Goal: Transaction & Acquisition: Purchase product/service

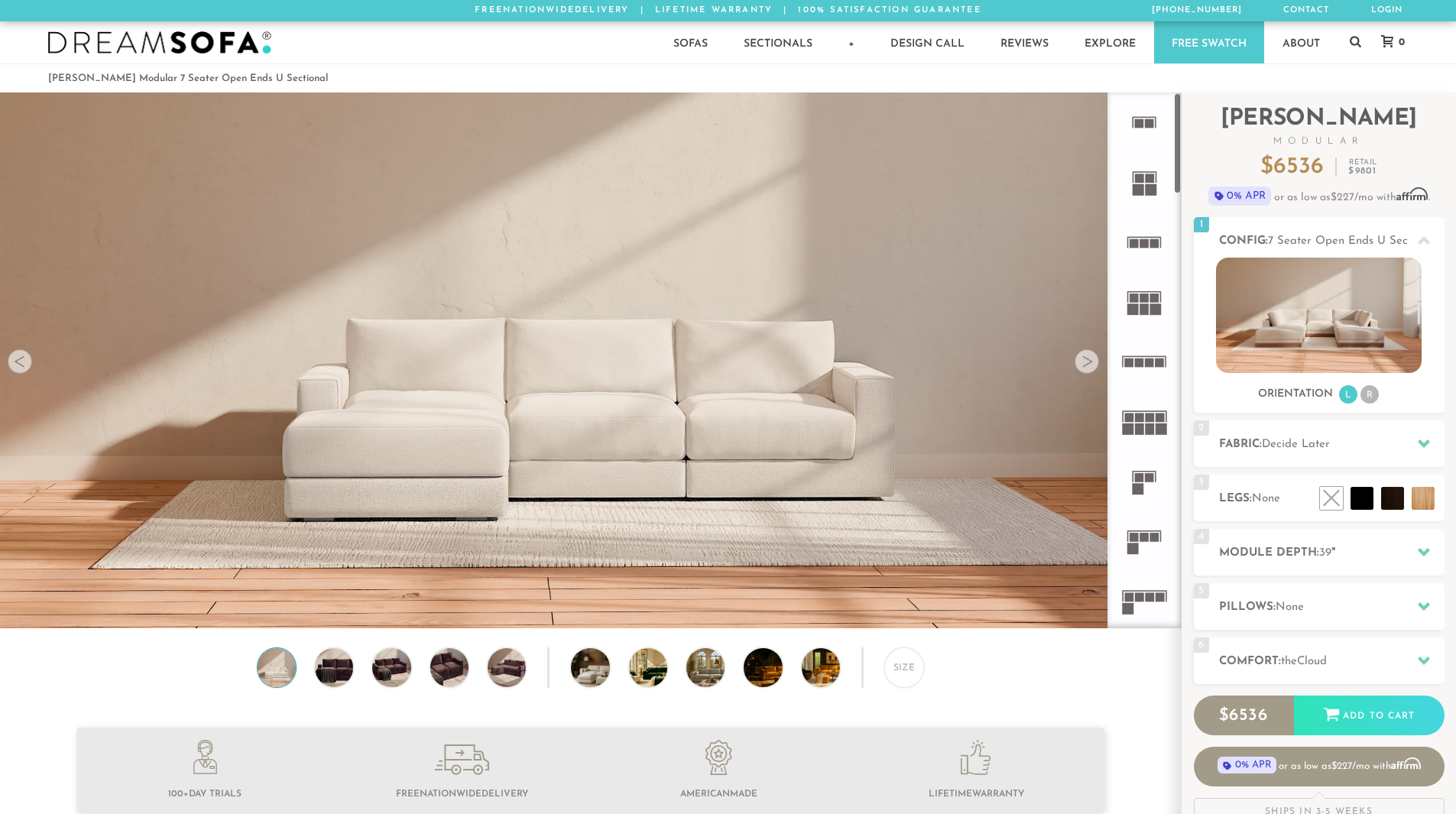
click at [1143, 311] on rect at bounding box center [1145, 309] width 9 height 12
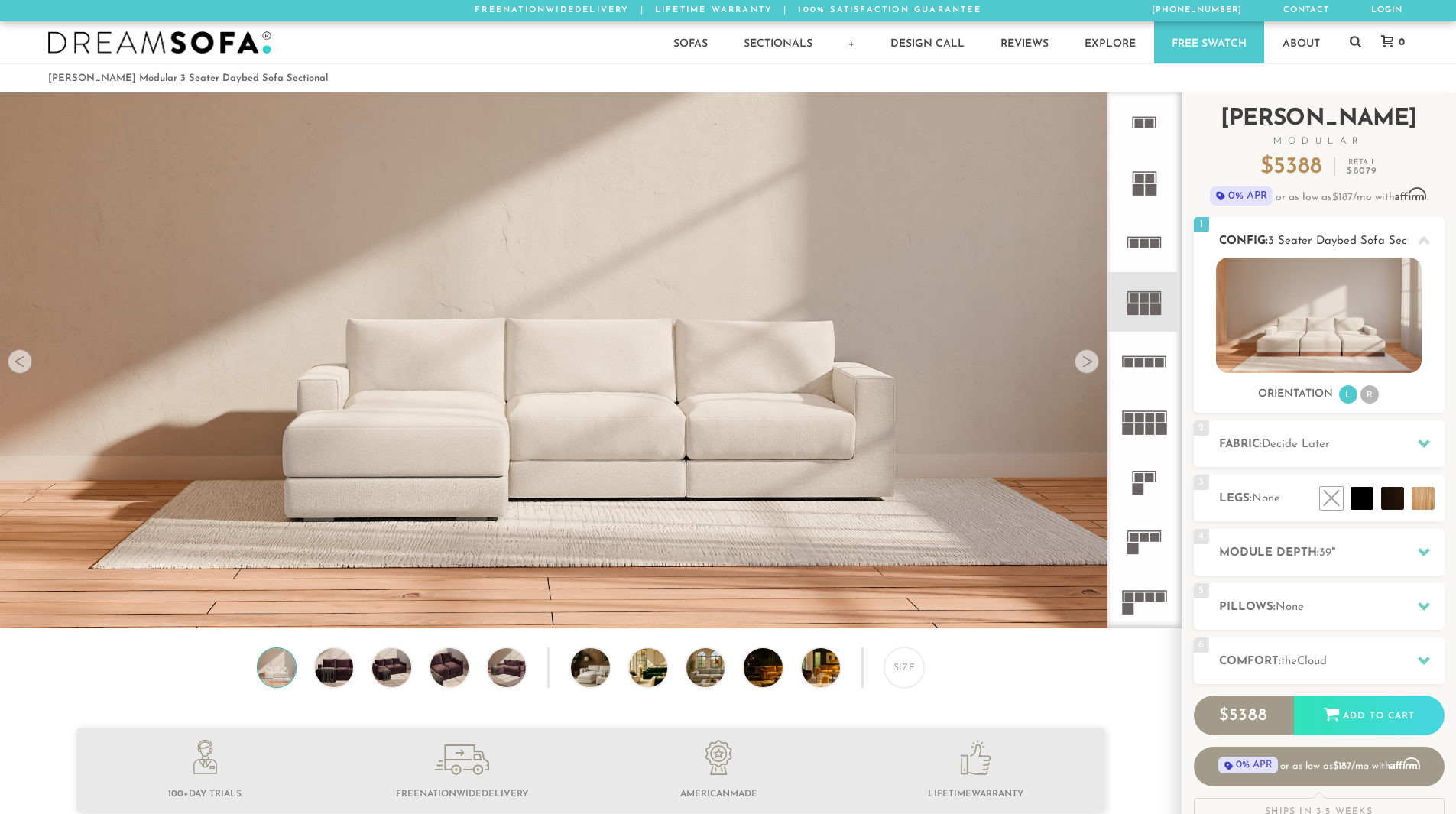
click at [1368, 398] on li "R" at bounding box center [1369, 394] width 18 height 18
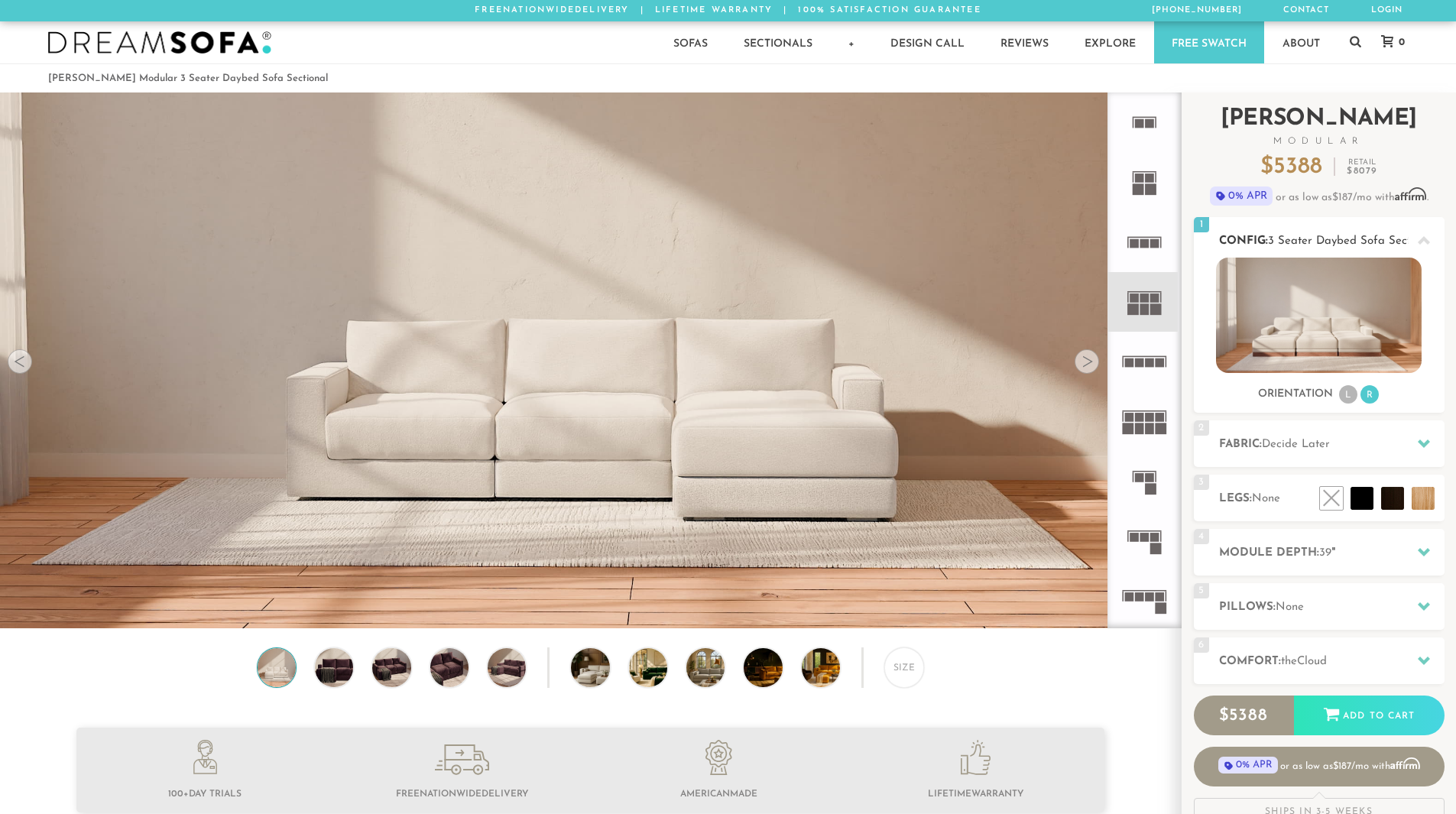
click at [1342, 395] on li "L" at bounding box center [1348, 394] width 18 height 18
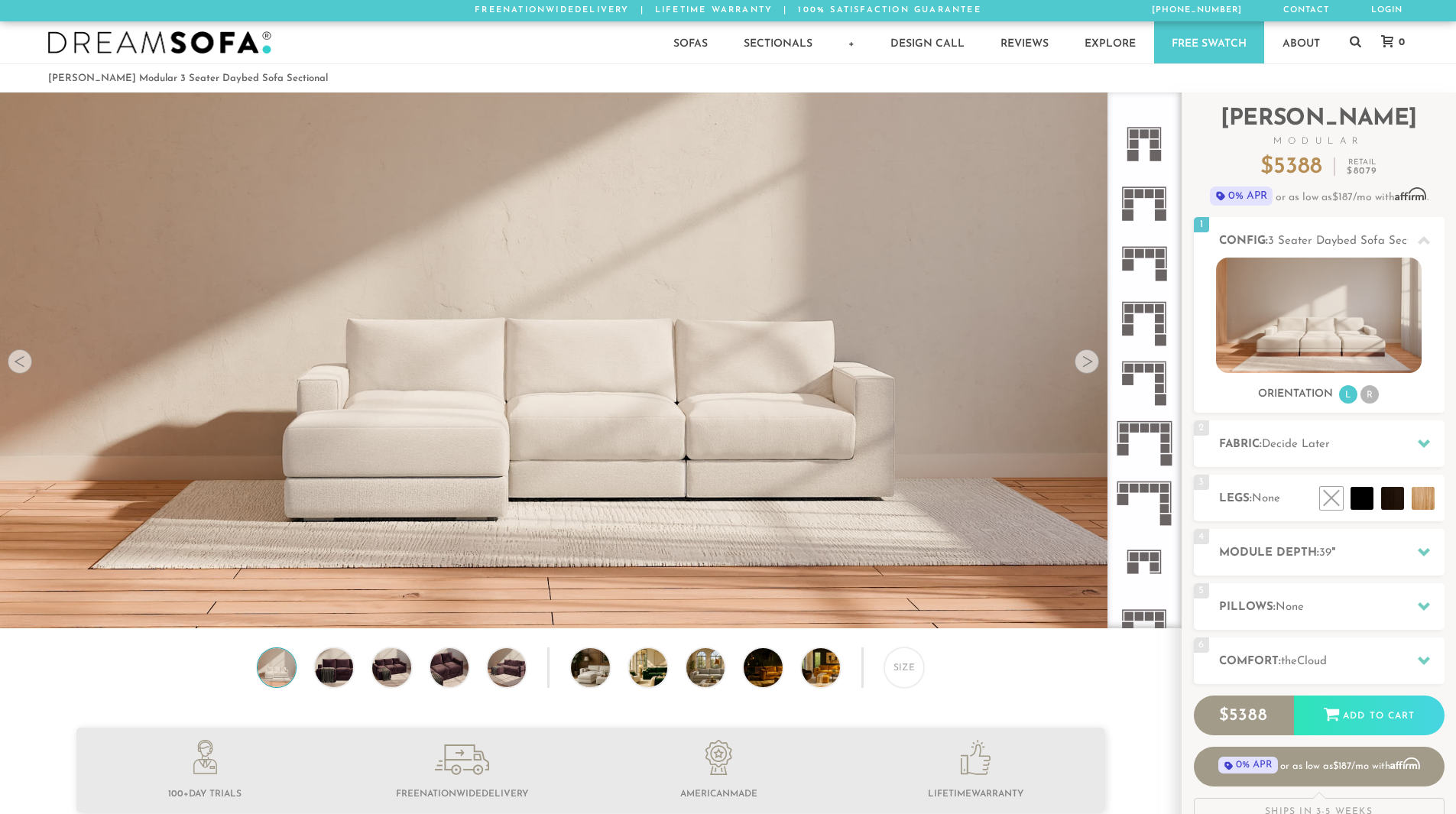
click at [1150, 566] on icon at bounding box center [1144, 562] width 60 height 60
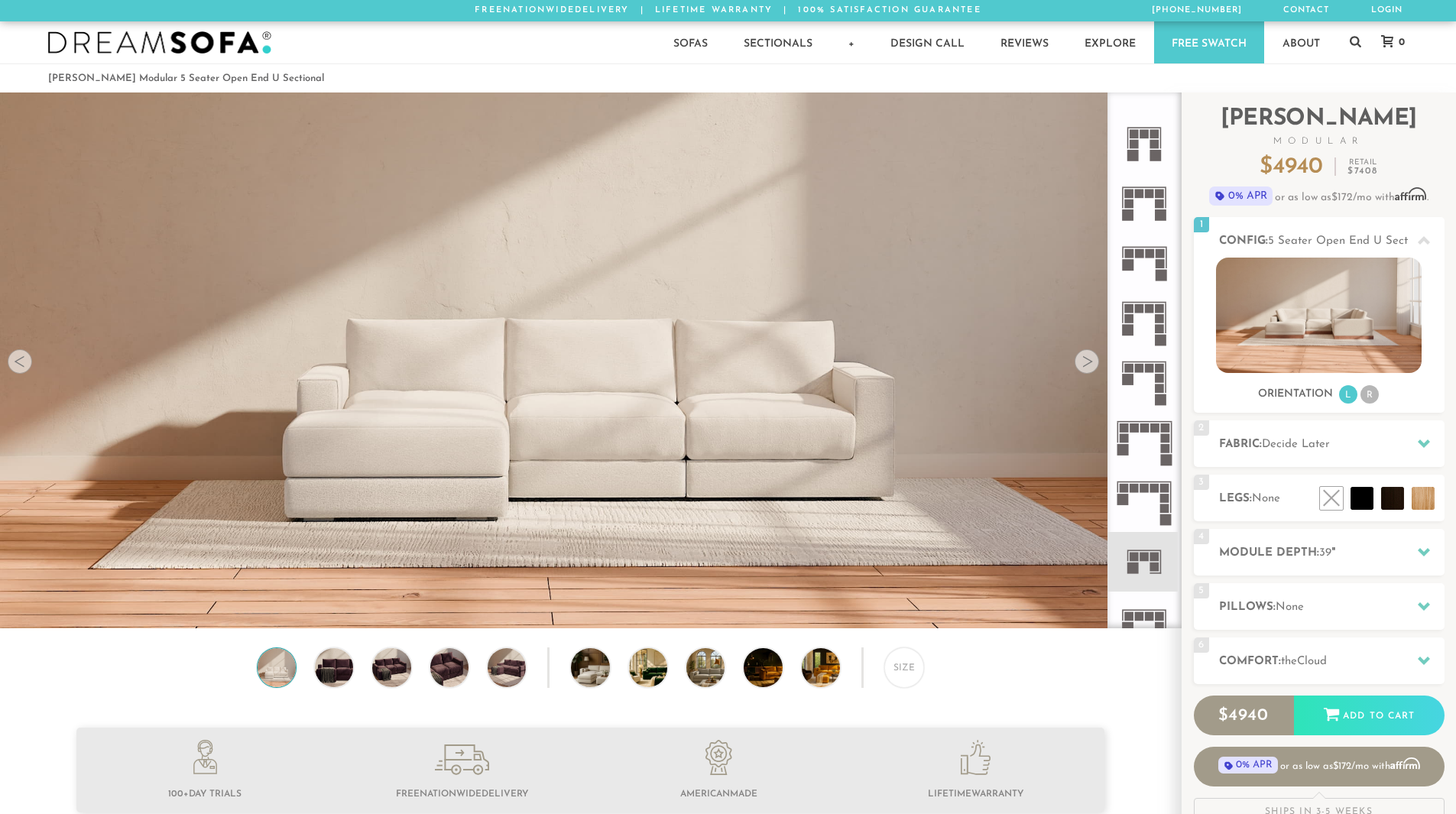
click at [1149, 564] on icon at bounding box center [1144, 562] width 60 height 60
click at [1321, 349] on img at bounding box center [1319, 316] width 206 height 115
click at [1373, 396] on li "R" at bounding box center [1369, 394] width 18 height 18
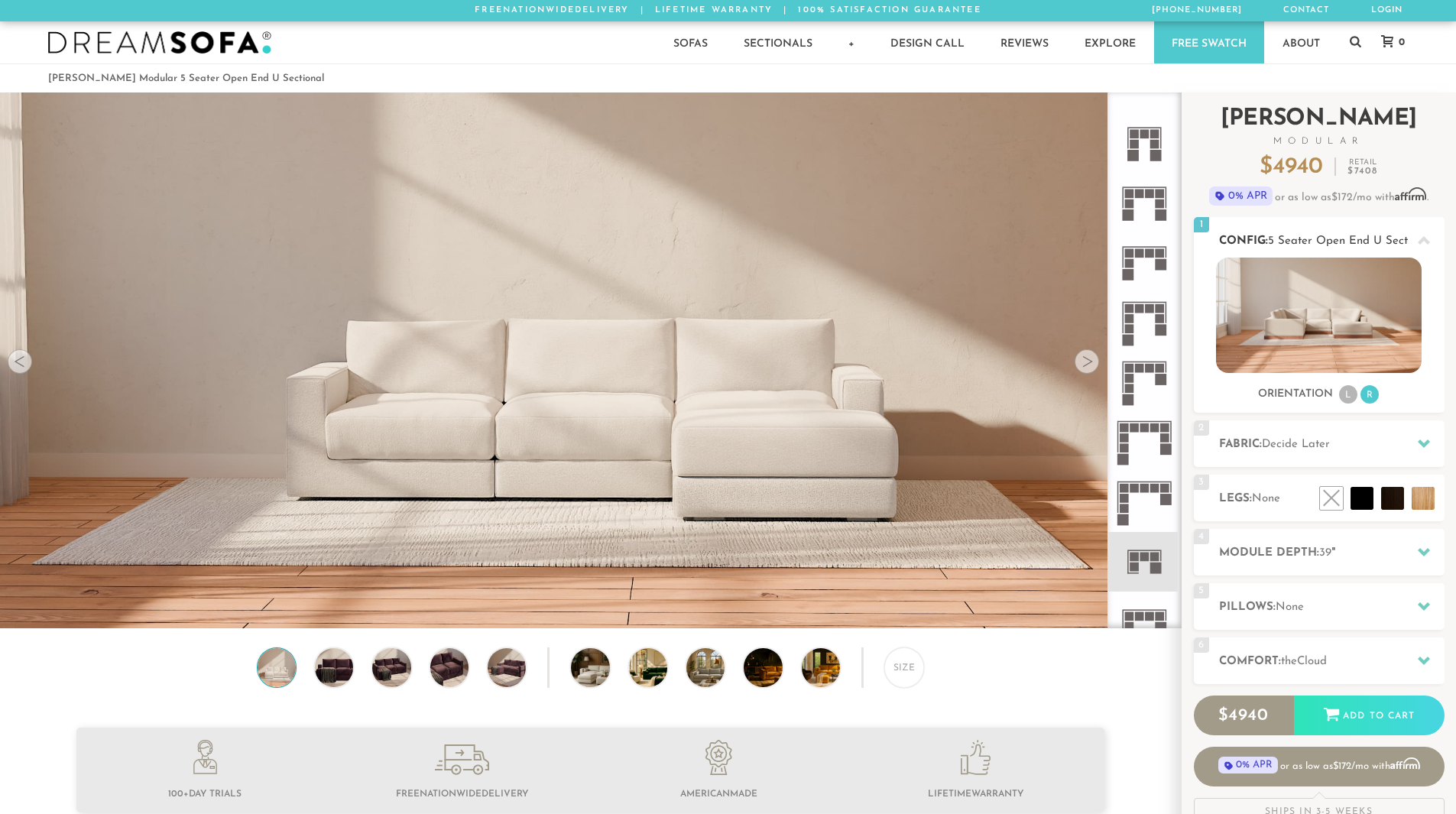
click at [1340, 396] on li "L" at bounding box center [1348, 394] width 18 height 18
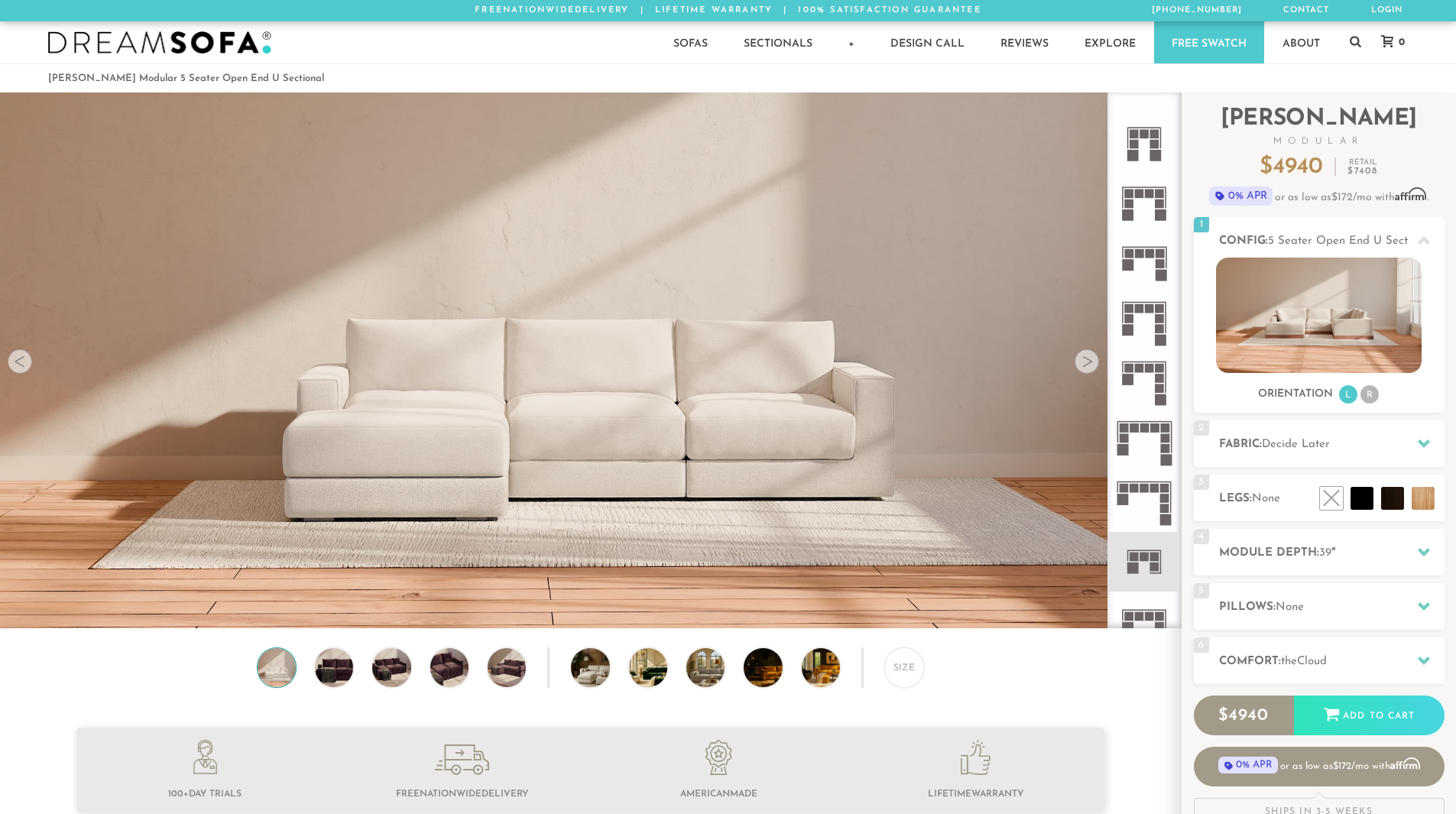
click at [1137, 557] on rect at bounding box center [1134, 557] width 9 height 9
drag, startPoint x: 1137, startPoint y: 557, endPoint x: 1127, endPoint y: 558, distance: 10.0
click at [1127, 558] on icon at bounding box center [1144, 562] width 60 height 60
click at [1092, 365] on div at bounding box center [1087, 361] width 24 height 24
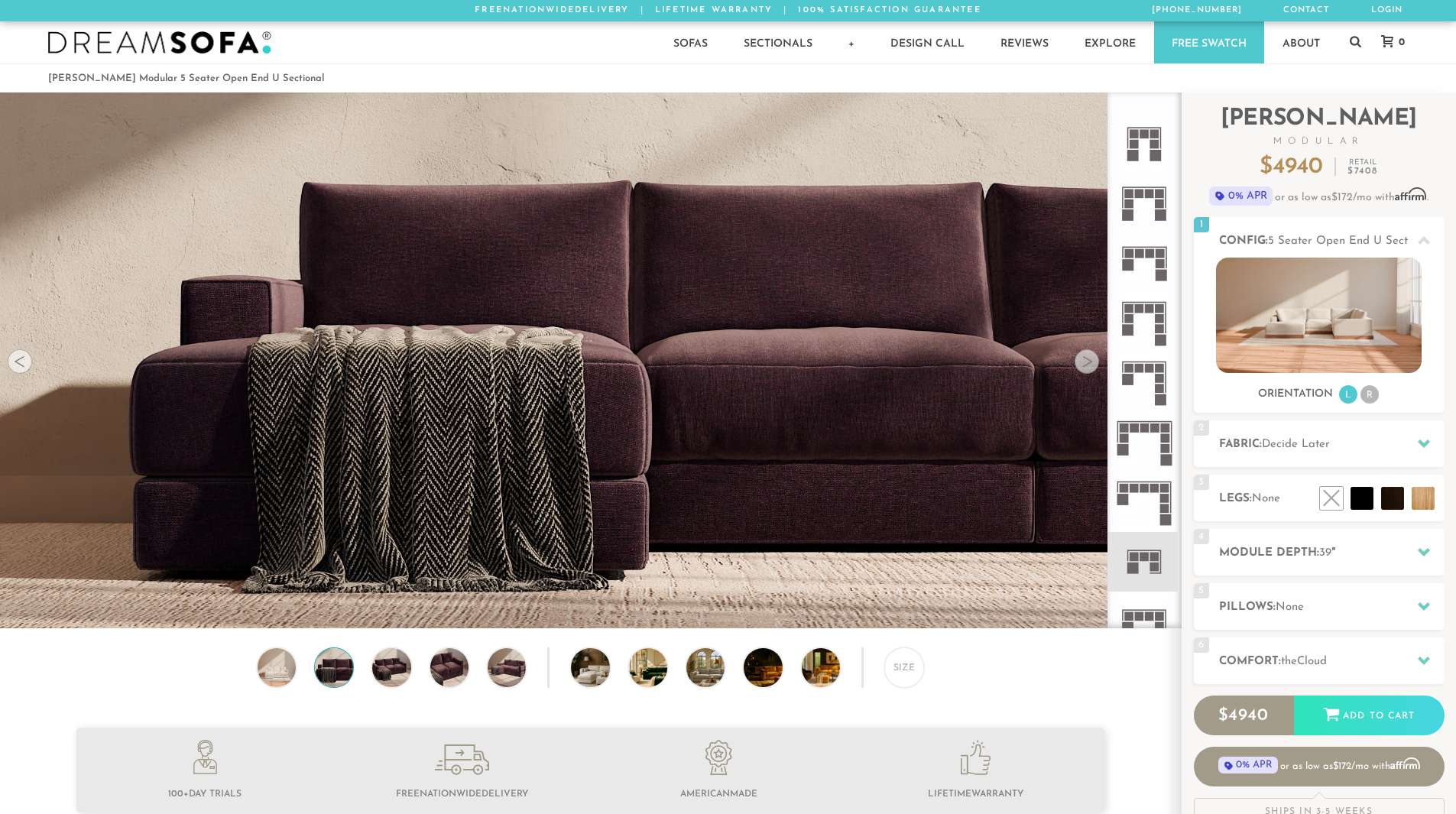
click at [1092, 365] on div at bounding box center [1087, 361] width 24 height 24
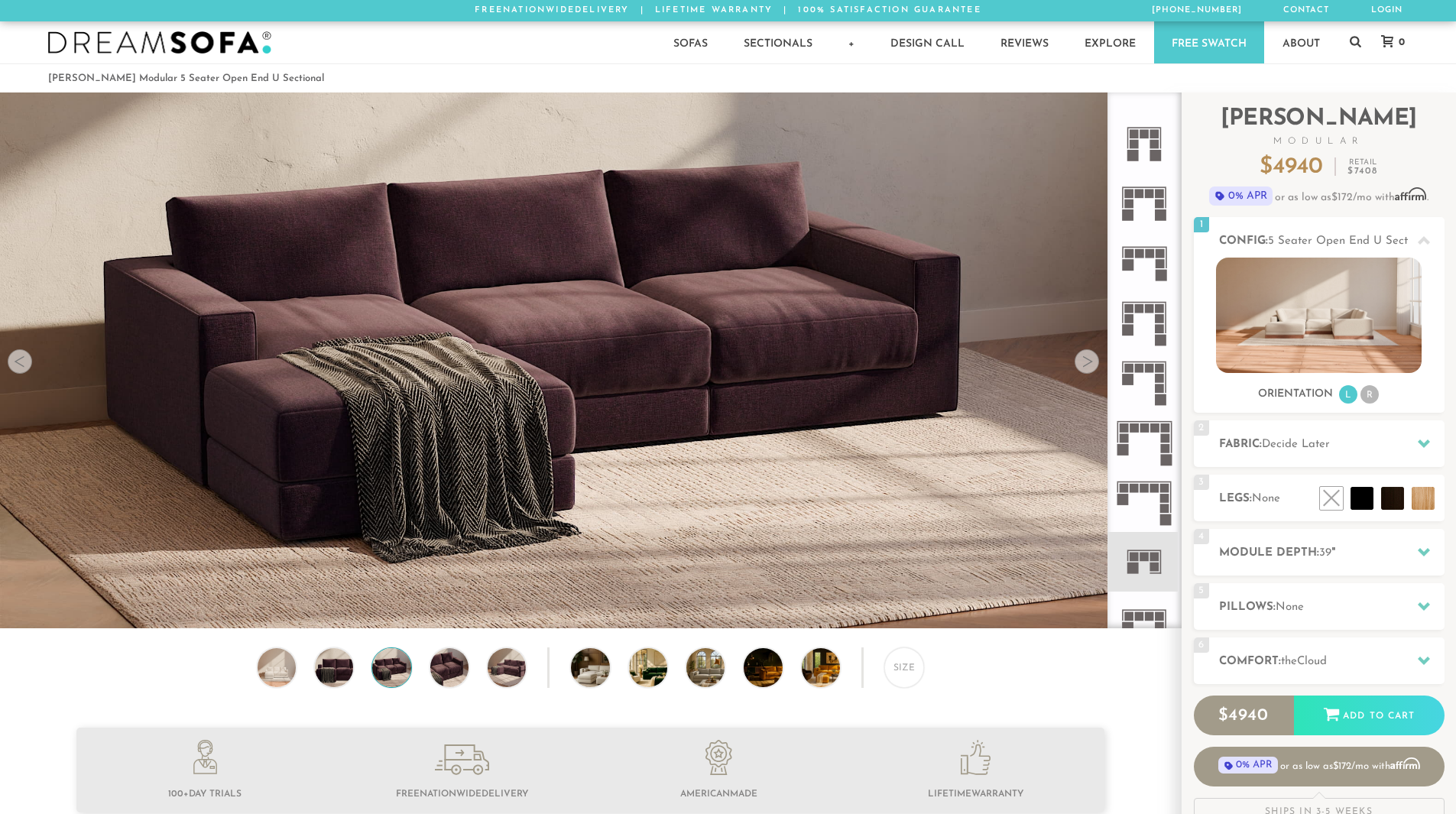
click at [1092, 365] on div at bounding box center [1087, 361] width 24 height 24
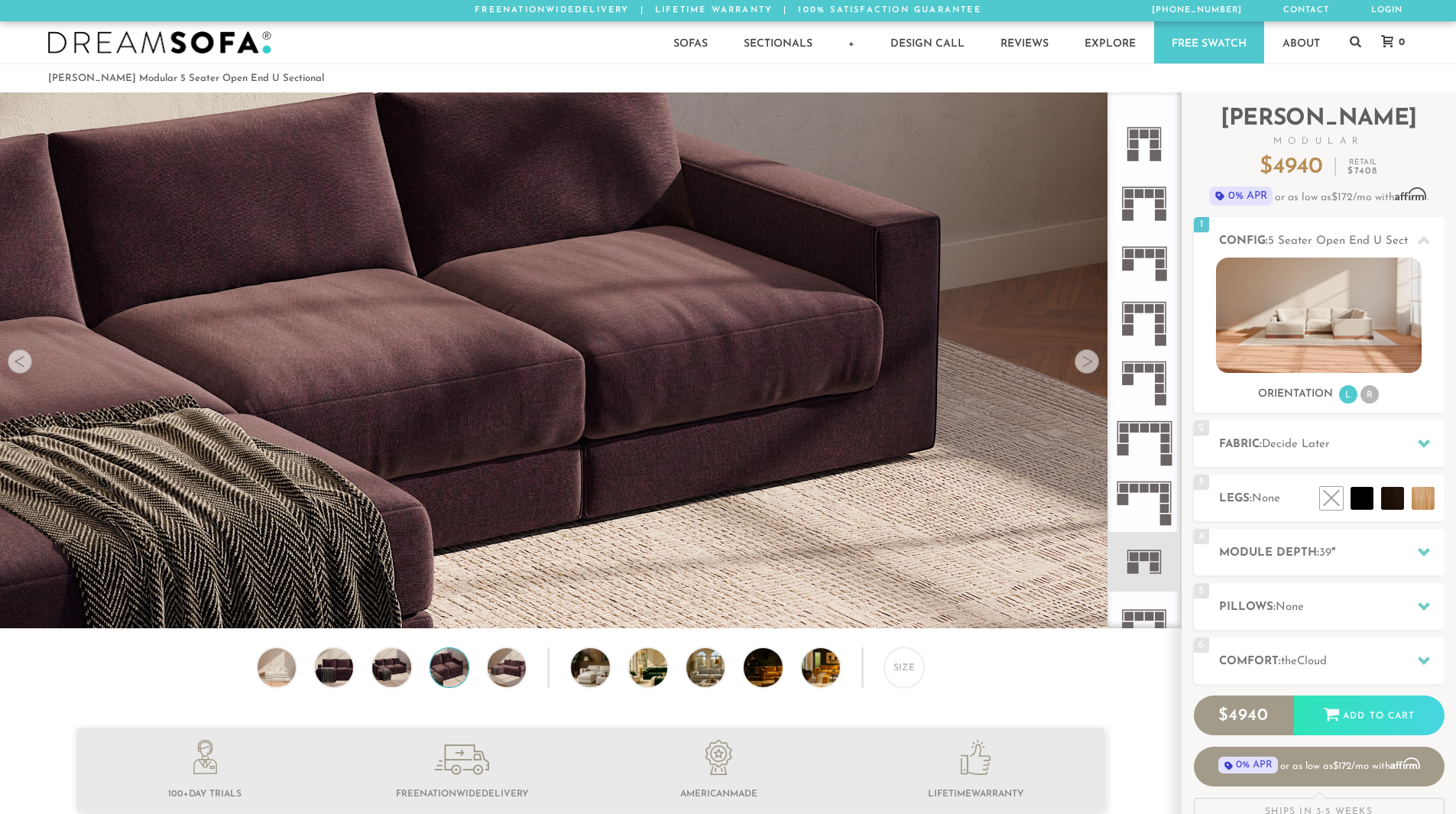
click at [1092, 364] on div at bounding box center [1087, 361] width 24 height 24
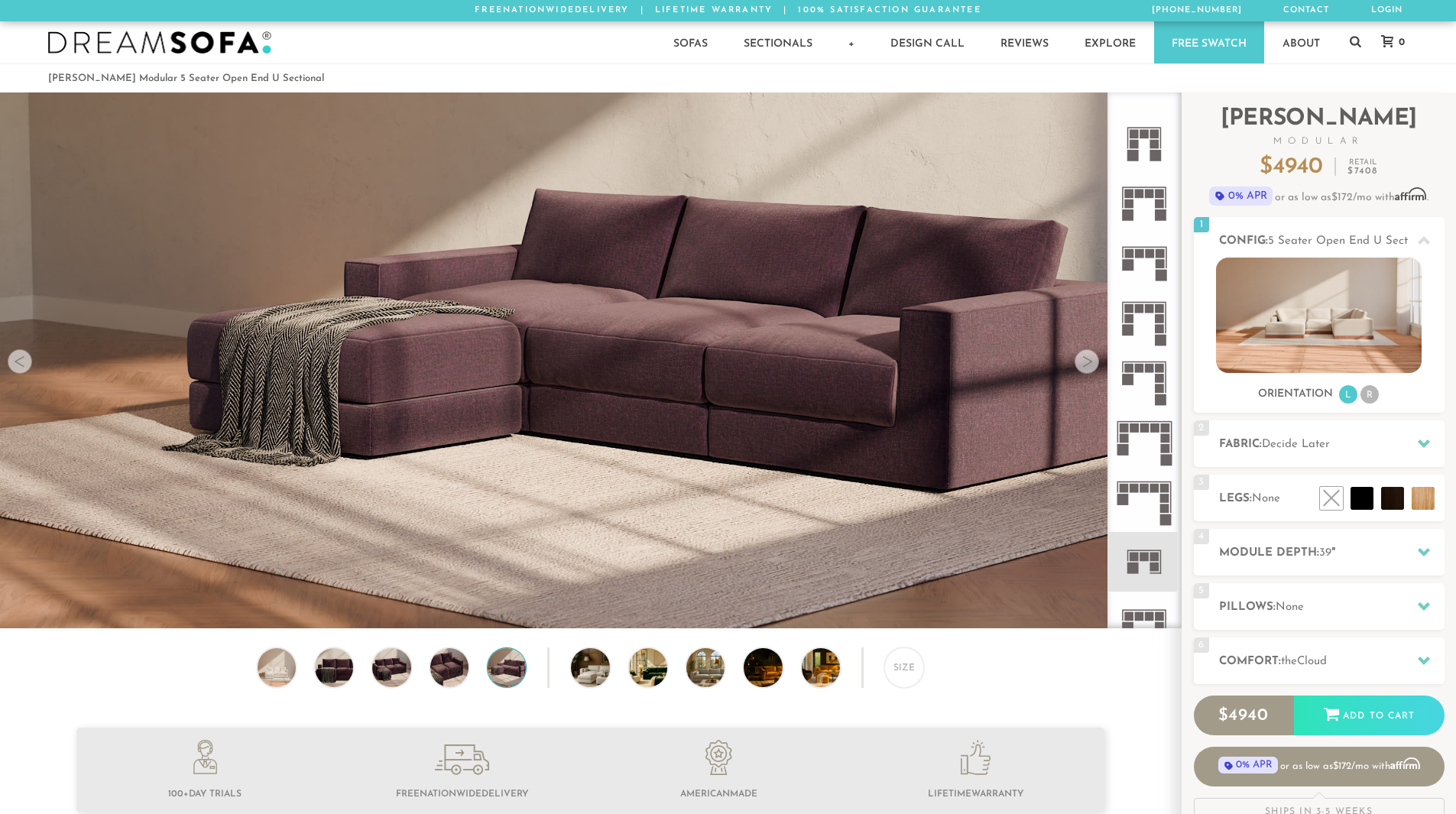
click at [1092, 364] on div at bounding box center [1087, 361] width 24 height 24
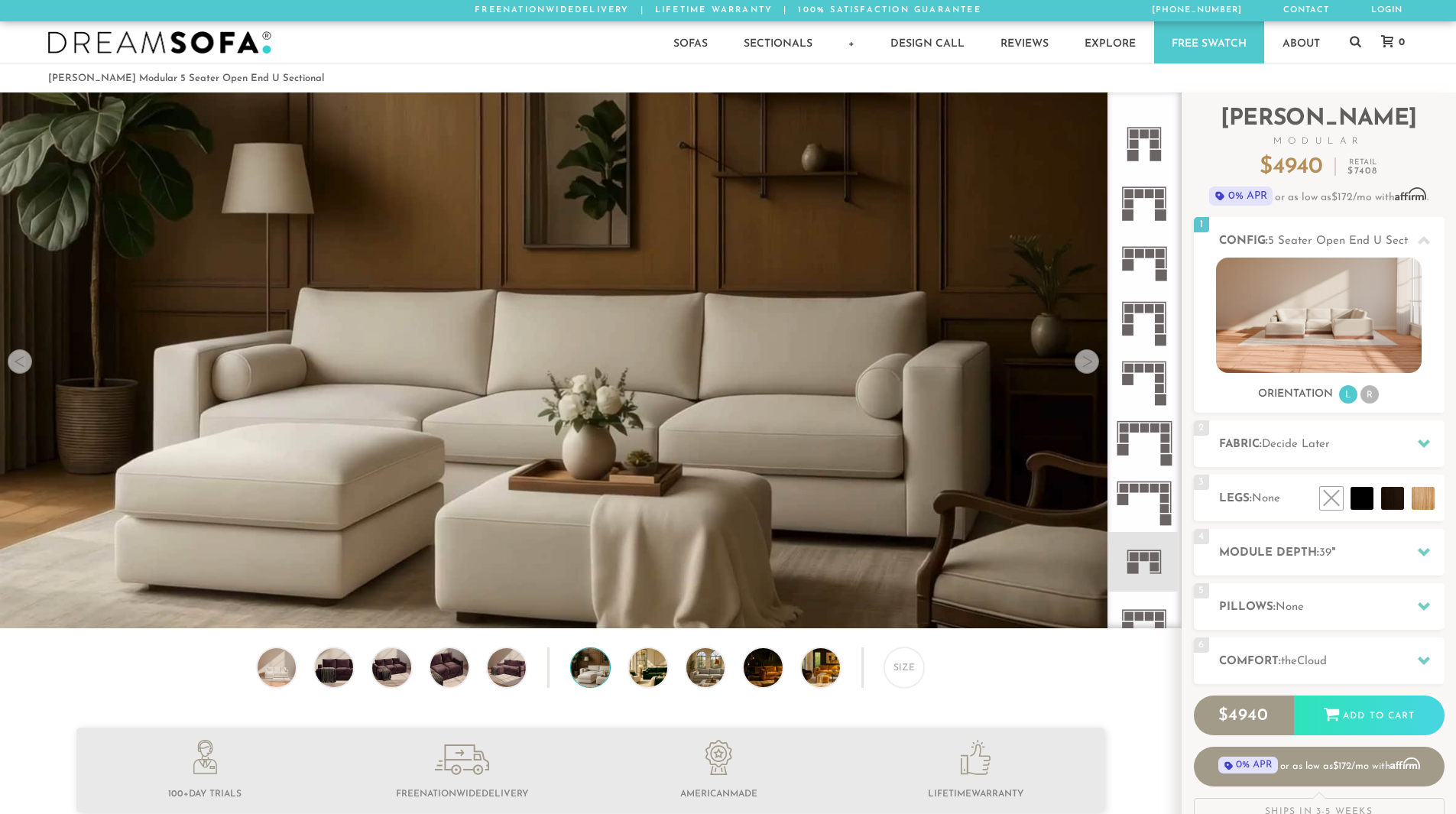
click at [1092, 364] on div at bounding box center [1087, 361] width 24 height 24
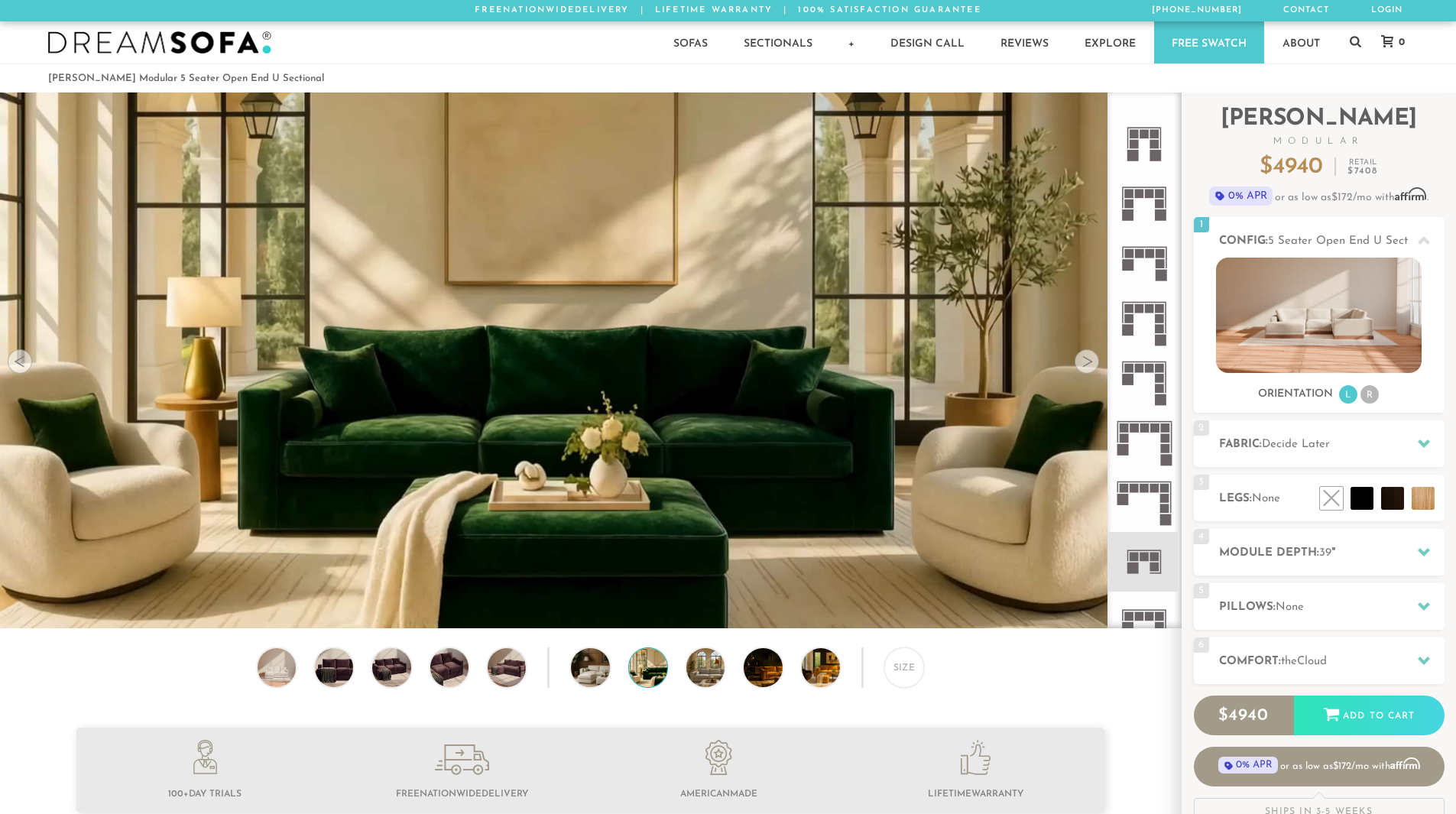
click at [1092, 364] on div at bounding box center [1087, 361] width 24 height 24
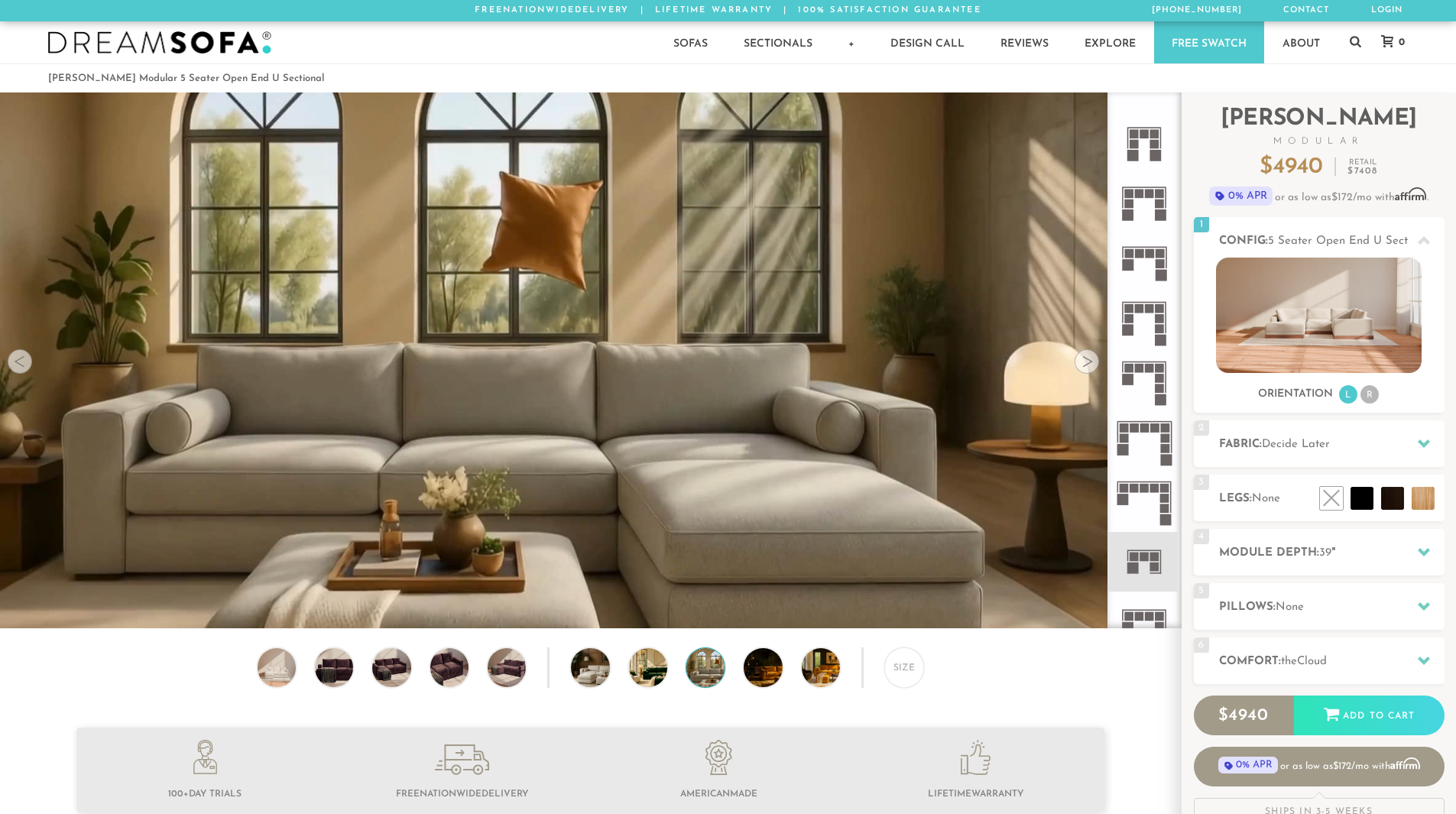
click at [1092, 364] on div at bounding box center [1087, 361] width 24 height 24
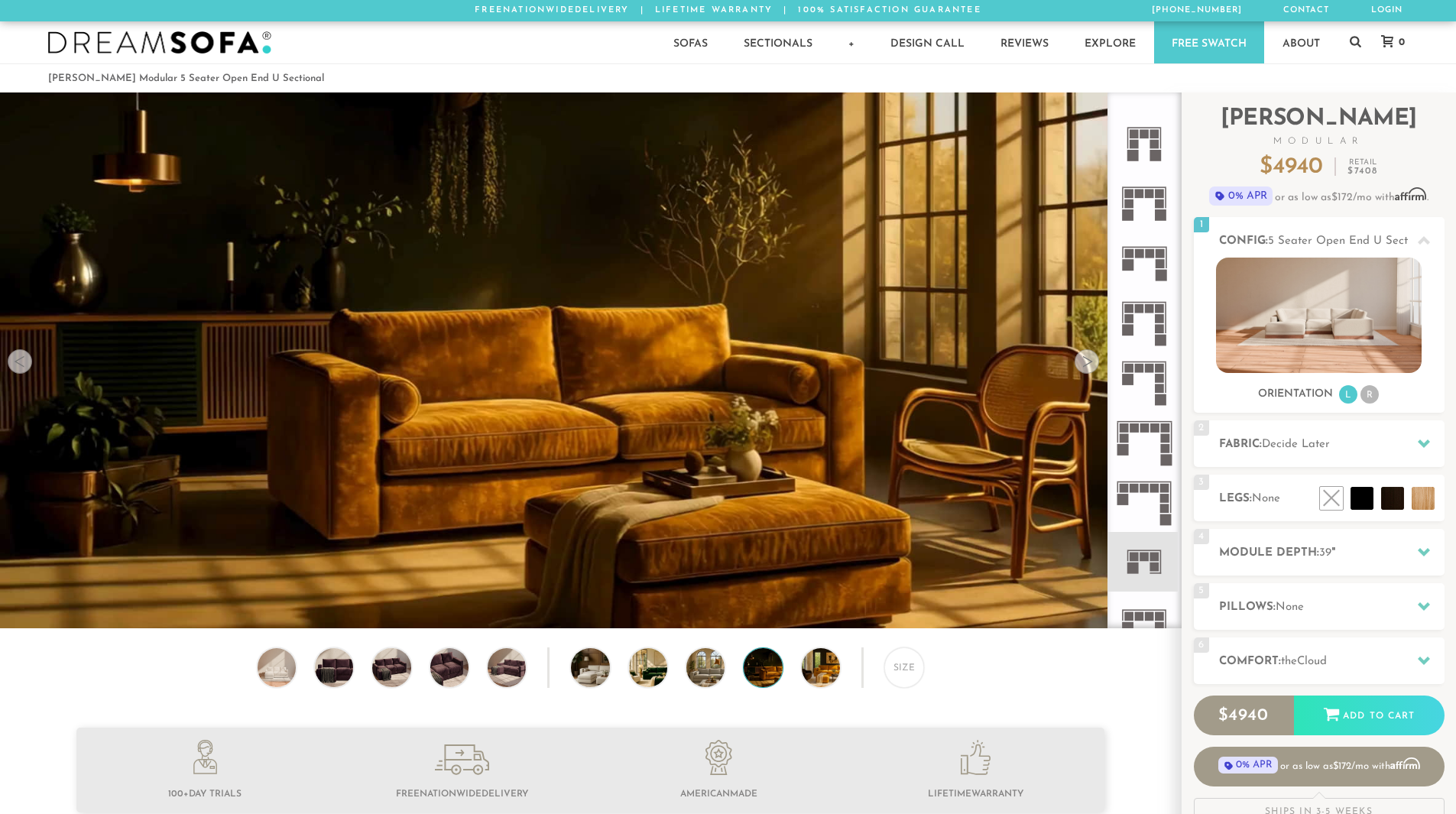
click at [1092, 364] on div at bounding box center [1087, 361] width 24 height 24
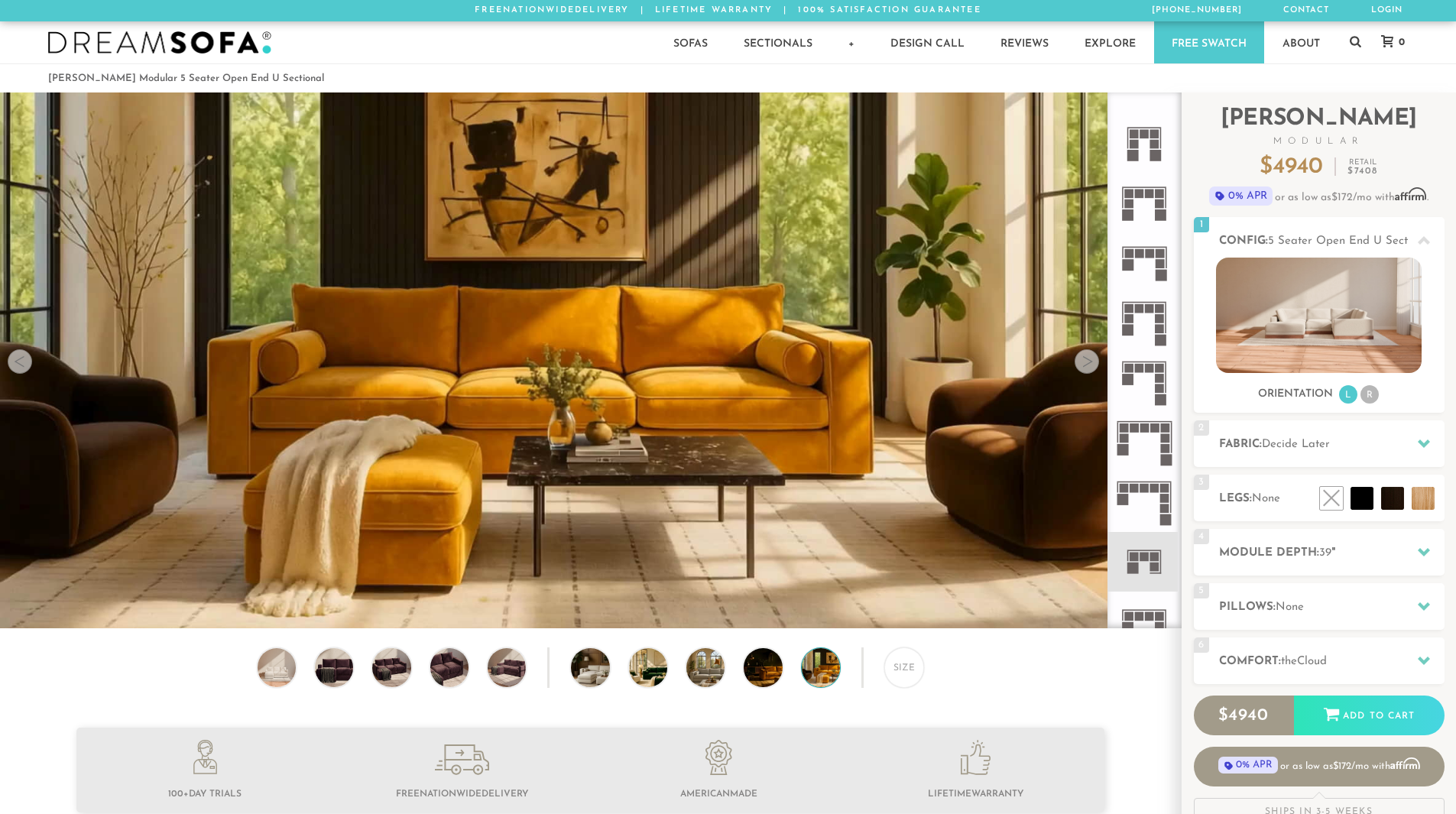
click at [1092, 364] on div at bounding box center [1087, 361] width 24 height 24
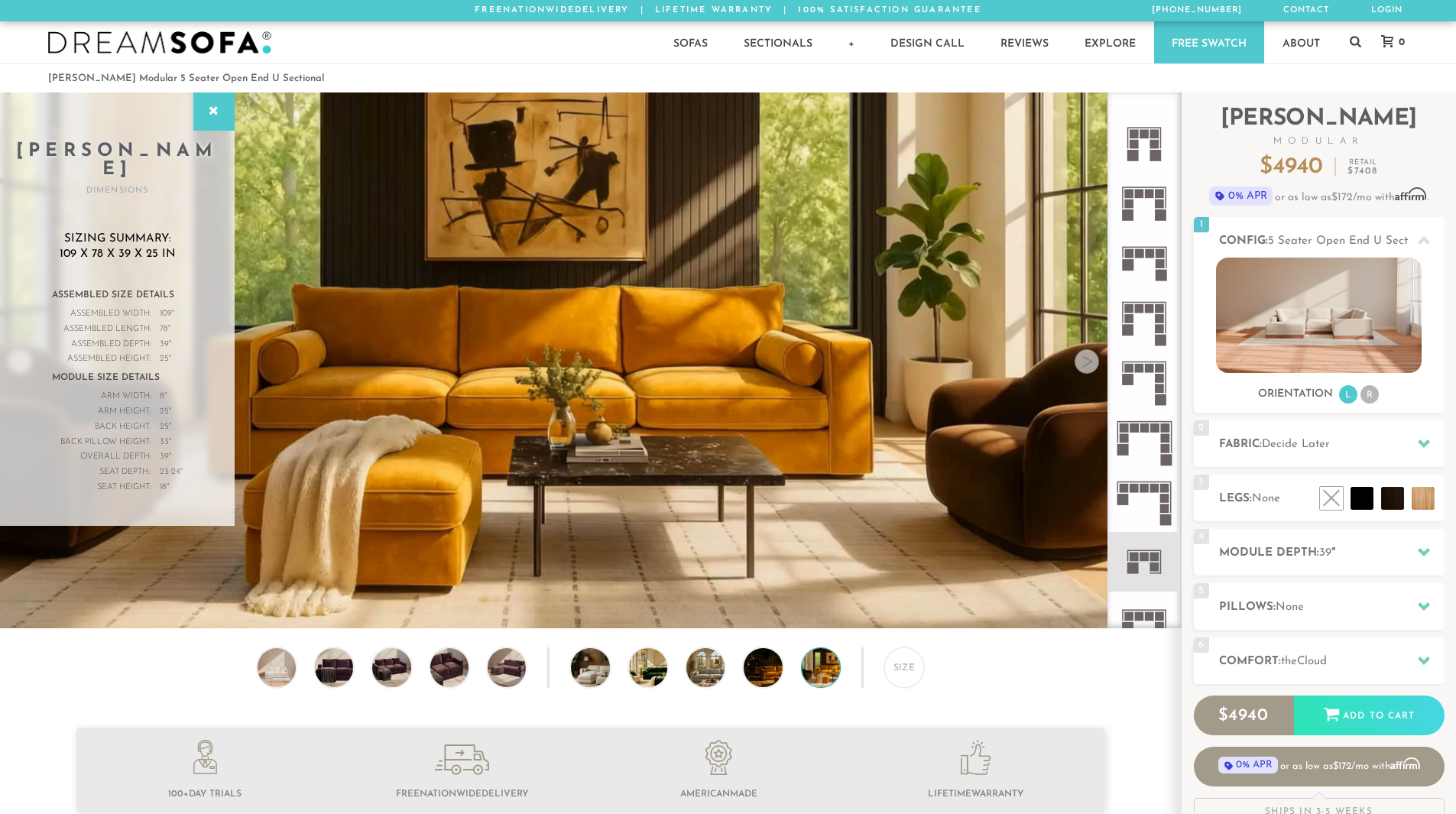
click at [1092, 364] on div at bounding box center [1087, 361] width 24 height 24
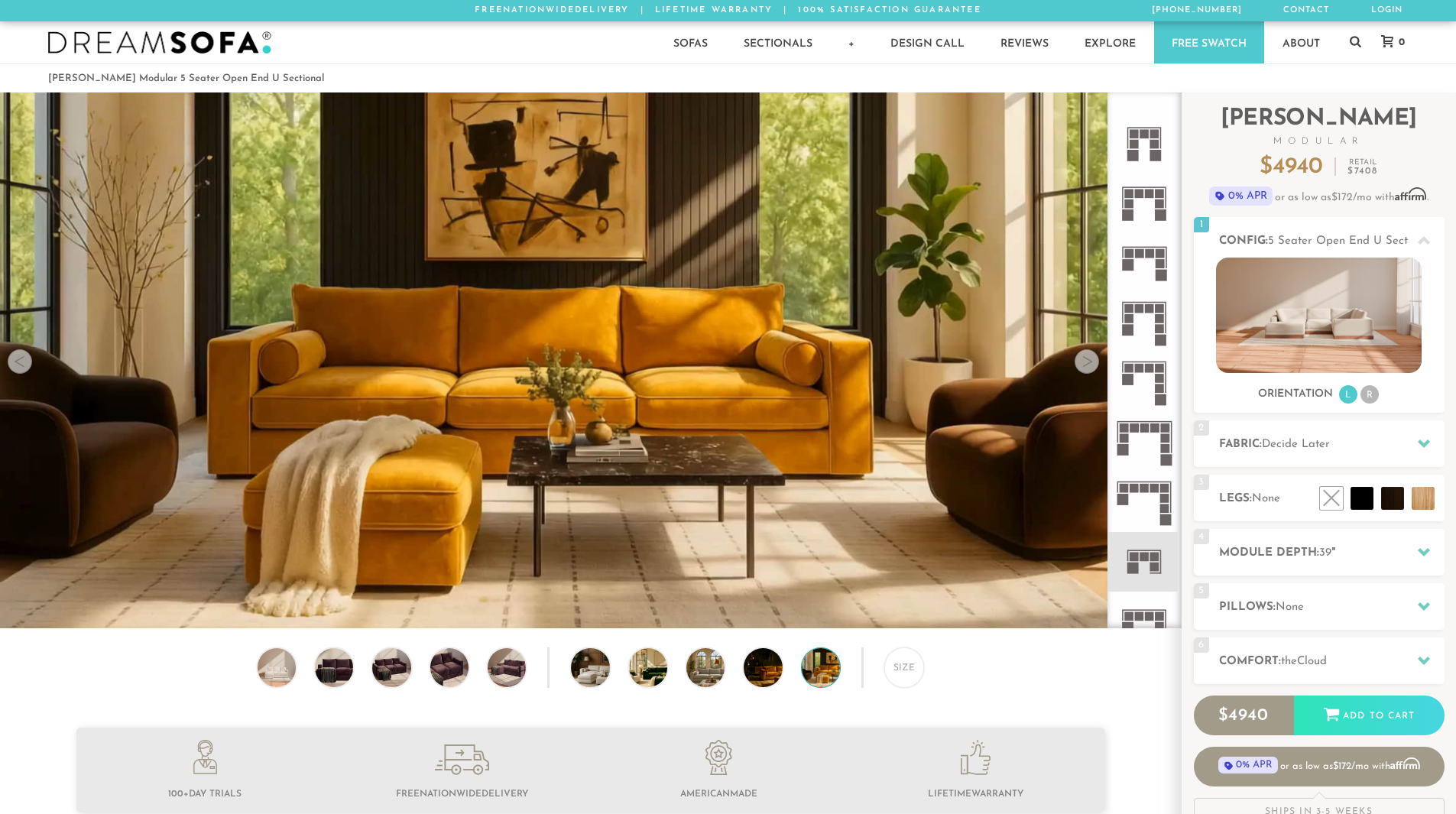
click at [1092, 364] on div at bounding box center [1087, 361] width 24 height 24
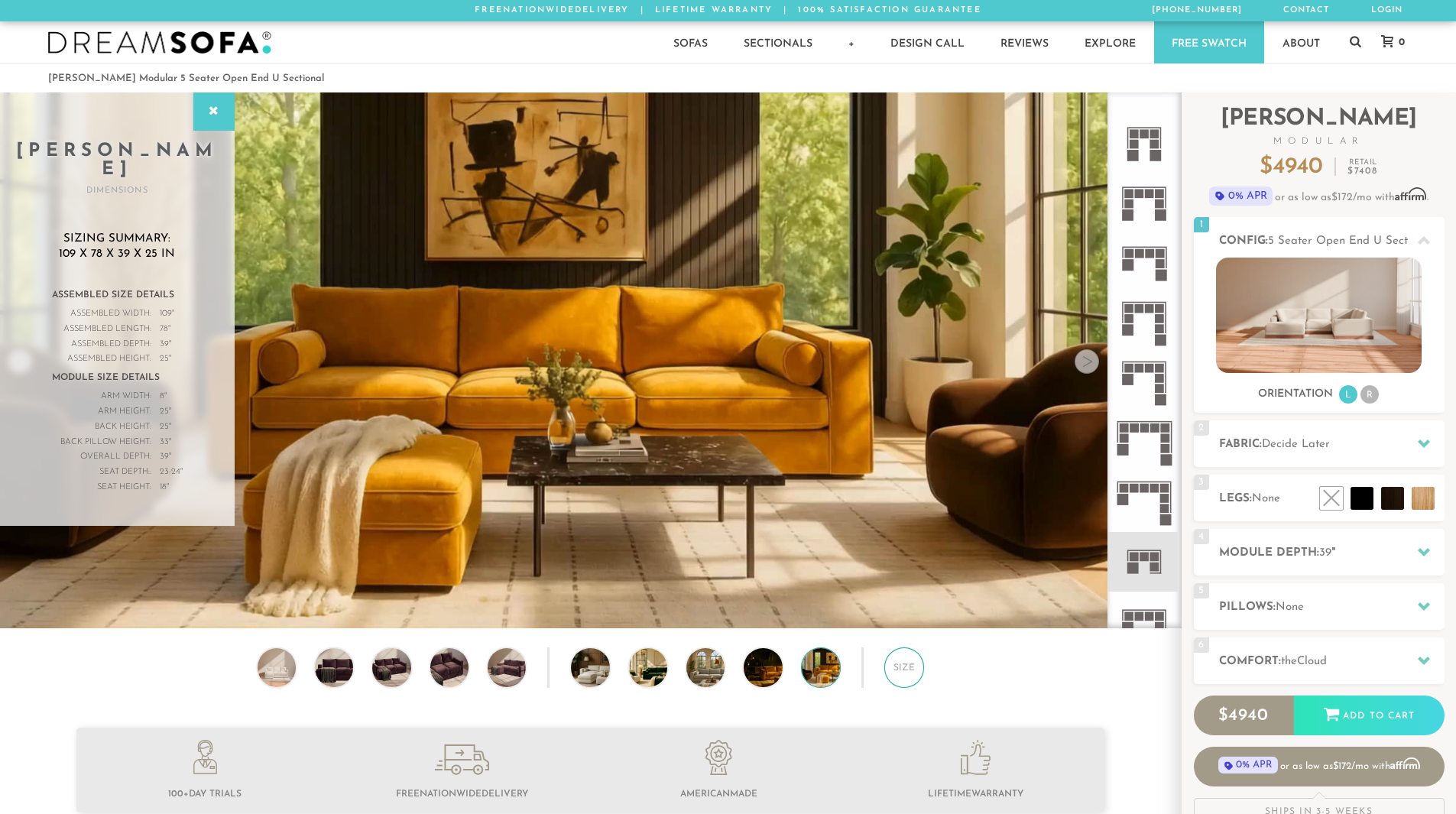
click at [890, 670] on div "Size" at bounding box center [904, 667] width 39 height 39
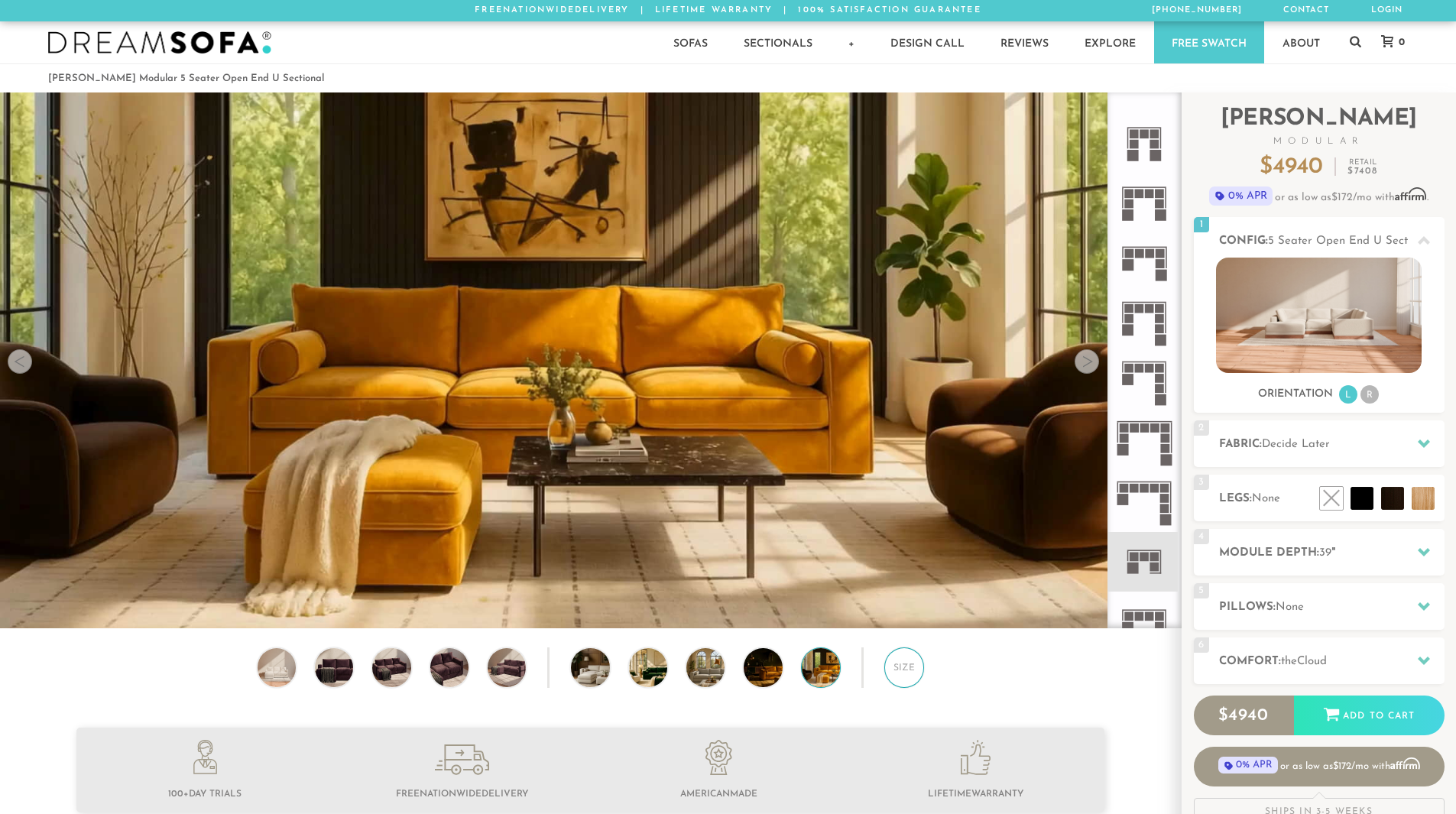
click at [903, 673] on div "Size" at bounding box center [904, 667] width 39 height 39
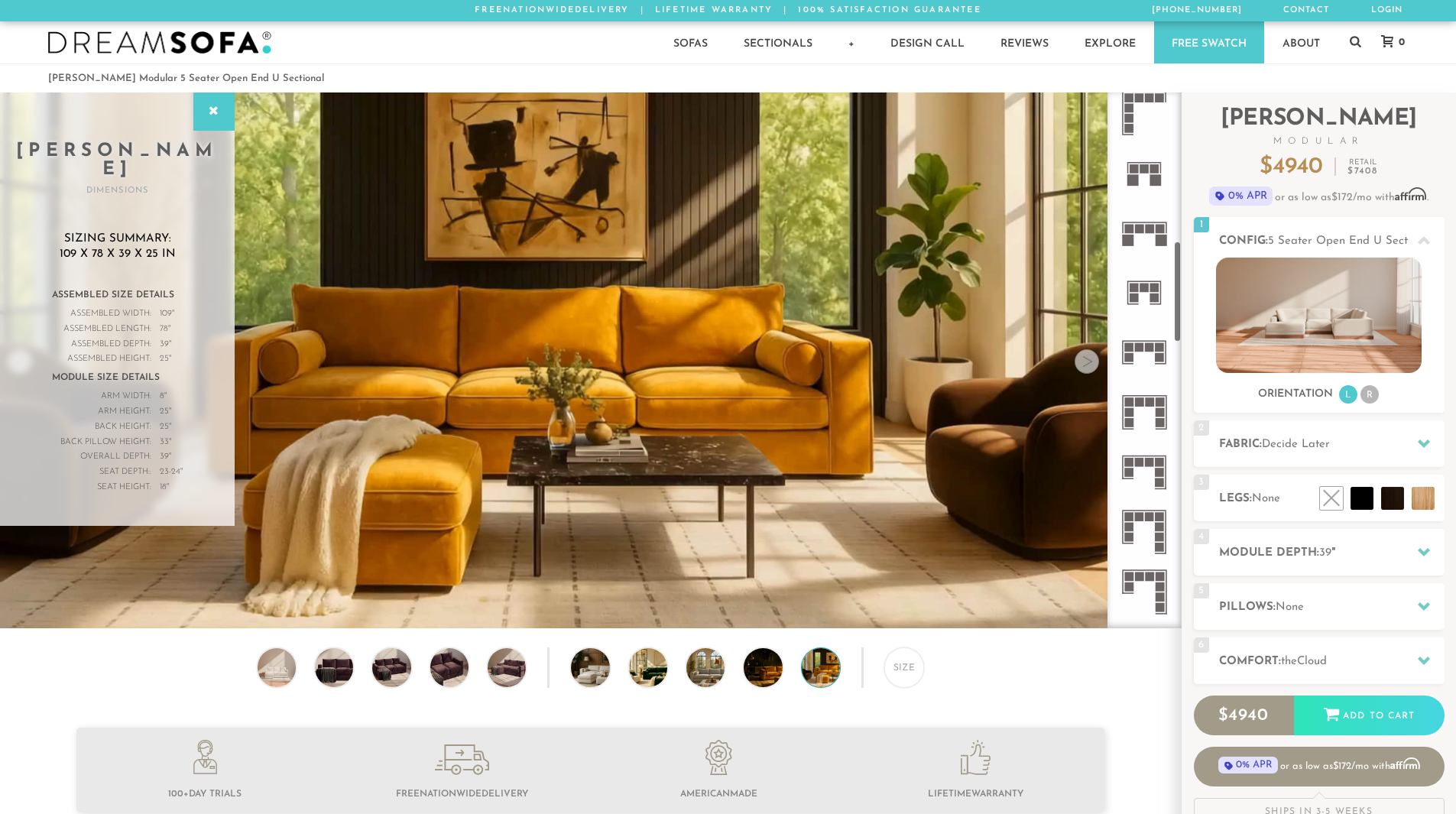
scroll to position [753, 0]
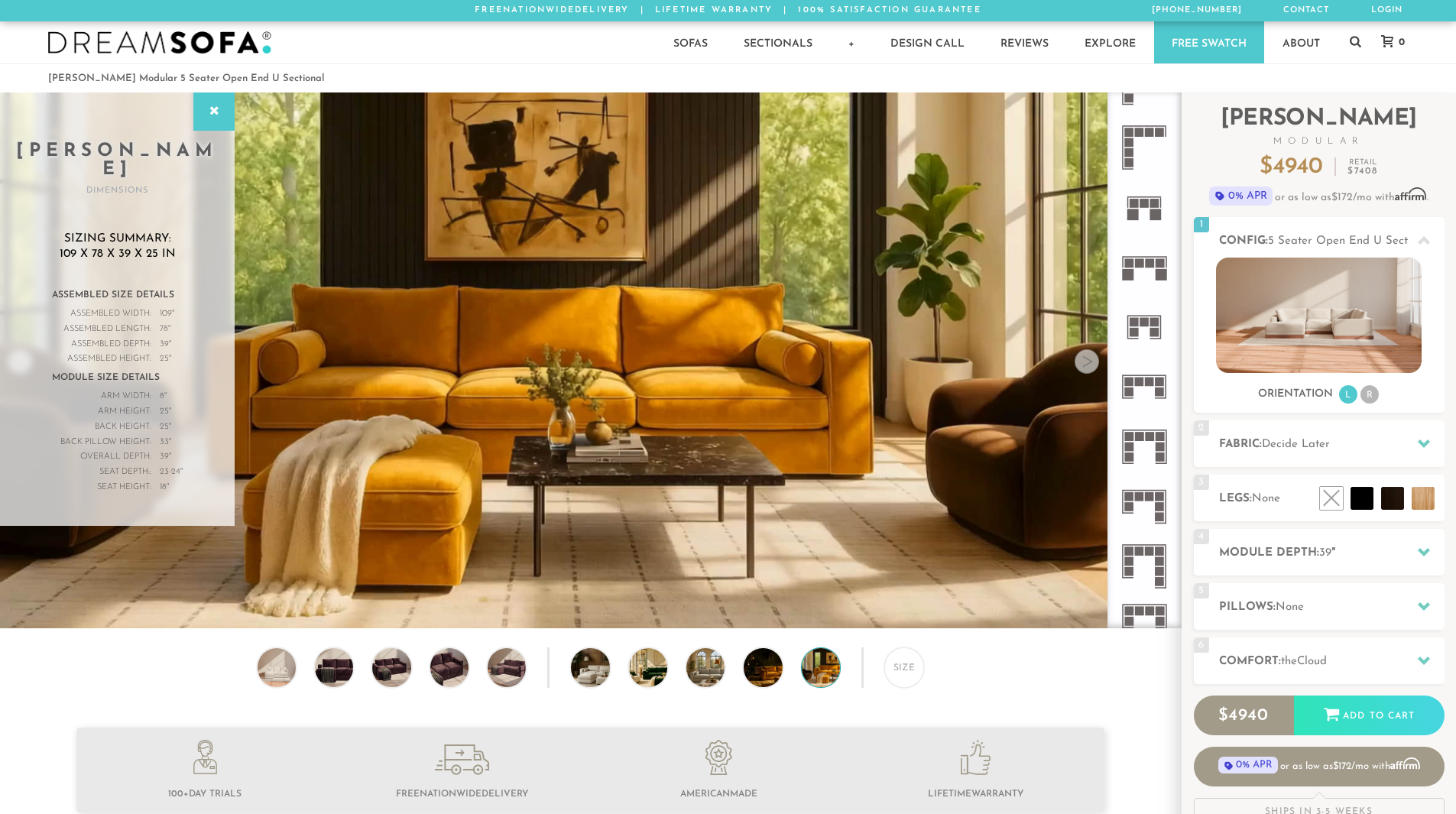
click at [1130, 213] on rect at bounding box center [1133, 215] width 12 height 12
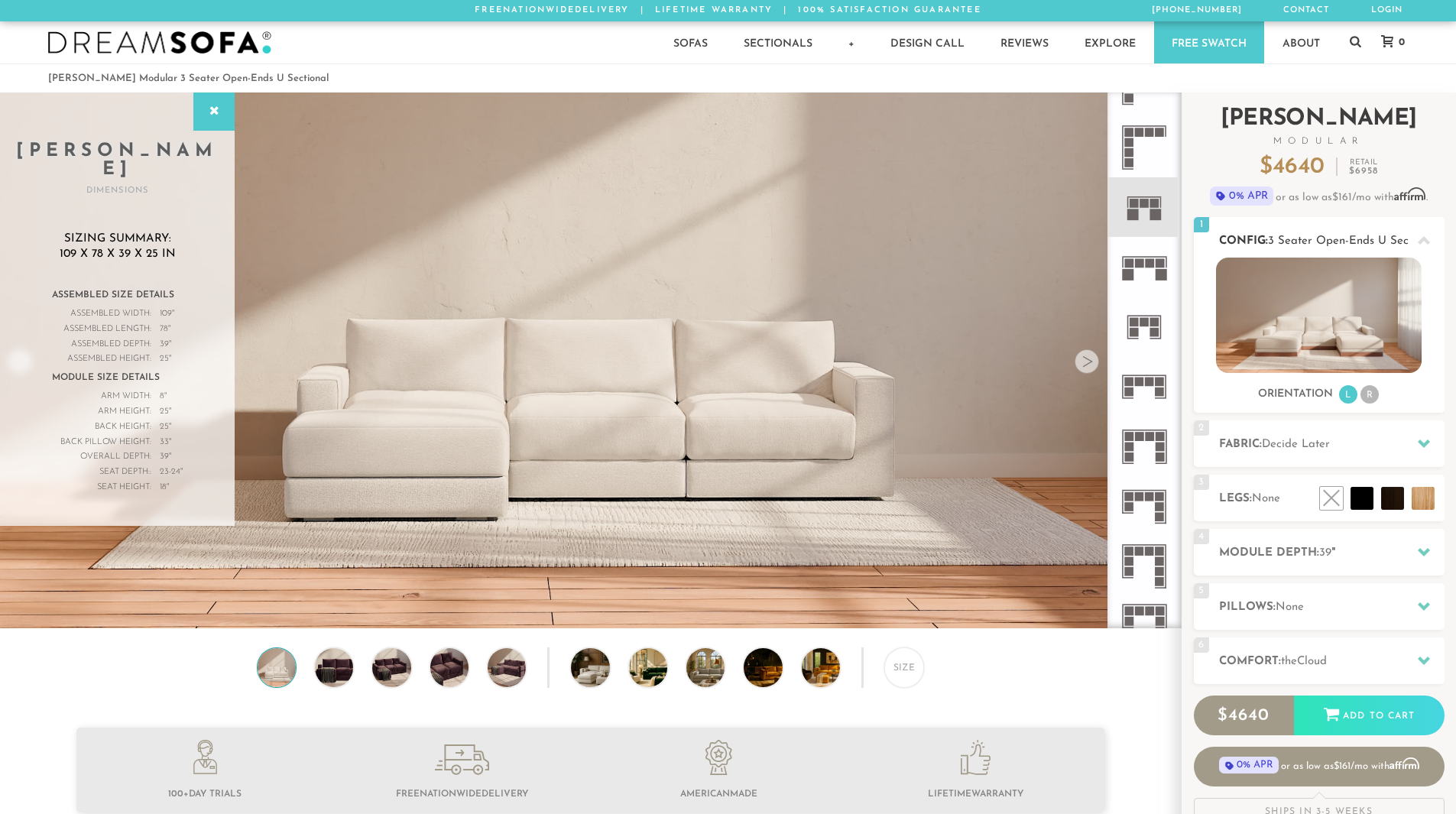
click at [1270, 259] on img at bounding box center [1319, 316] width 206 height 115
click at [210, 116] on icon at bounding box center [214, 112] width 17 height 13
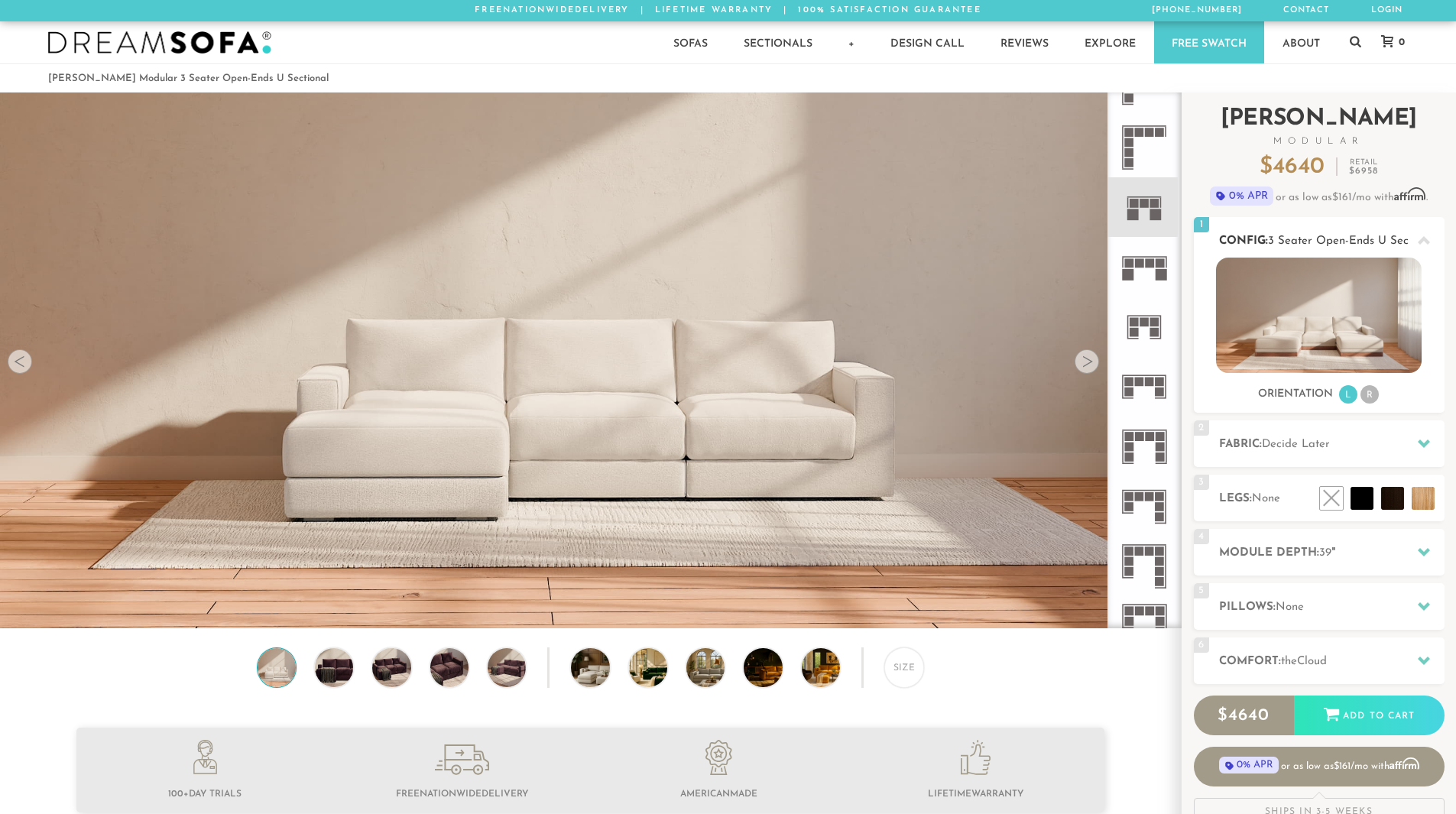
click at [1373, 395] on li "R" at bounding box center [1369, 394] width 18 height 18
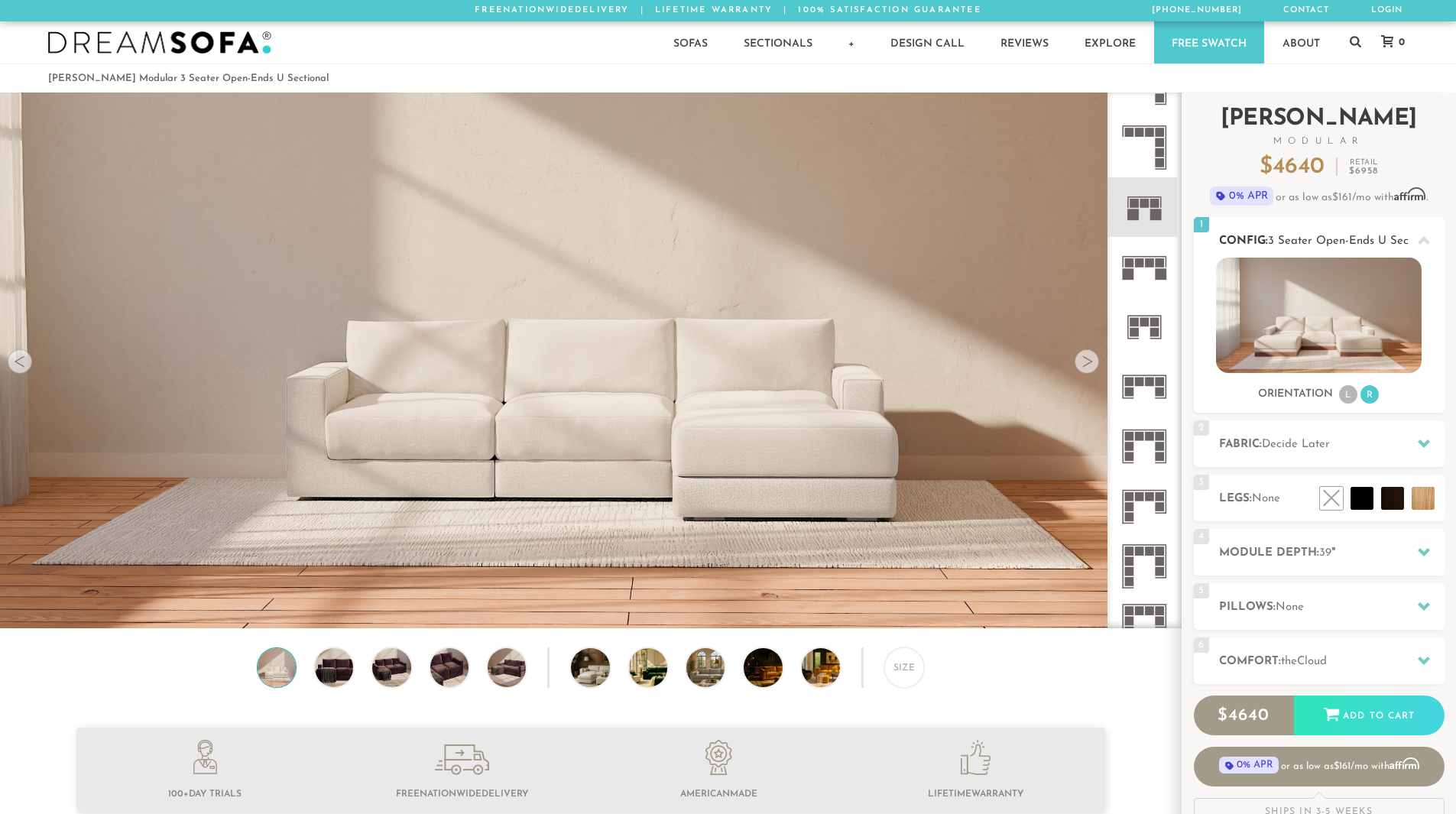
click at [1349, 395] on li "L" at bounding box center [1348, 394] width 18 height 18
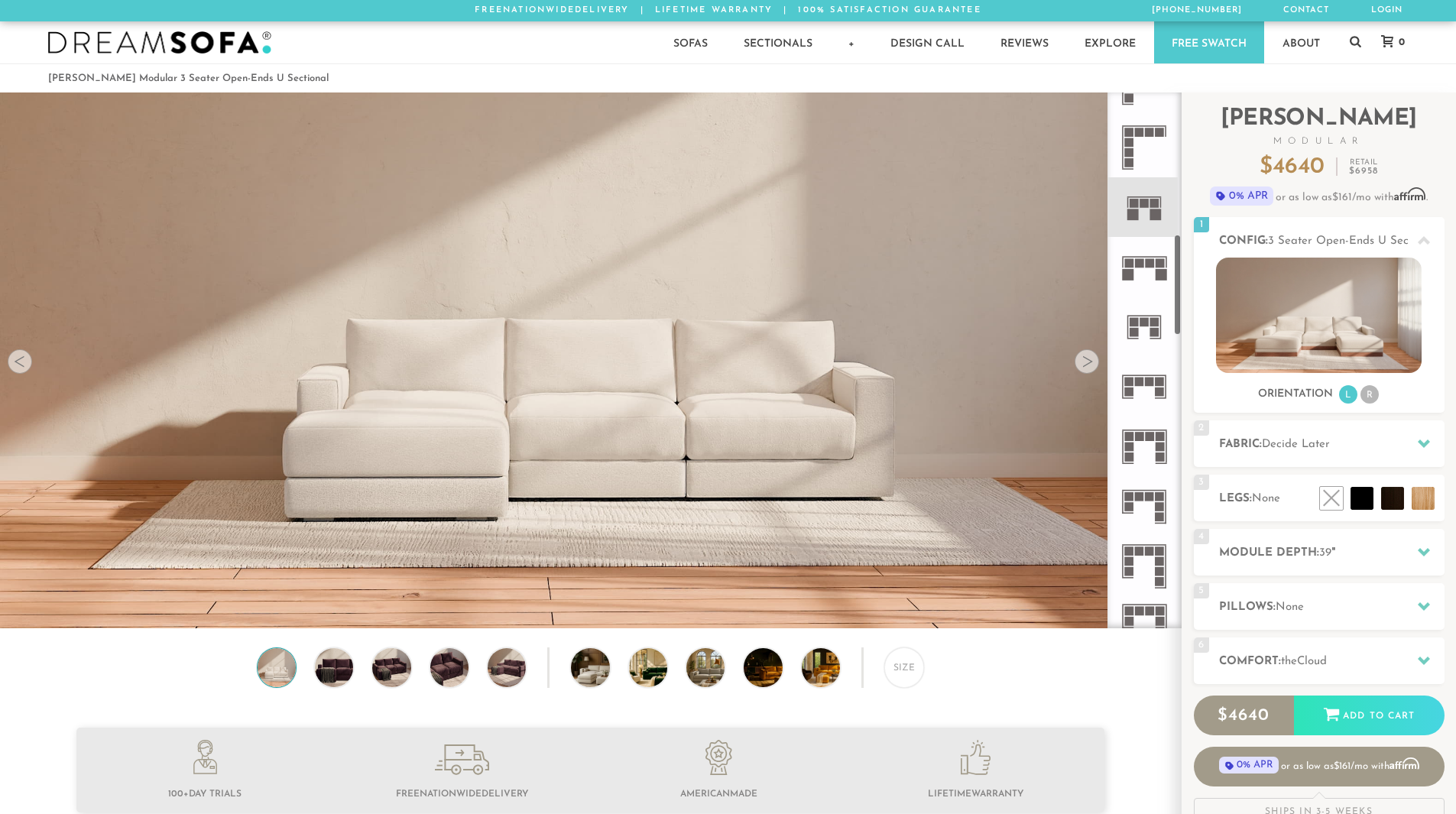
click at [1148, 330] on icon at bounding box center [1144, 327] width 60 height 60
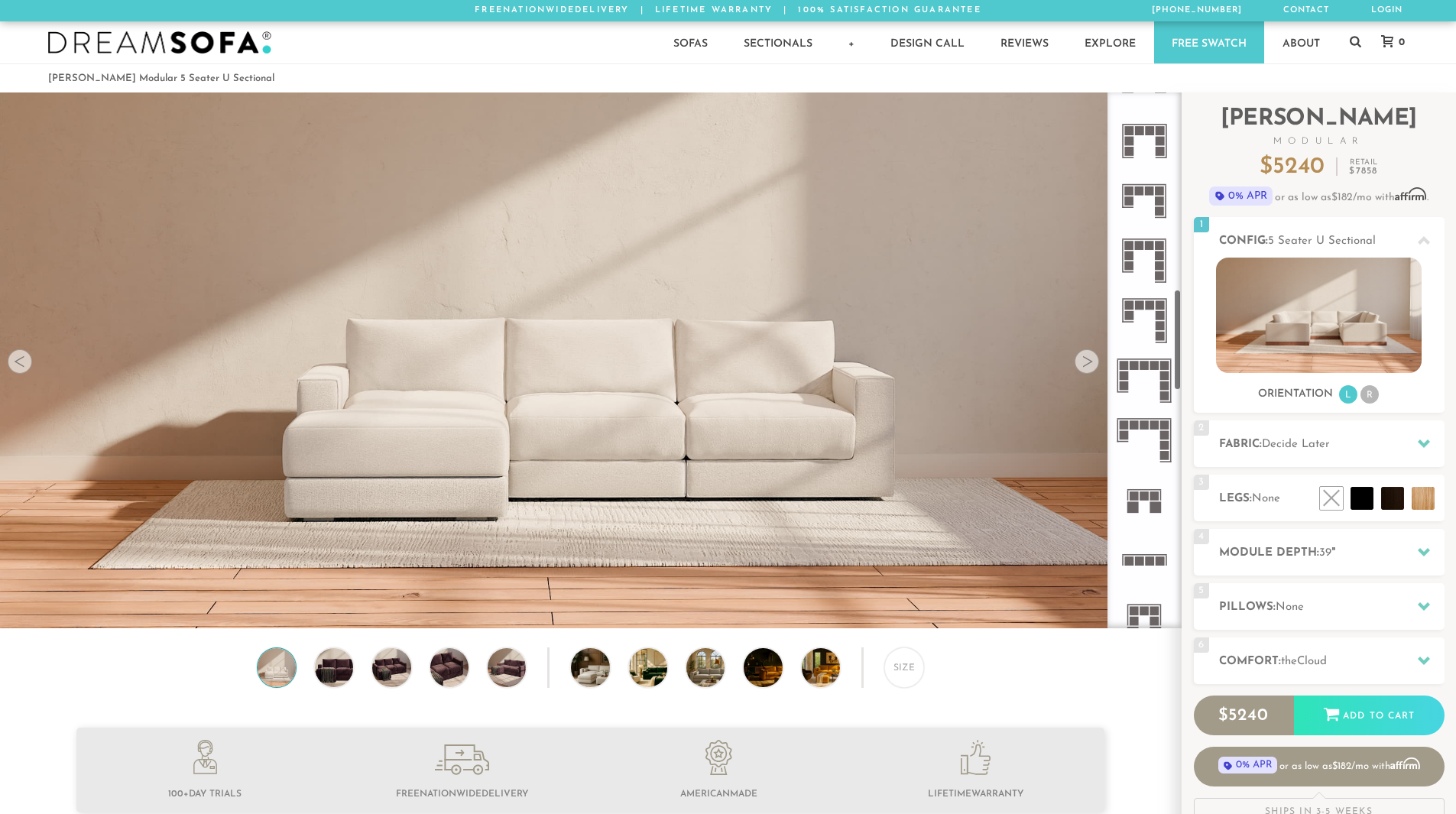
scroll to position [1059, 0]
click at [1148, 501] on rect at bounding box center [1145, 496] width 9 height 9
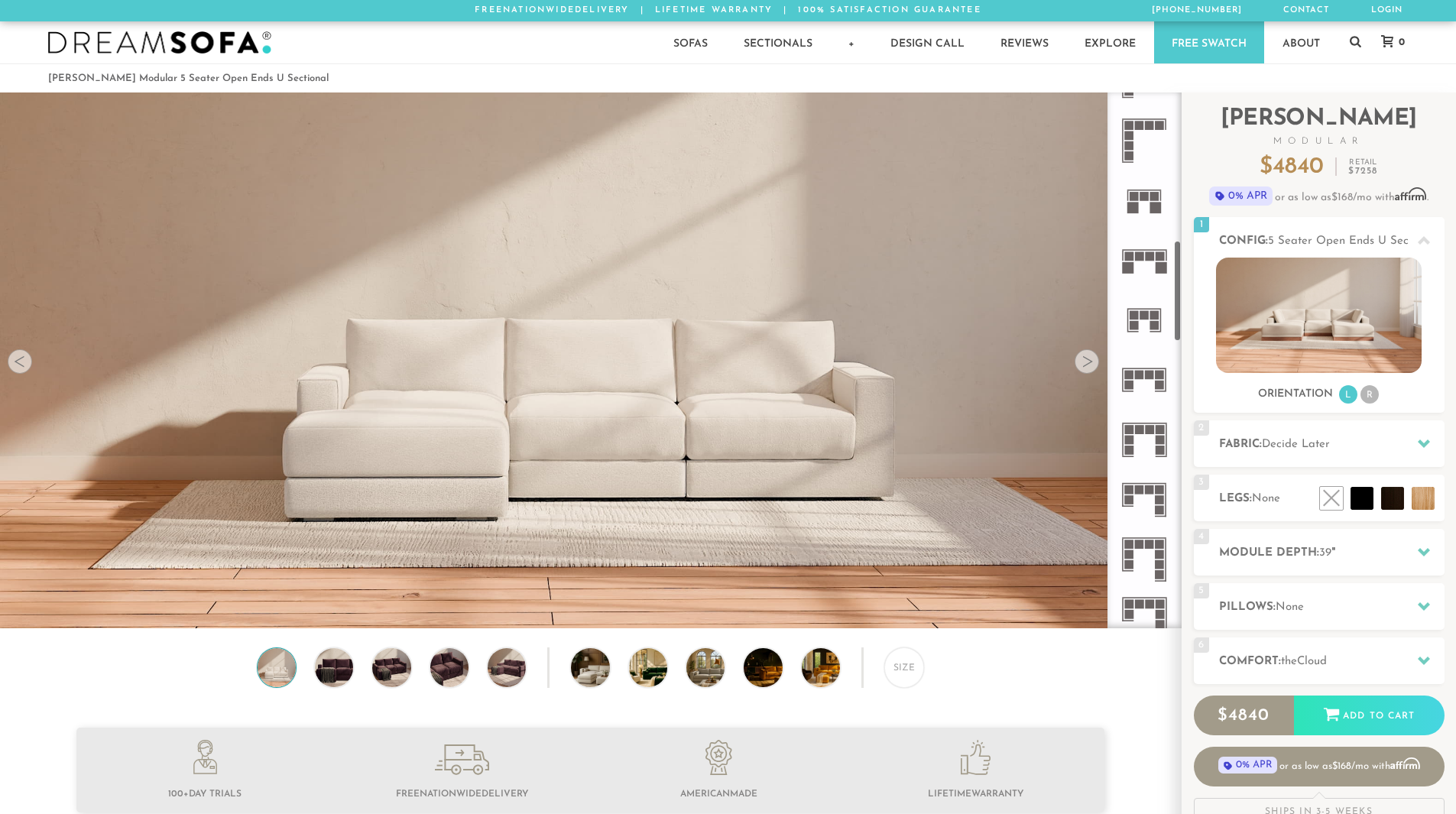
scroll to position [798, 0]
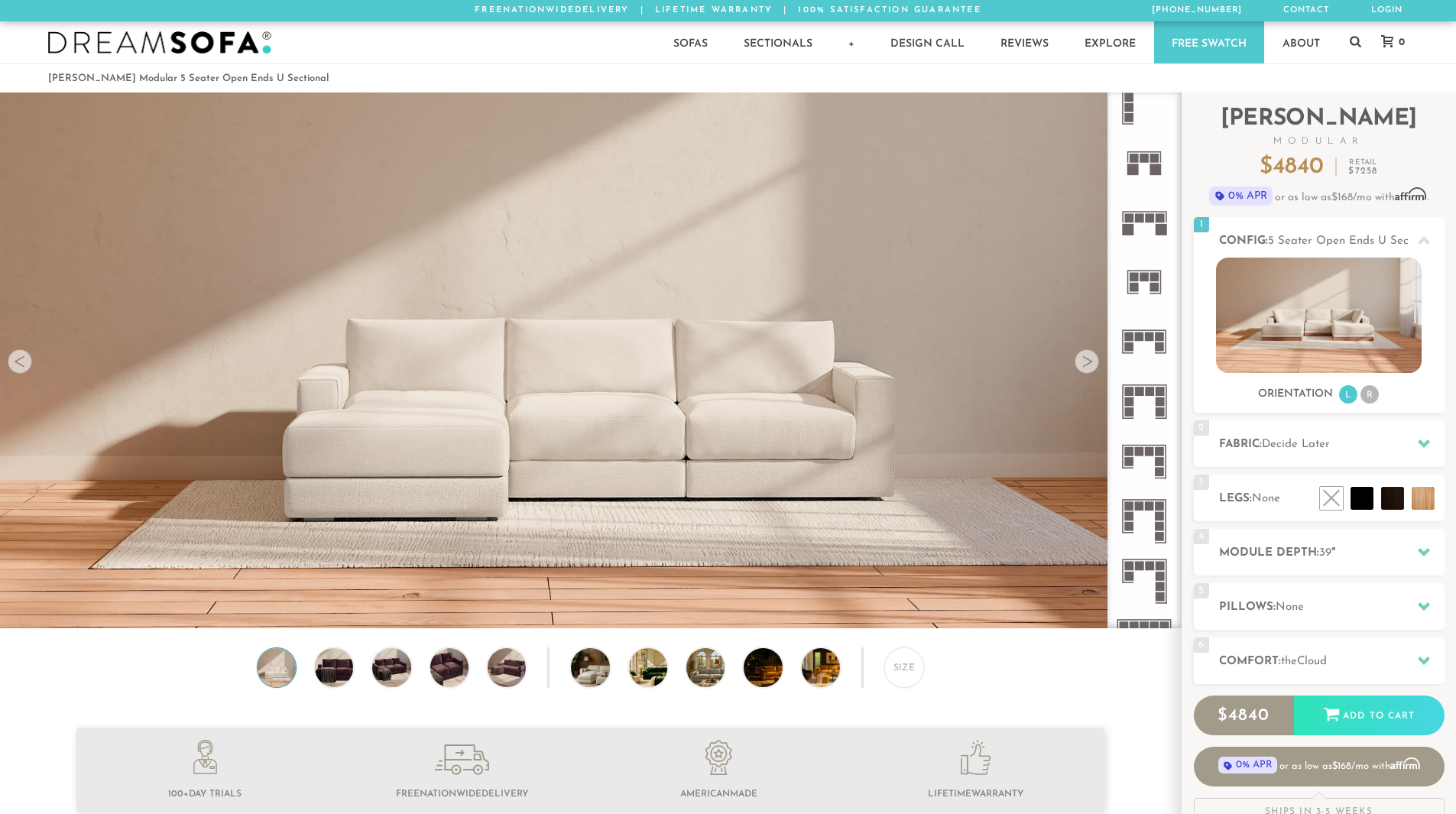
click at [1142, 289] on icon at bounding box center [1144, 282] width 60 height 60
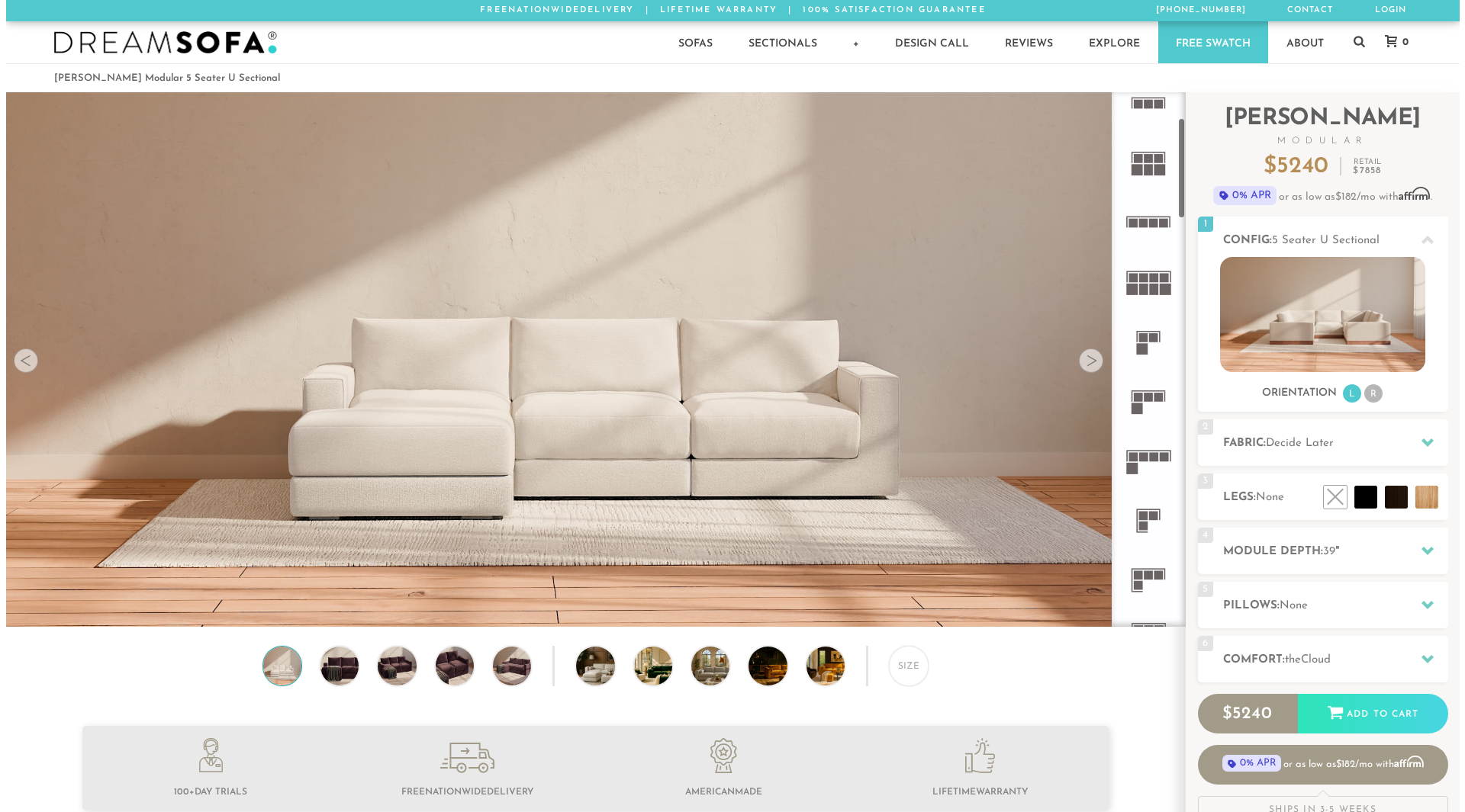
scroll to position [136, 0]
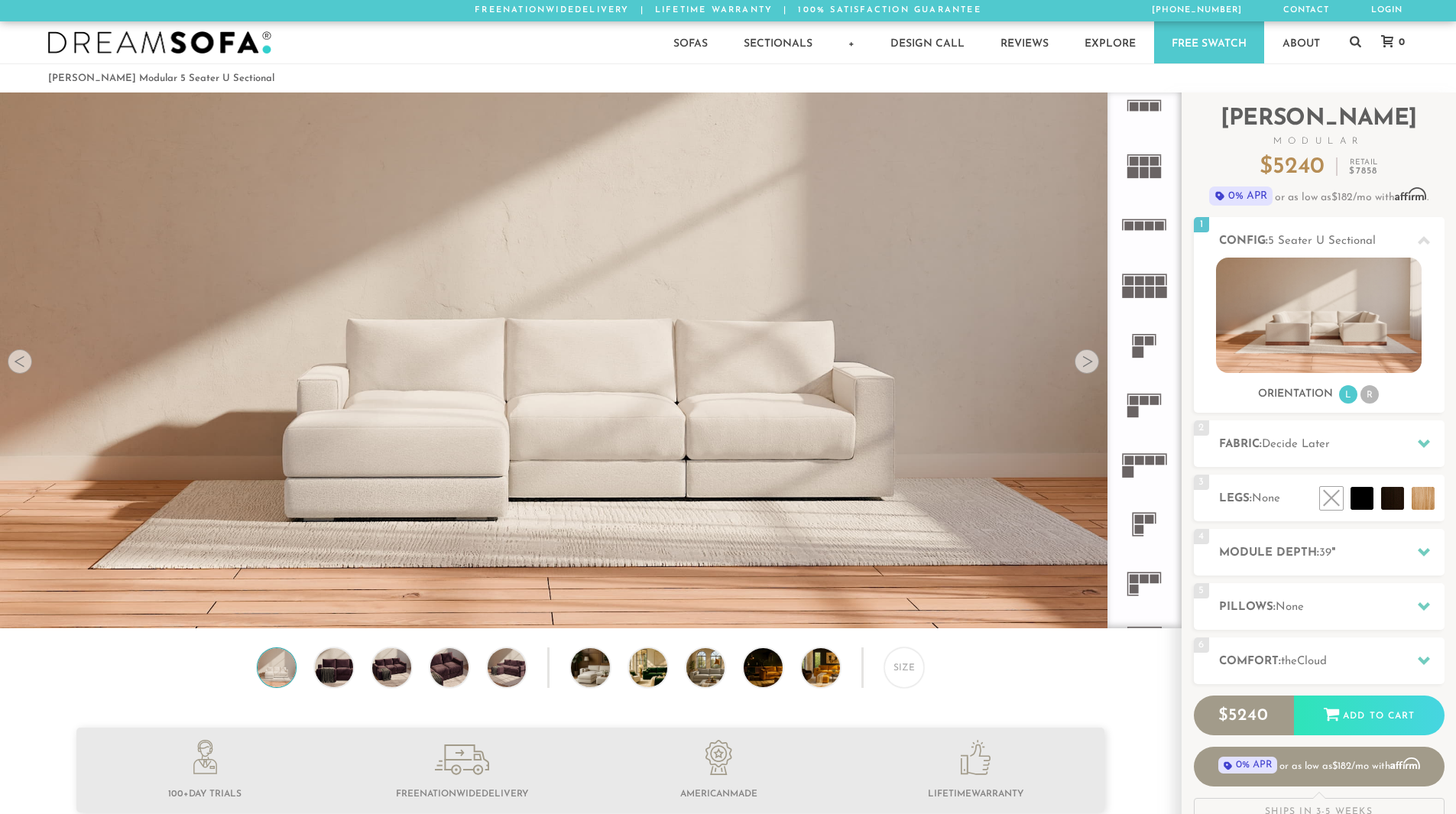
click at [1132, 160] on rect at bounding box center [1134, 162] width 9 height 9
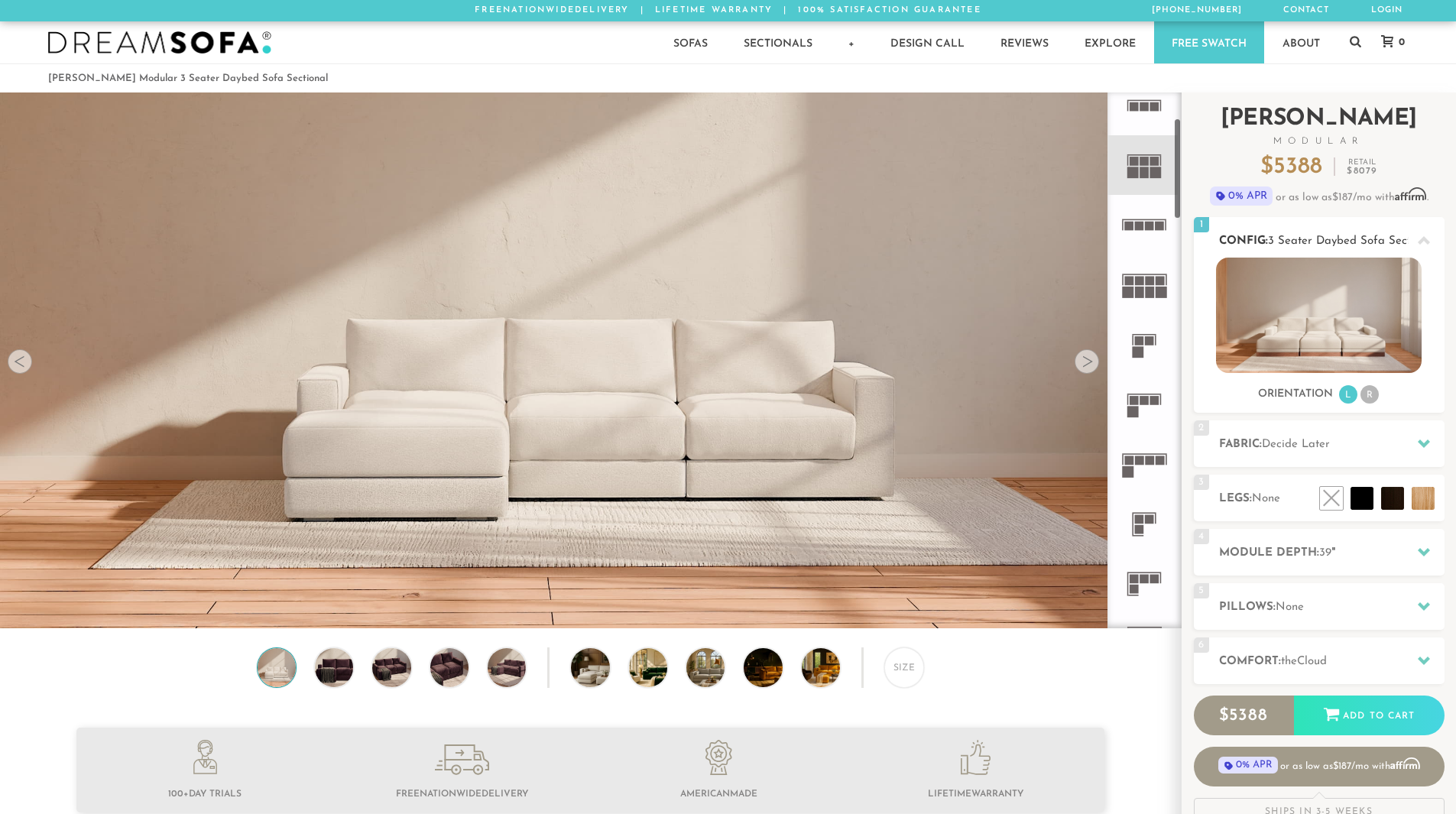
click at [1280, 291] on img at bounding box center [1319, 316] width 206 height 115
click at [1091, 368] on div at bounding box center [1087, 361] width 24 height 24
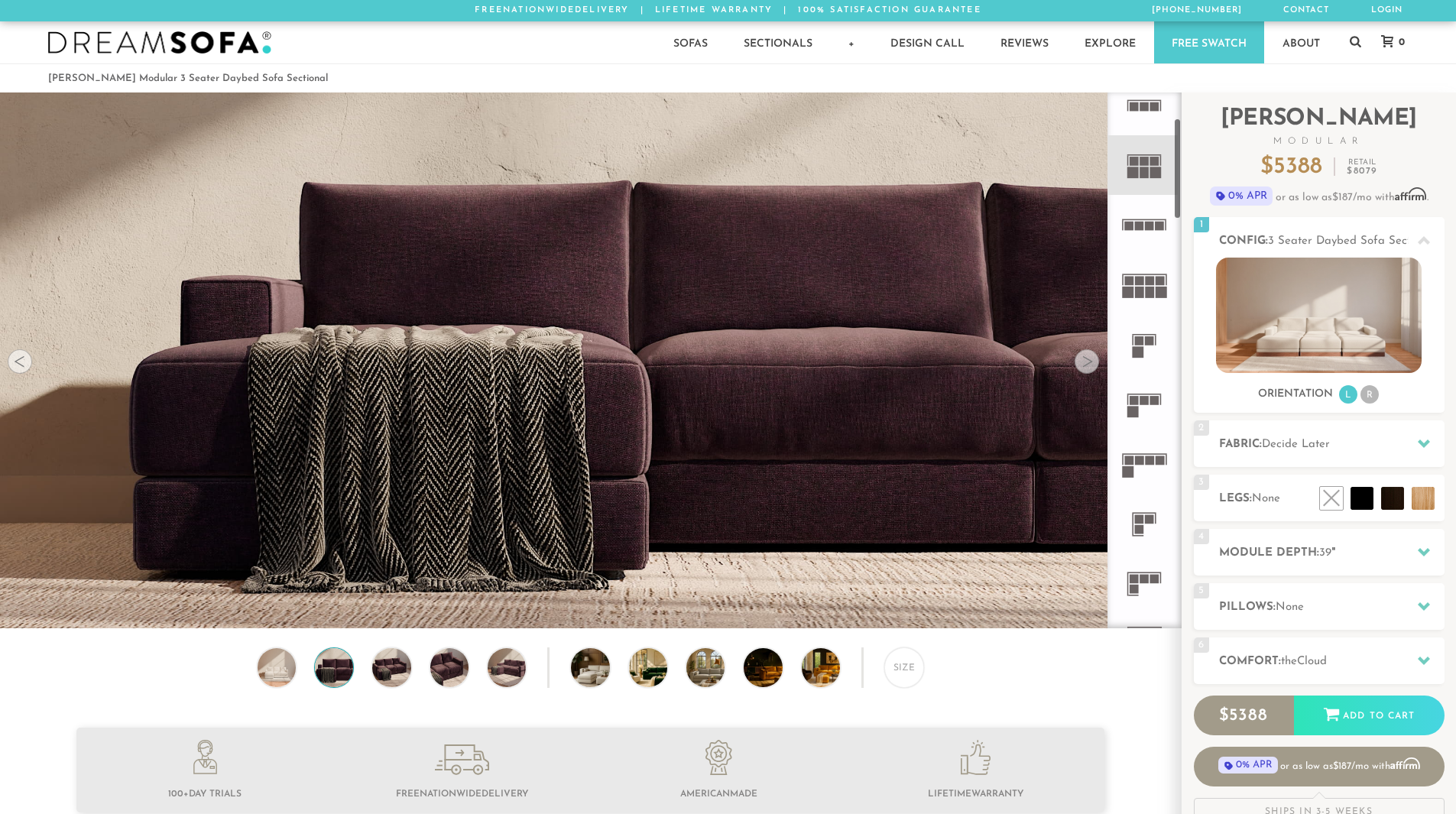
click at [33, 367] on img at bounding box center [590, 194] width 1181 height 394
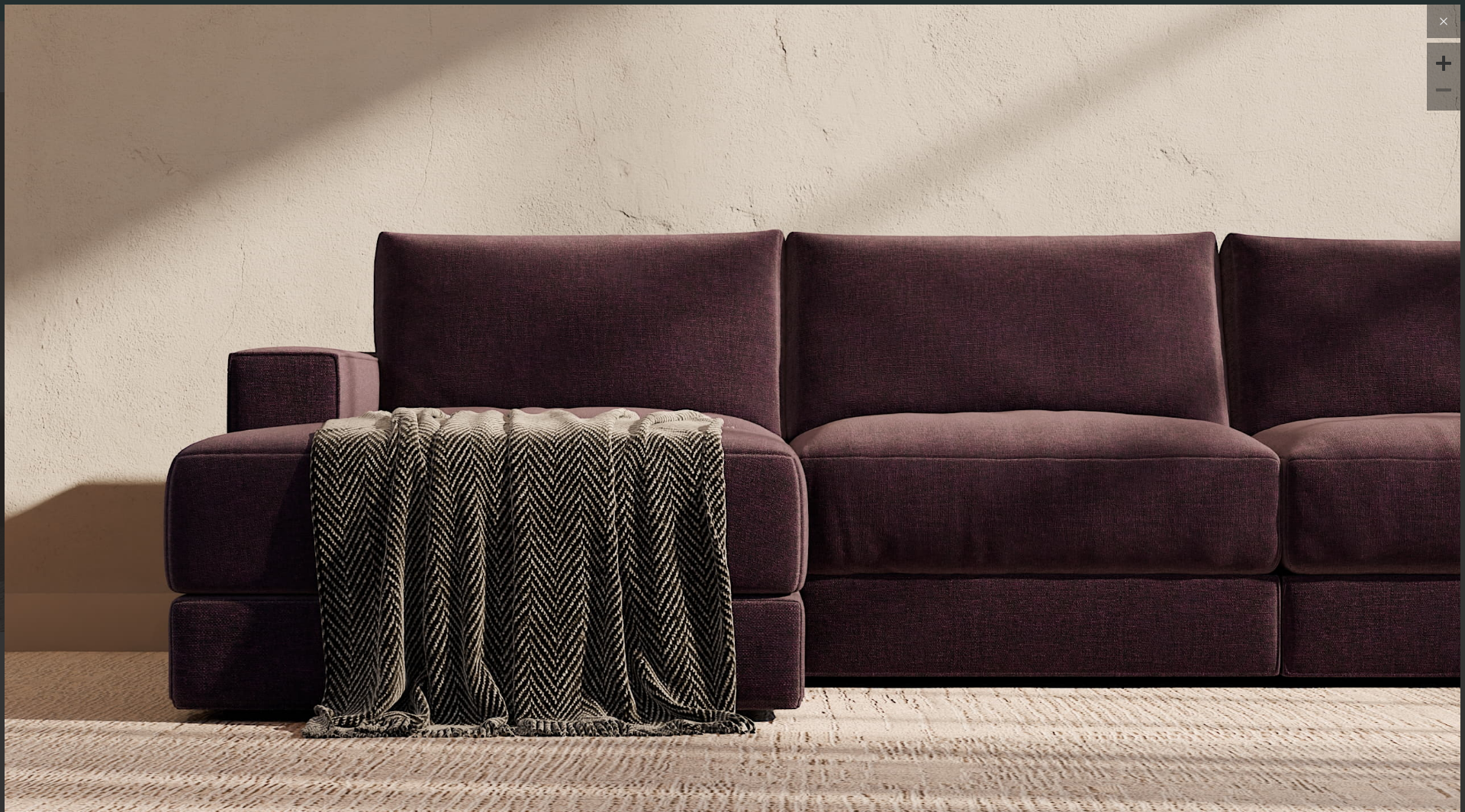
click at [1435, 28] on icon at bounding box center [1443, 21] width 18 height 18
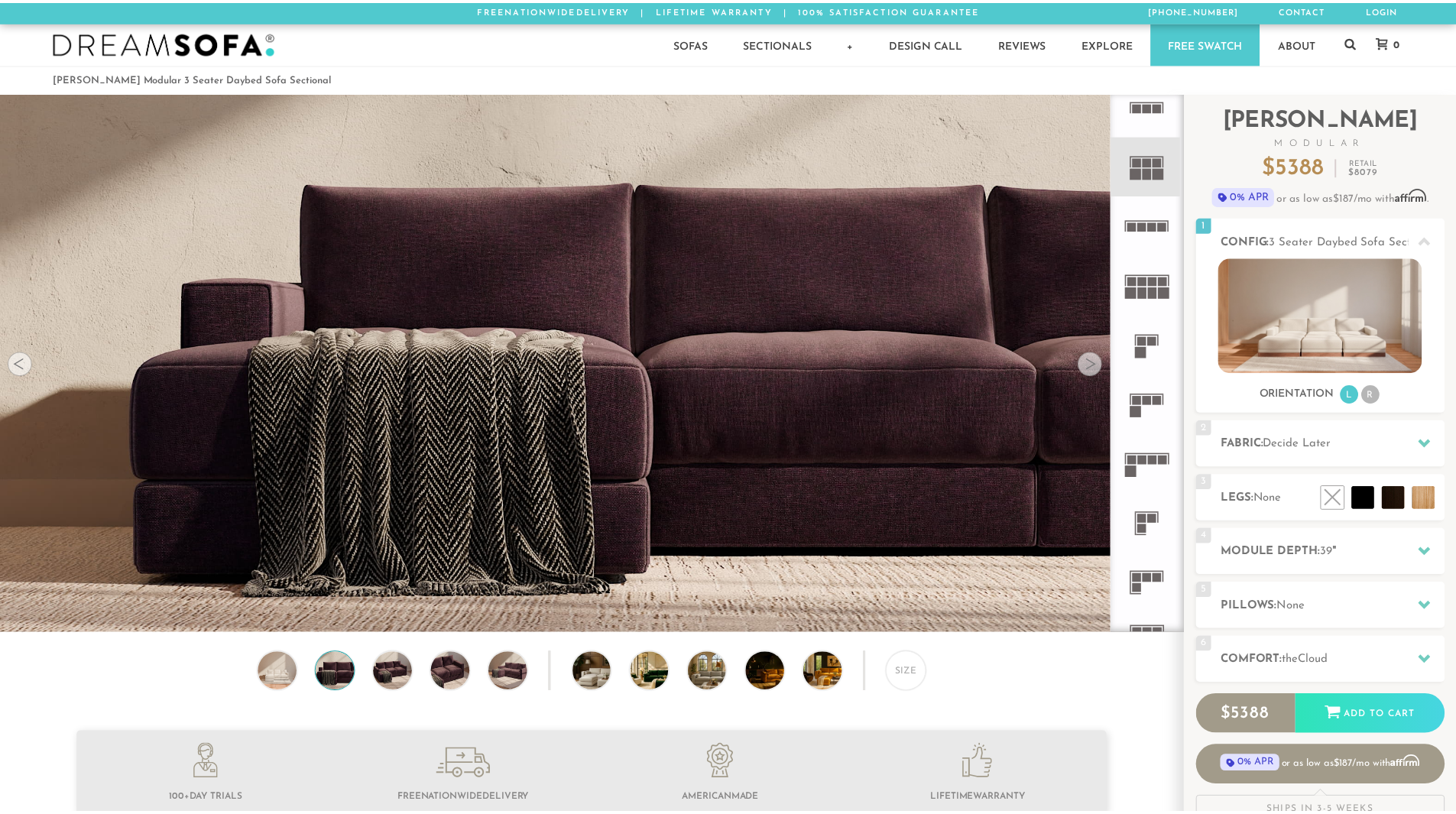
scroll to position [17899, 1445]
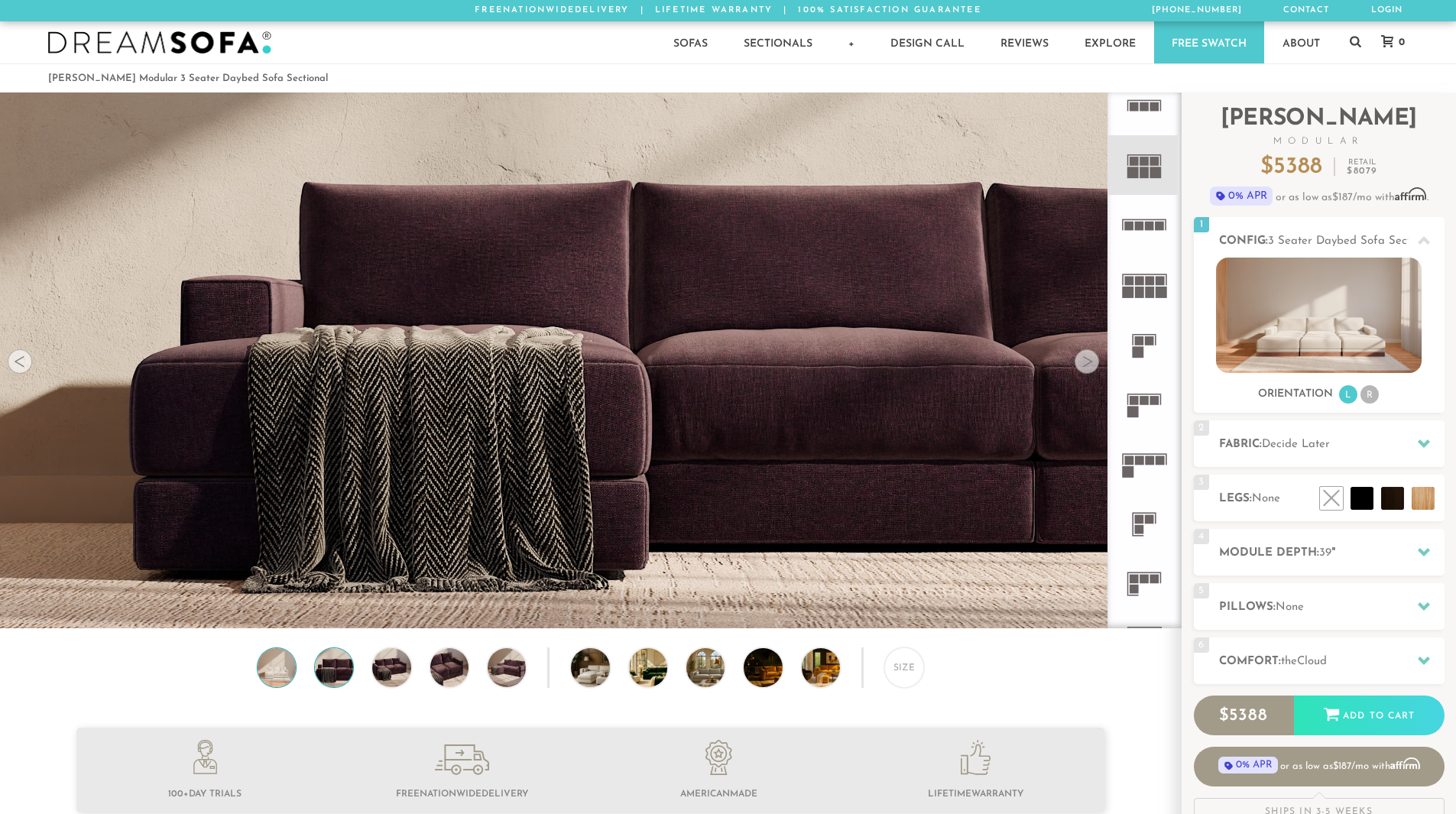
click at [268, 678] on img at bounding box center [277, 667] width 46 height 38
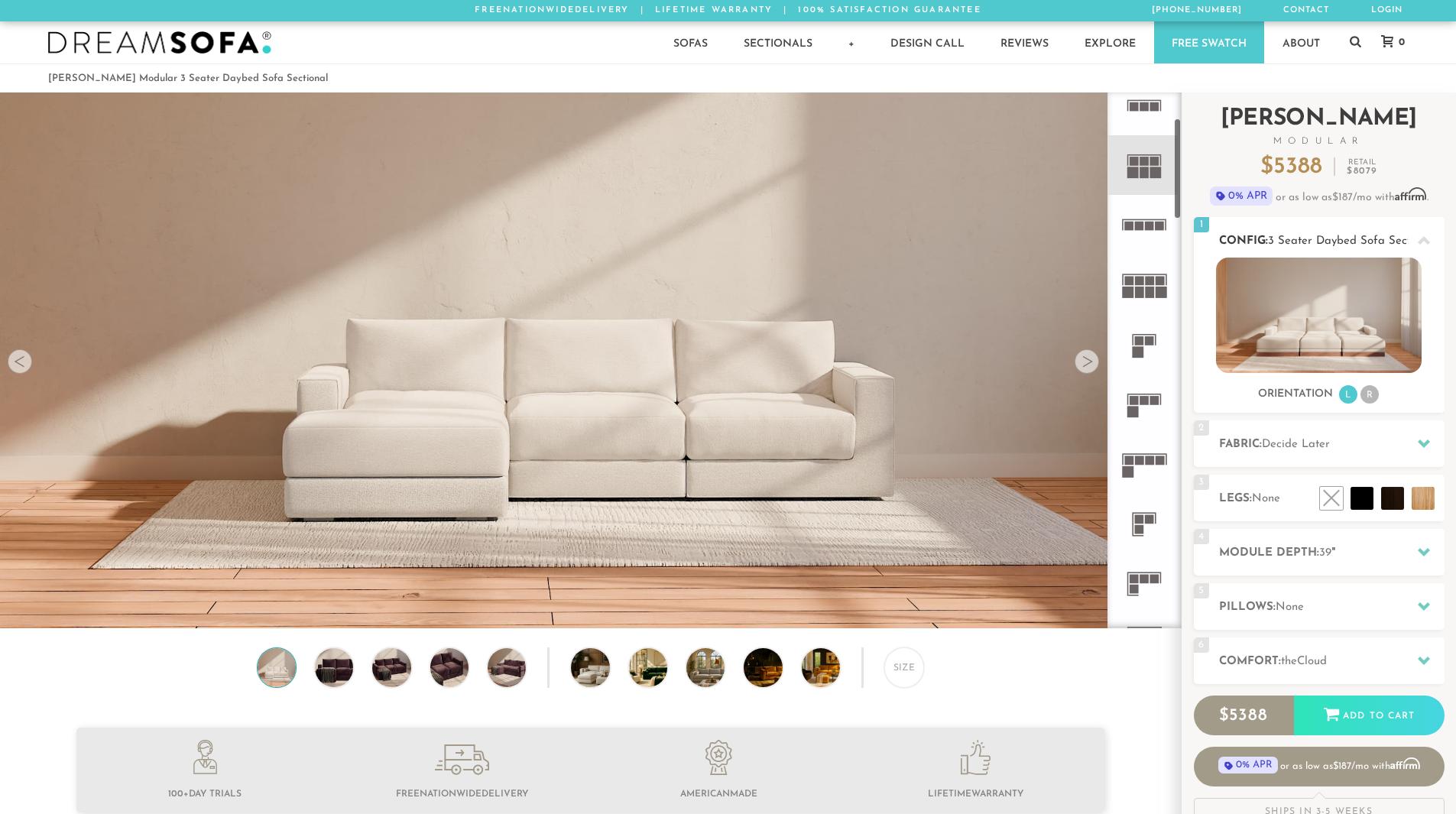
click at [1339, 330] on img at bounding box center [1319, 316] width 206 height 115
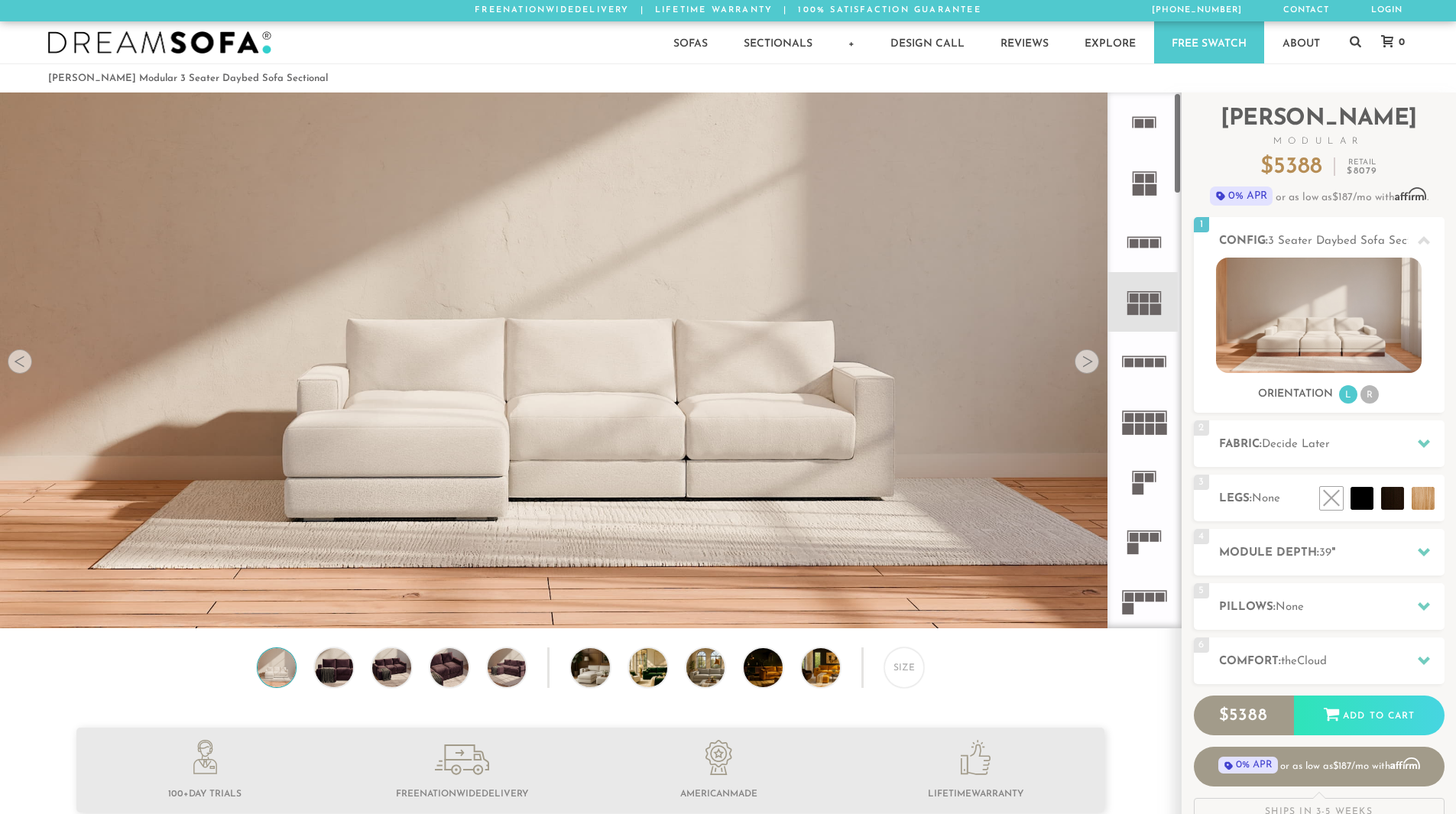
scroll to position [0, 0]
click at [1142, 185] on rect at bounding box center [1138, 190] width 12 height 12
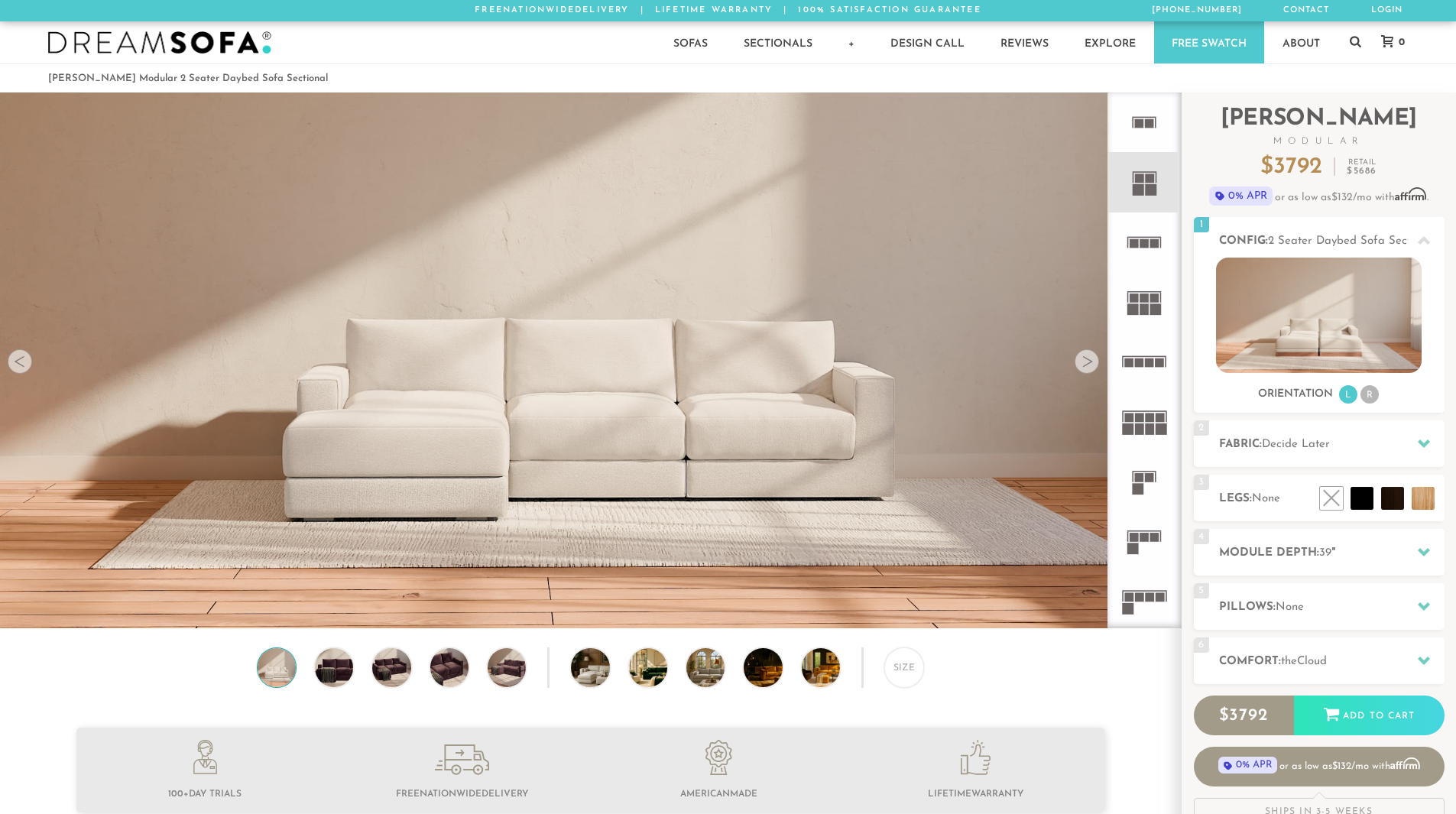
click at [1145, 302] on rect at bounding box center [1145, 298] width 9 height 9
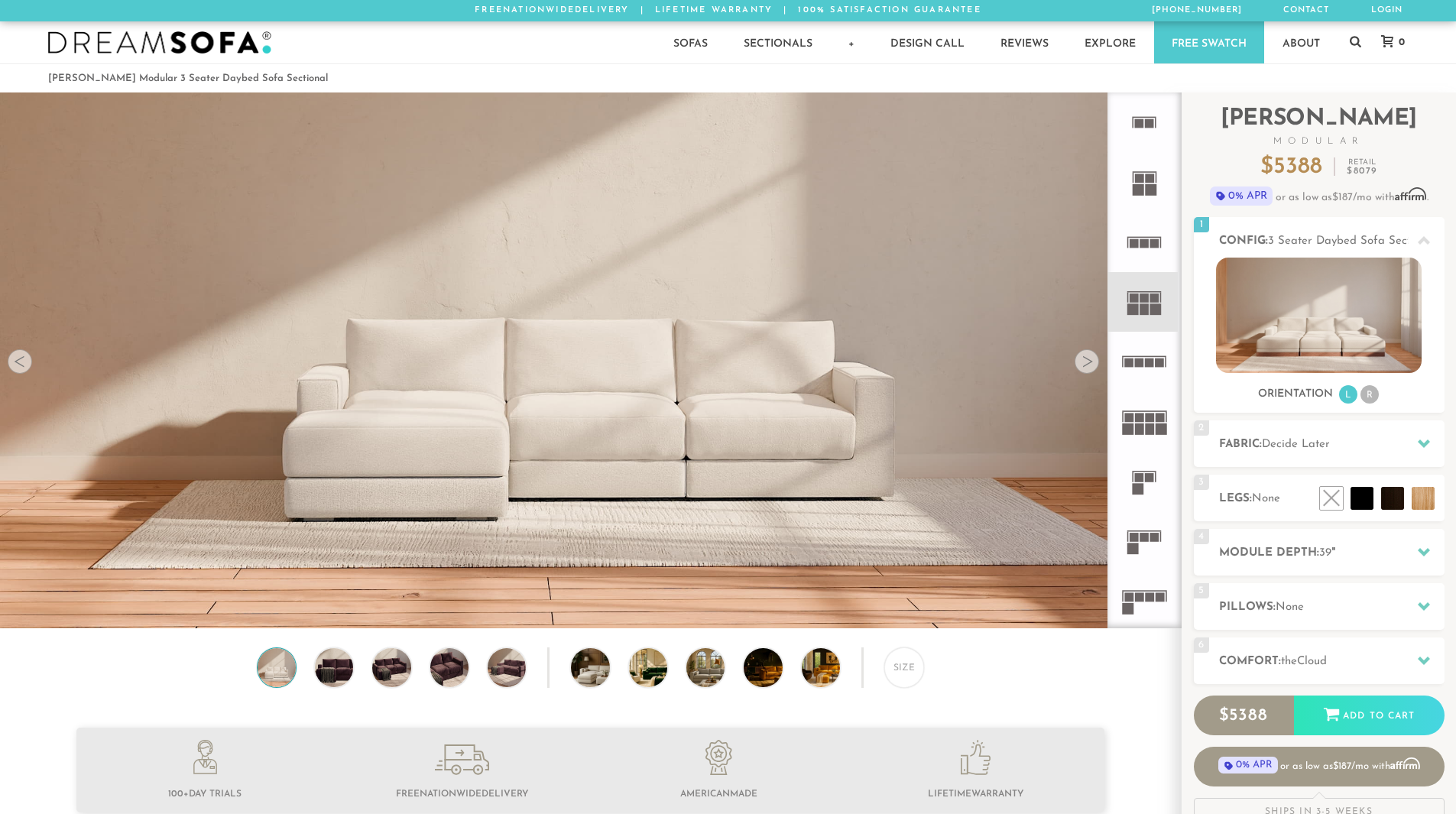
click at [1154, 364] on rect at bounding box center [1150, 364] width 9 height 9
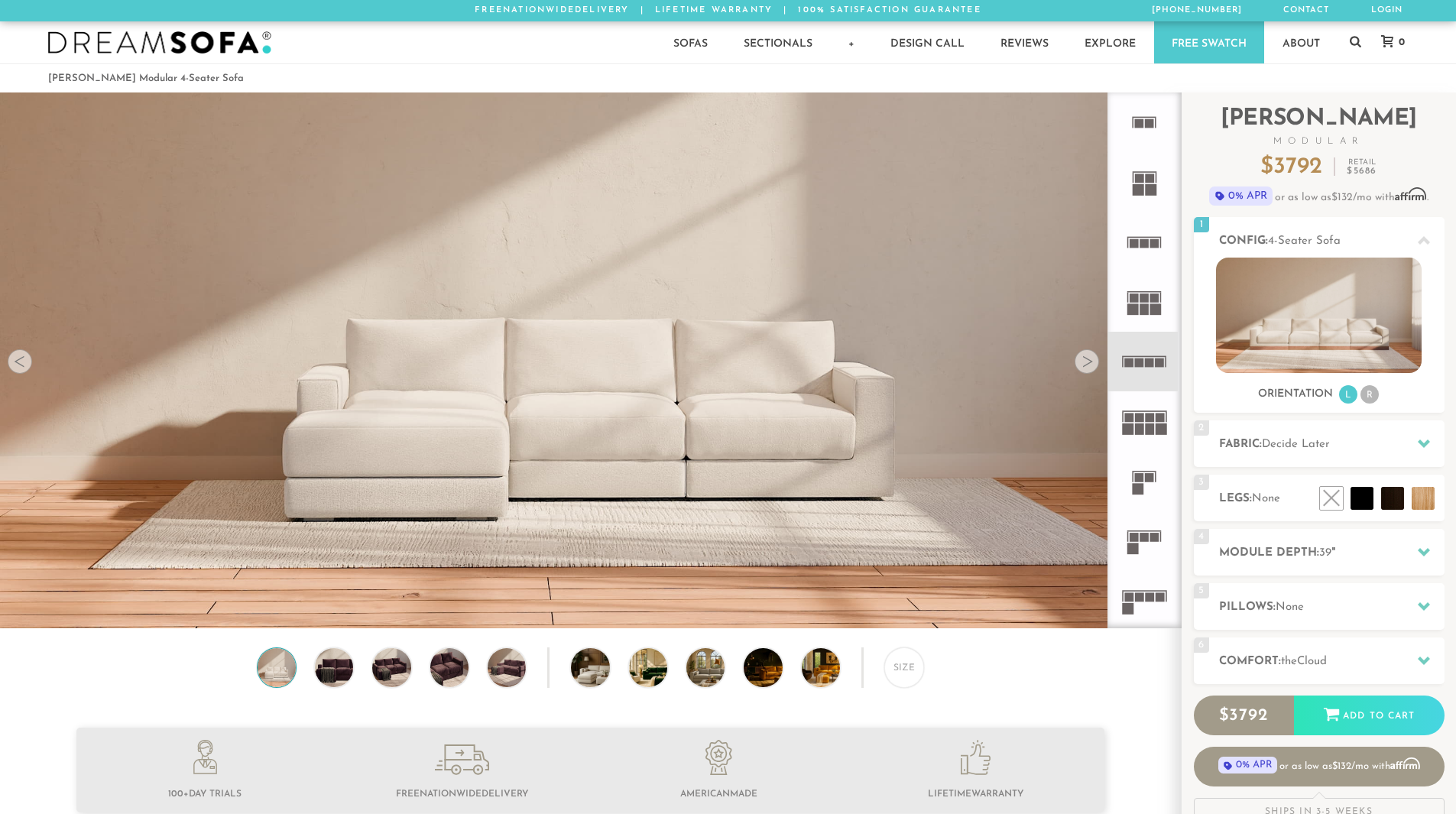
click at [1148, 417] on rect at bounding box center [1150, 418] width 9 height 9
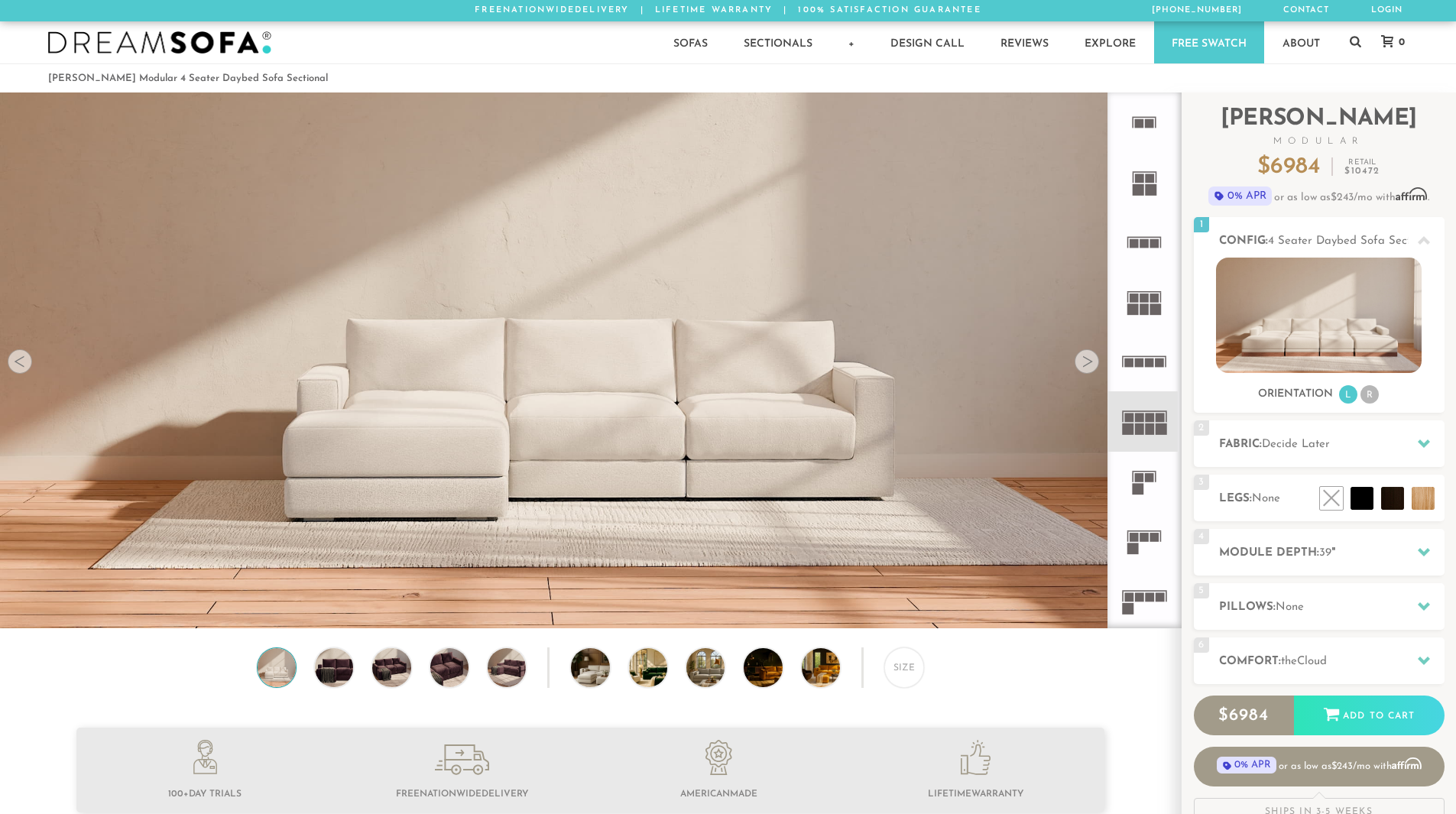
click at [1136, 538] on rect at bounding box center [1134, 537] width 9 height 9
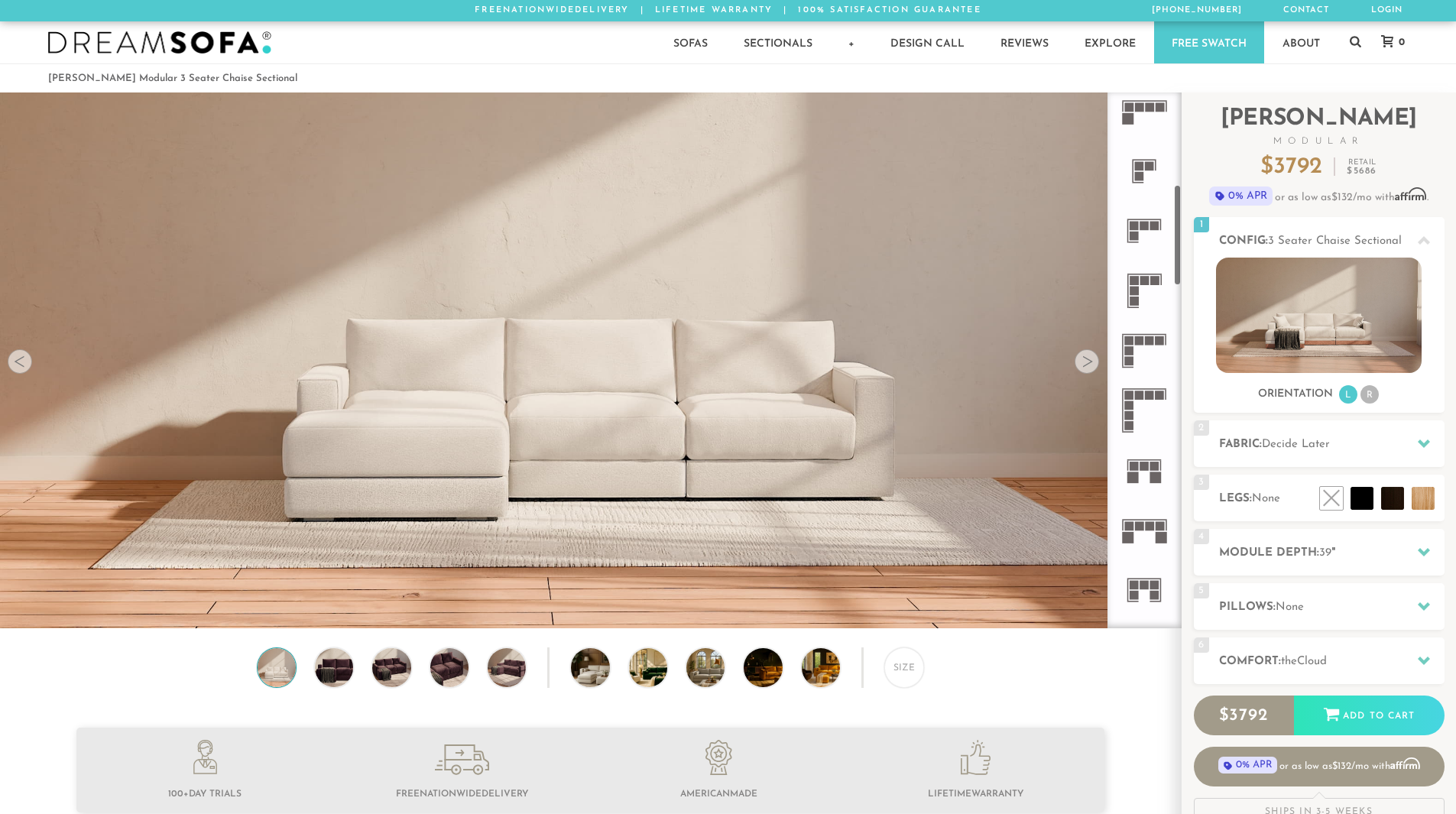
scroll to position [491, 0]
click at [1154, 478] on rect at bounding box center [1156, 477] width 12 height 12
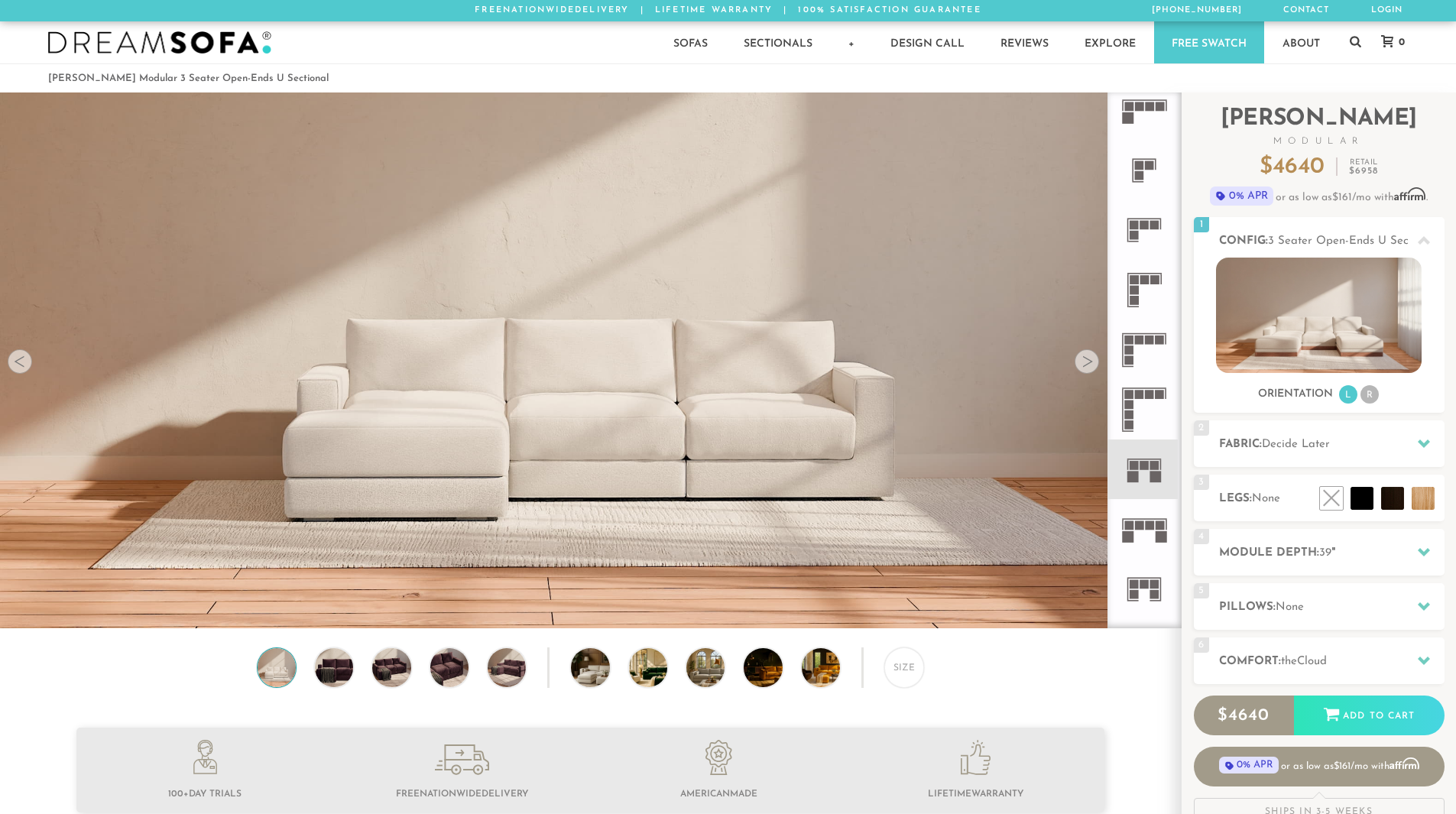
click at [1141, 587] on rect at bounding box center [1145, 584] width 9 height 9
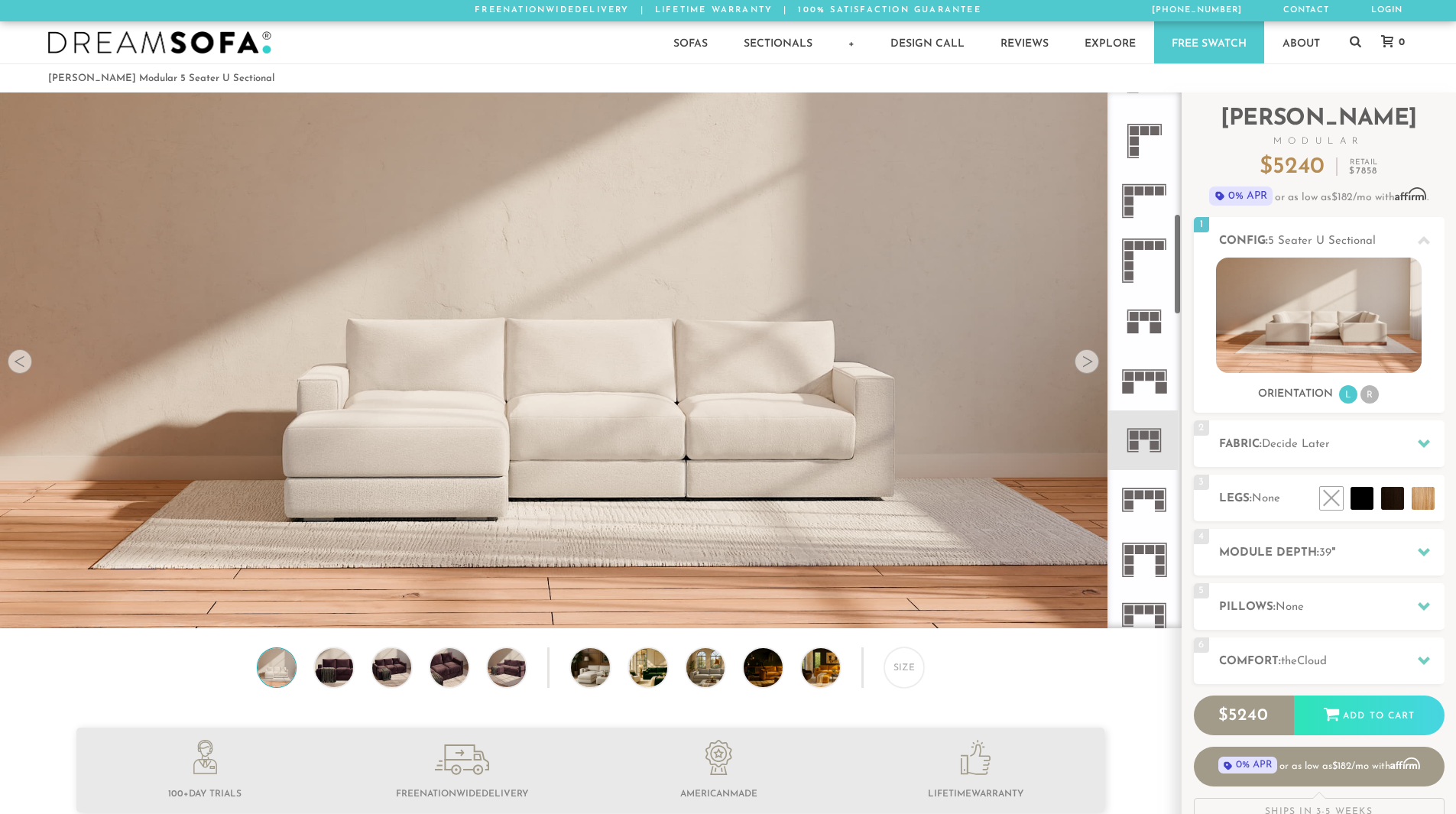
scroll to position [644, 0]
click at [1151, 495] on rect at bounding box center [1150, 491] width 9 height 9
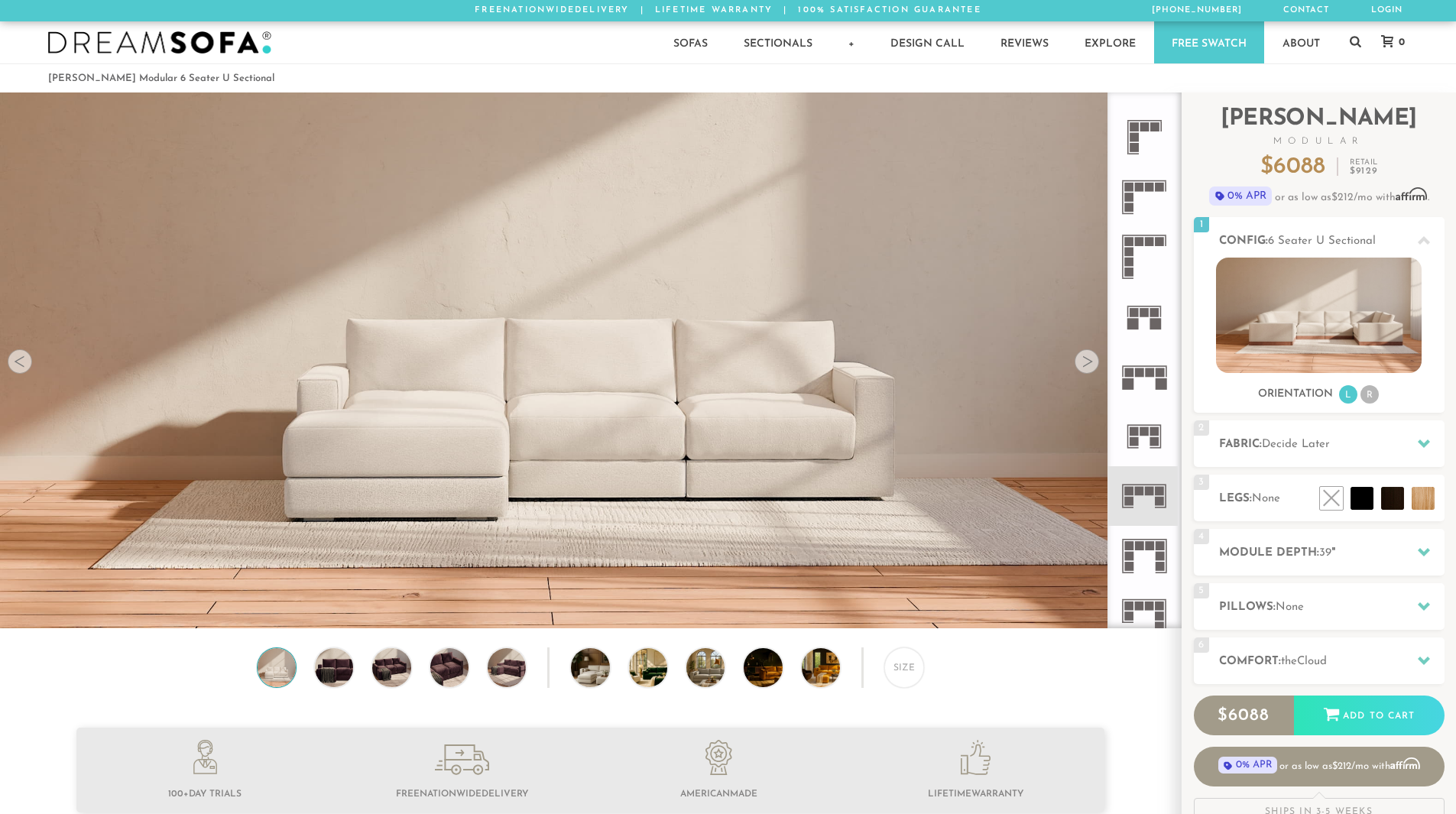
click at [1152, 550] on rect at bounding box center [1150, 546] width 9 height 9
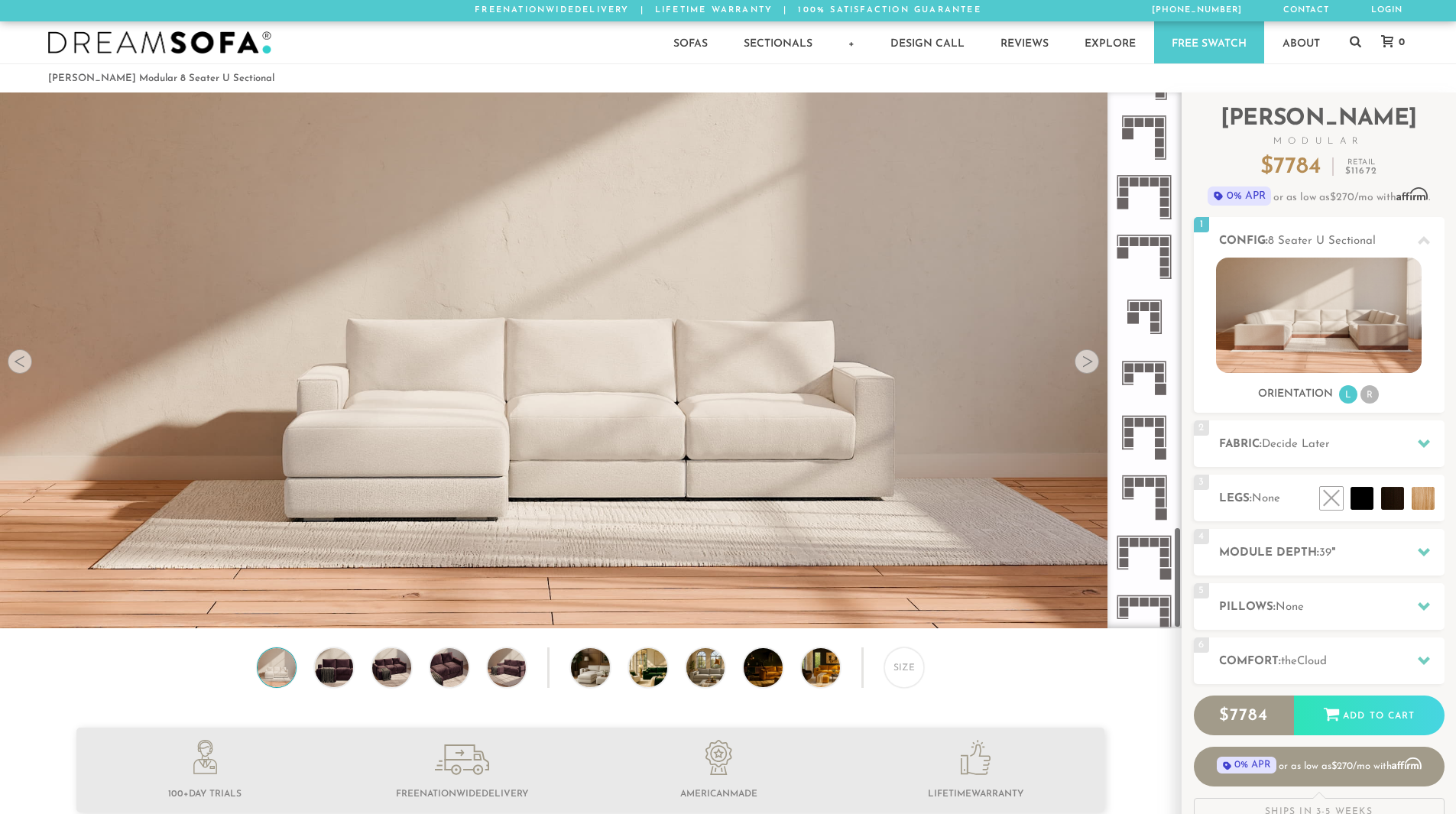
scroll to position [2332, 0]
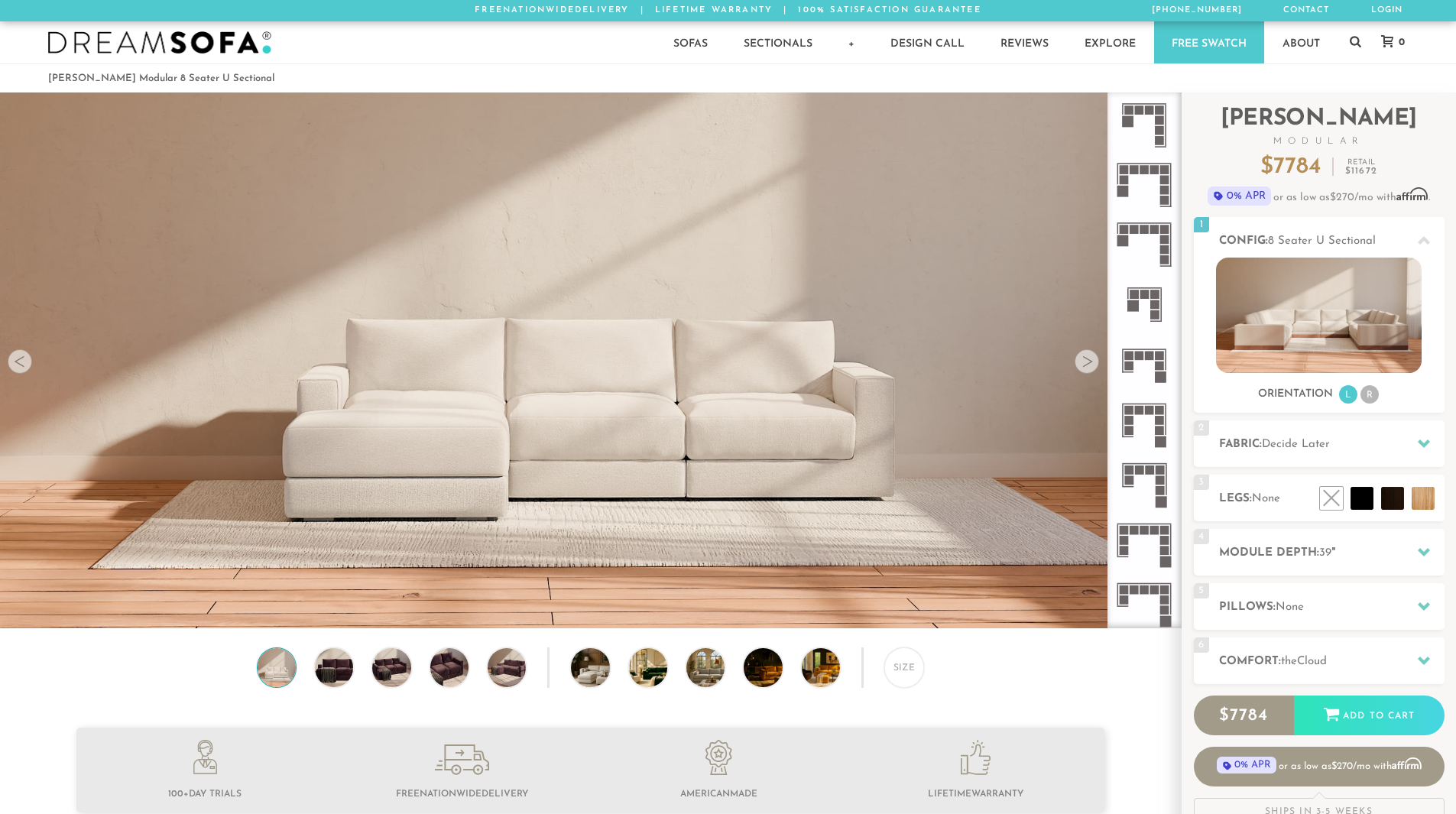
click at [1147, 373] on icon at bounding box center [1144, 364] width 60 height 60
click at [1148, 368] on icon at bounding box center [1144, 364] width 60 height 60
click at [1152, 300] on icon at bounding box center [1144, 304] width 60 height 60
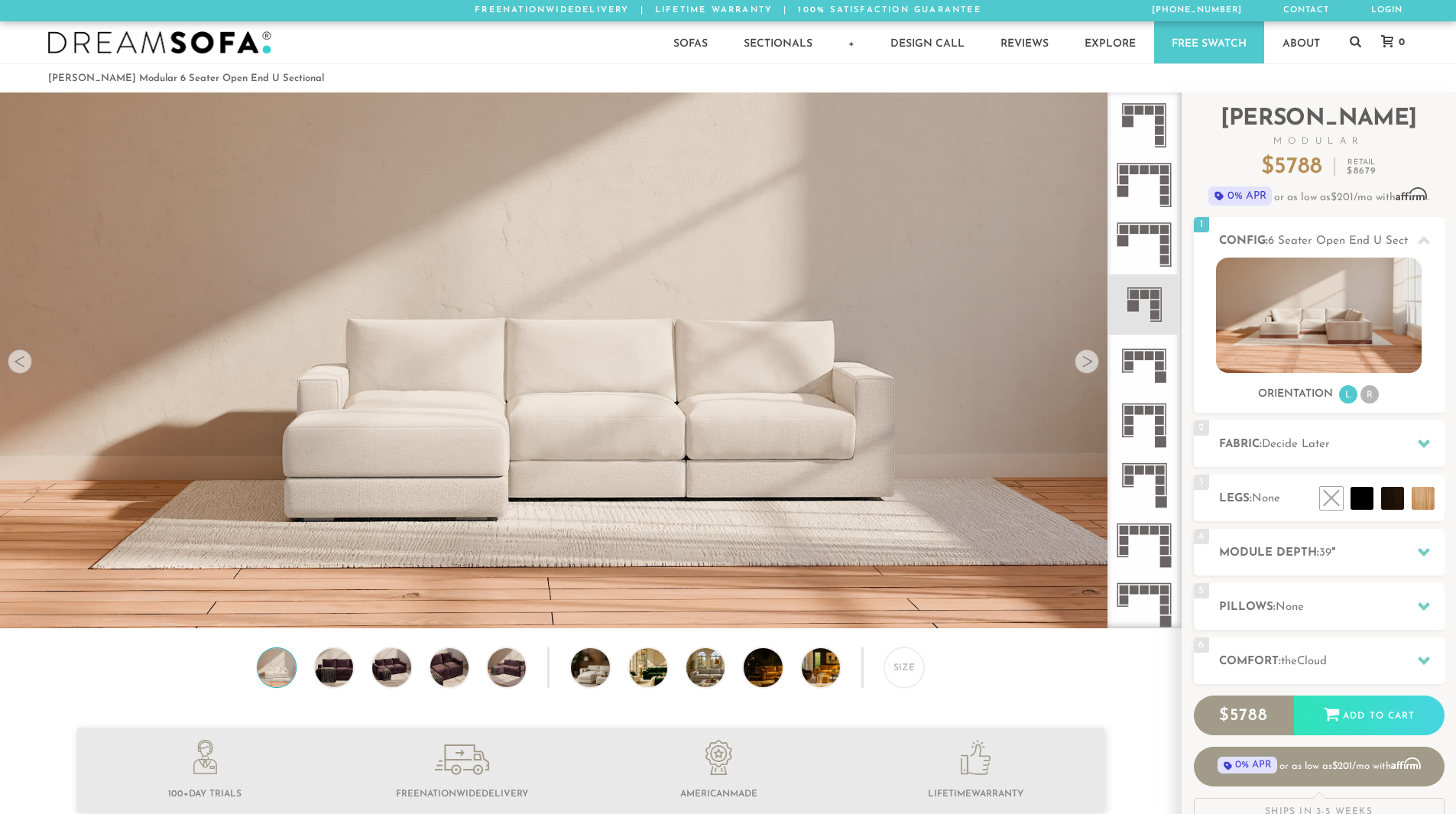
click at [1149, 239] on icon at bounding box center [1144, 245] width 60 height 60
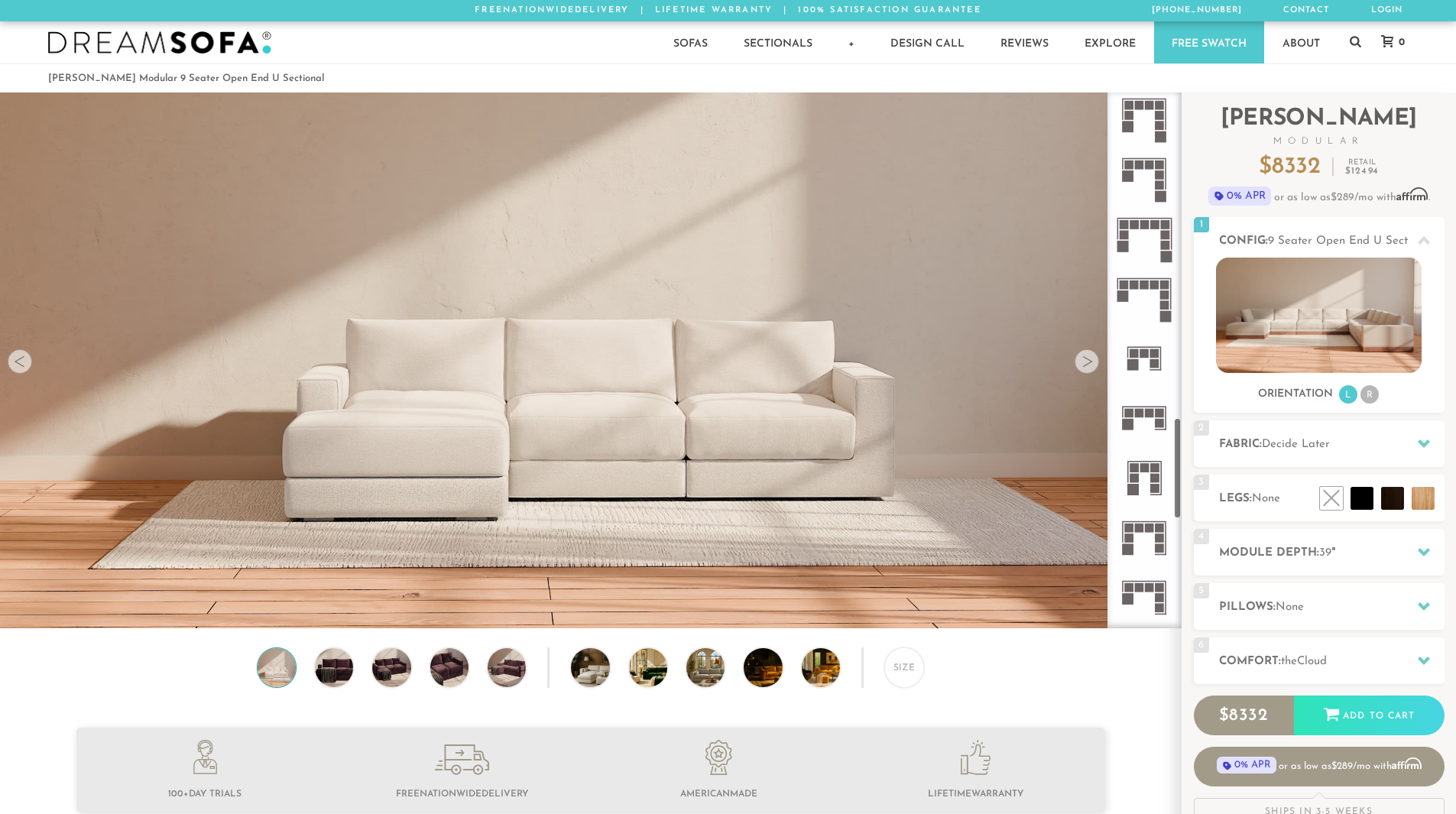
scroll to position [1720, 0]
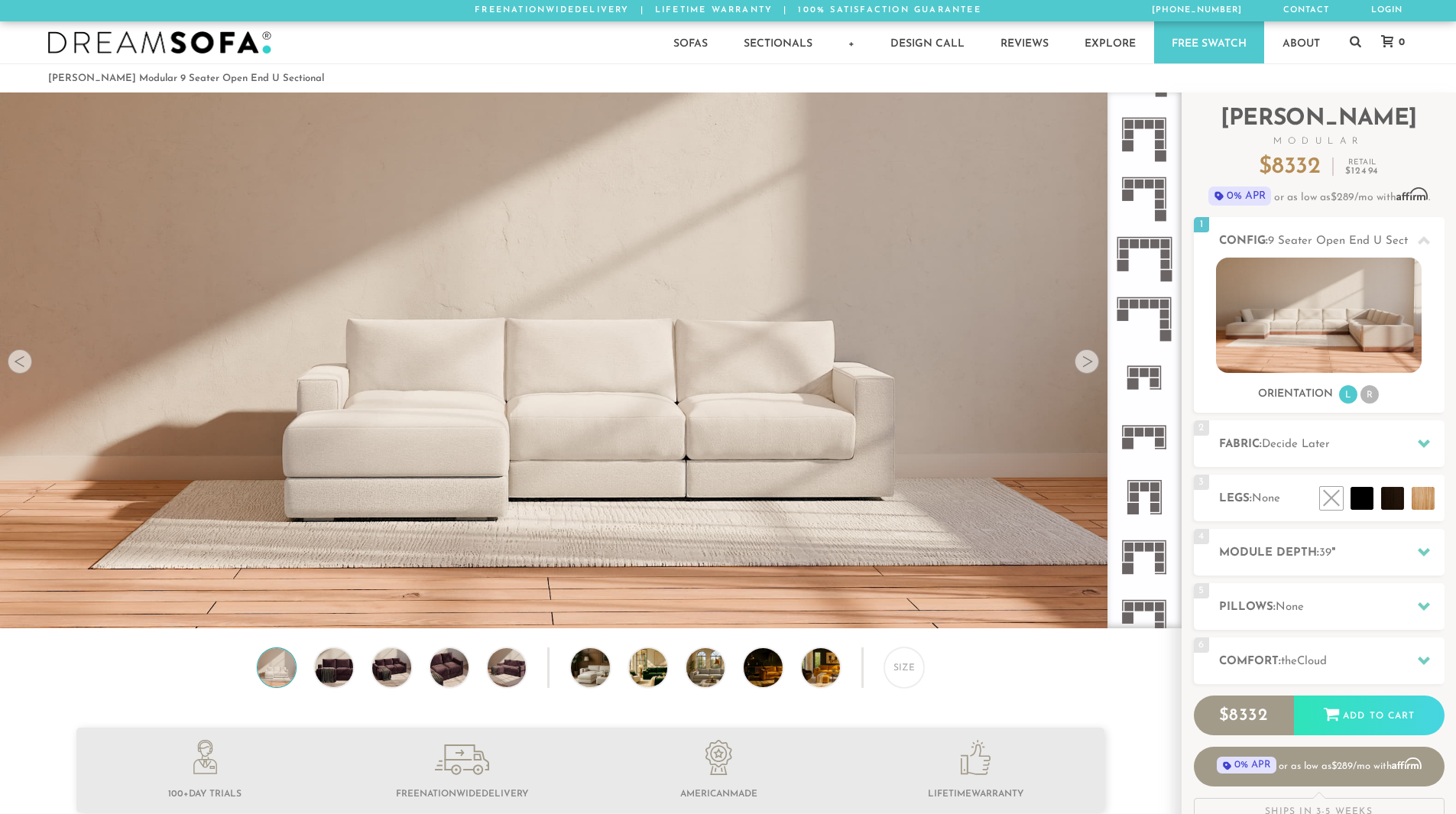
click at [1153, 308] on rect at bounding box center [1155, 304] width 9 height 9
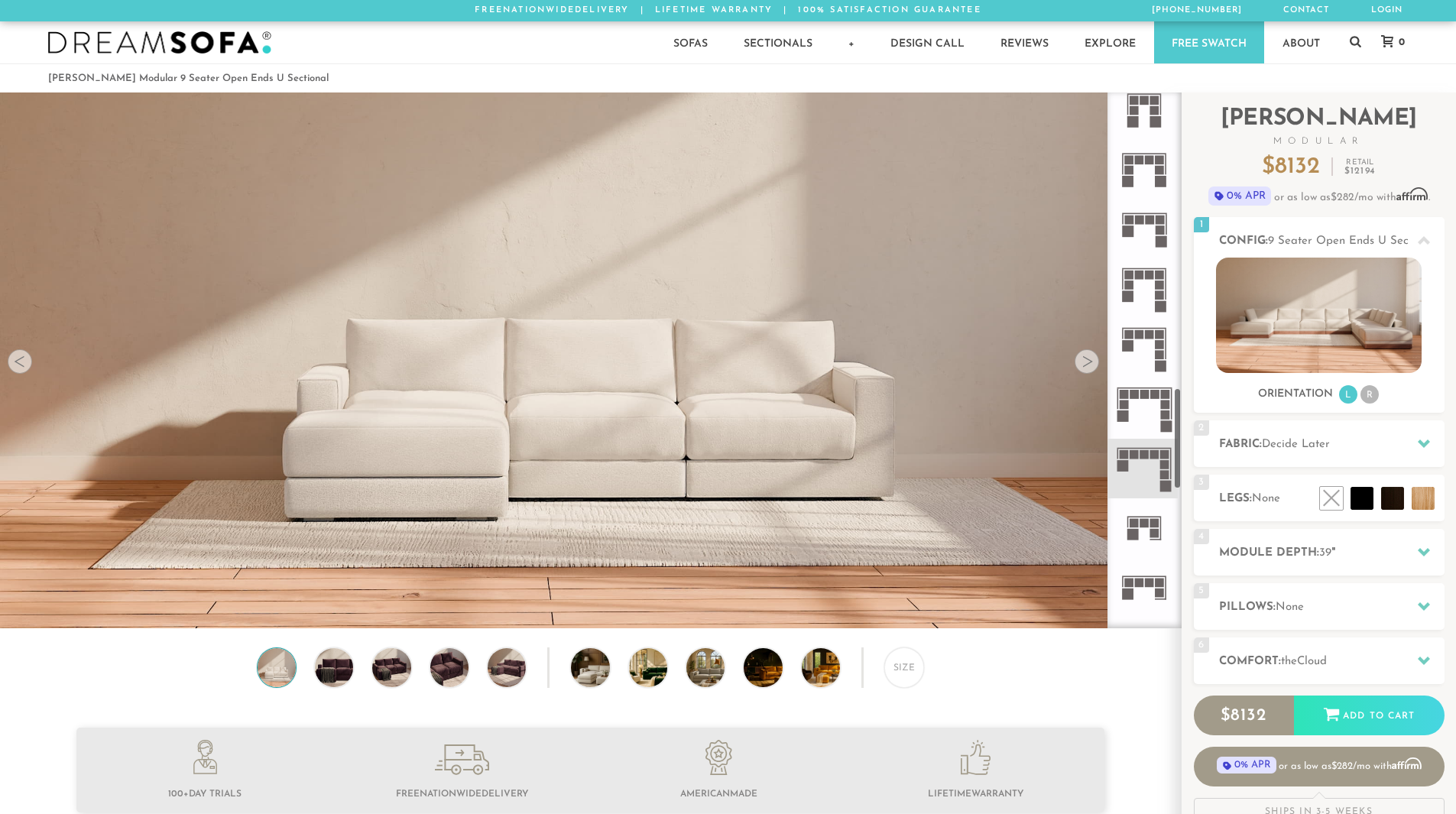
scroll to position [1567, 0]
click at [1144, 339] on icon at bounding box center [1144, 351] width 60 height 60
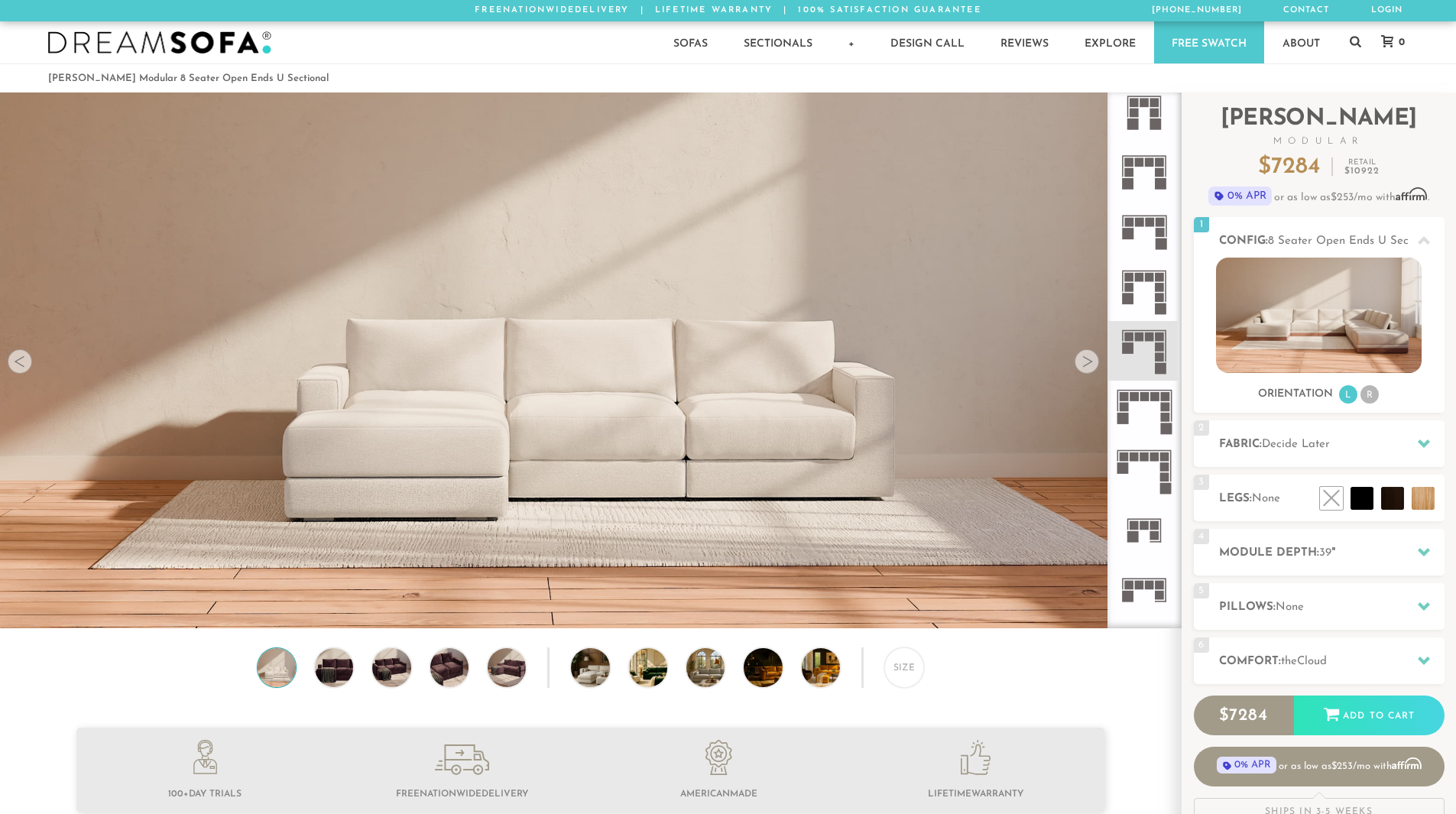
click at [1148, 285] on icon at bounding box center [1144, 291] width 60 height 60
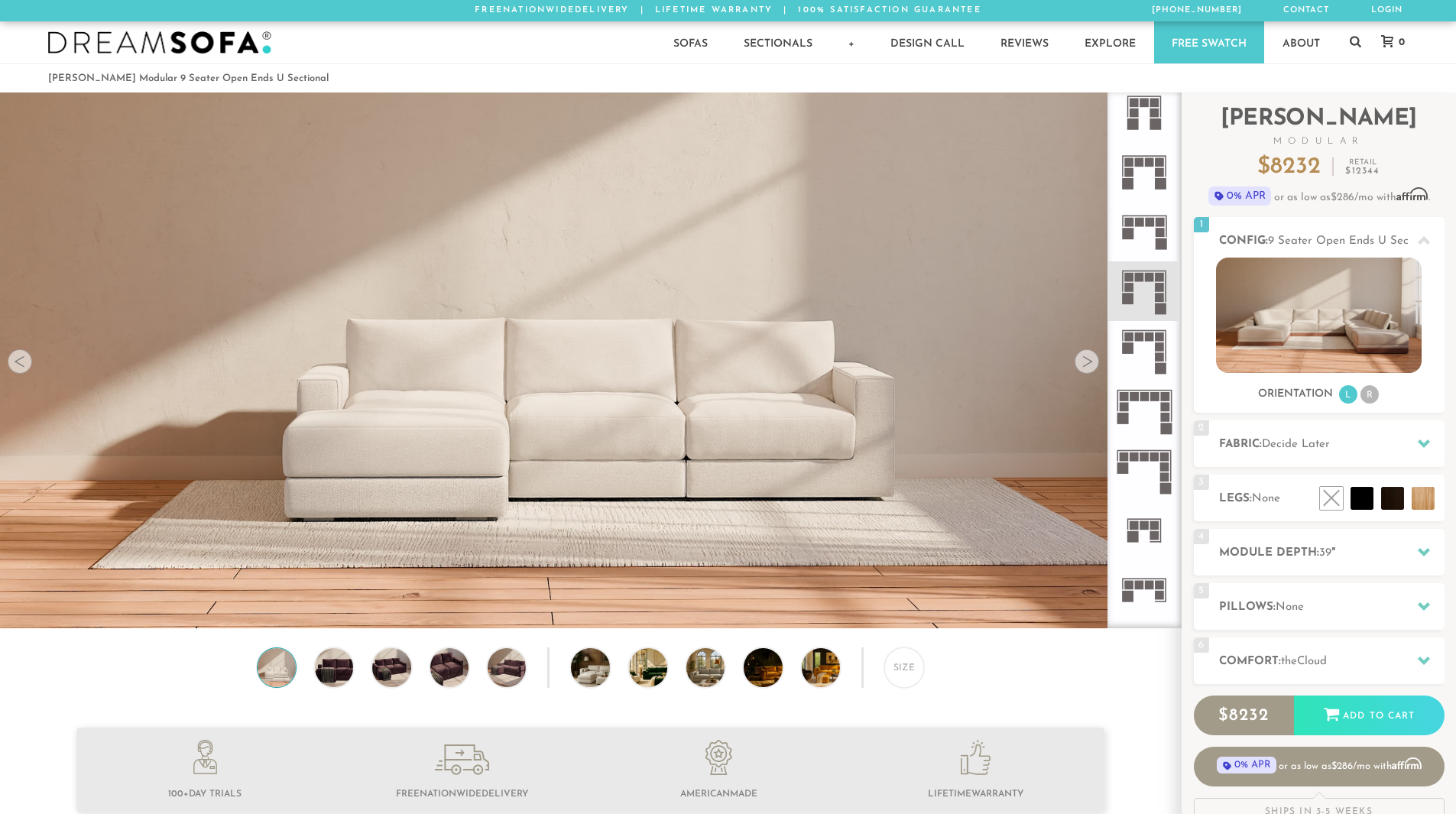
click at [1153, 230] on icon at bounding box center [1144, 231] width 60 height 60
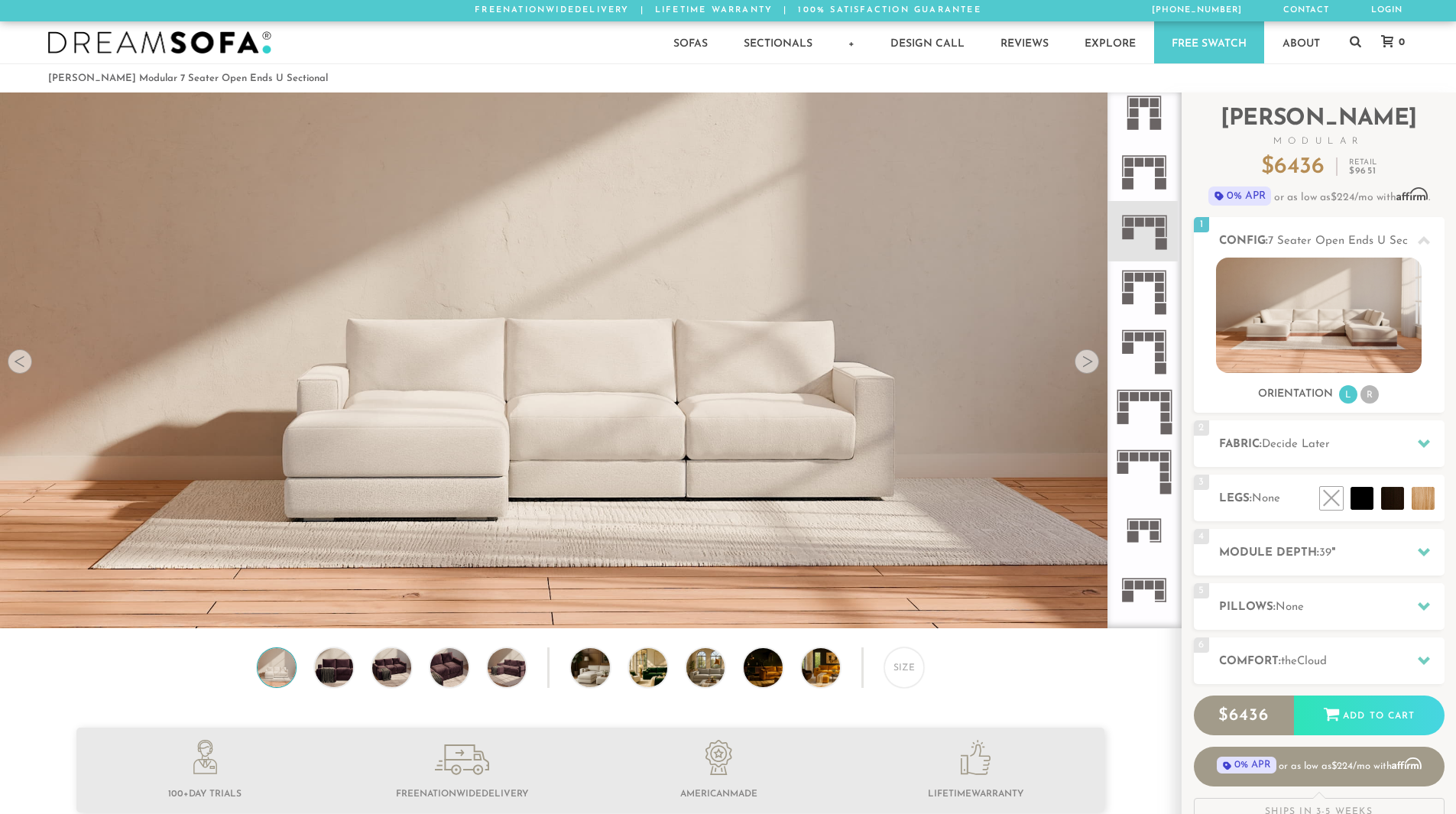
click at [1154, 172] on icon at bounding box center [1144, 171] width 60 height 60
click at [1151, 128] on rect at bounding box center [1156, 124] width 12 height 12
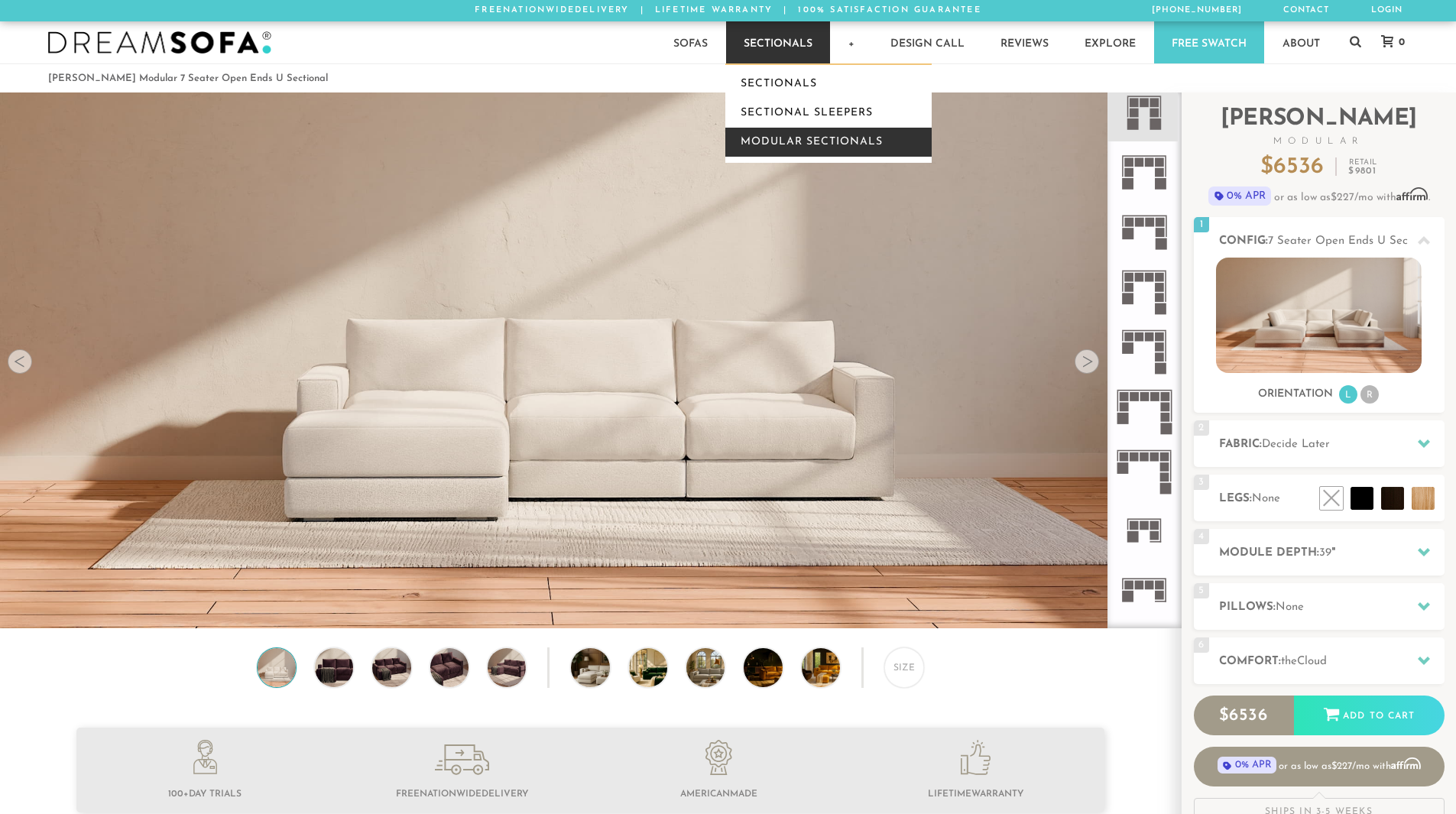
click at [775, 147] on link "Modular Sectionals" at bounding box center [829, 142] width 207 height 29
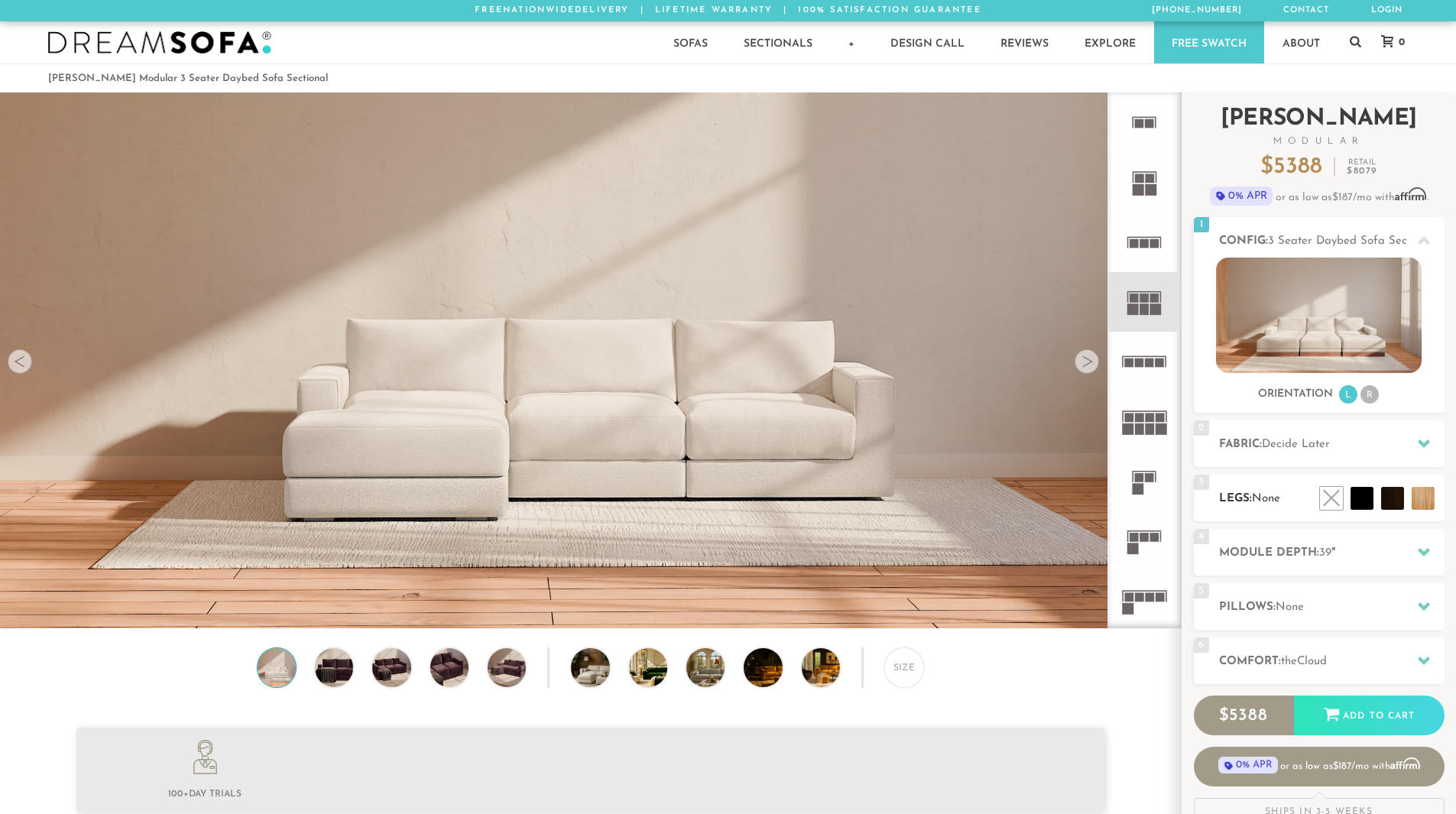
scroll to position [17899, 1445]
click at [1150, 243] on icon at bounding box center [1144, 242] width 60 height 60
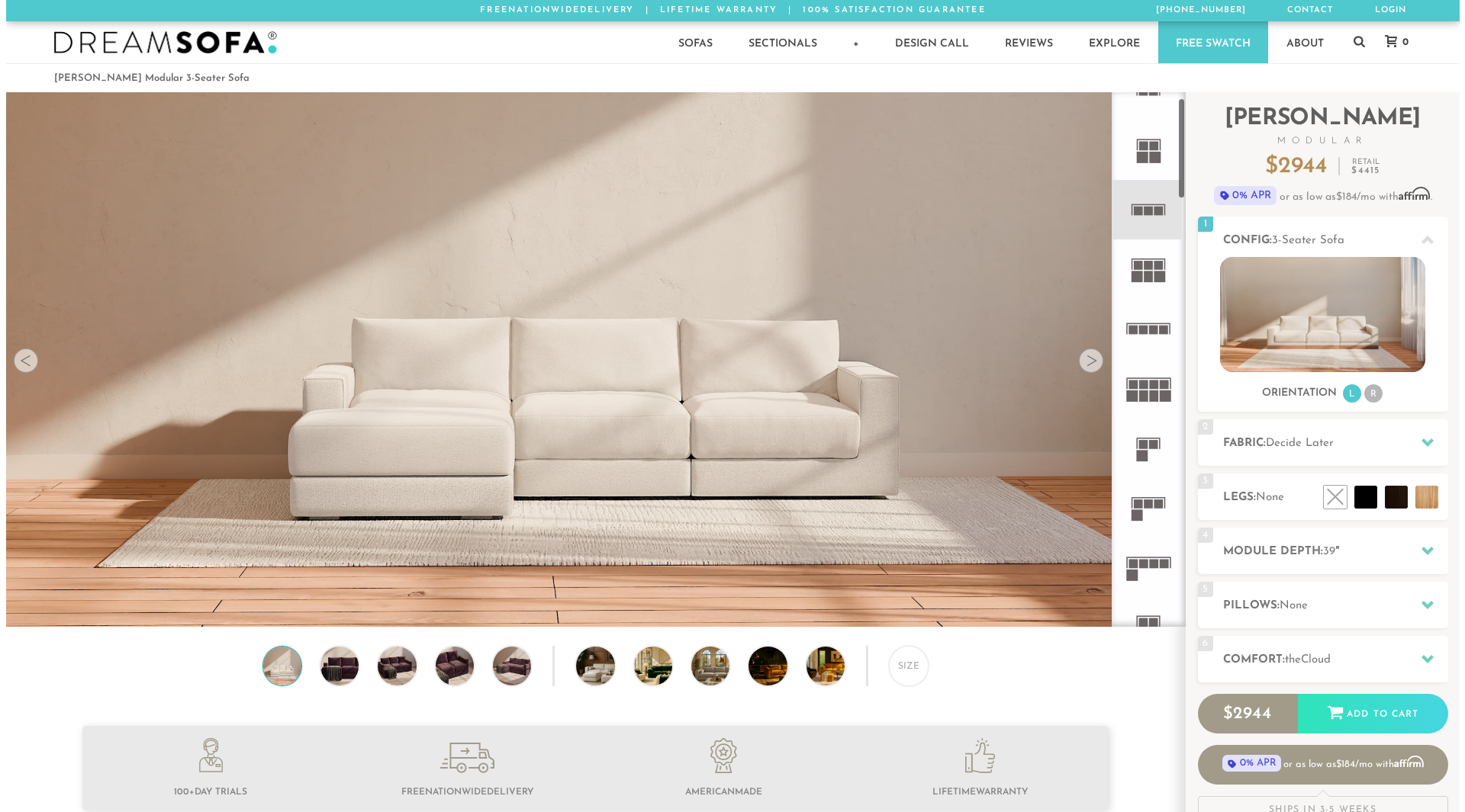
scroll to position [32, 0]
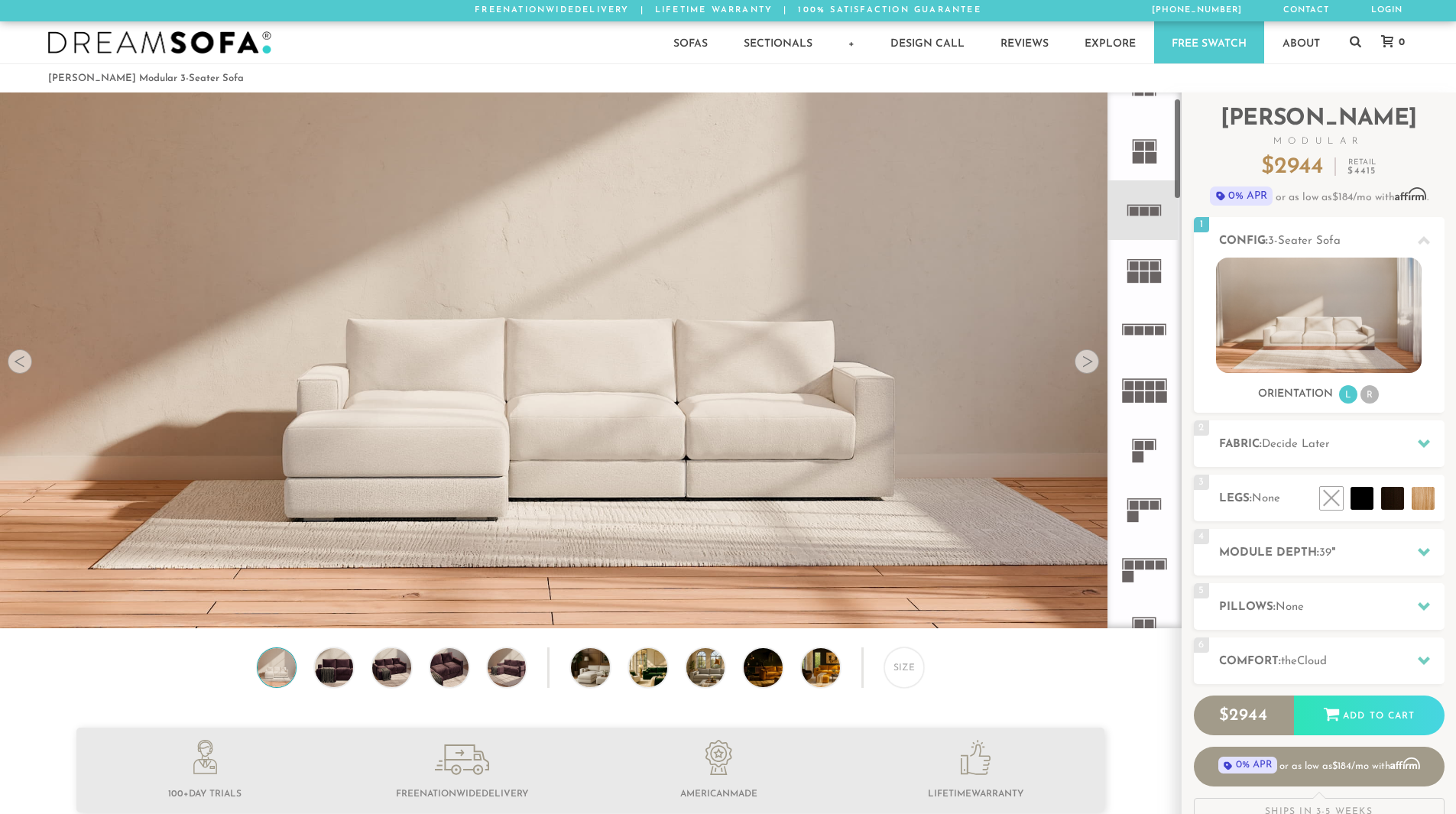
click at [1144, 268] on rect at bounding box center [1145, 266] width 9 height 9
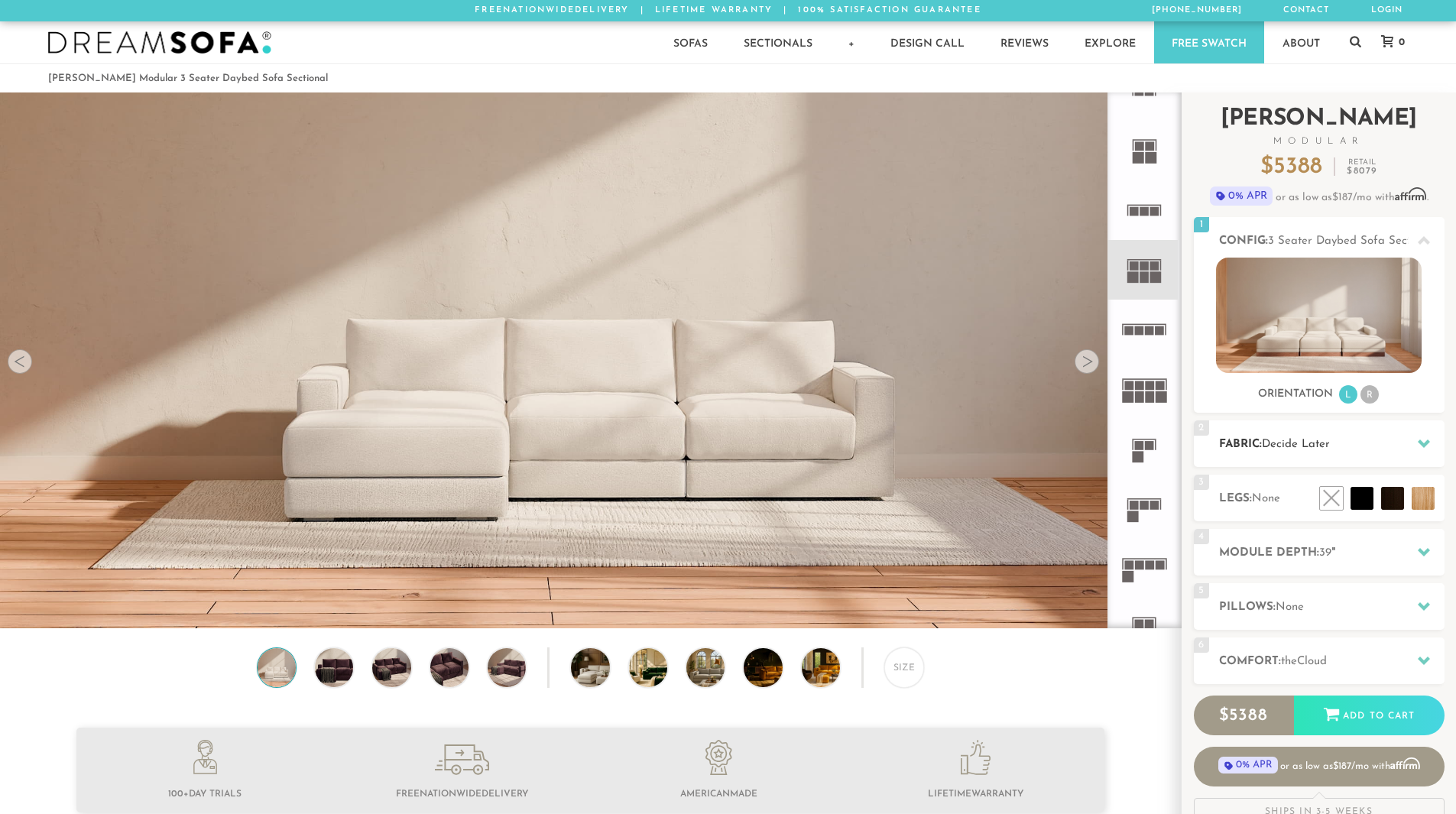
click at [1367, 448] on h2 "Fabric: Decide Later" at bounding box center [1332, 444] width 226 height 17
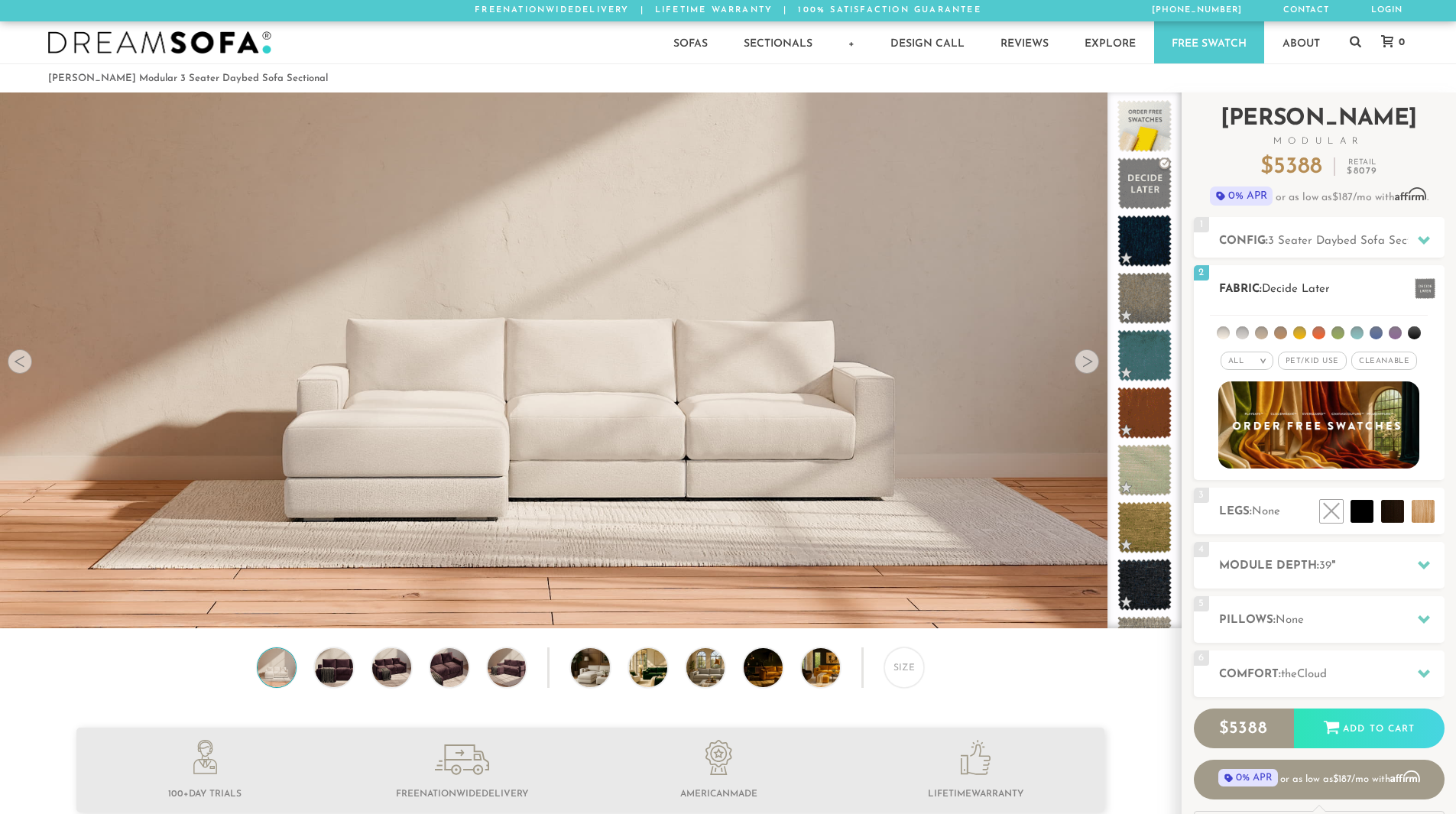
click at [1245, 336] on li at bounding box center [1242, 333] width 13 height 13
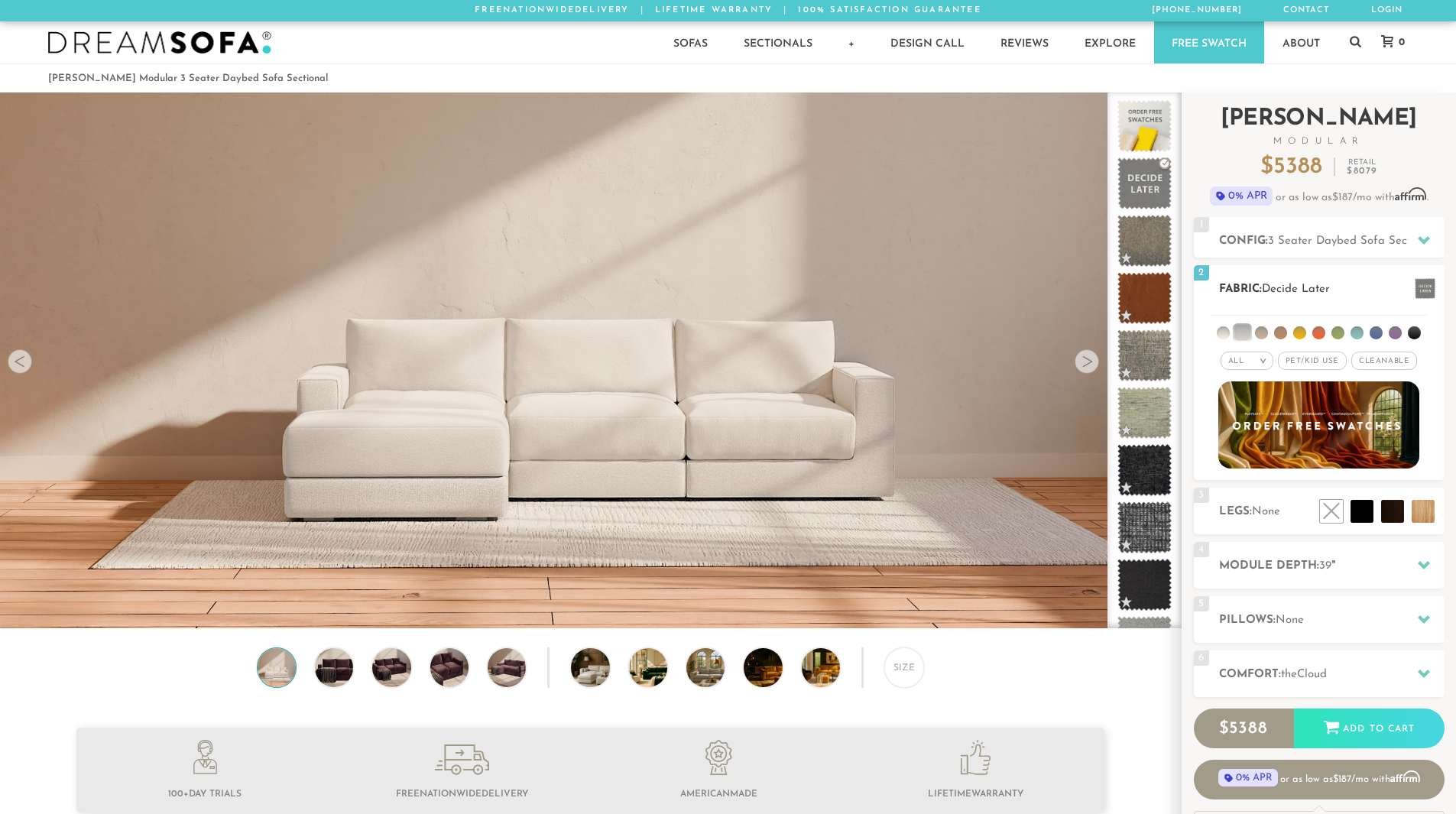
click at [1266, 336] on li at bounding box center [1261, 333] width 13 height 13
click at [1267, 333] on li at bounding box center [1260, 332] width 15 height 15
click at [1267, 333] on li at bounding box center [1261, 333] width 13 height 13
click at [1267, 333] on li at bounding box center [1260, 332] width 15 height 15
click at [1267, 333] on li at bounding box center [1261, 333] width 13 height 13
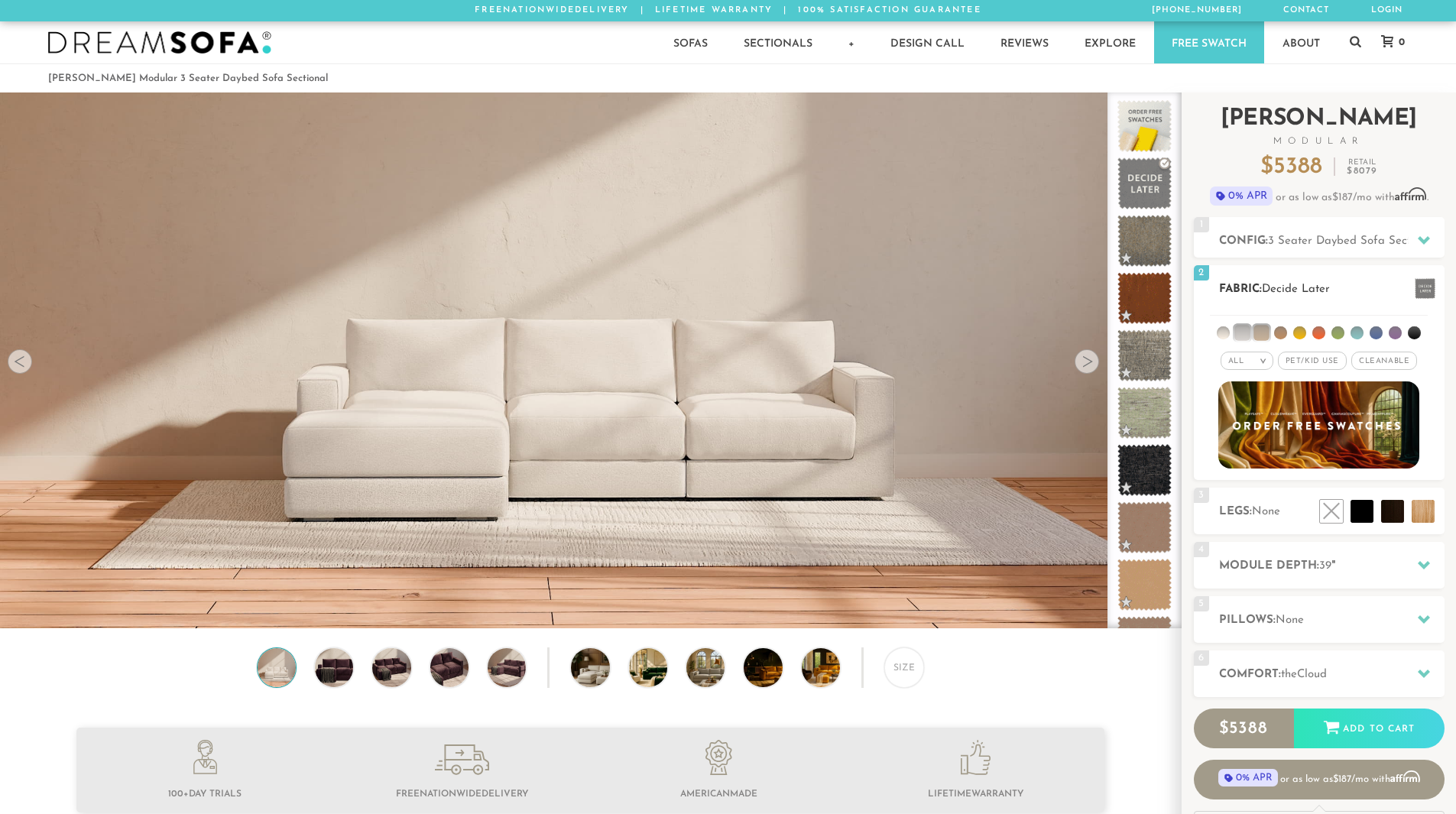
click at [1267, 333] on li at bounding box center [1260, 332] width 15 height 15
click at [1323, 335] on li at bounding box center [1319, 333] width 13 height 13
click at [1305, 363] on span "Pet/Kid Use x" at bounding box center [1312, 360] width 69 height 18
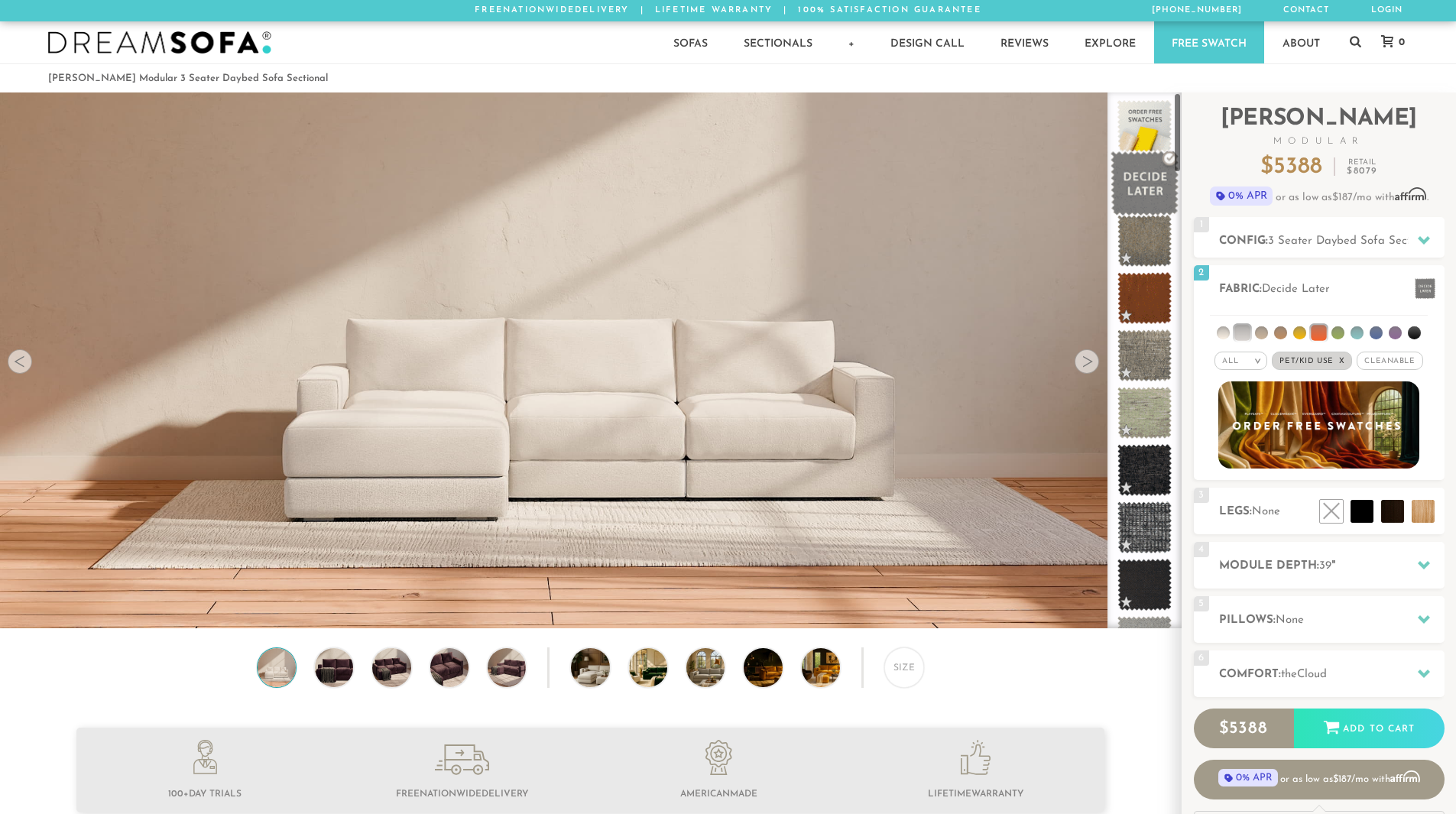
click at [1164, 157] on span at bounding box center [1144, 184] width 68 height 65
click at [1168, 159] on span at bounding box center [1144, 184] width 68 height 65
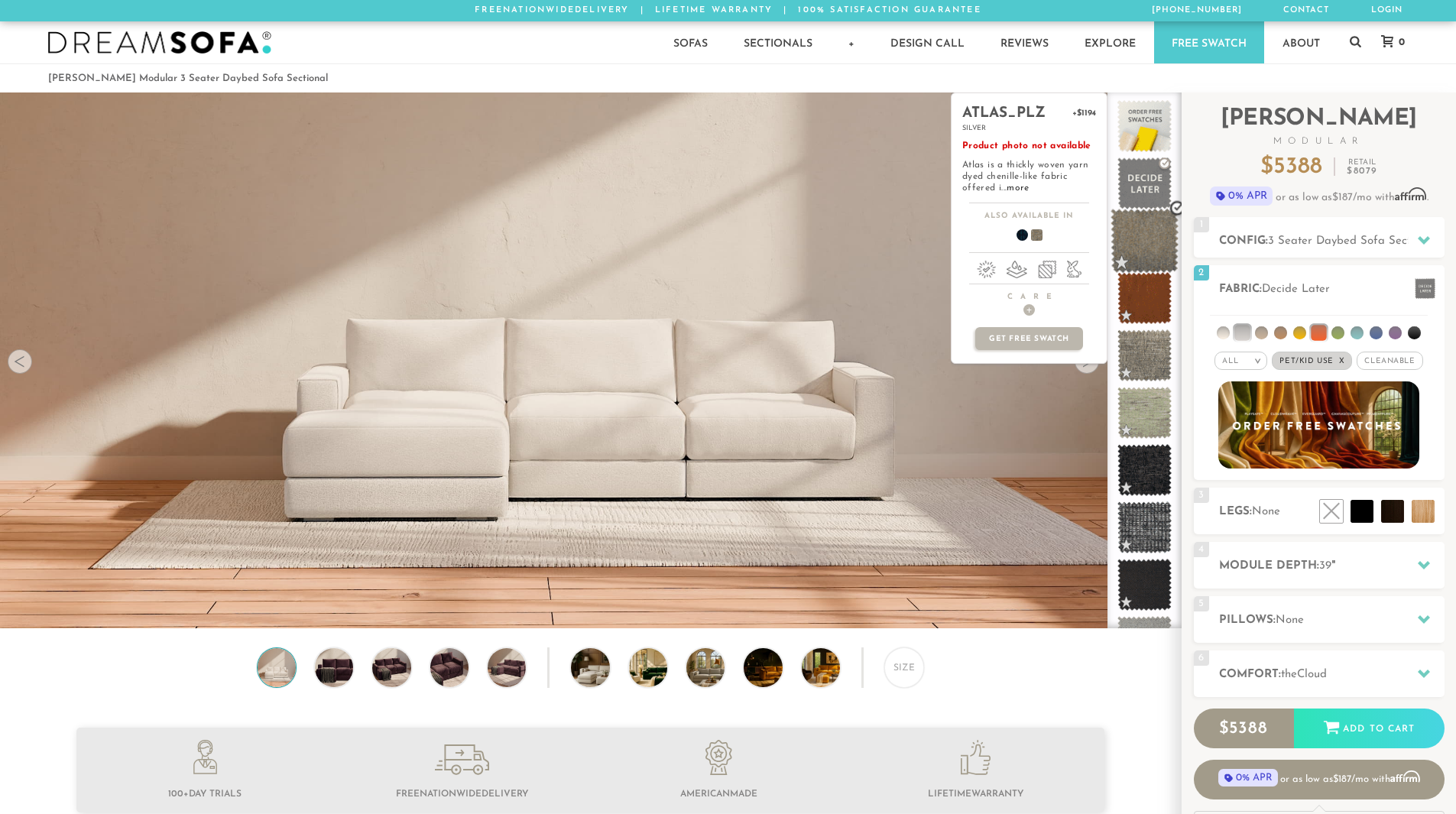
click at [1156, 240] on span at bounding box center [1144, 241] width 68 height 65
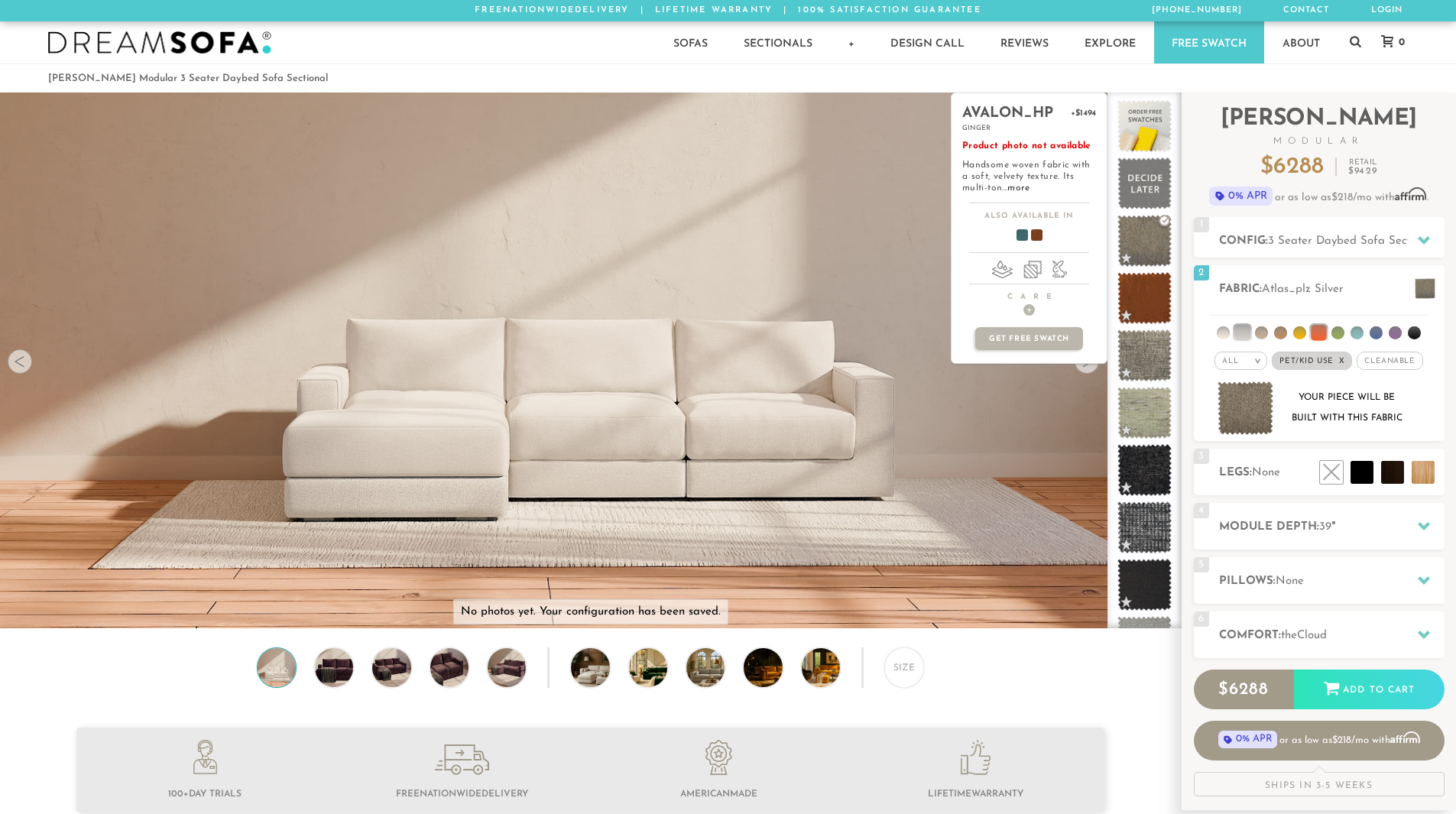
click at [1021, 235] on span at bounding box center [1016, 238] width 59 height 57
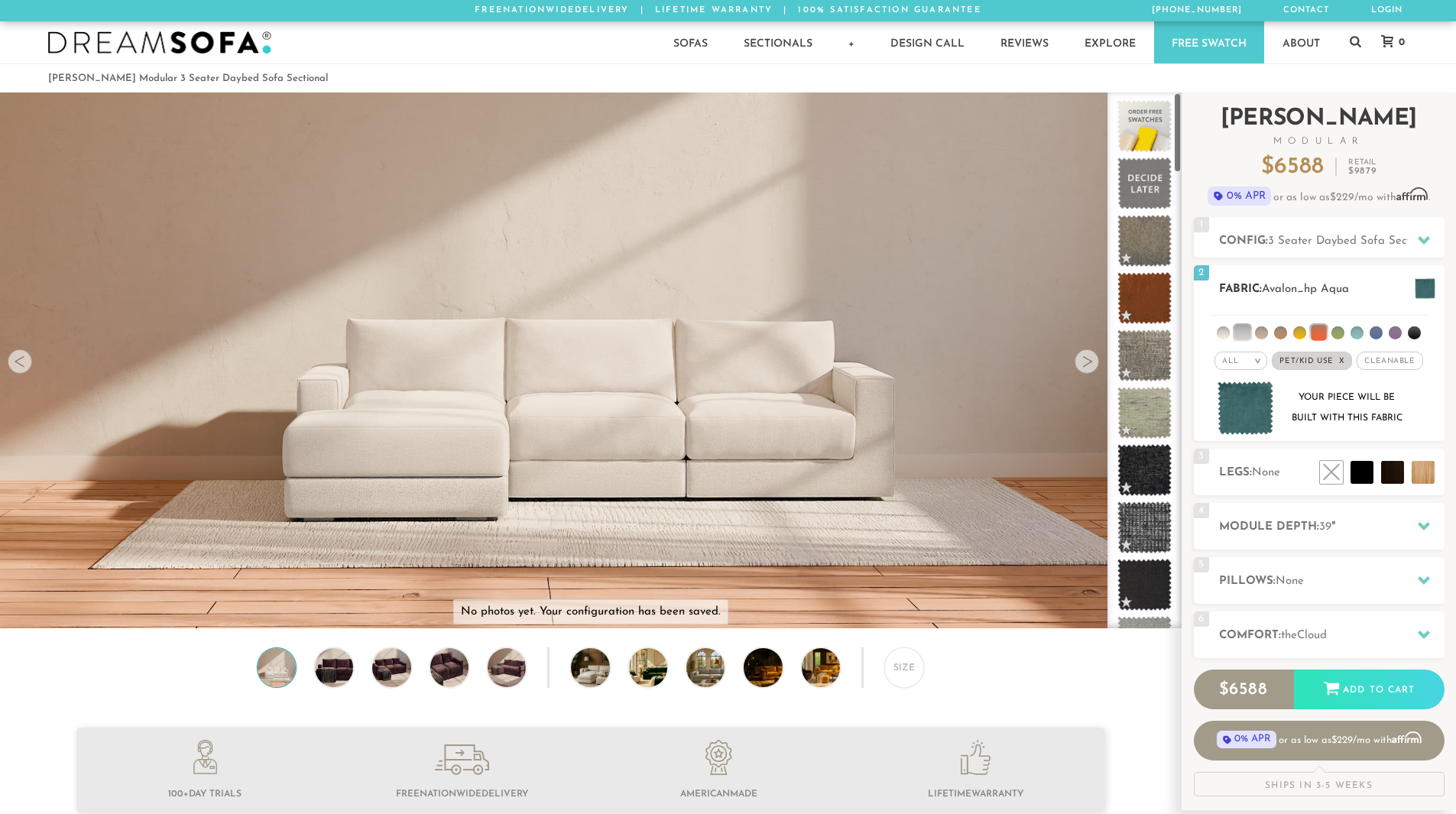
click at [1391, 361] on span "Cleanable x" at bounding box center [1389, 360] width 65 height 18
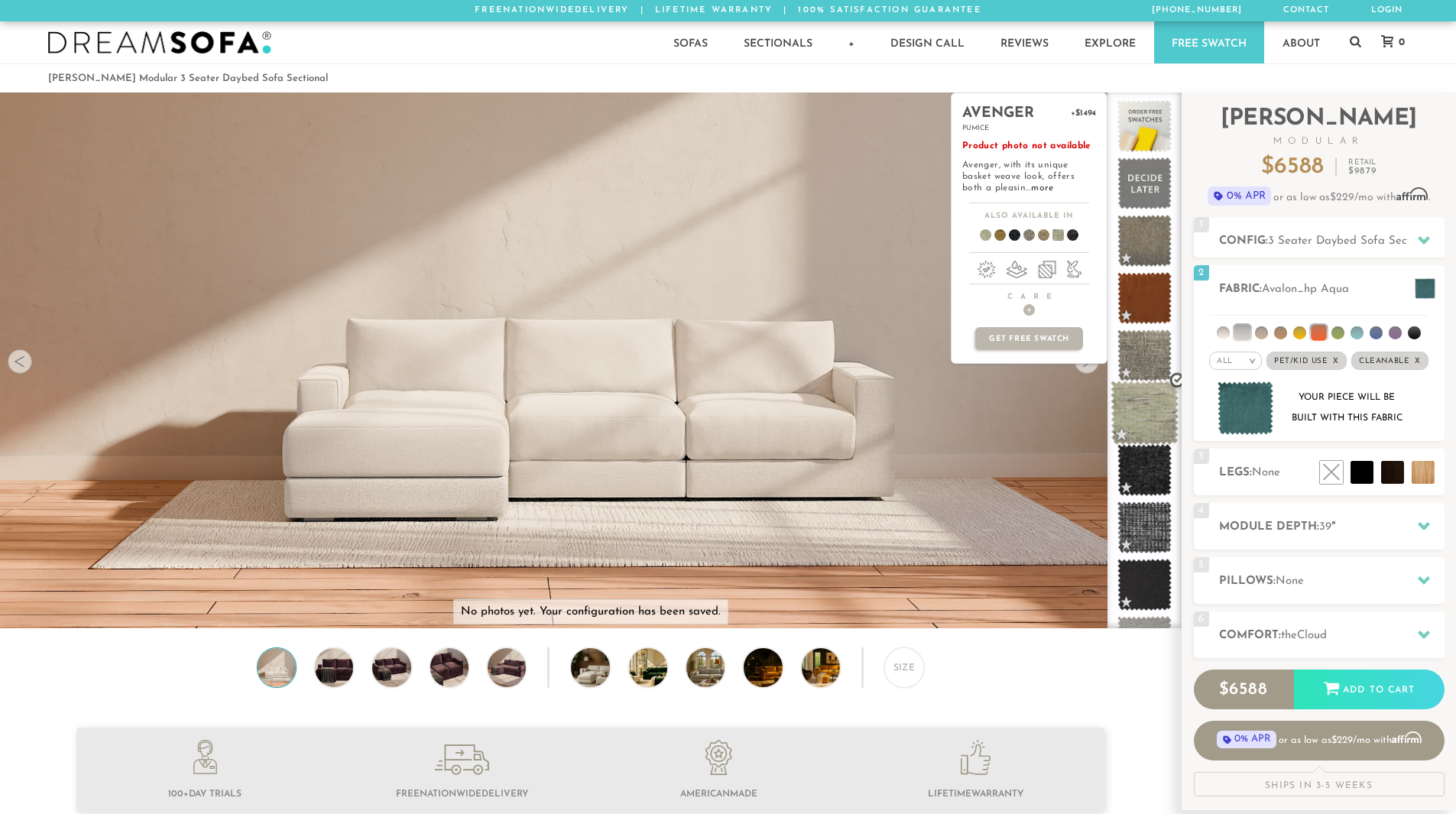
click at [1154, 418] on span at bounding box center [1144, 413] width 68 height 65
click at [1148, 461] on span at bounding box center [1144, 470] width 68 height 65
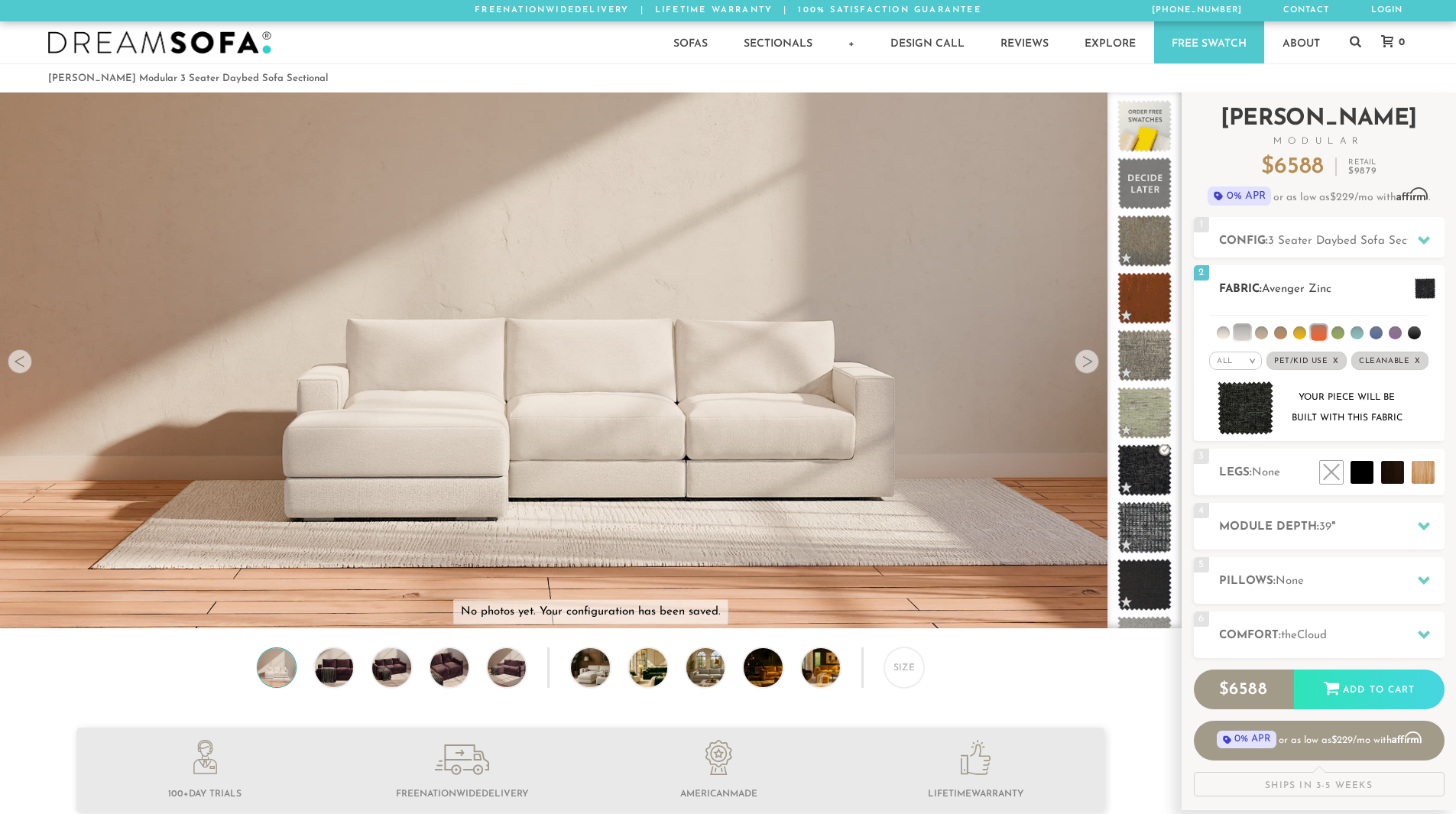
click at [1249, 407] on img at bounding box center [1246, 409] width 57 height 54
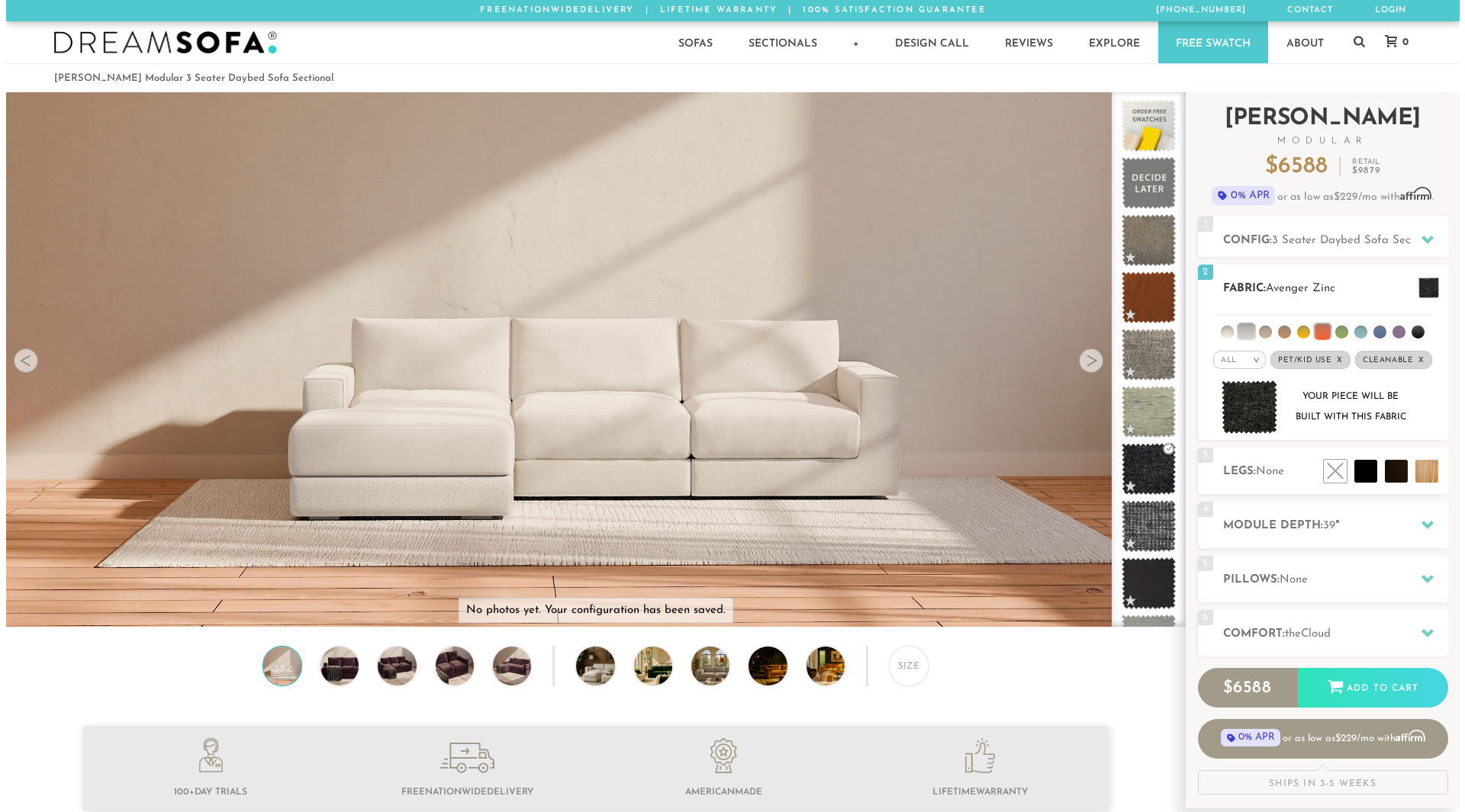
scroll to position [17877, 1453]
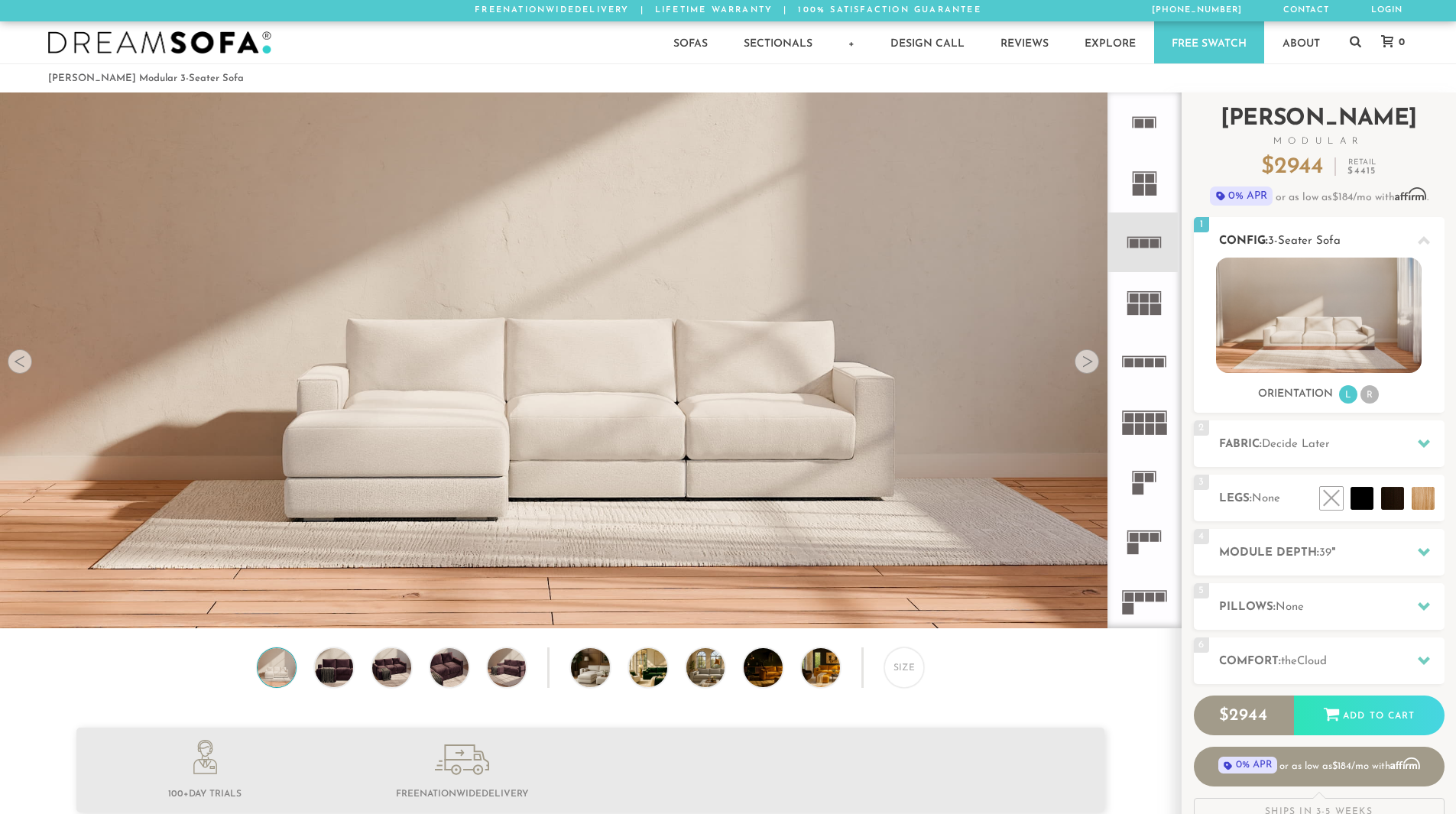
scroll to position [17899, 1445]
click at [1301, 439] on span "Decide Later" at bounding box center [1296, 444] width 68 height 12
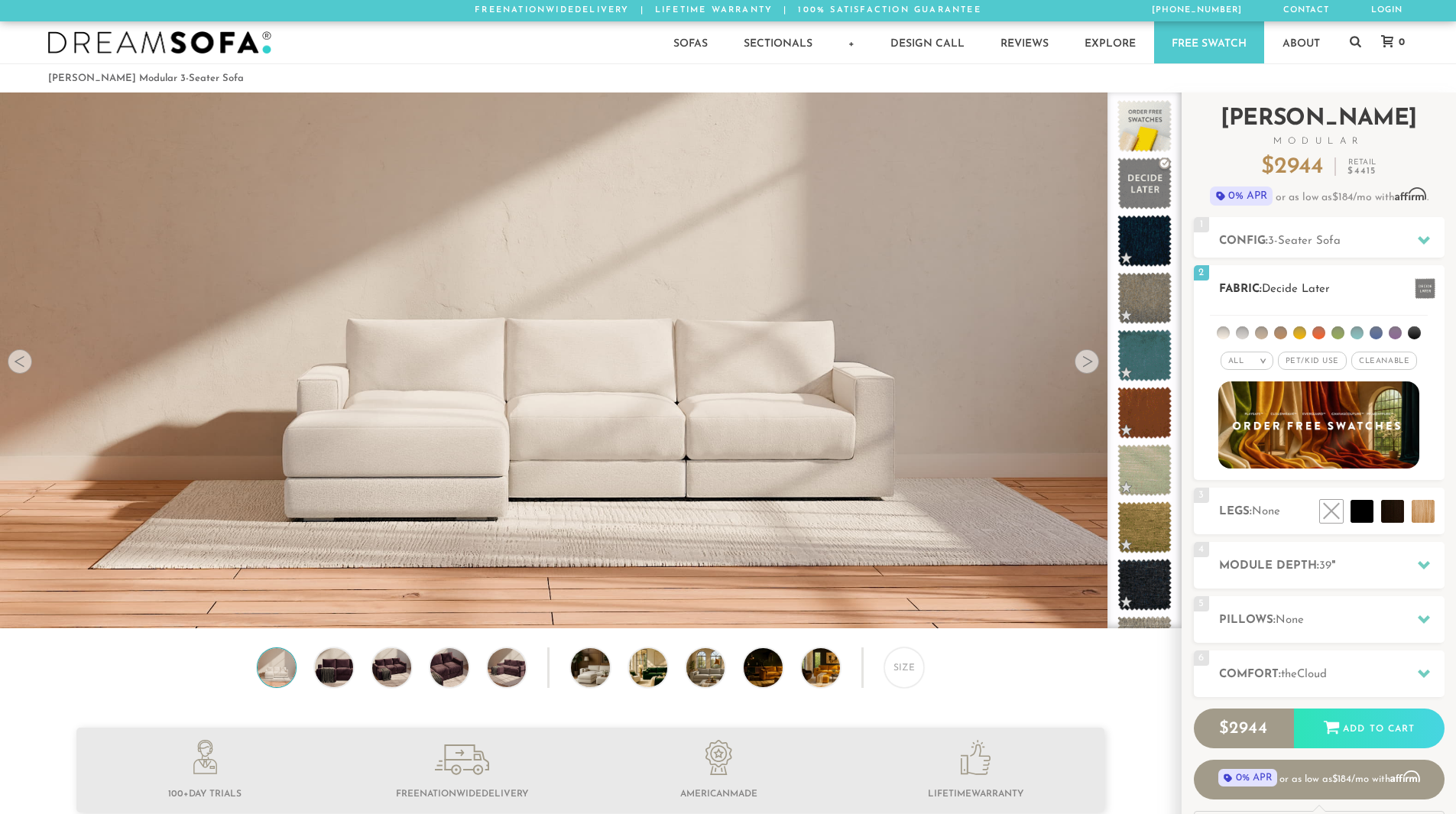
click at [1331, 360] on span "Pet/Kid Use x" at bounding box center [1312, 360] width 69 height 18
click at [1373, 360] on span "Cleanable x" at bounding box center [1389, 360] width 65 height 18
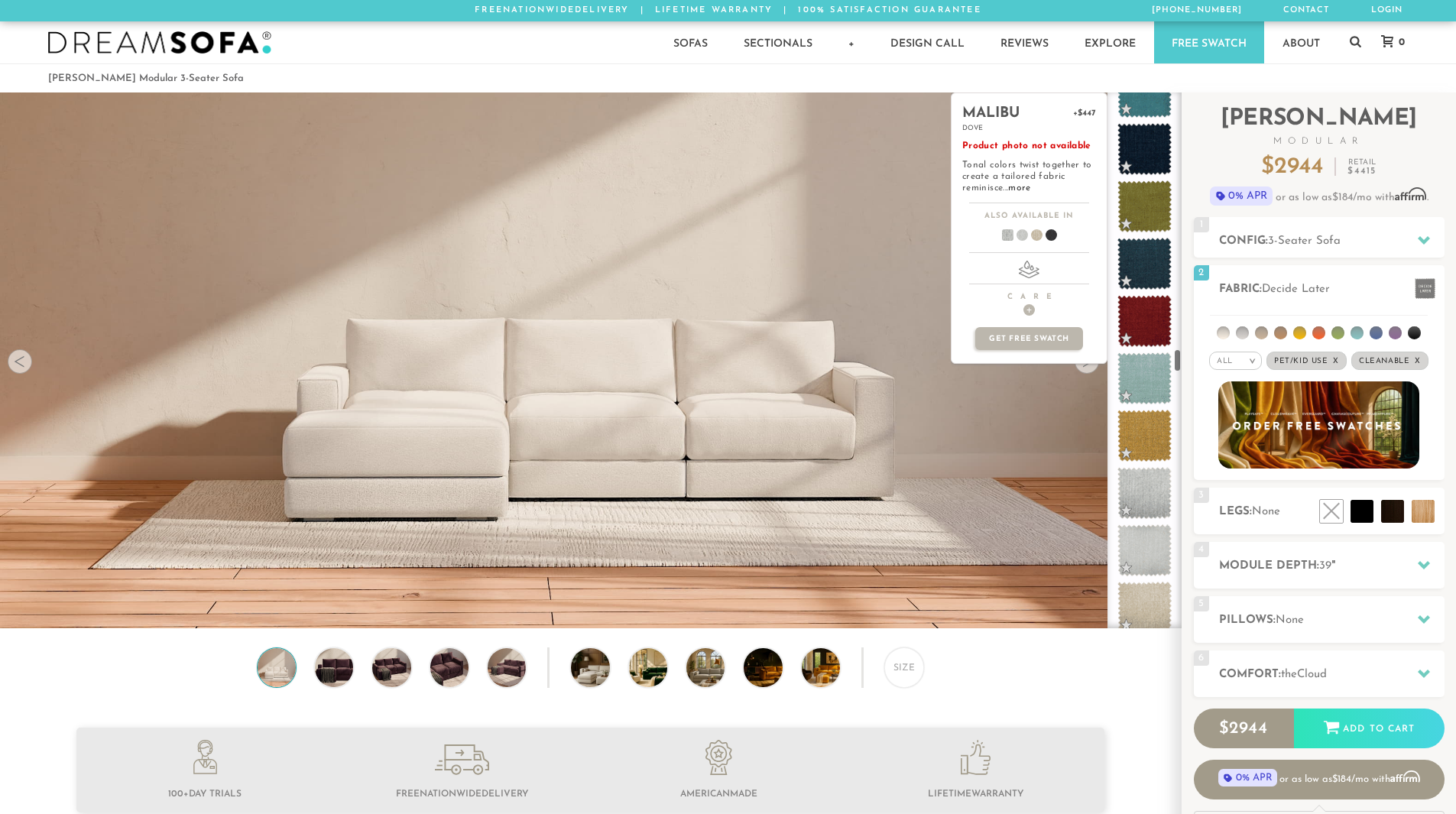
scroll to position [5768, 0]
click at [1148, 310] on span at bounding box center [1144, 320] width 68 height 65
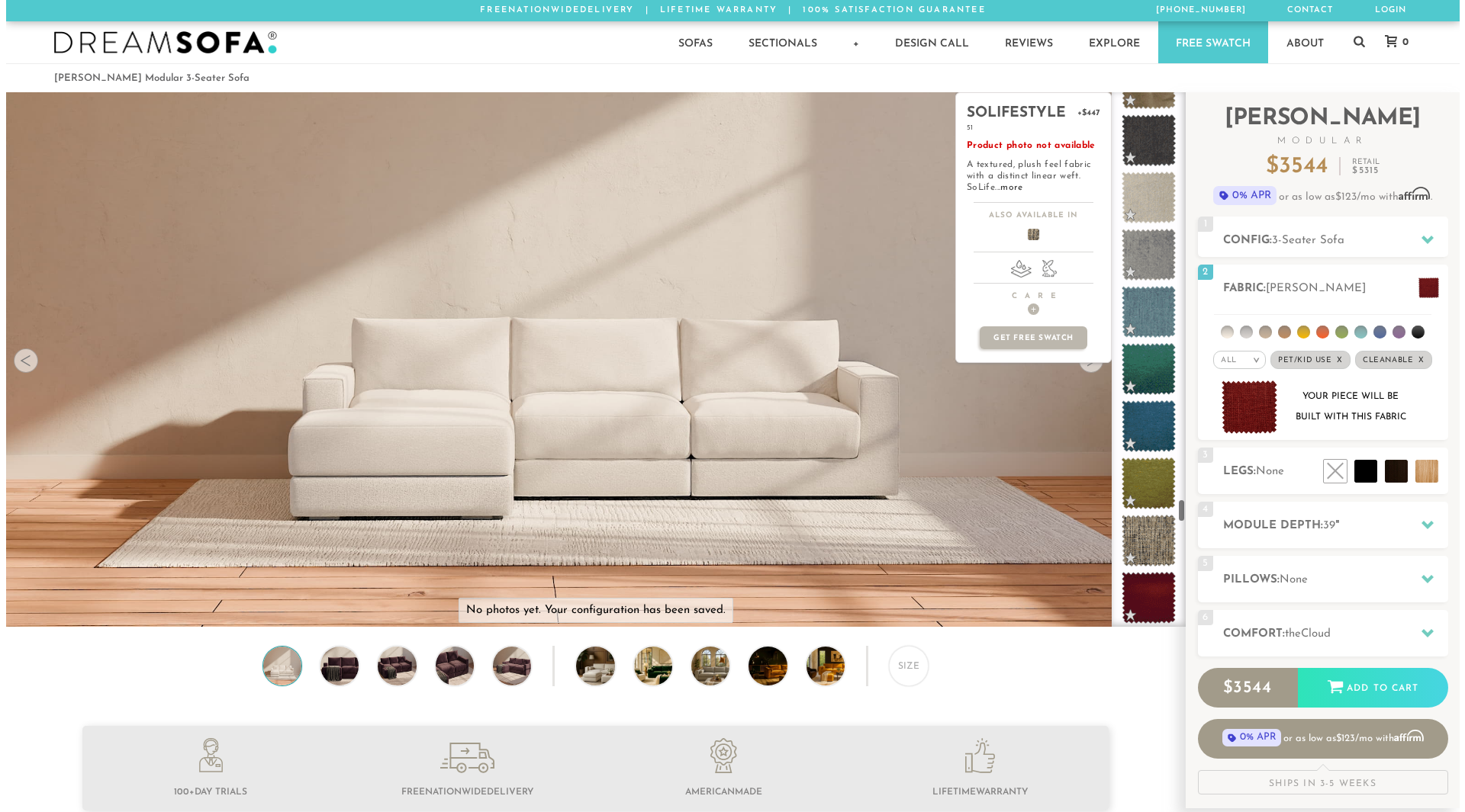
scroll to position [9135, 0]
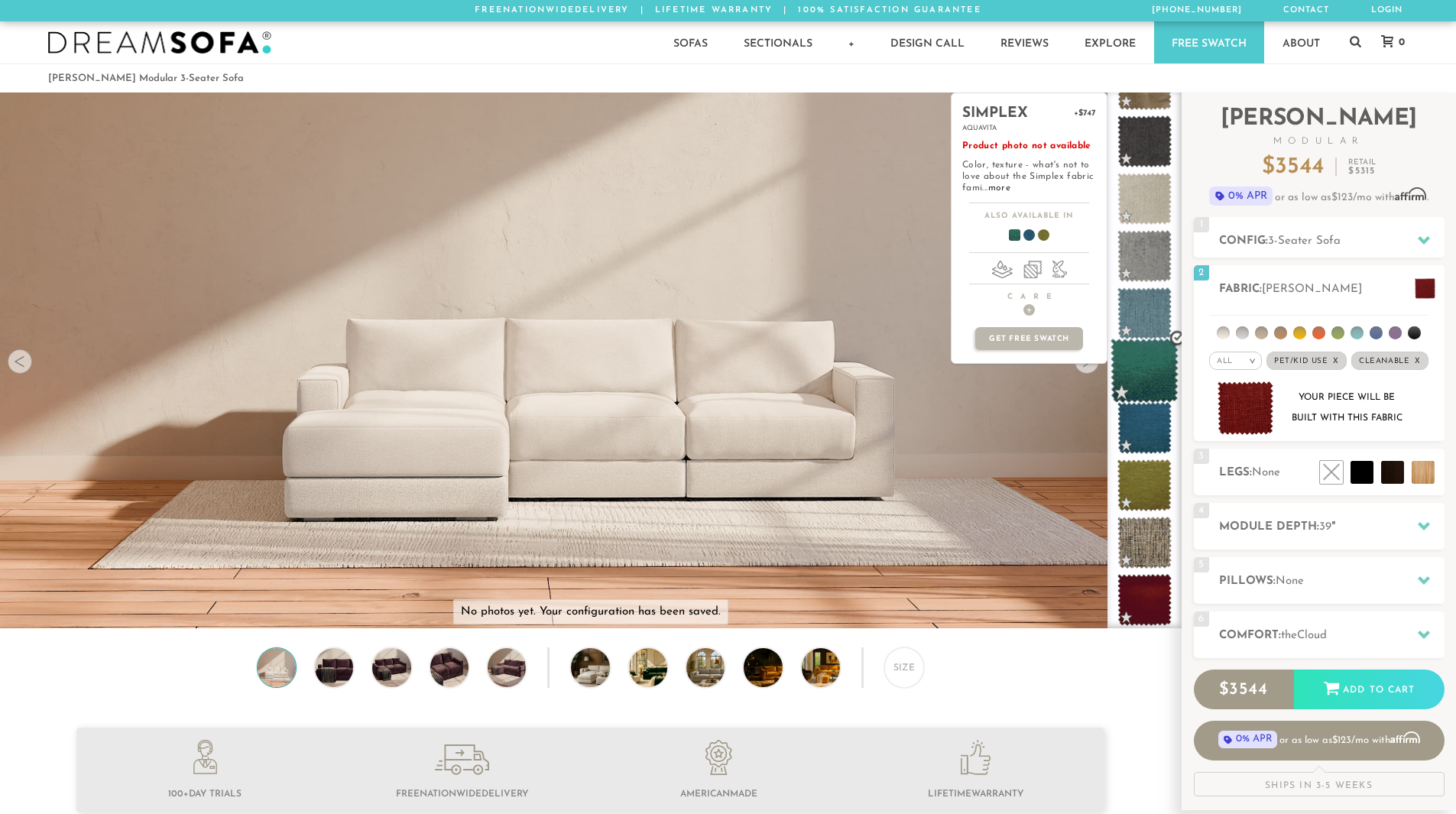
click at [1143, 370] on span at bounding box center [1144, 371] width 68 height 65
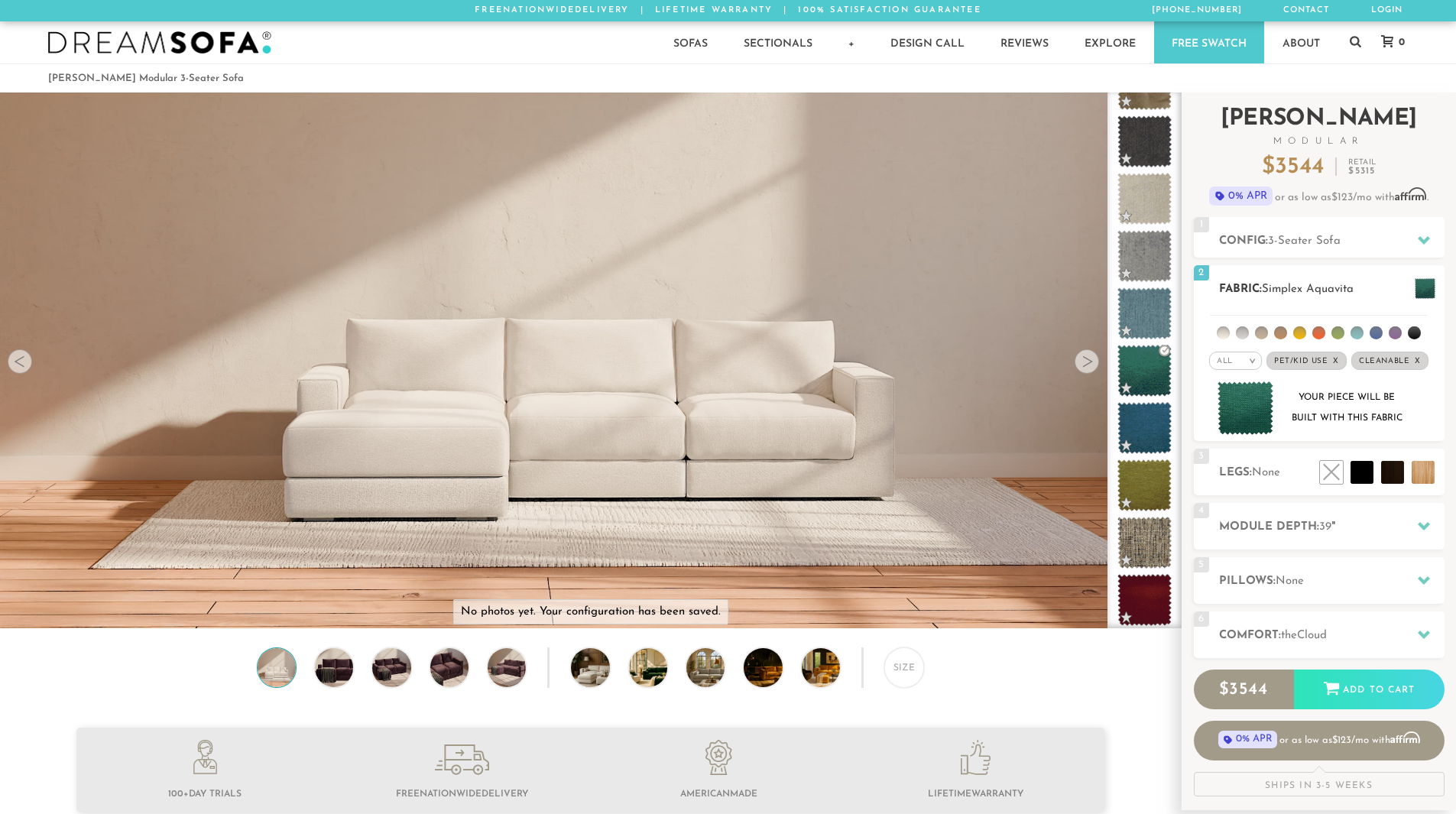
click at [1256, 409] on img at bounding box center [1246, 409] width 57 height 54
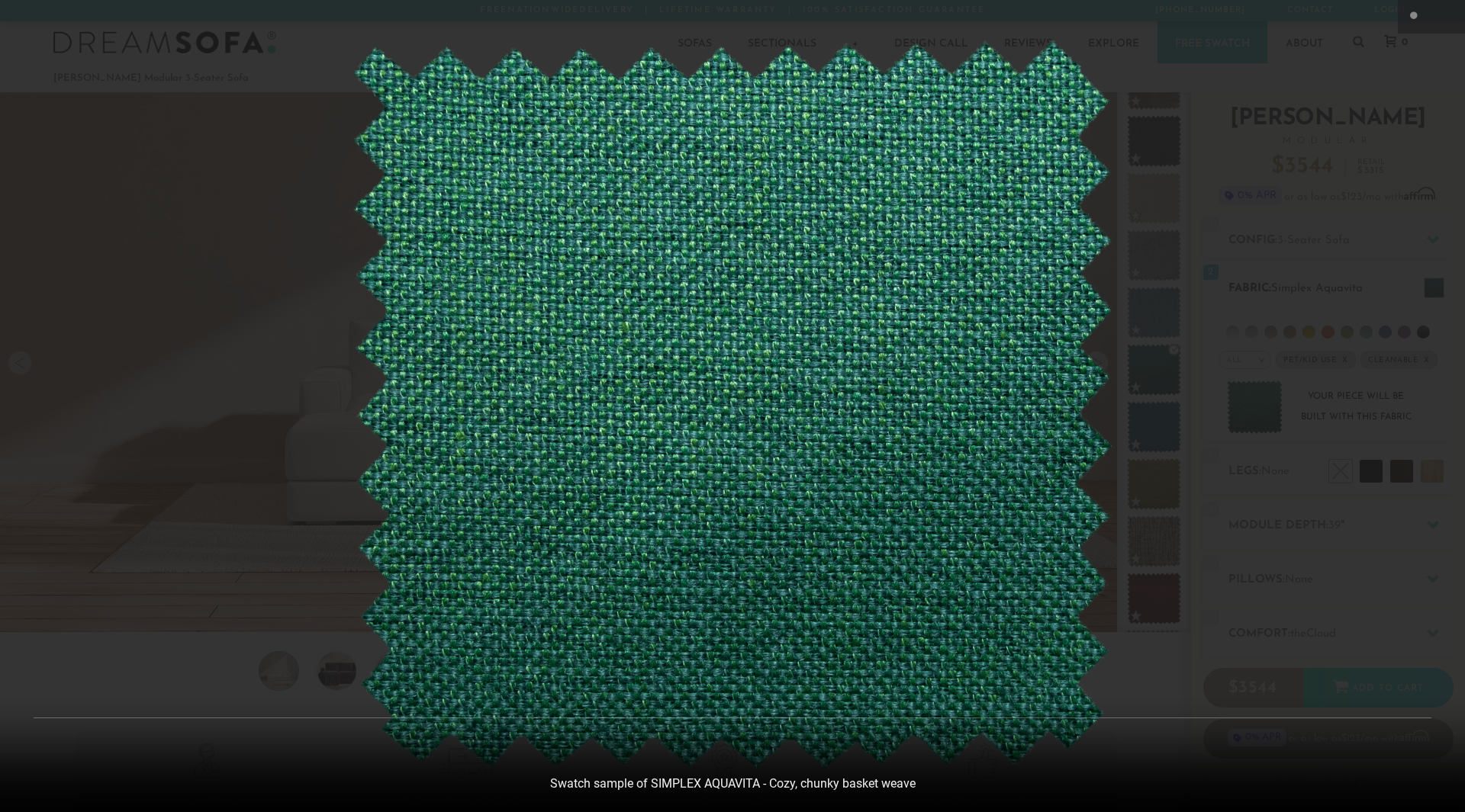
scroll to position [17877, 1453]
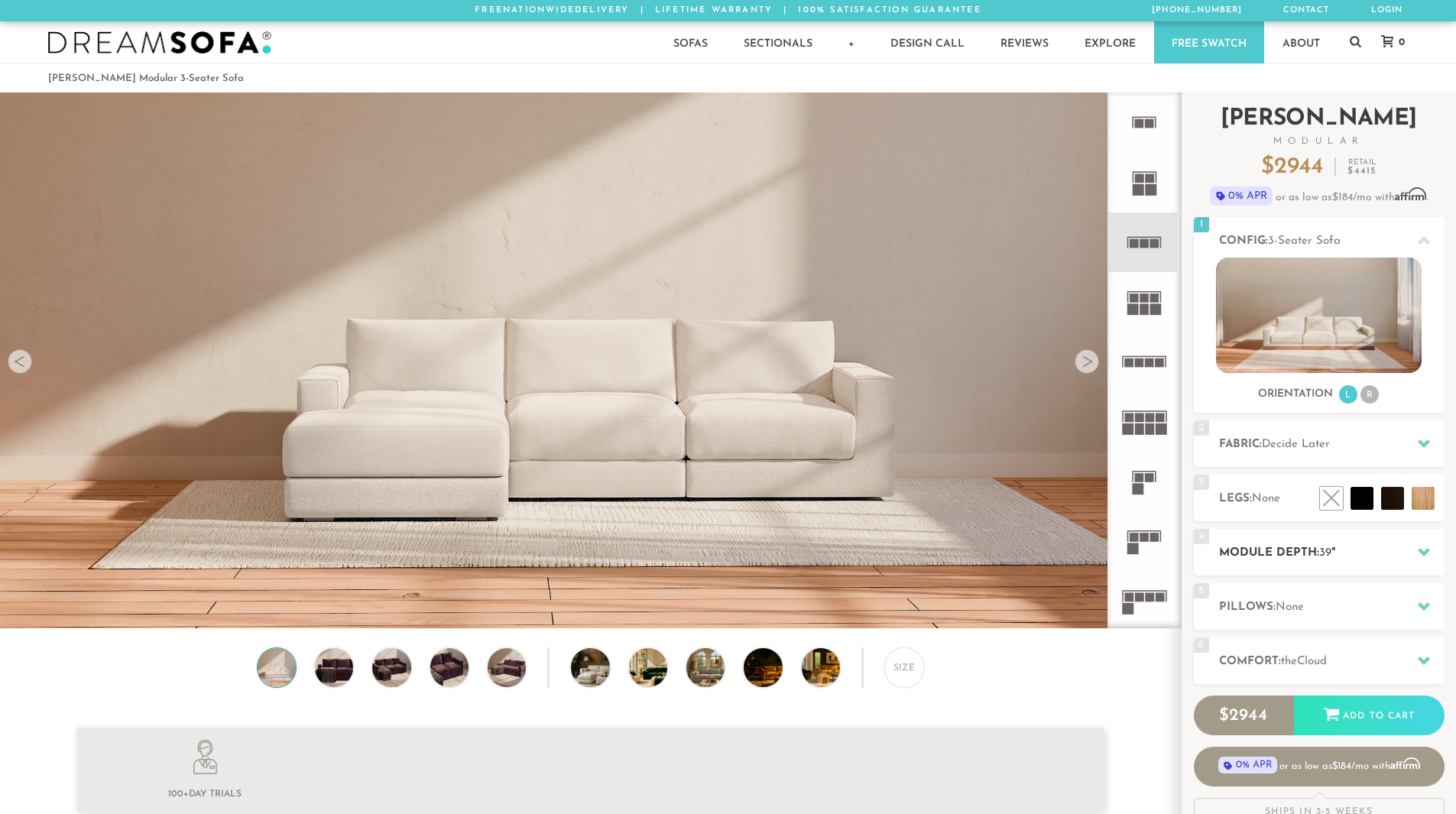
scroll to position [17899, 1445]
click at [1319, 563] on div "4 Module Depth: 39 "" at bounding box center [1320, 552] width 251 height 47
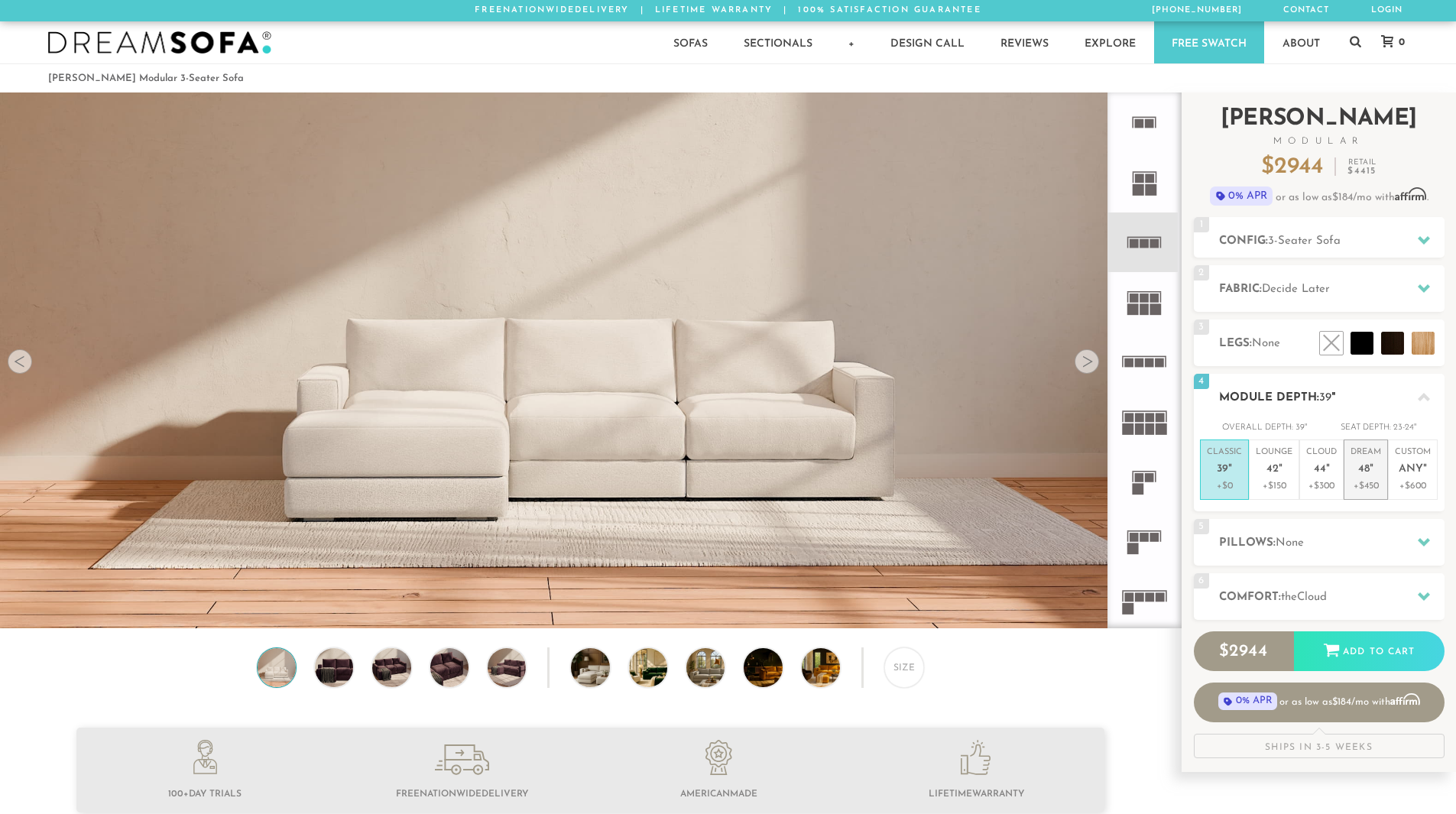
click at [1360, 483] on p "+$450" at bounding box center [1365, 486] width 31 height 13
click at [1374, 472] on p "Dream 48 "" at bounding box center [1365, 463] width 31 height 33
click at [1377, 544] on h2 "Pillows: None" at bounding box center [1332, 543] width 226 height 17
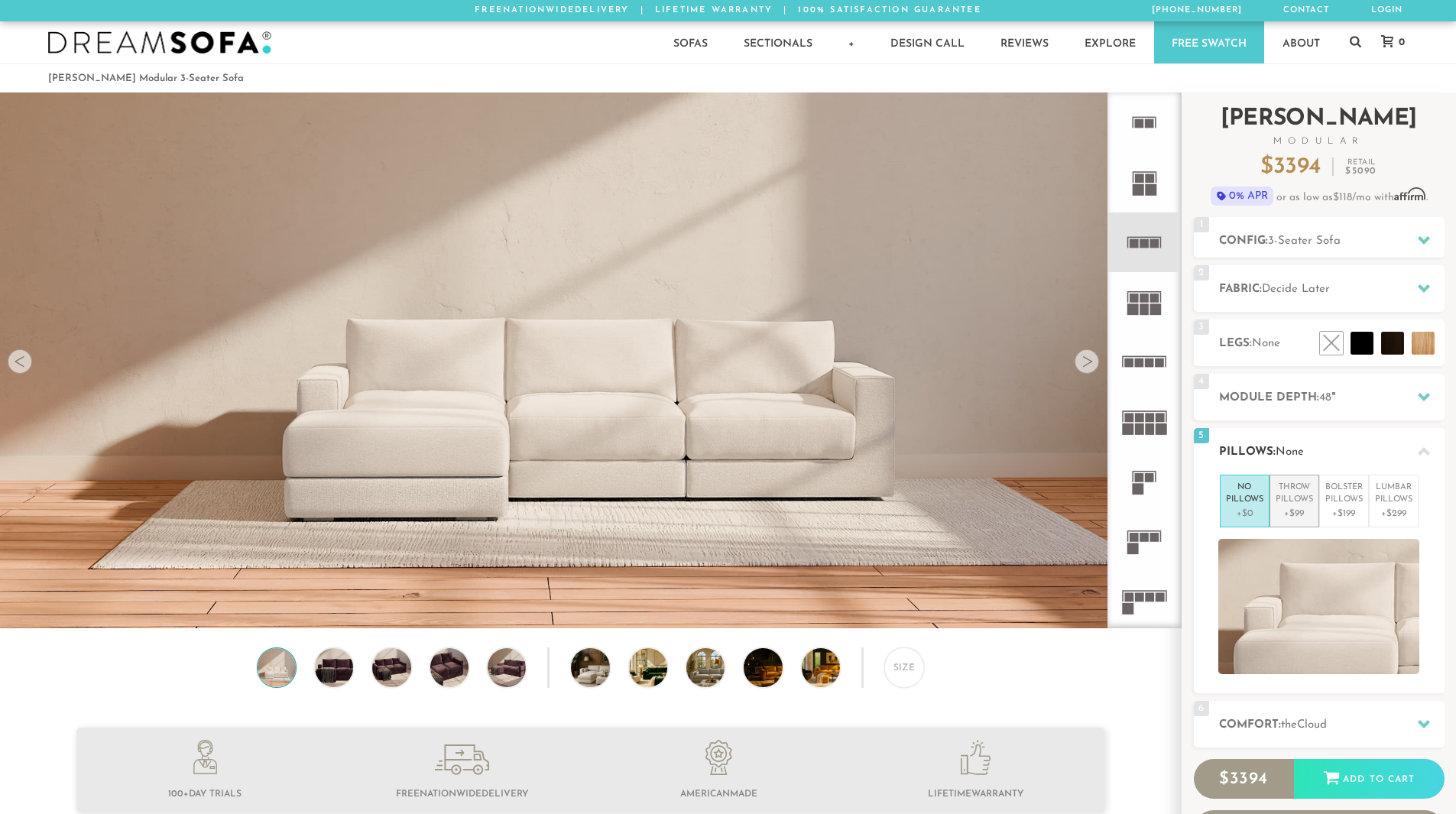
click at [1281, 514] on p "+$99" at bounding box center [1294, 513] width 37 height 13
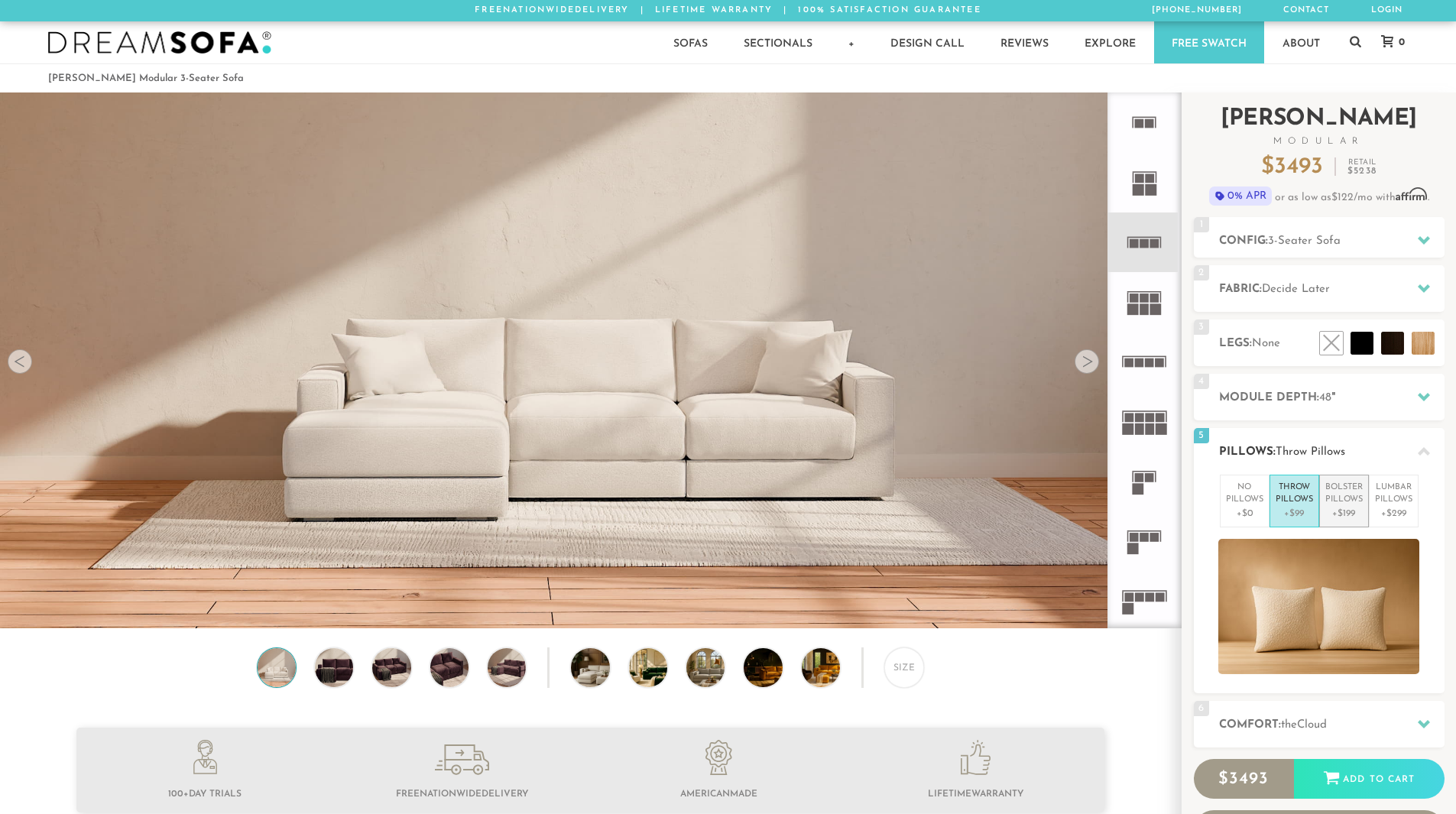
click at [1340, 507] on p "+$199" at bounding box center [1343, 513] width 37 height 13
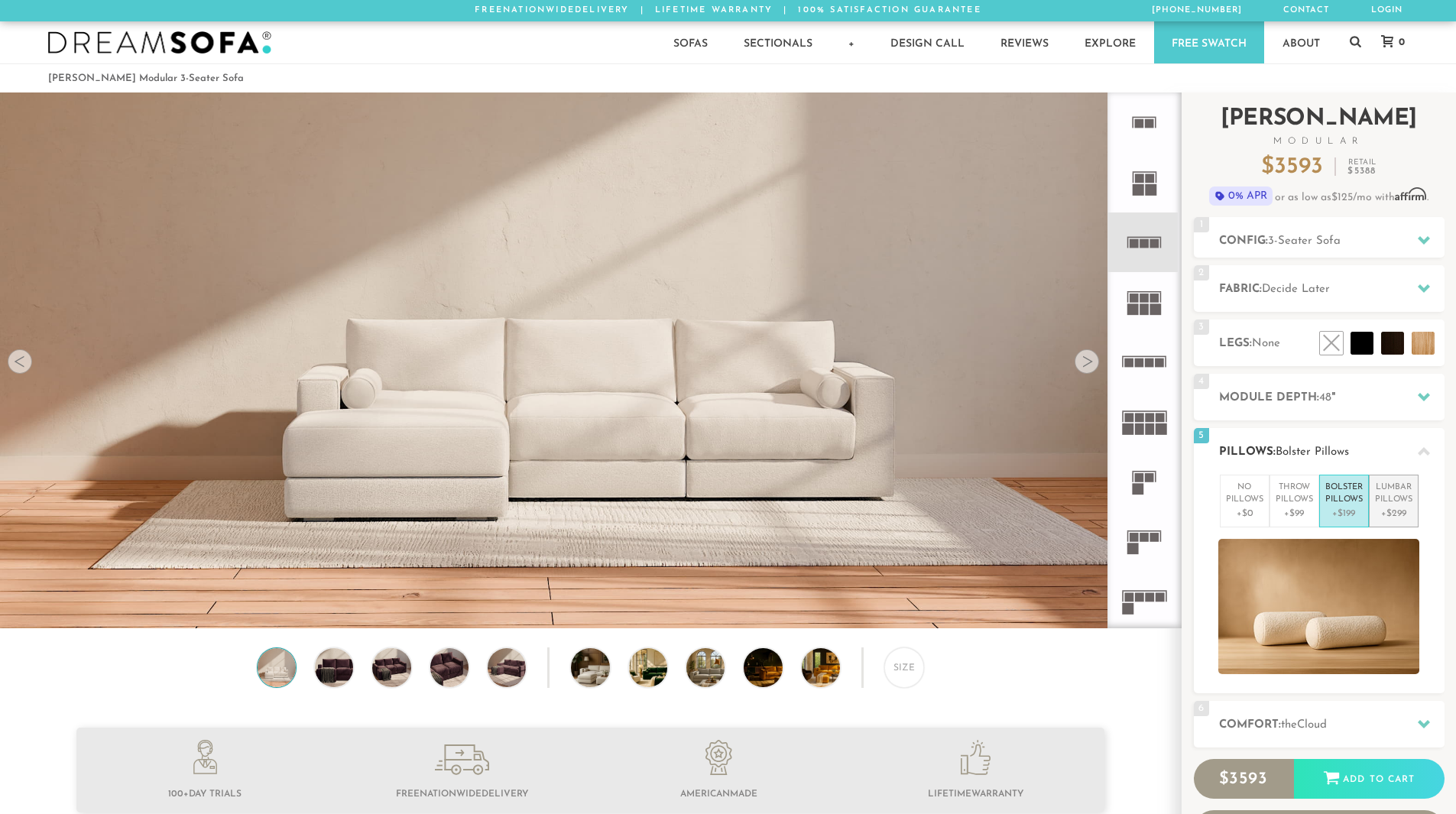
click at [1397, 506] on p "Lumbar Pillows" at bounding box center [1393, 495] width 37 height 25
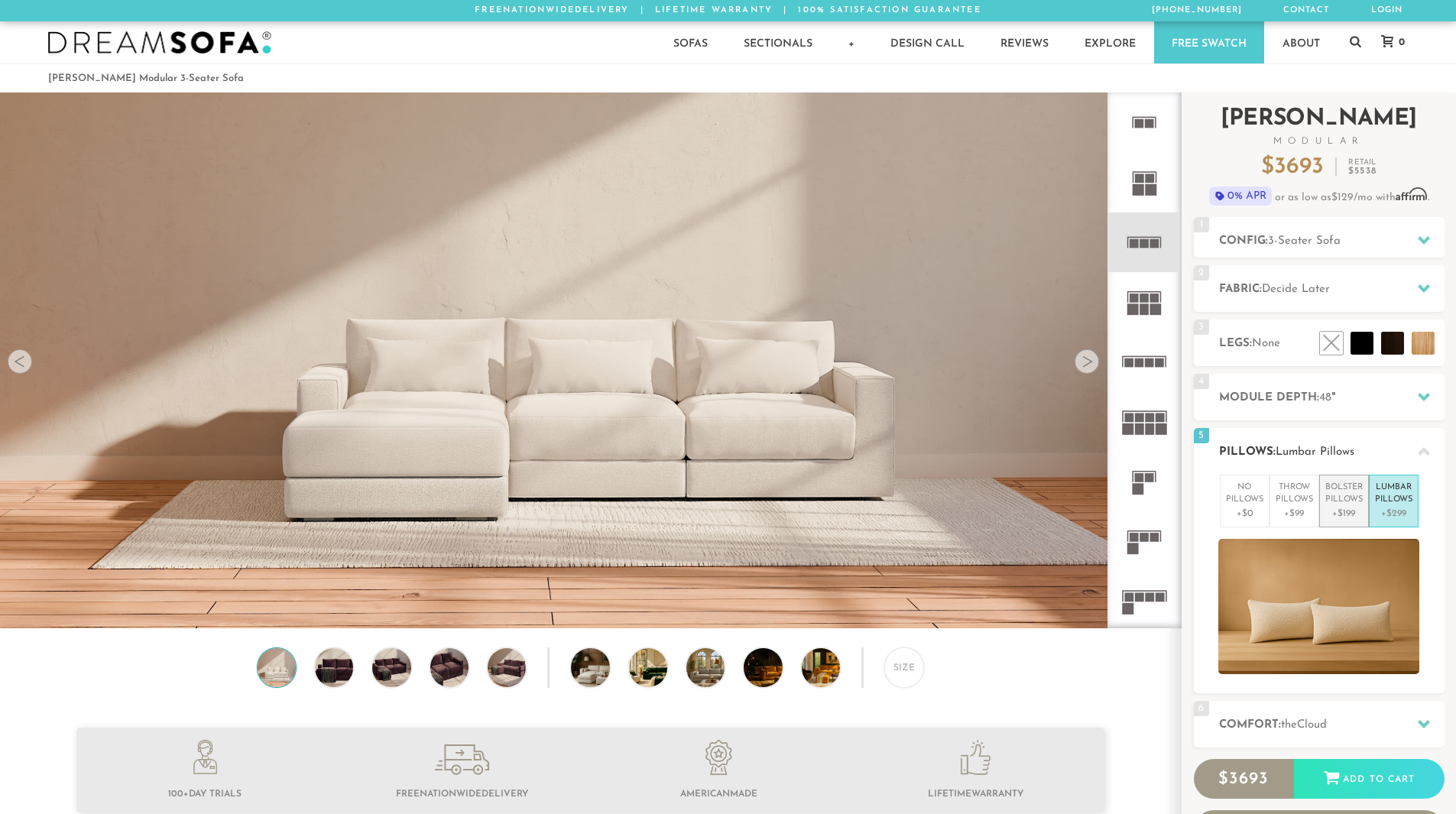
click at [1331, 506] on p "Bolster Pillows" at bounding box center [1343, 495] width 37 height 25
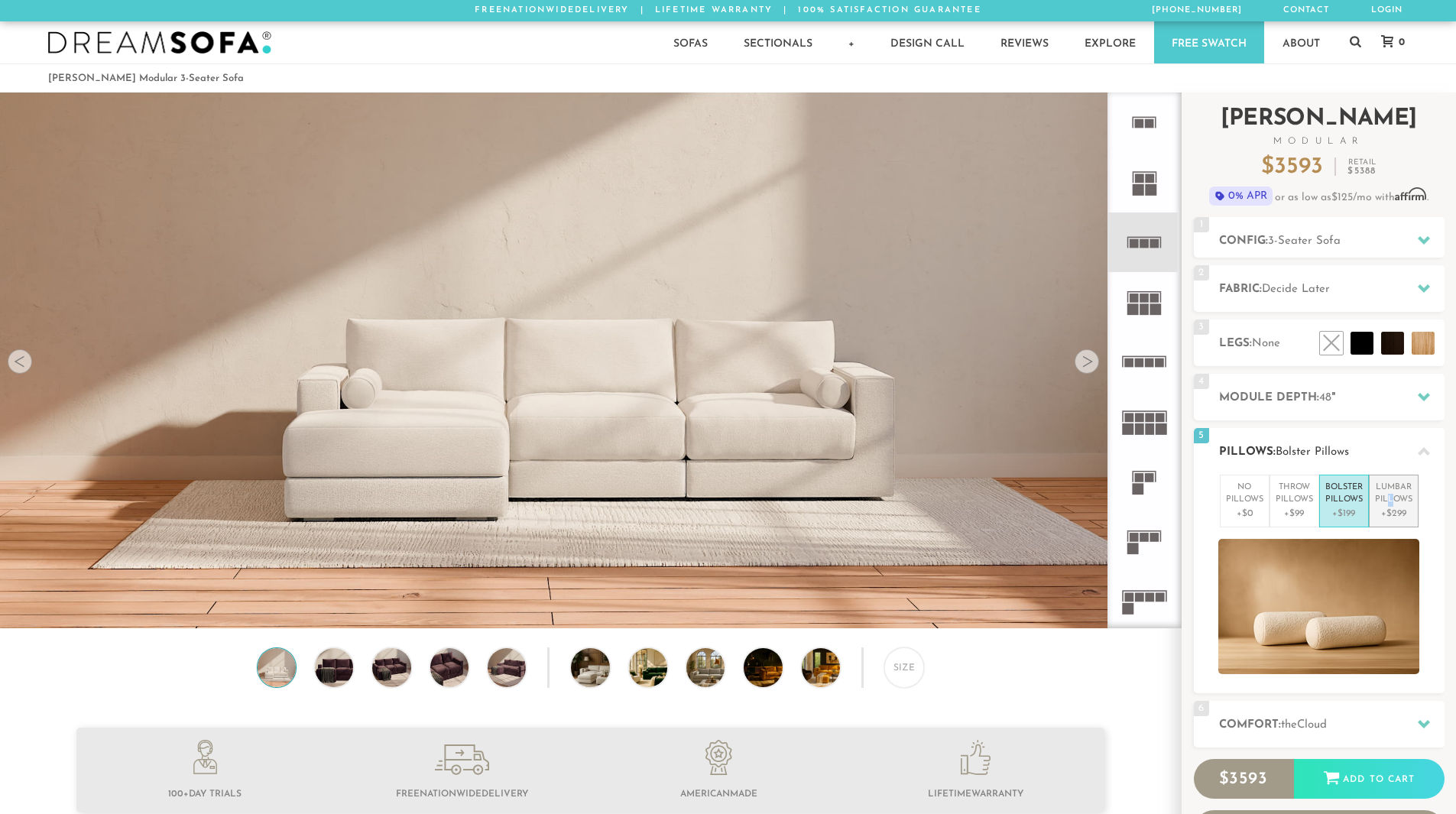
click at [1391, 501] on p "Lumbar Pillows" at bounding box center [1393, 495] width 37 height 25
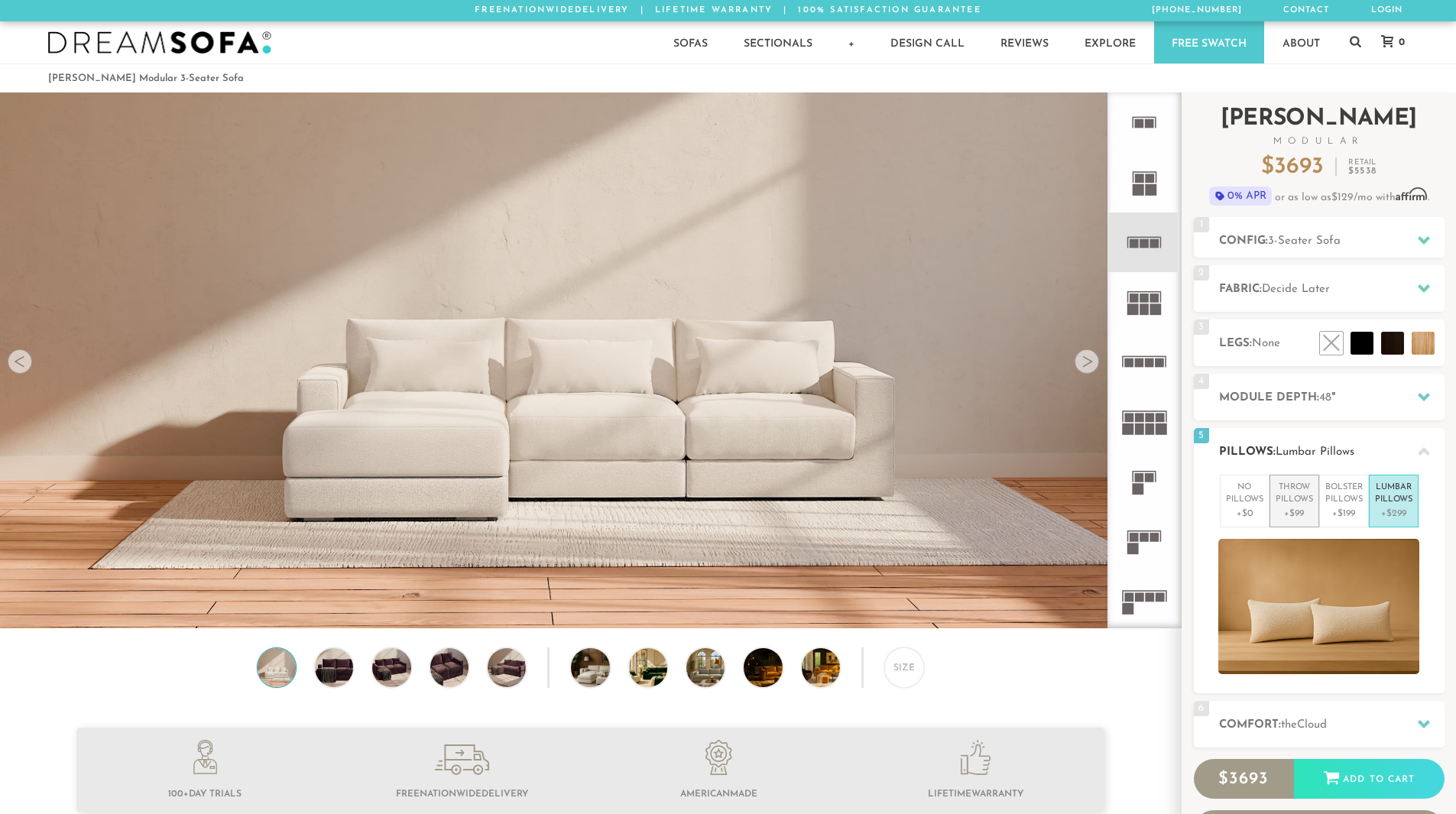
click at [1292, 507] on p "+$99" at bounding box center [1294, 513] width 37 height 13
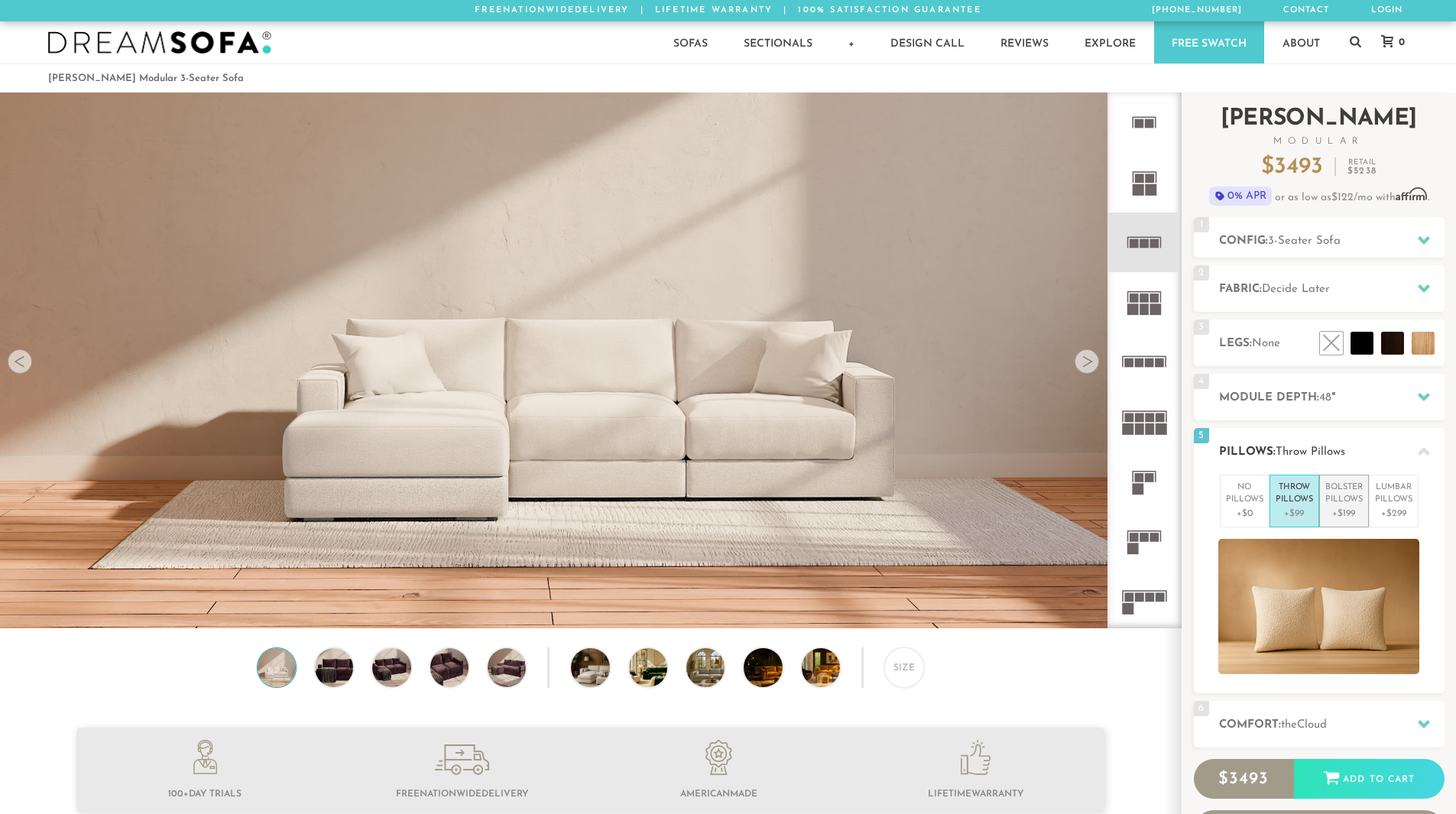
click at [1343, 507] on p "+$199" at bounding box center [1343, 513] width 37 height 13
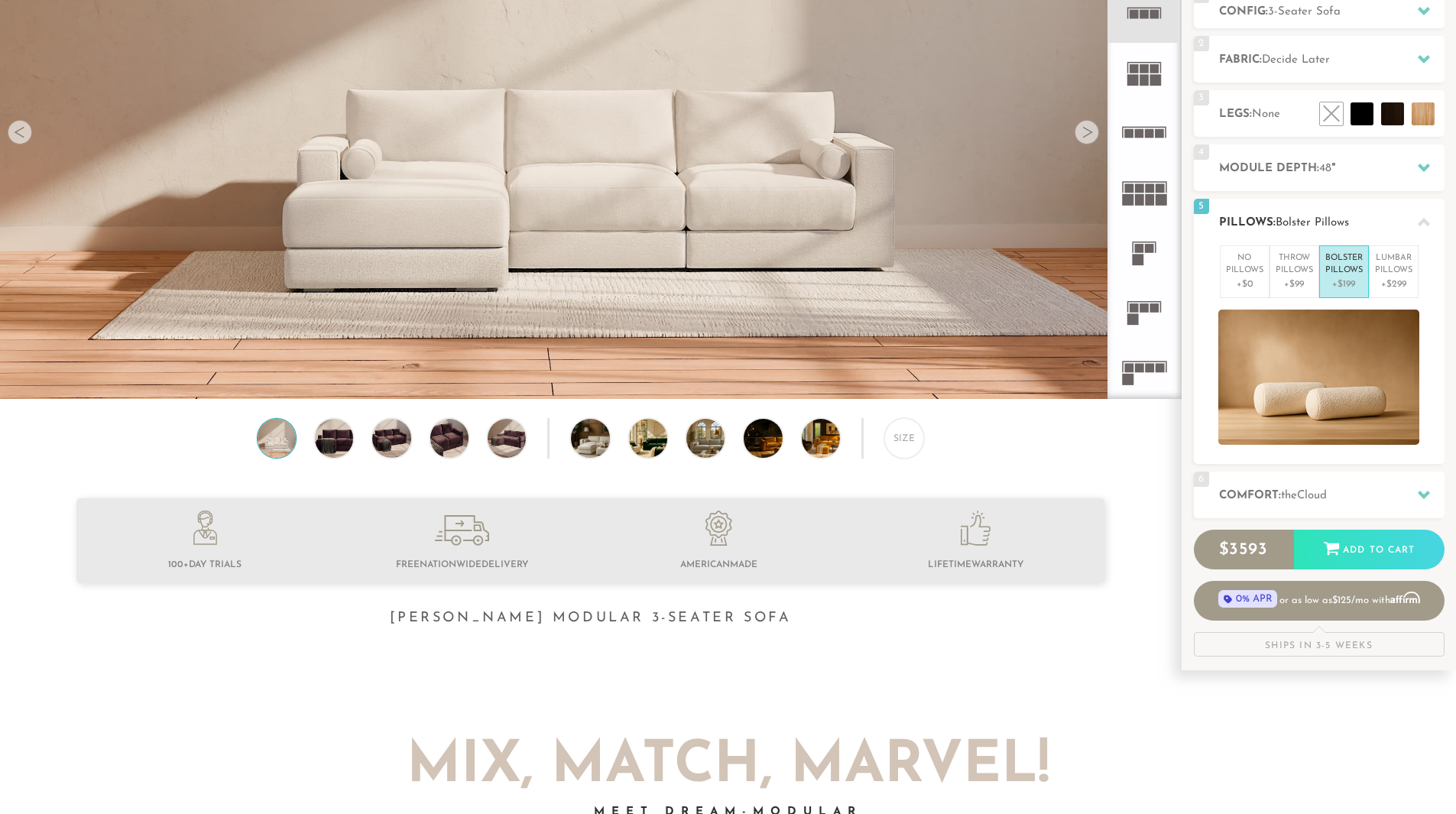
scroll to position [230, 0]
click at [1421, 491] on icon at bounding box center [1424, 494] width 13 height 9
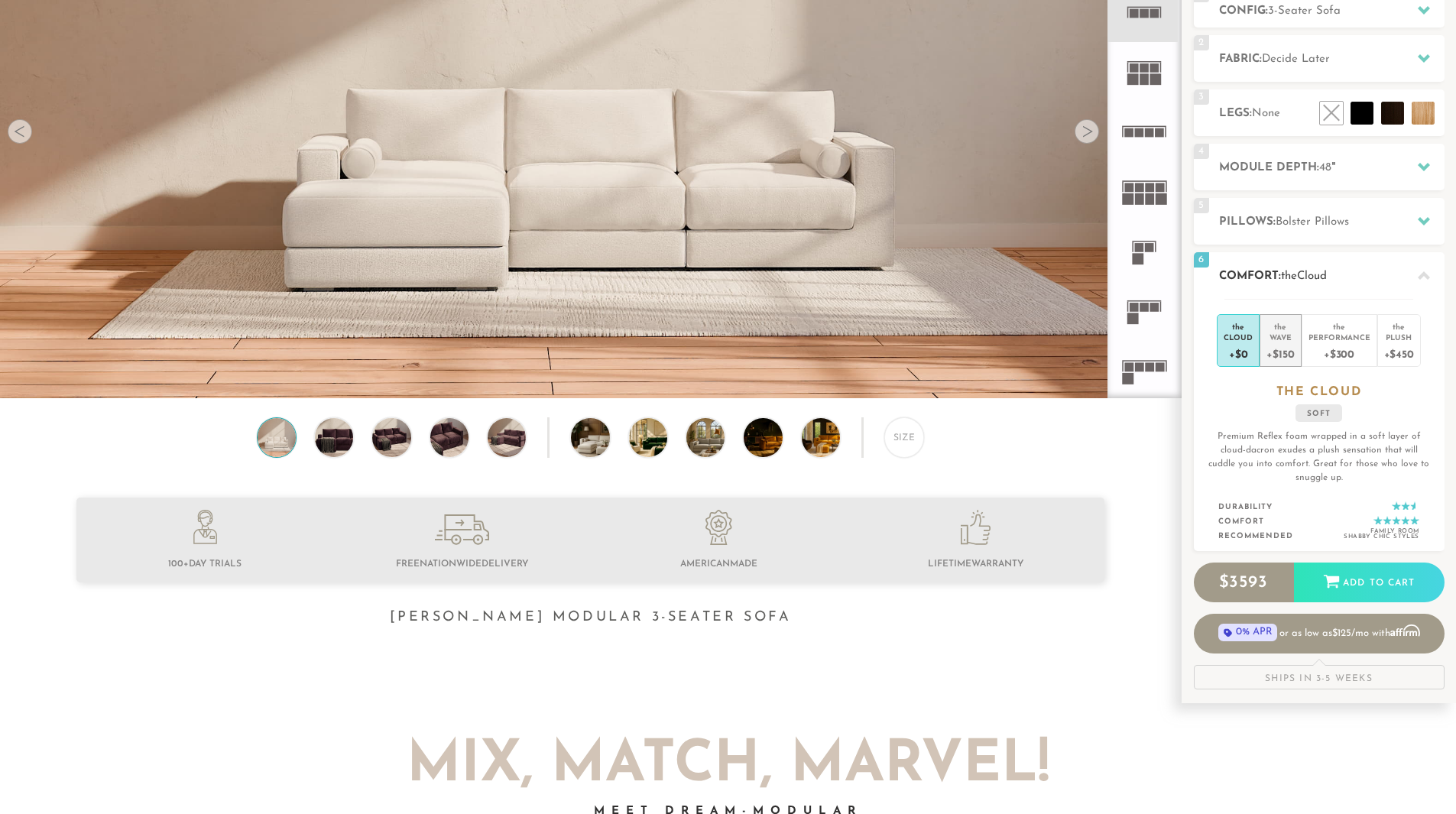
click at [1291, 340] on div "Wave" at bounding box center [1280, 338] width 28 height 11
click at [1338, 339] on div "Performance" at bounding box center [1339, 338] width 62 height 11
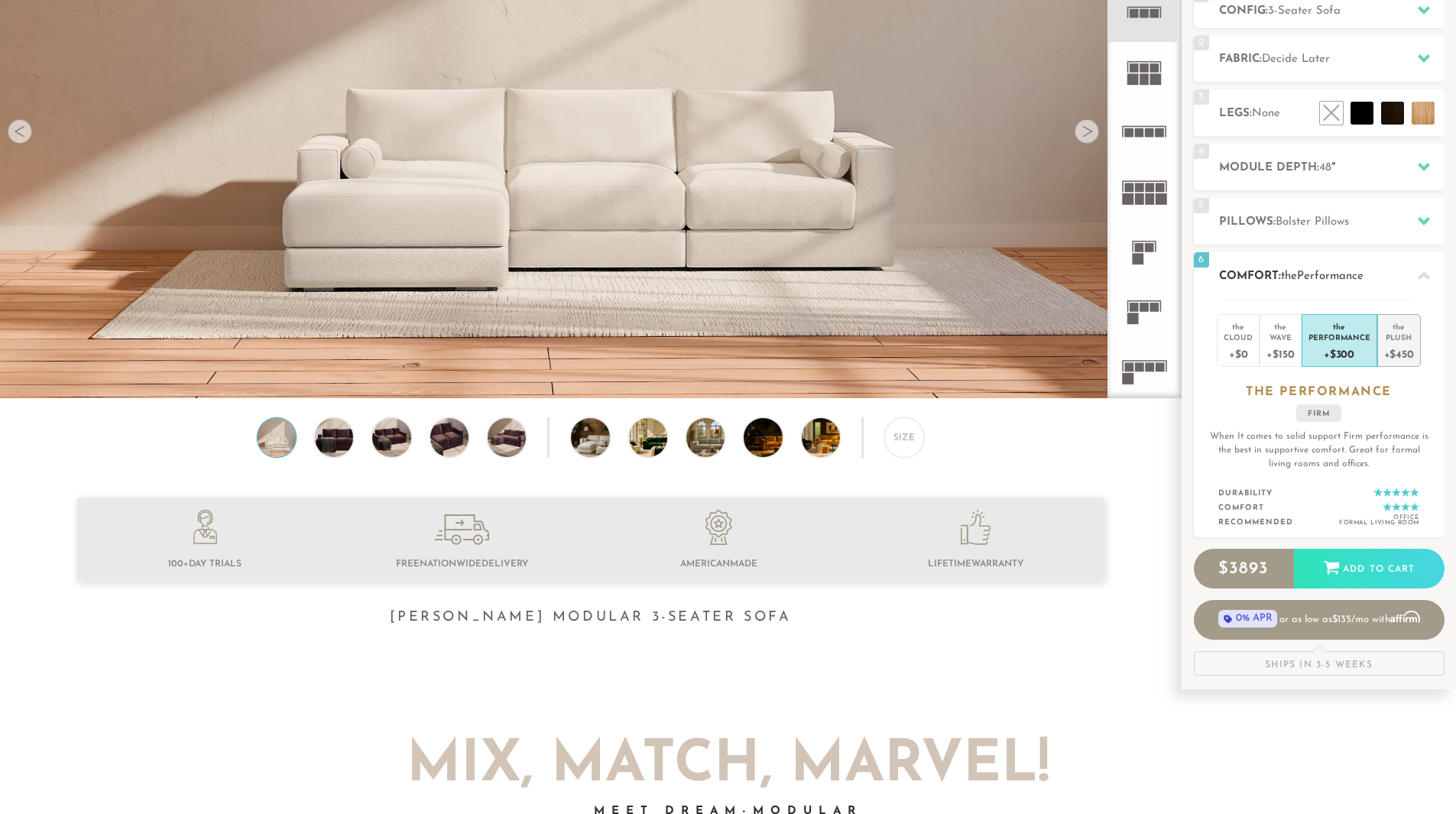
click at [1405, 342] on div "Plush" at bounding box center [1399, 338] width 30 height 11
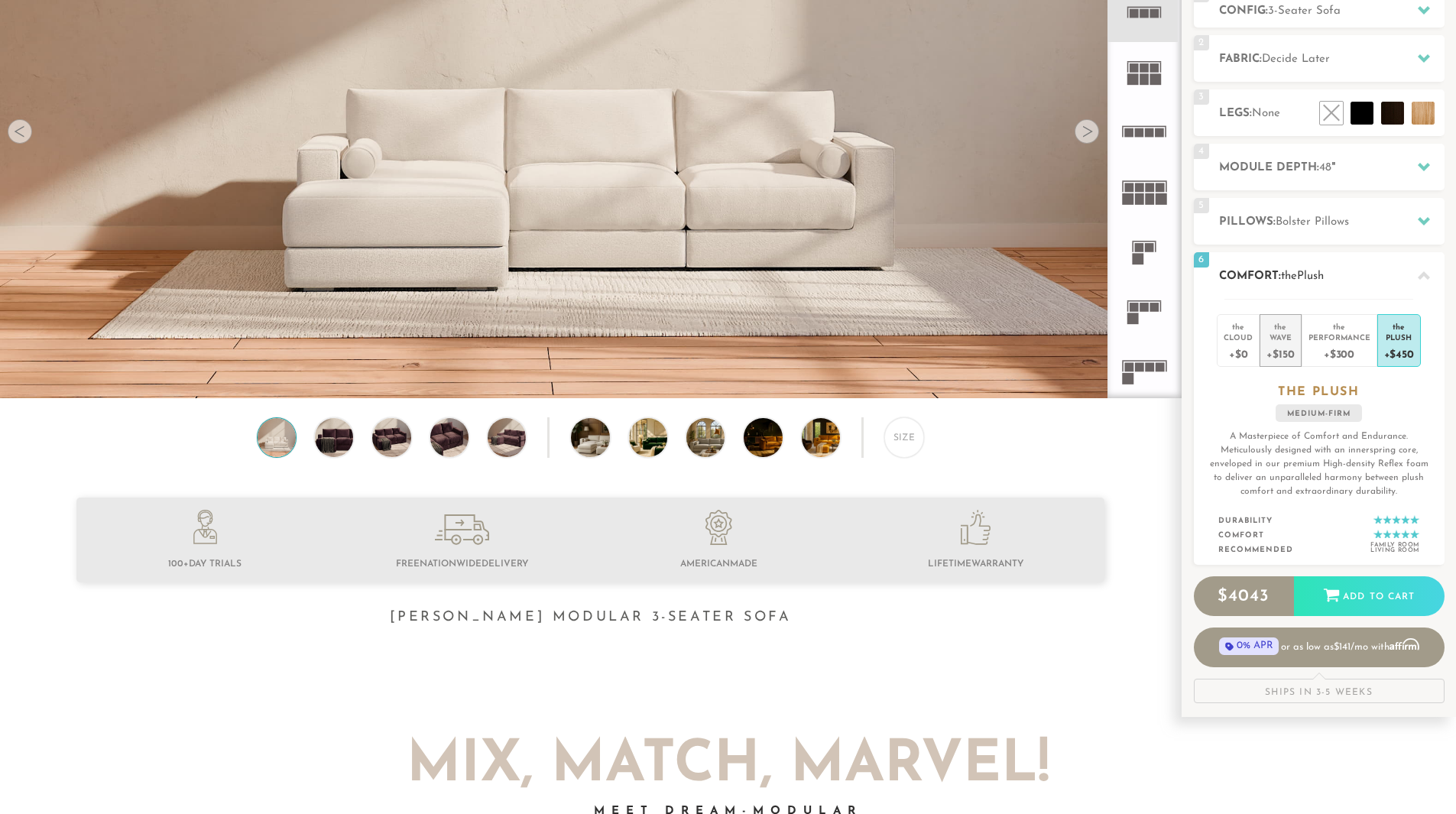
click at [1271, 346] on div "+$150" at bounding box center [1280, 353] width 28 height 22
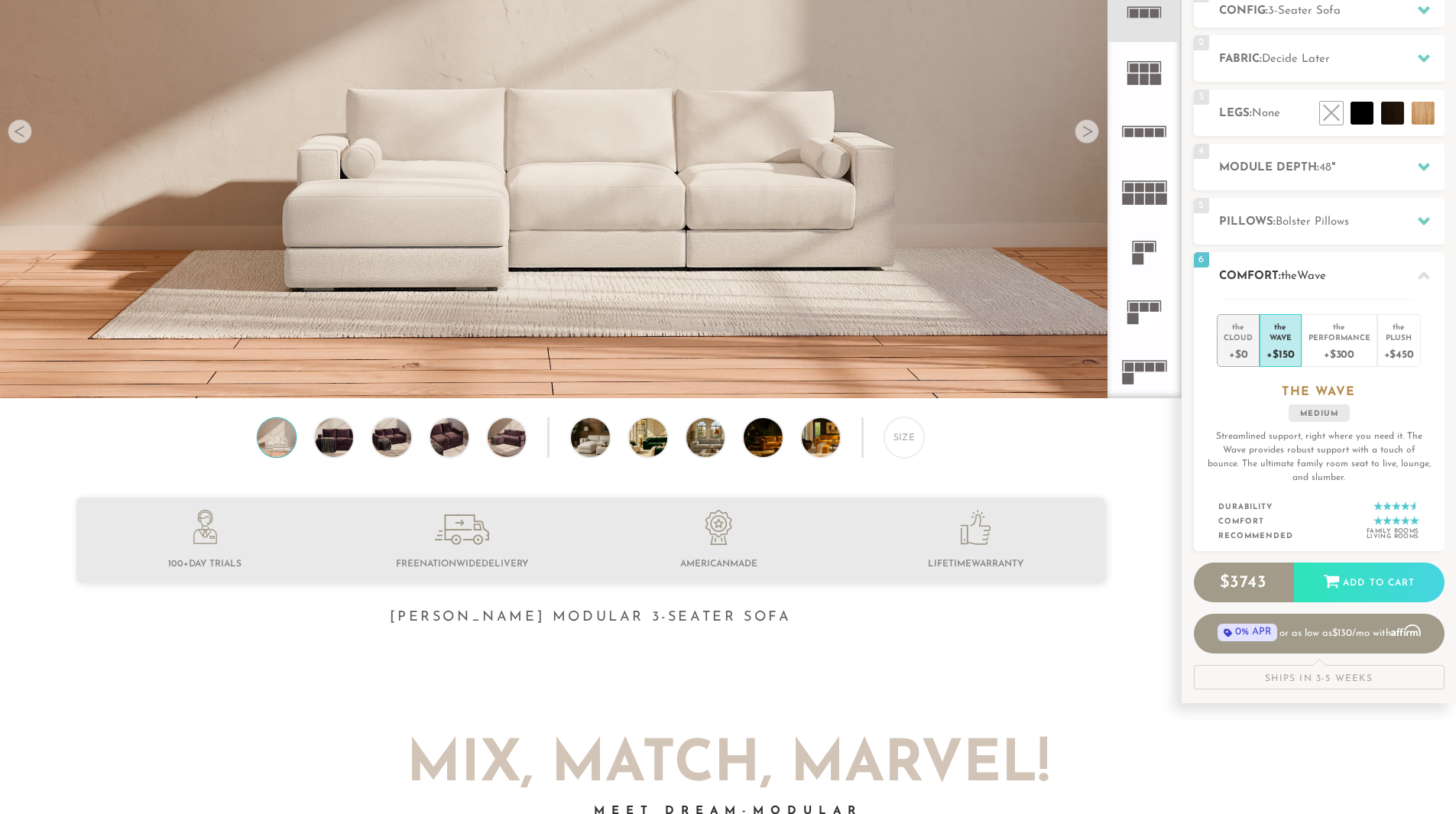
click at [1247, 345] on div "+$0" at bounding box center [1238, 353] width 29 height 22
click at [1281, 345] on div "+$150" at bounding box center [1280, 353] width 28 height 22
click at [1338, 345] on div "+$300" at bounding box center [1339, 353] width 62 height 22
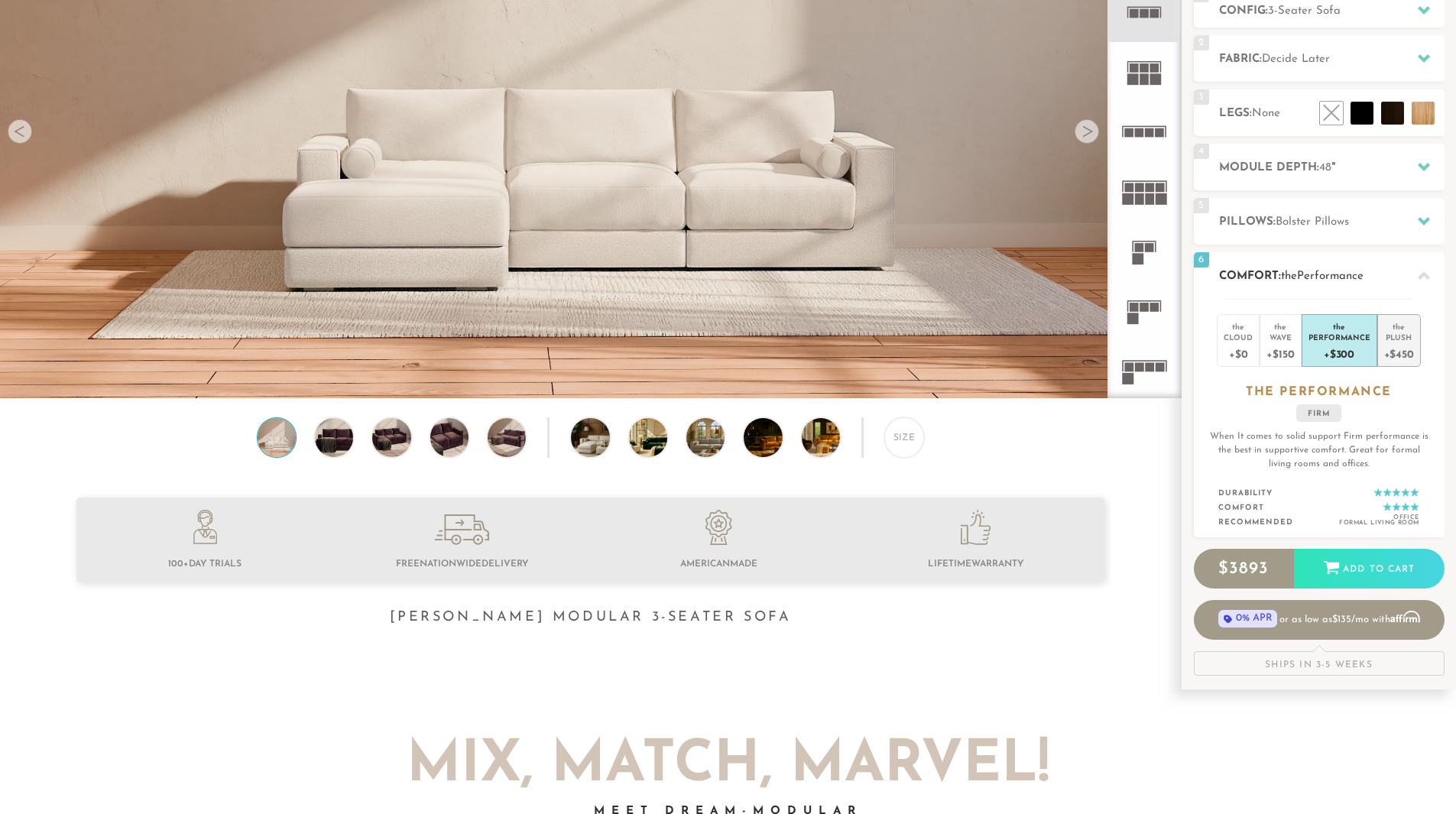
click at [1394, 349] on div "+$450" at bounding box center [1399, 353] width 30 height 22
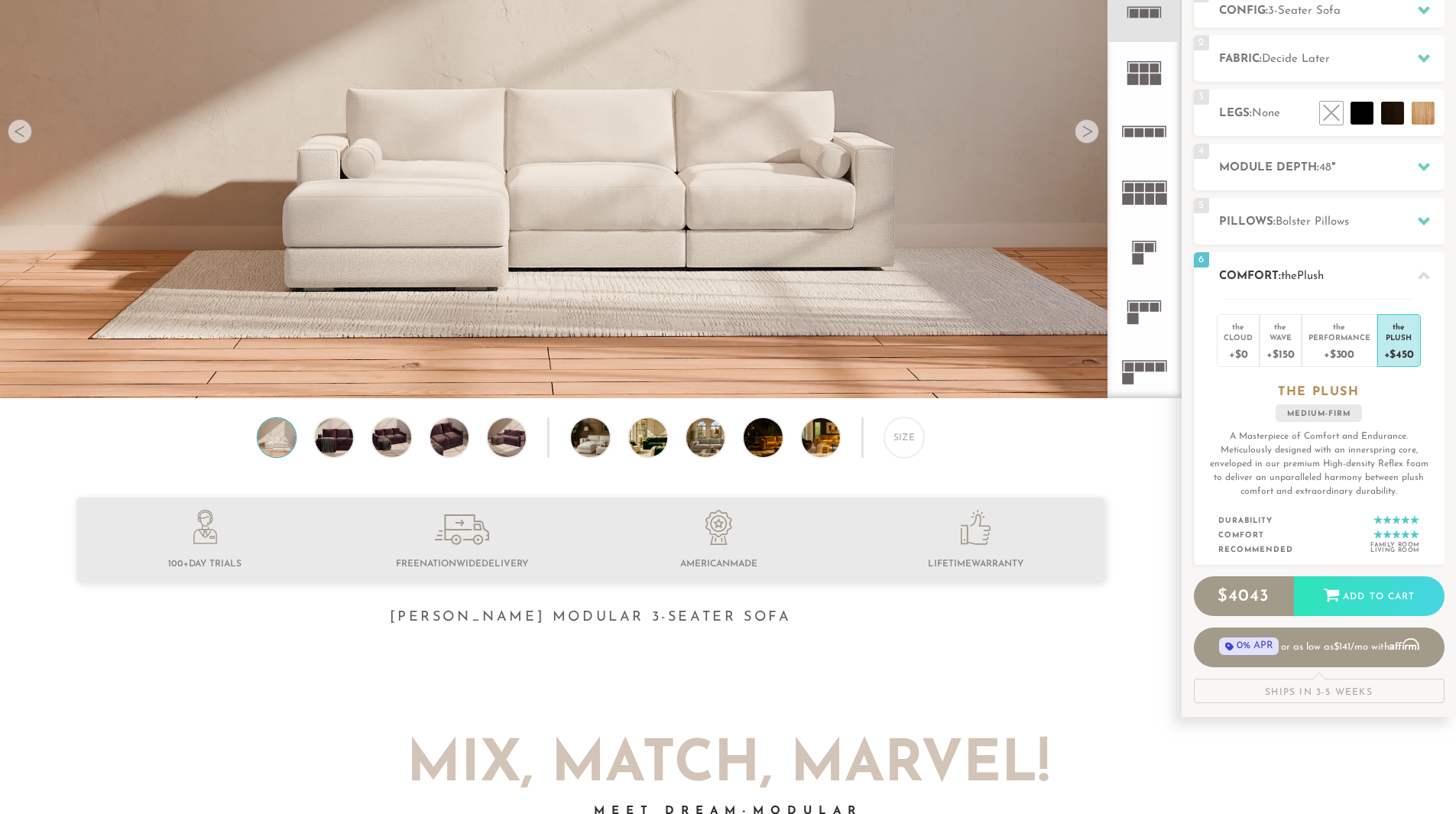
scroll to position [0, 0]
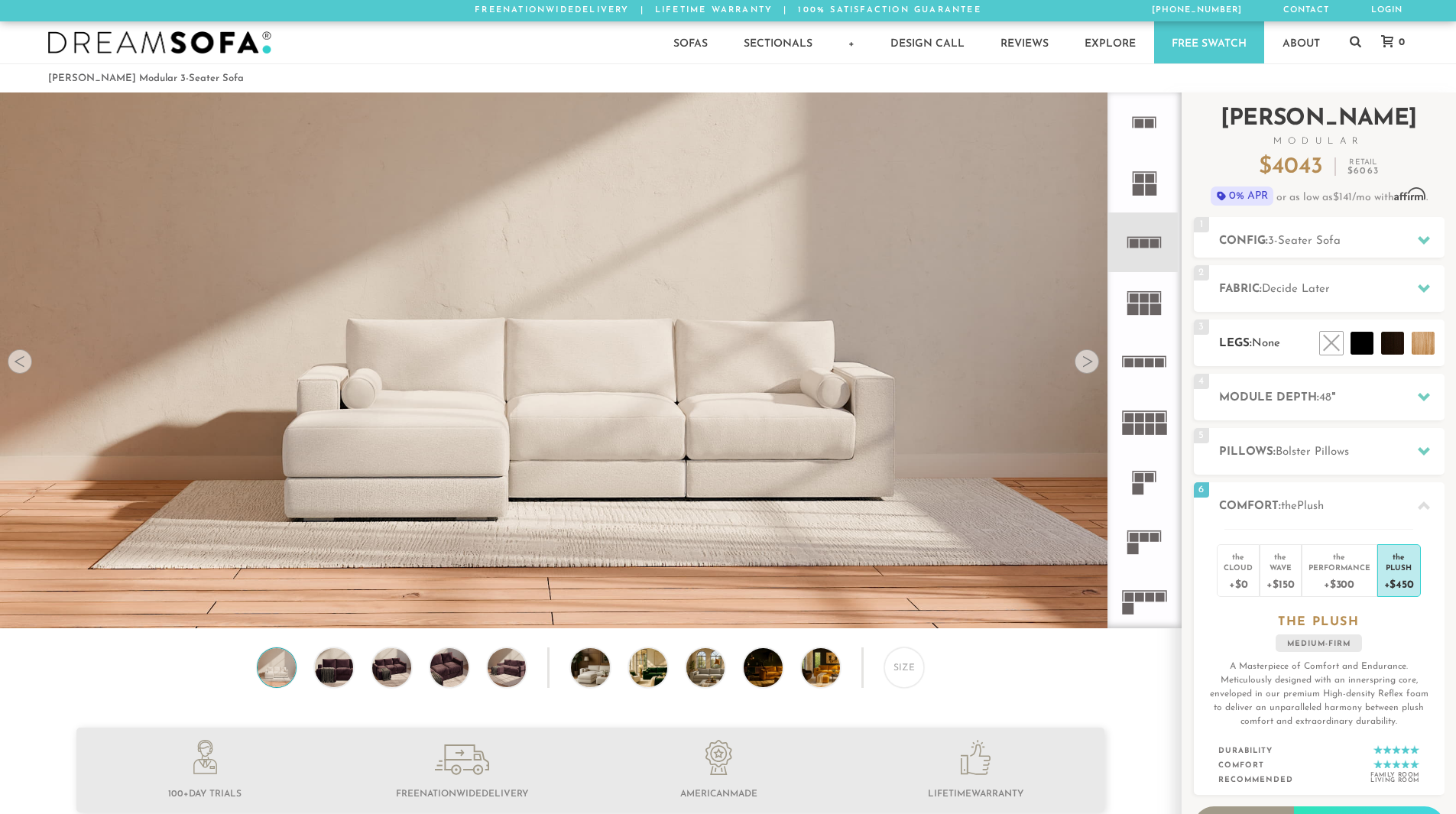
click at [1297, 344] on h2 "Legs: None" at bounding box center [1332, 343] width 226 height 17
click at [1357, 344] on li at bounding box center [1327, 308] width 91 height 91
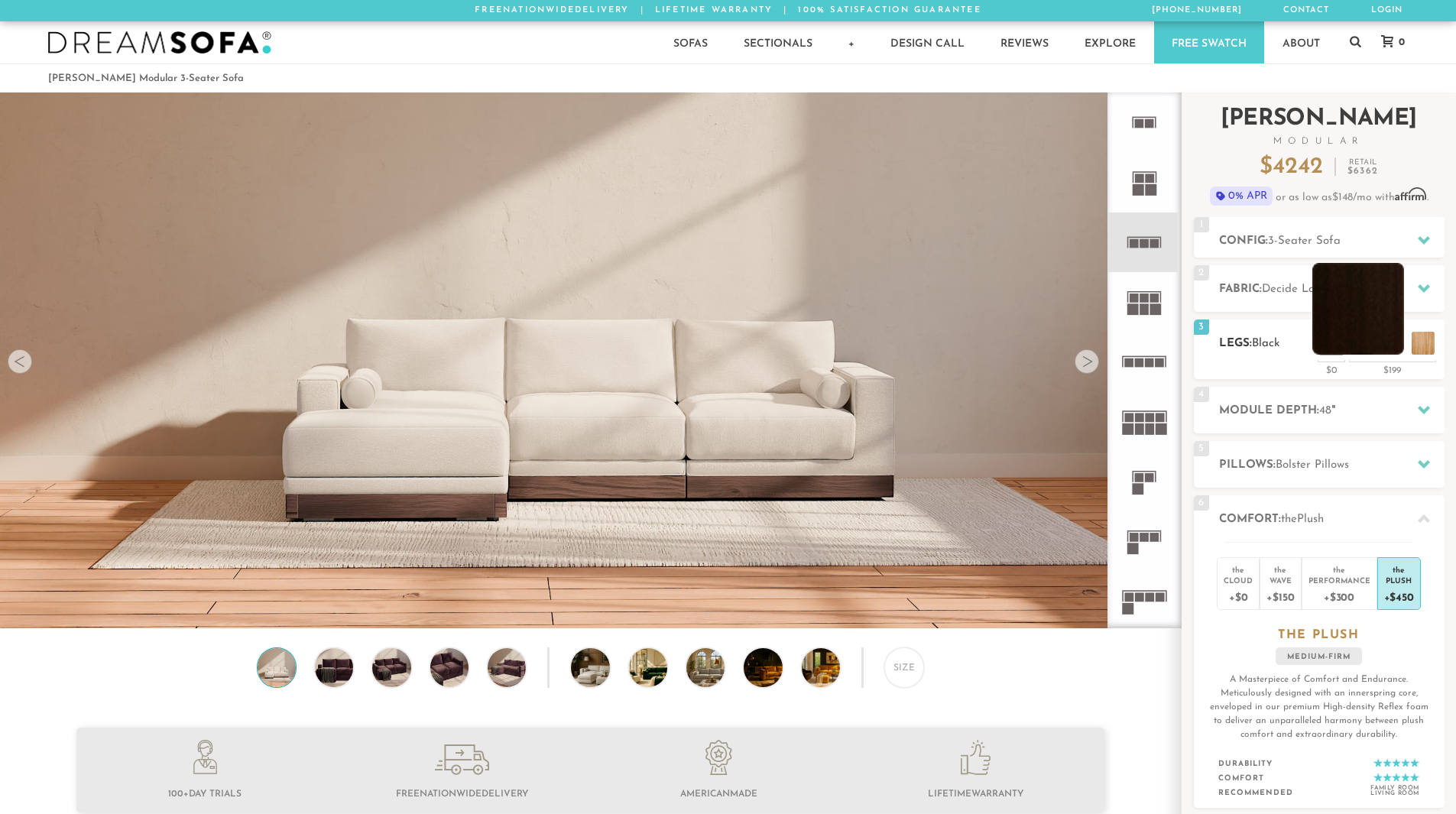
click at [1399, 344] on li at bounding box center [1358, 308] width 91 height 91
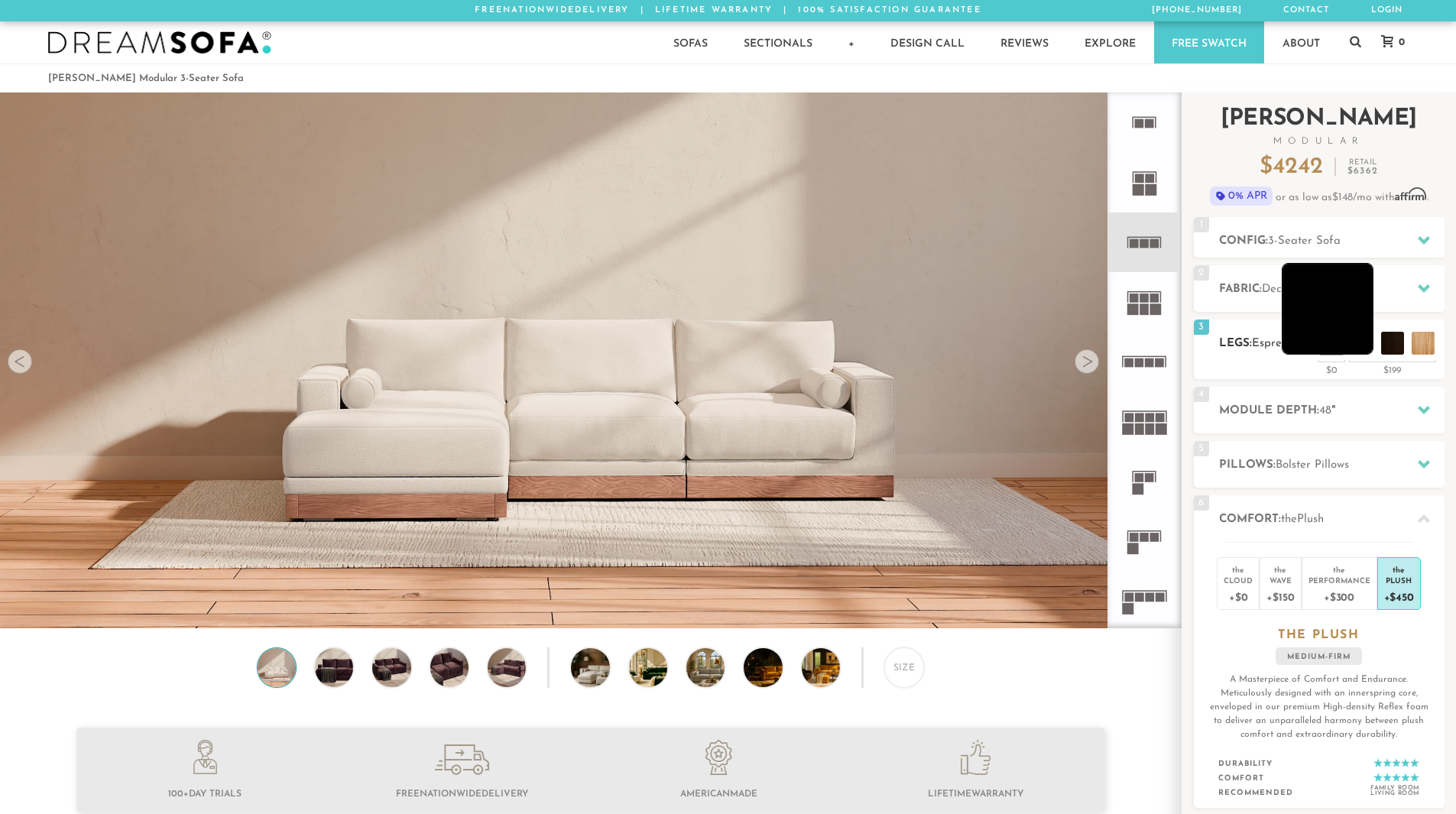
click at [1361, 347] on li at bounding box center [1327, 308] width 91 height 91
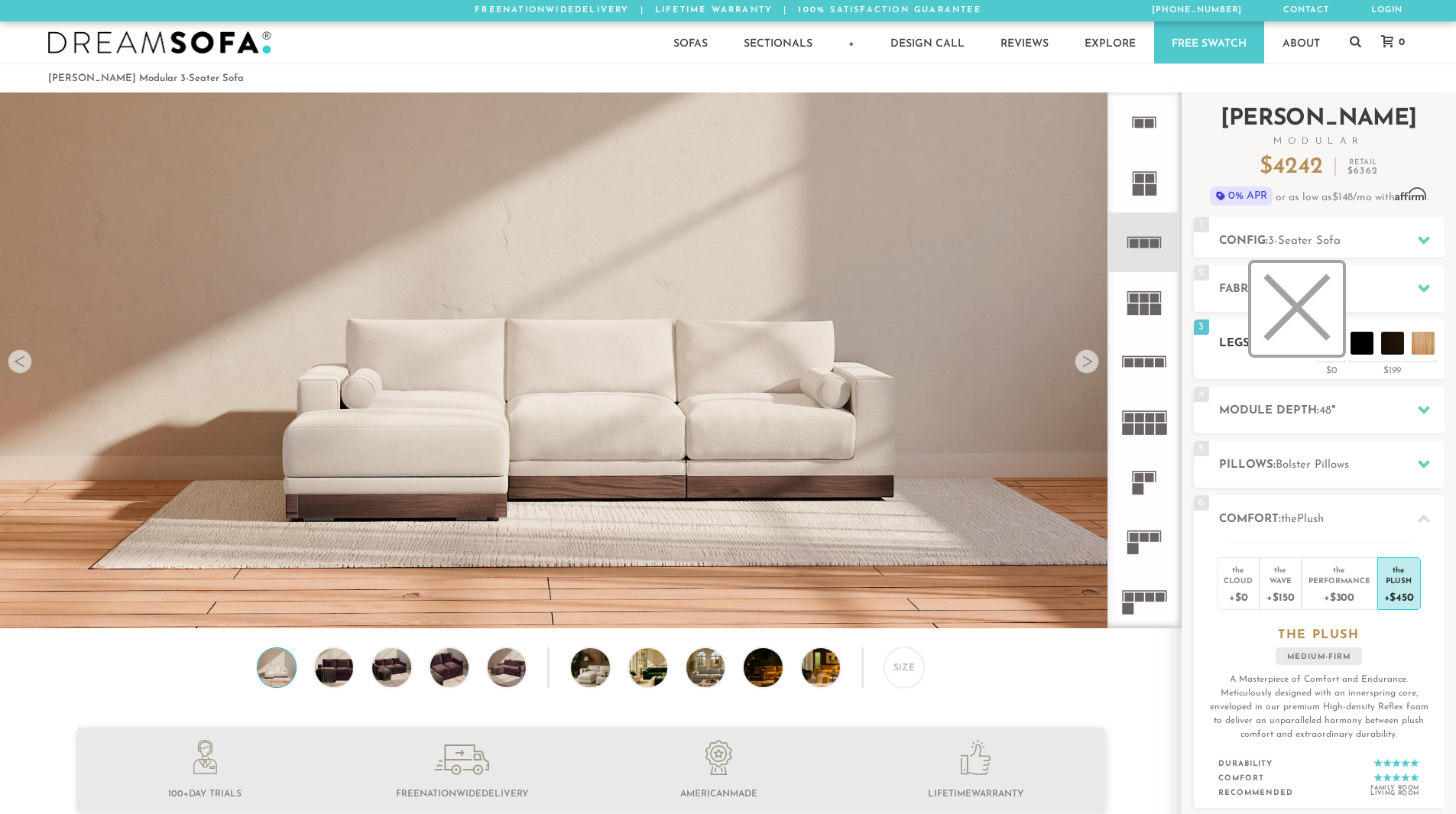
click at [1335, 343] on li at bounding box center [1297, 308] width 91 height 91
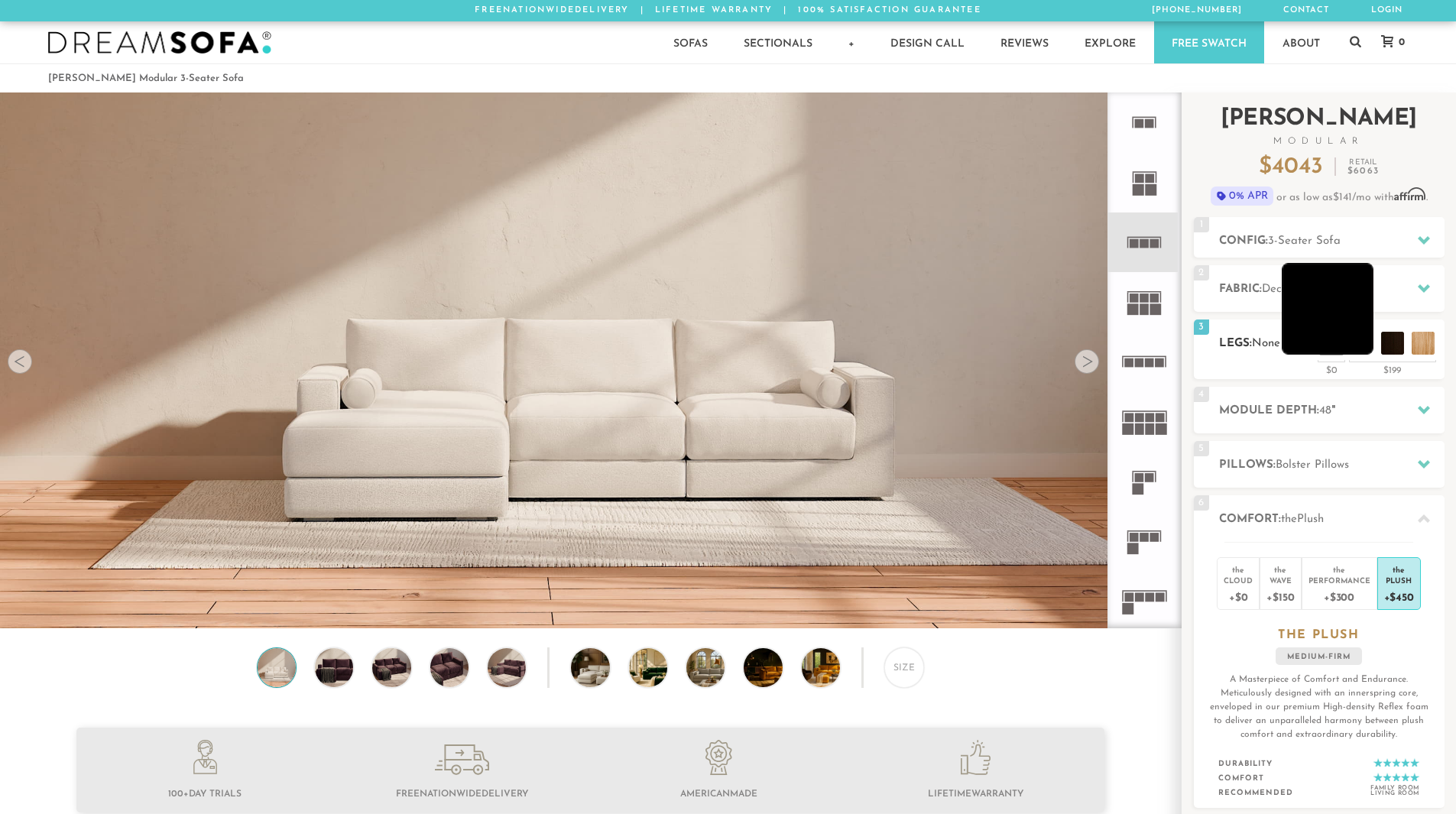
click at [1358, 344] on li at bounding box center [1327, 308] width 91 height 91
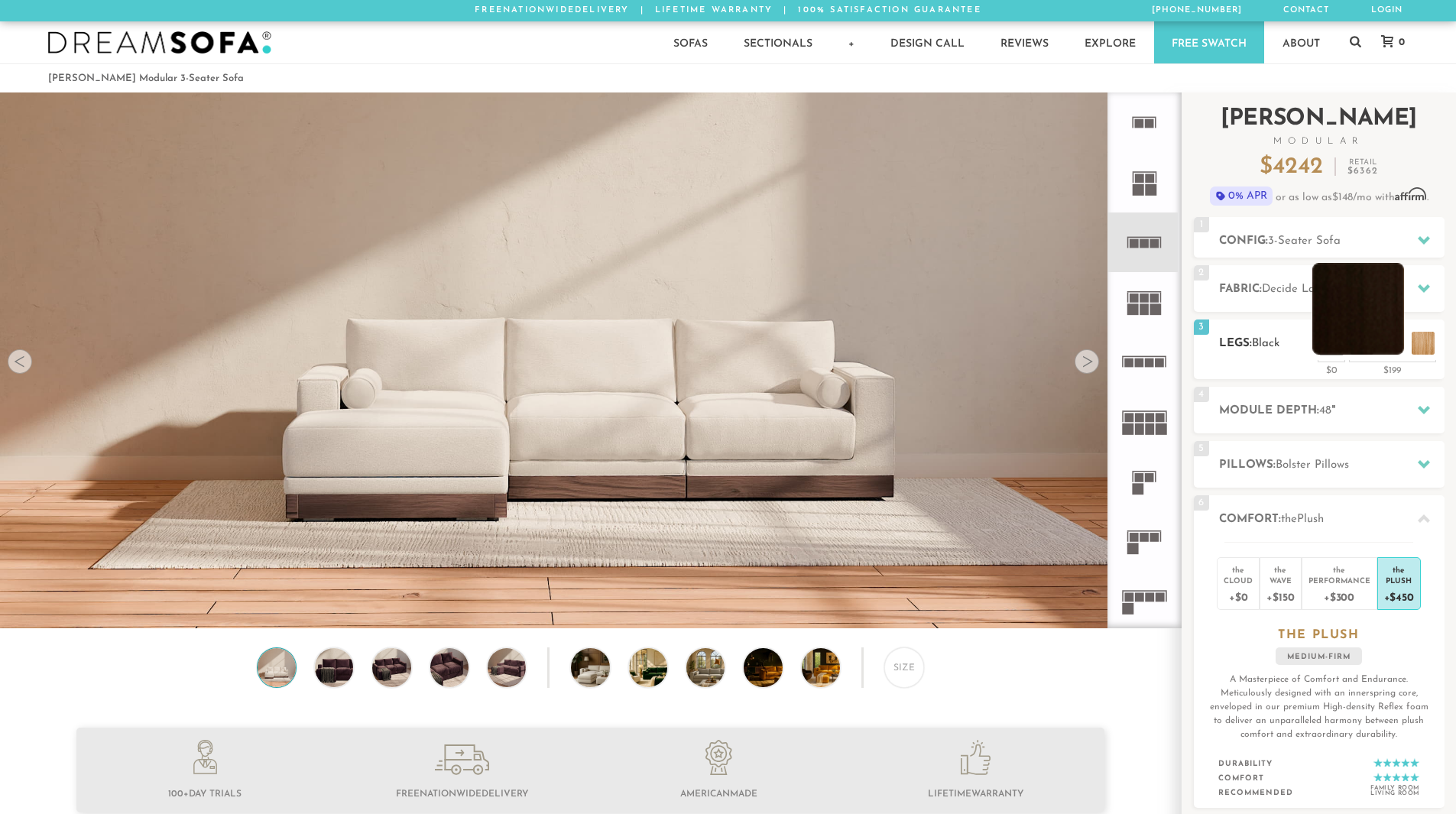
click at [1398, 347] on li at bounding box center [1358, 308] width 91 height 91
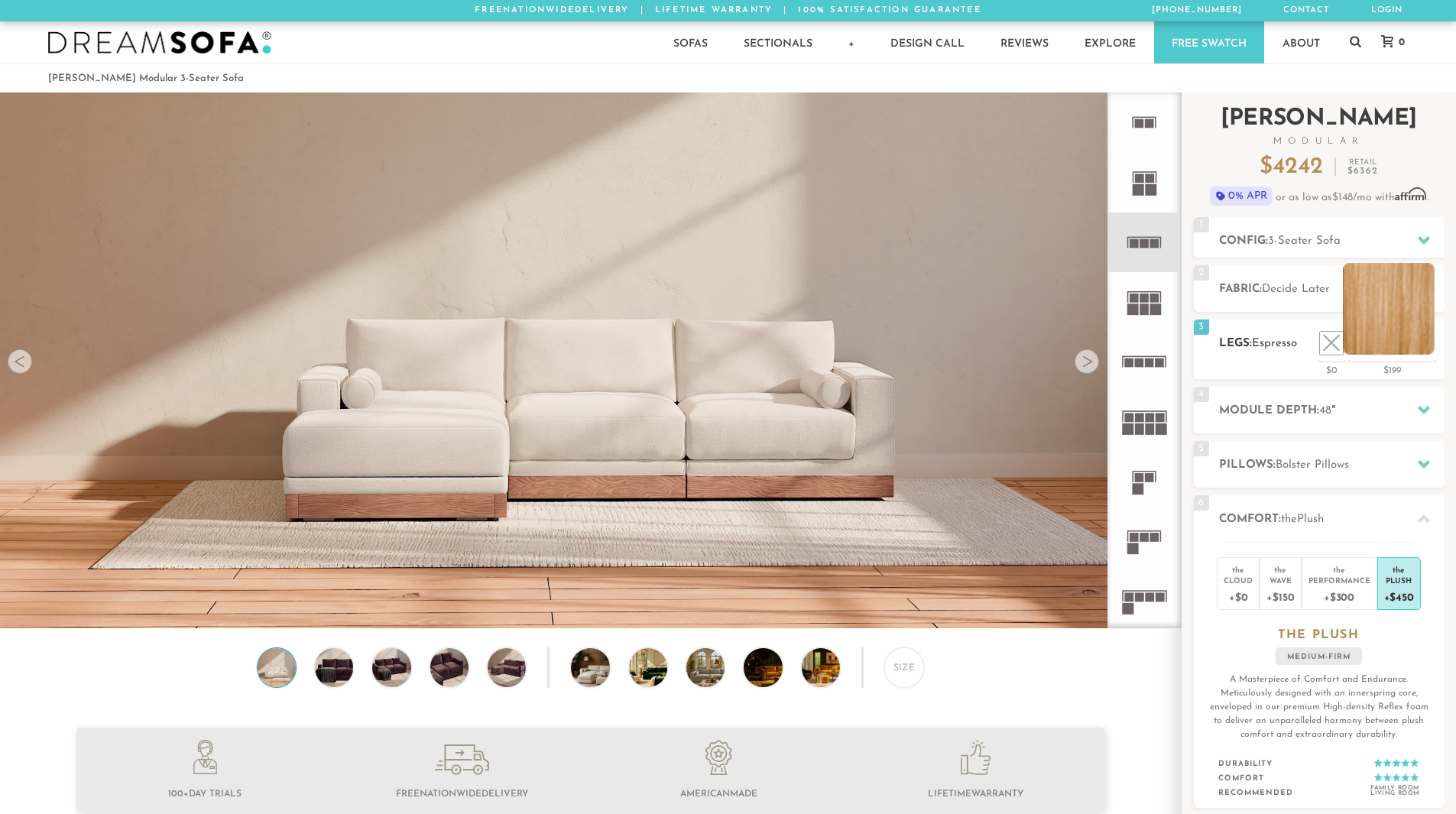
click at [1422, 348] on li at bounding box center [1389, 308] width 91 height 91
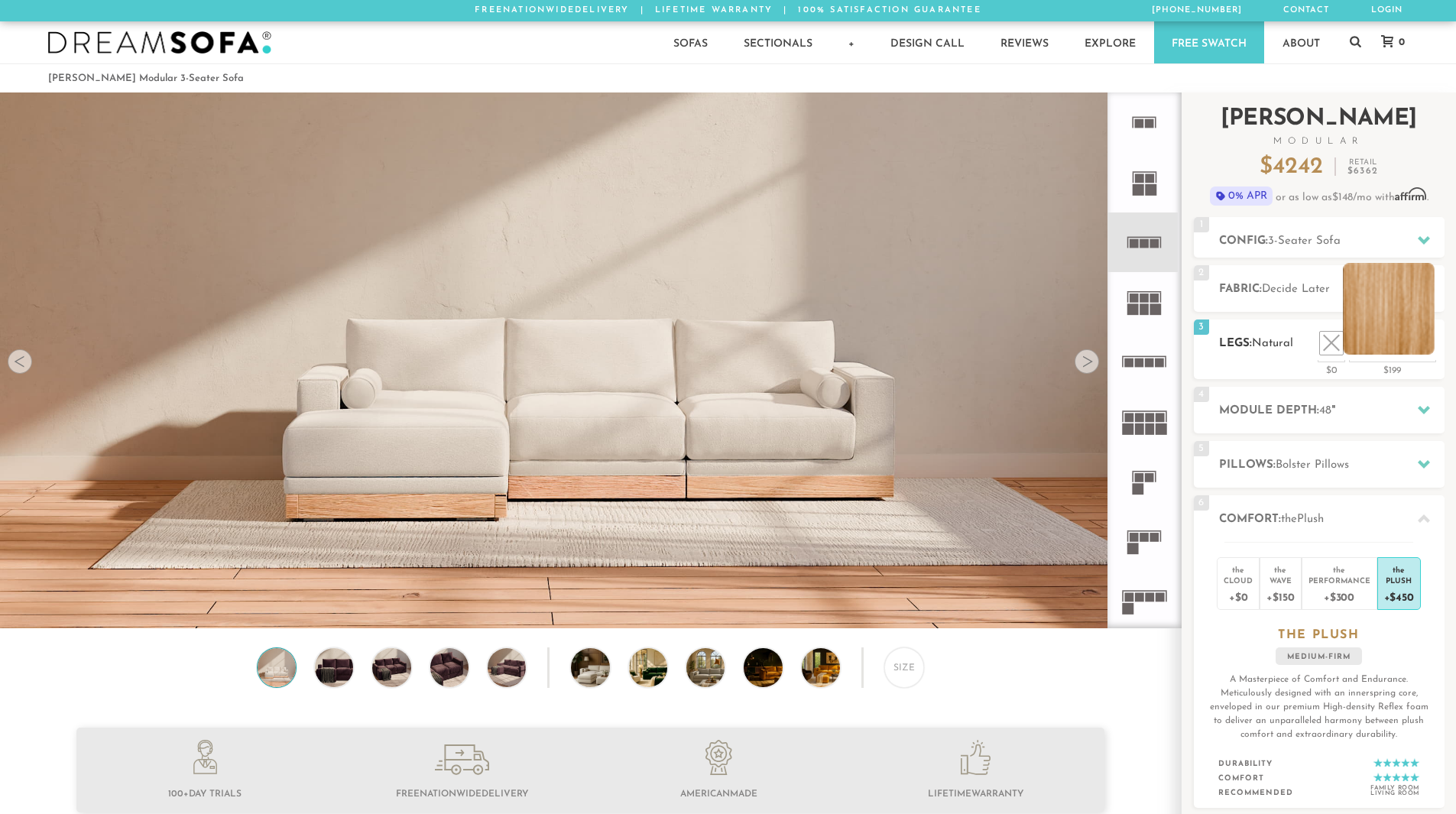
click at [1424, 341] on li at bounding box center [1389, 308] width 91 height 91
click at [1357, 342] on li at bounding box center [1327, 308] width 91 height 91
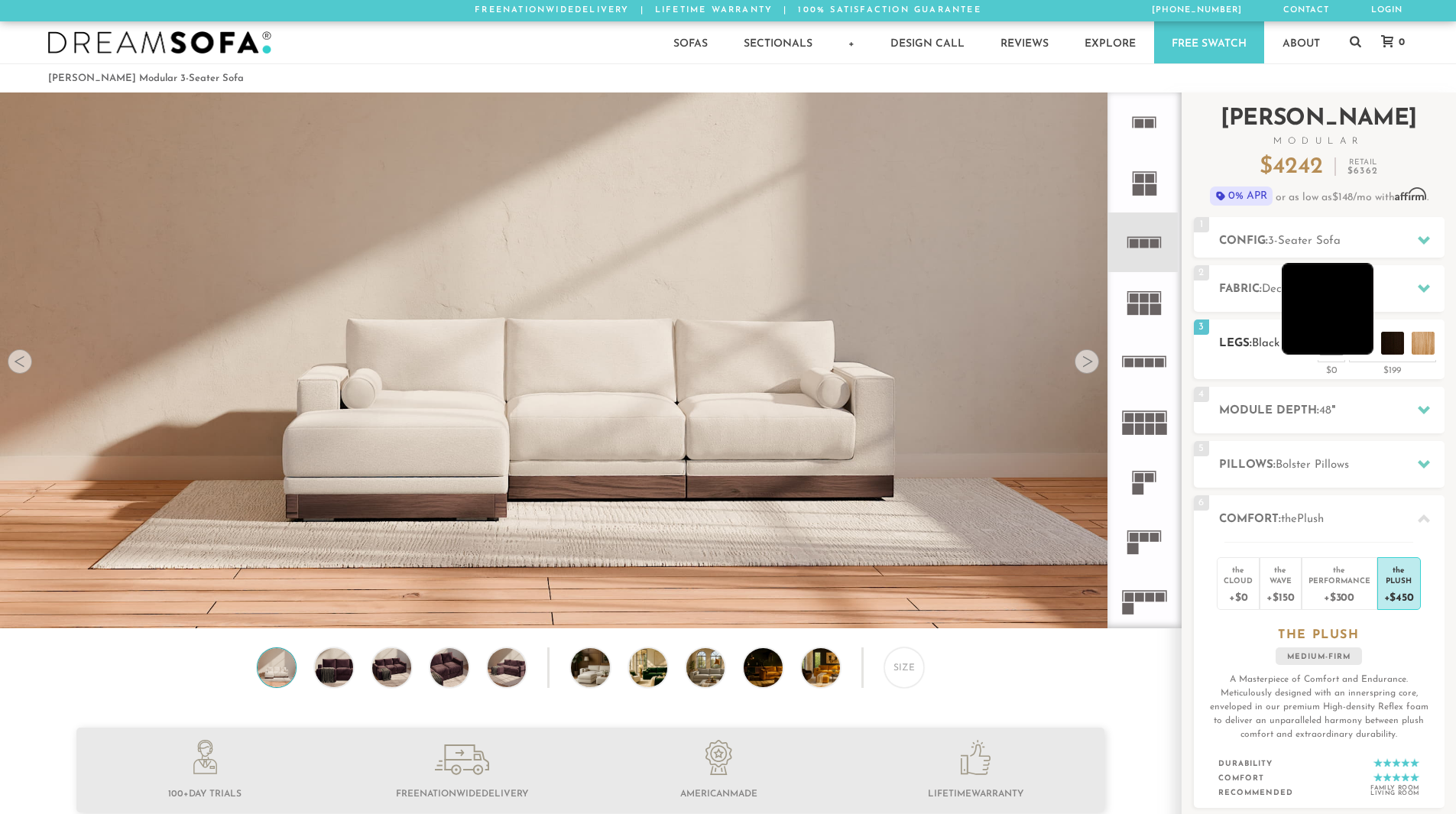
click at [1317, 349] on li at bounding box center [1327, 308] width 91 height 91
click at [1313, 329] on li at bounding box center [1327, 308] width 91 height 91
click at [1359, 344] on li at bounding box center [1327, 308] width 91 height 91
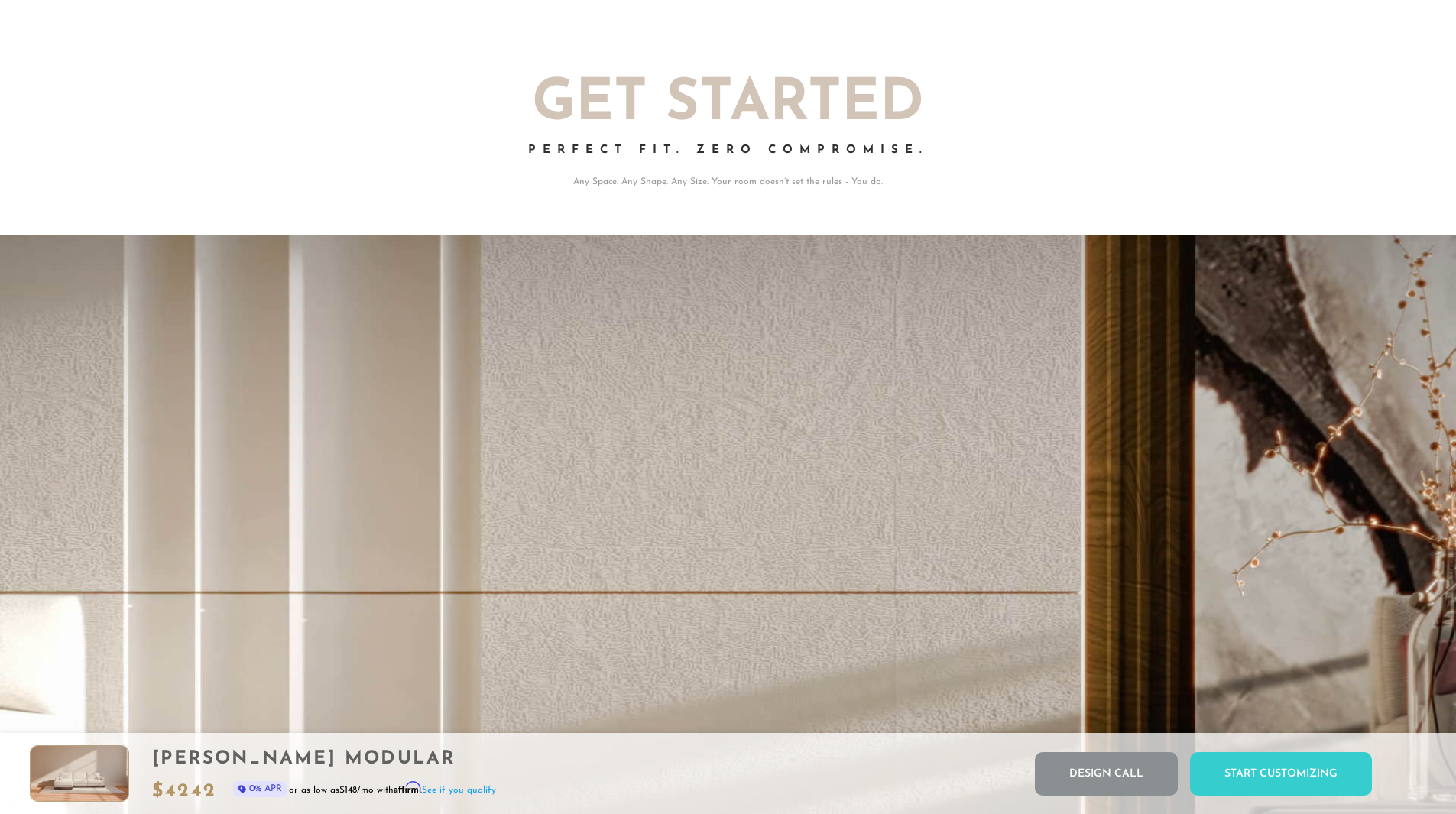
scroll to position [3288, 0]
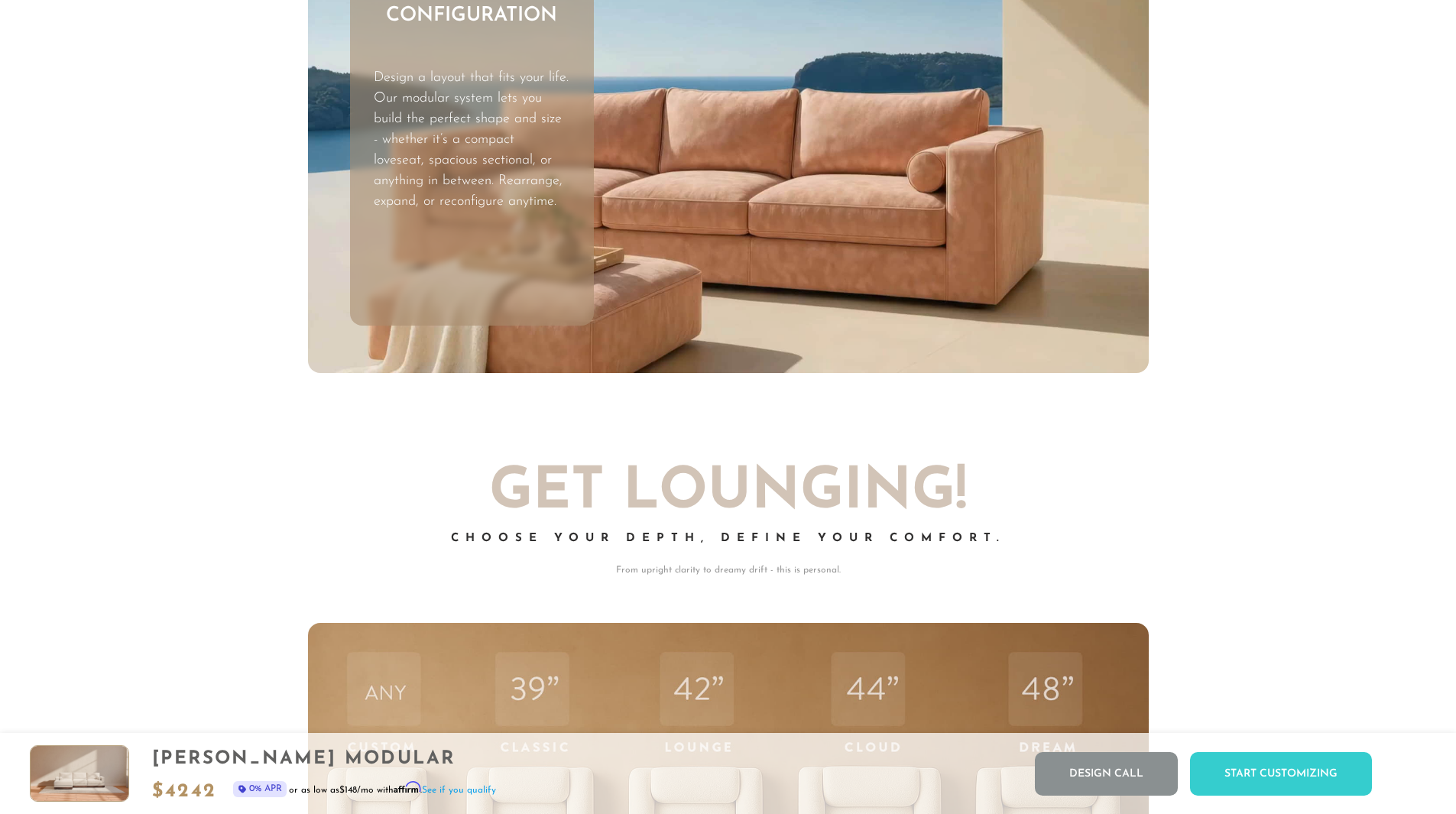
click at [425, 117] on p "Design a layout that fits your life. Our modular system lets you build the perf…" at bounding box center [471, 140] width 195 height 144
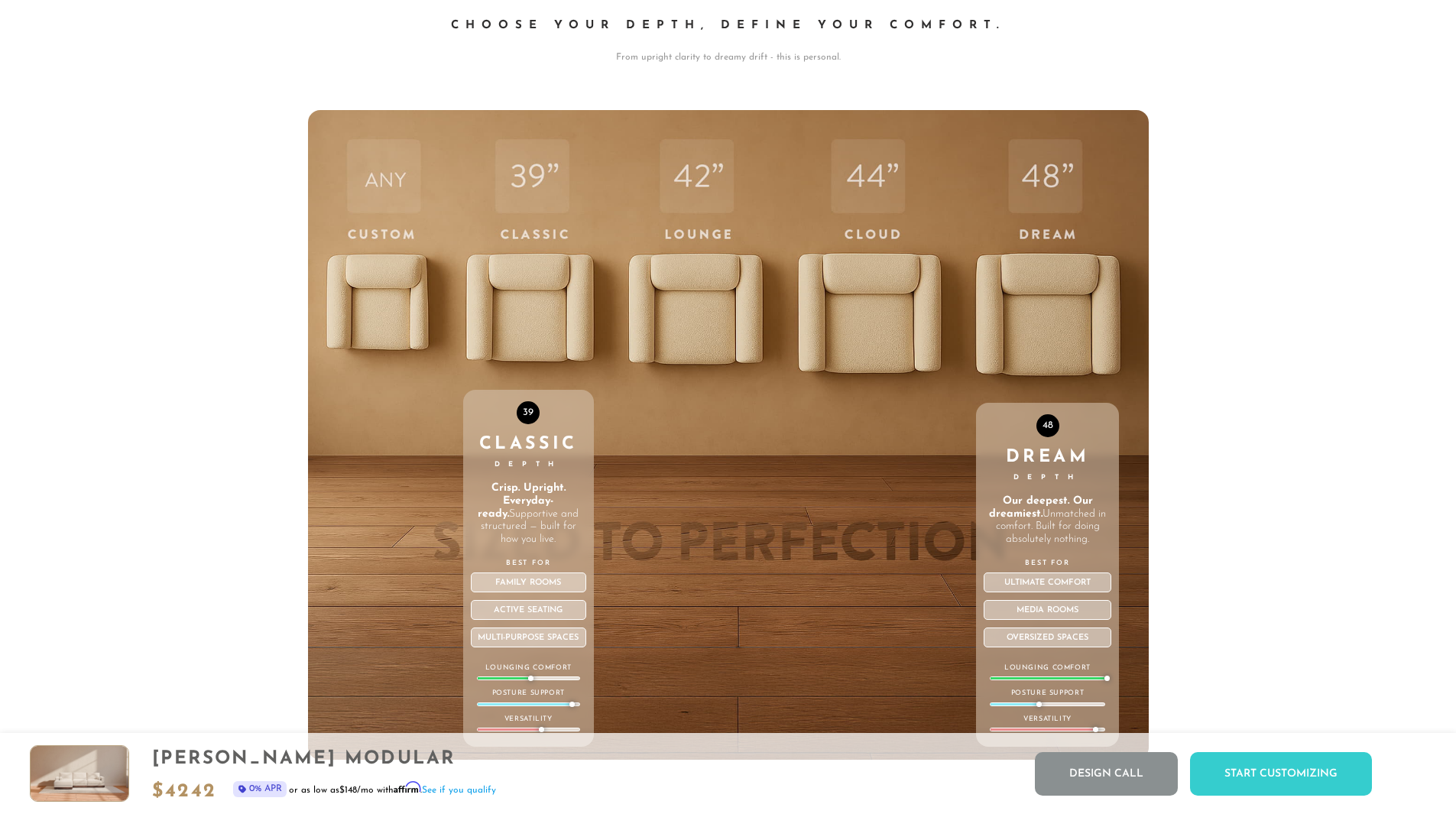
click at [1060, 309] on div "48 Dream Depth Our deepest. Our dreamiest. Unmatched in comfort. Built for doin…" at bounding box center [1047, 435] width 143 height 650
click at [1058, 312] on div "48 Dream Depth Our deepest. Our dreamiest. Unmatched in comfort. Built for doin…" at bounding box center [1047, 435] width 143 height 650
click at [1052, 454] on div "Dream Depth" at bounding box center [1047, 466] width 128 height 35
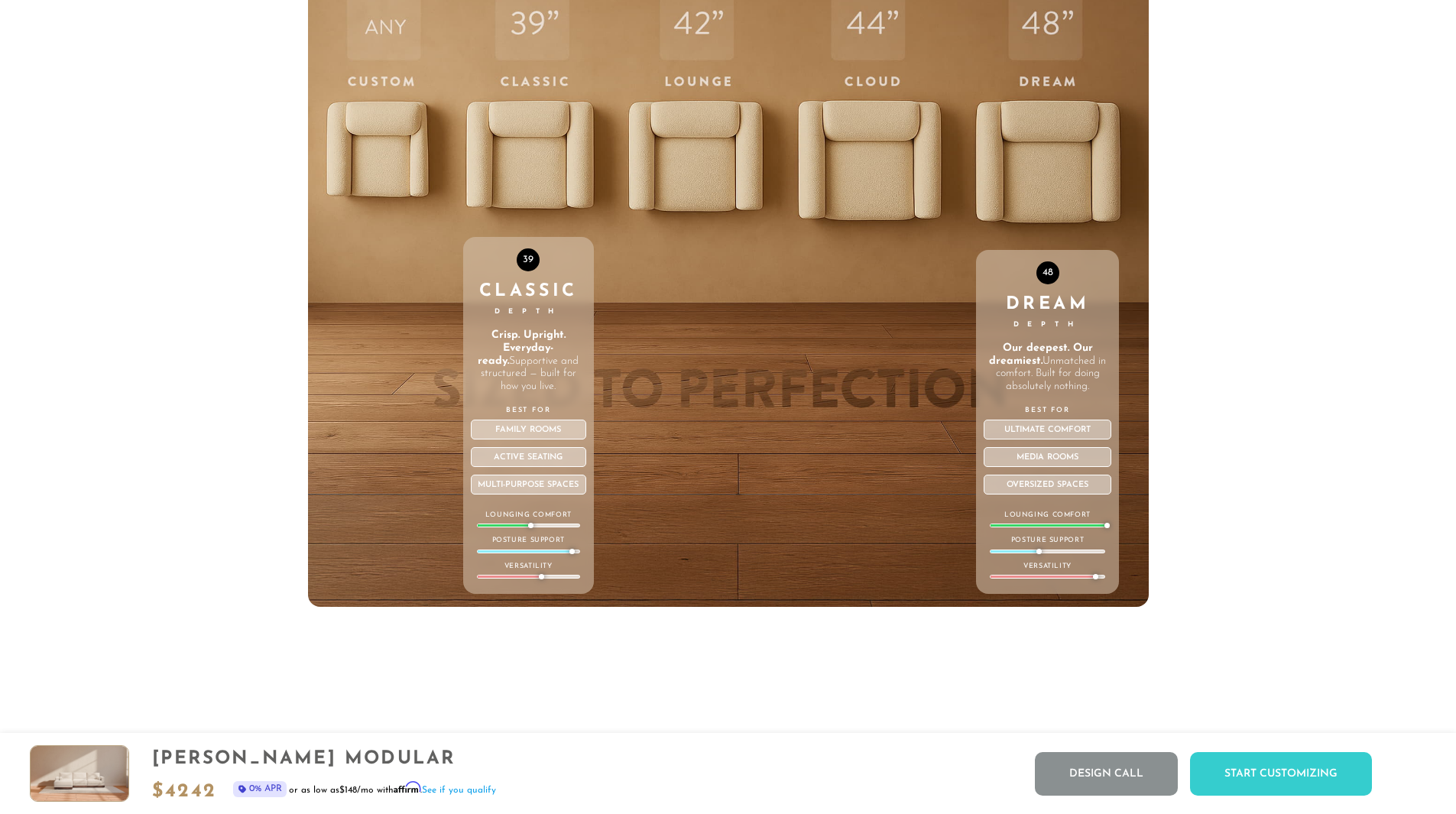
click at [1044, 184] on div "48 Dream Depth Our deepest. Our dreamiest. Unmatched in comfort. Built for doin…" at bounding box center [1047, 282] width 143 height 650
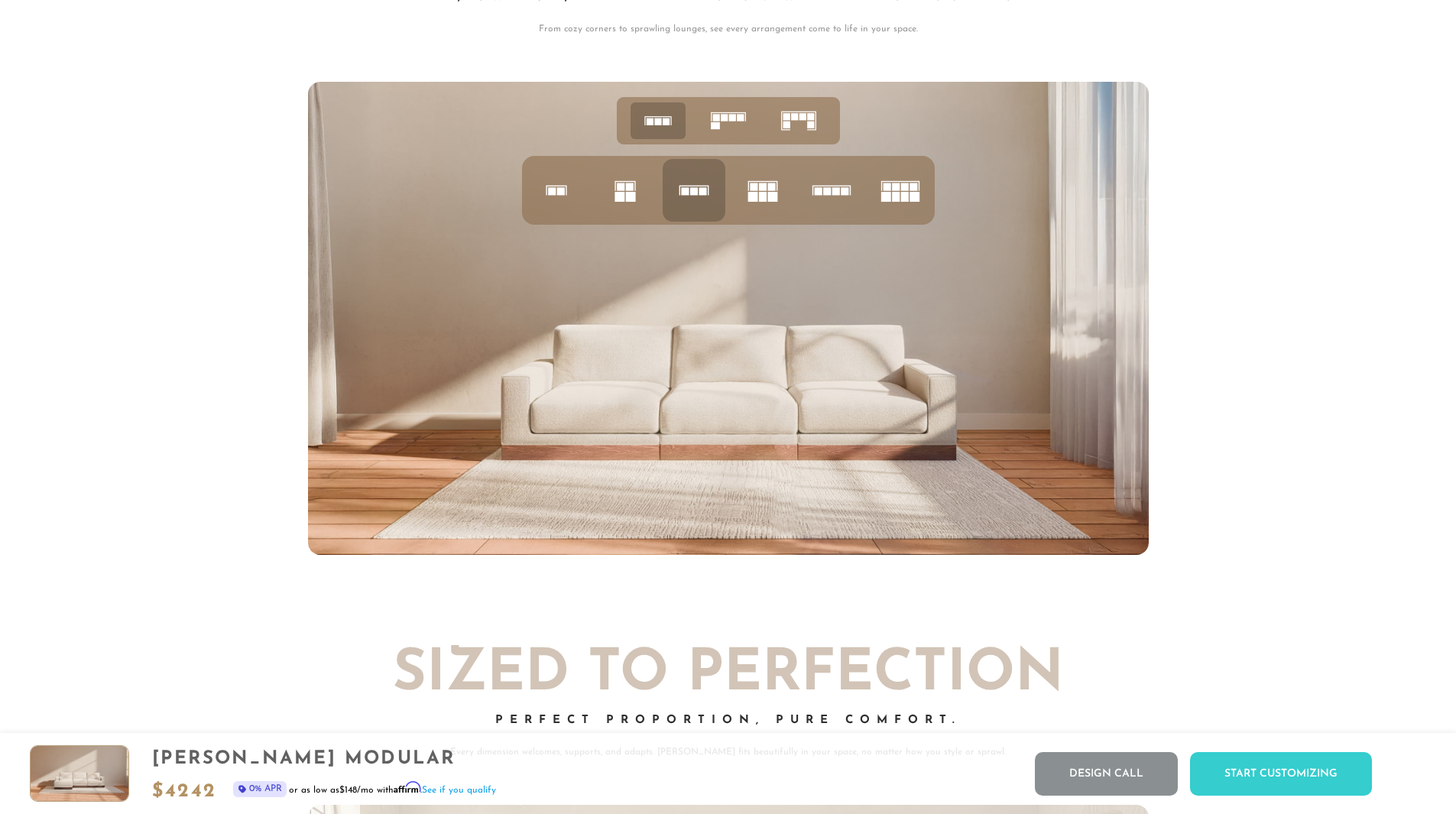
click at [763, 190] on rect at bounding box center [762, 187] width 8 height 8
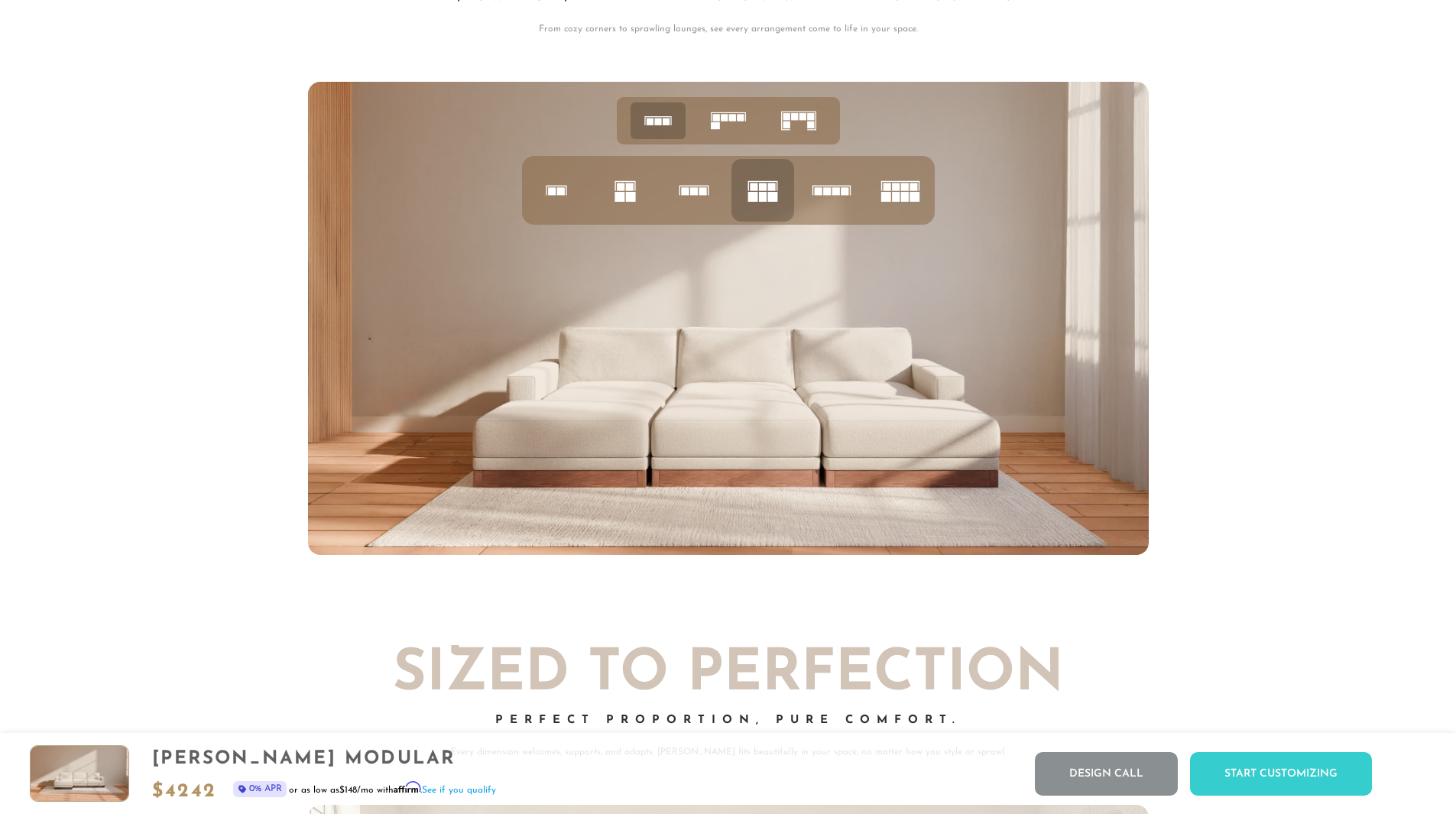
click at [608, 192] on icon at bounding box center [625, 190] width 52 height 52
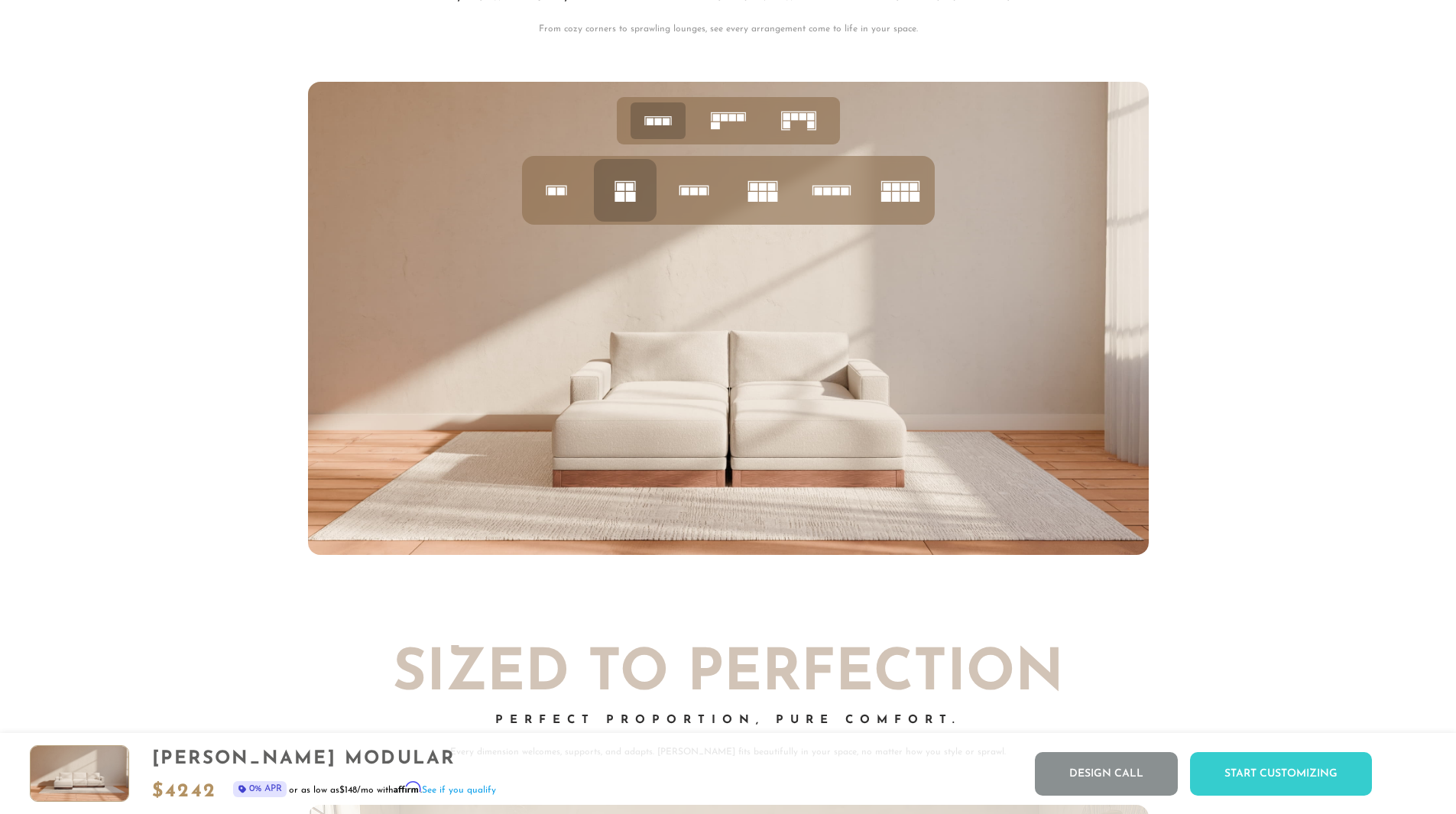
click at [557, 194] on rect at bounding box center [561, 191] width 8 height 8
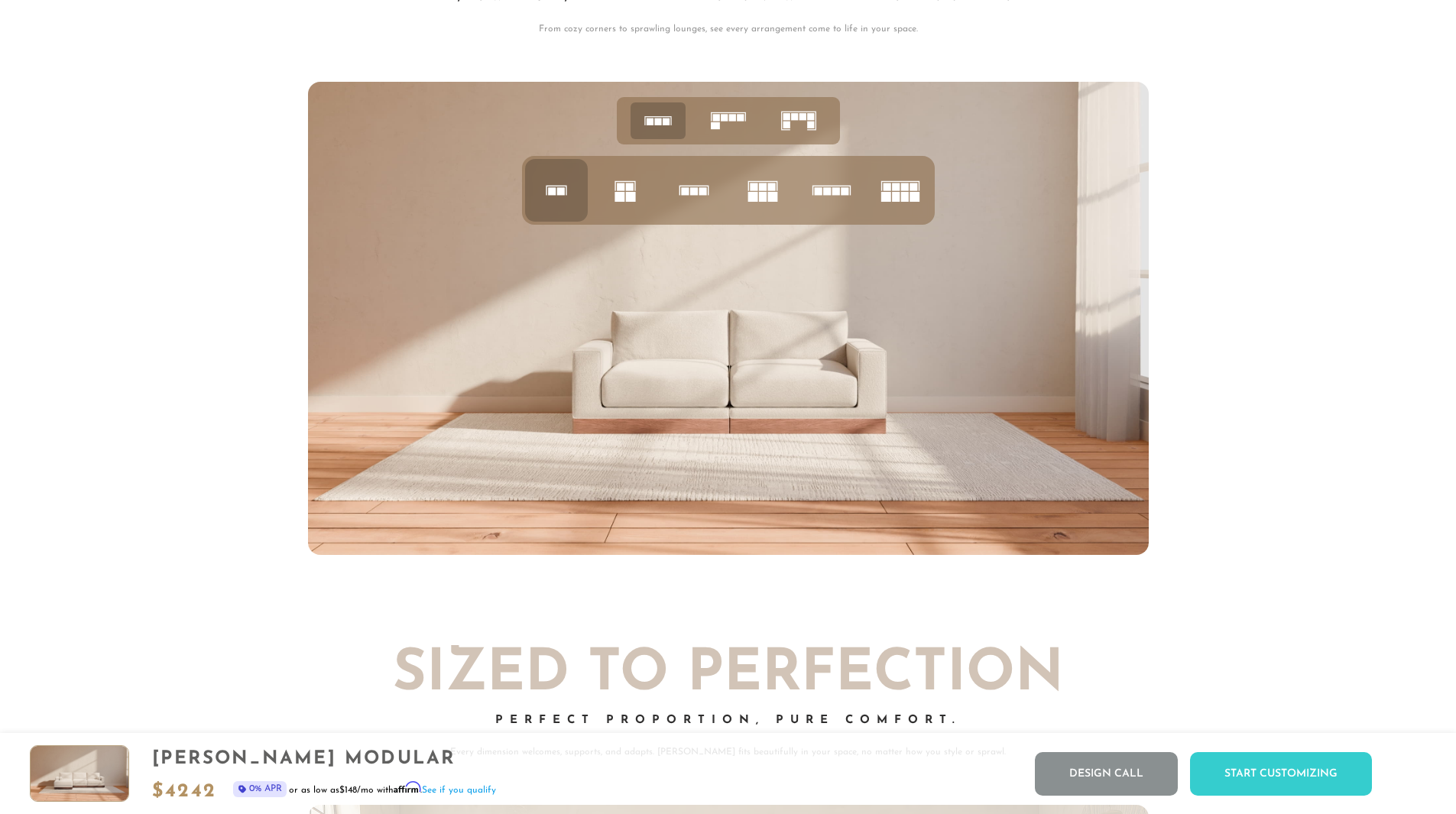
click at [620, 190] on rect at bounding box center [621, 187] width 8 height 8
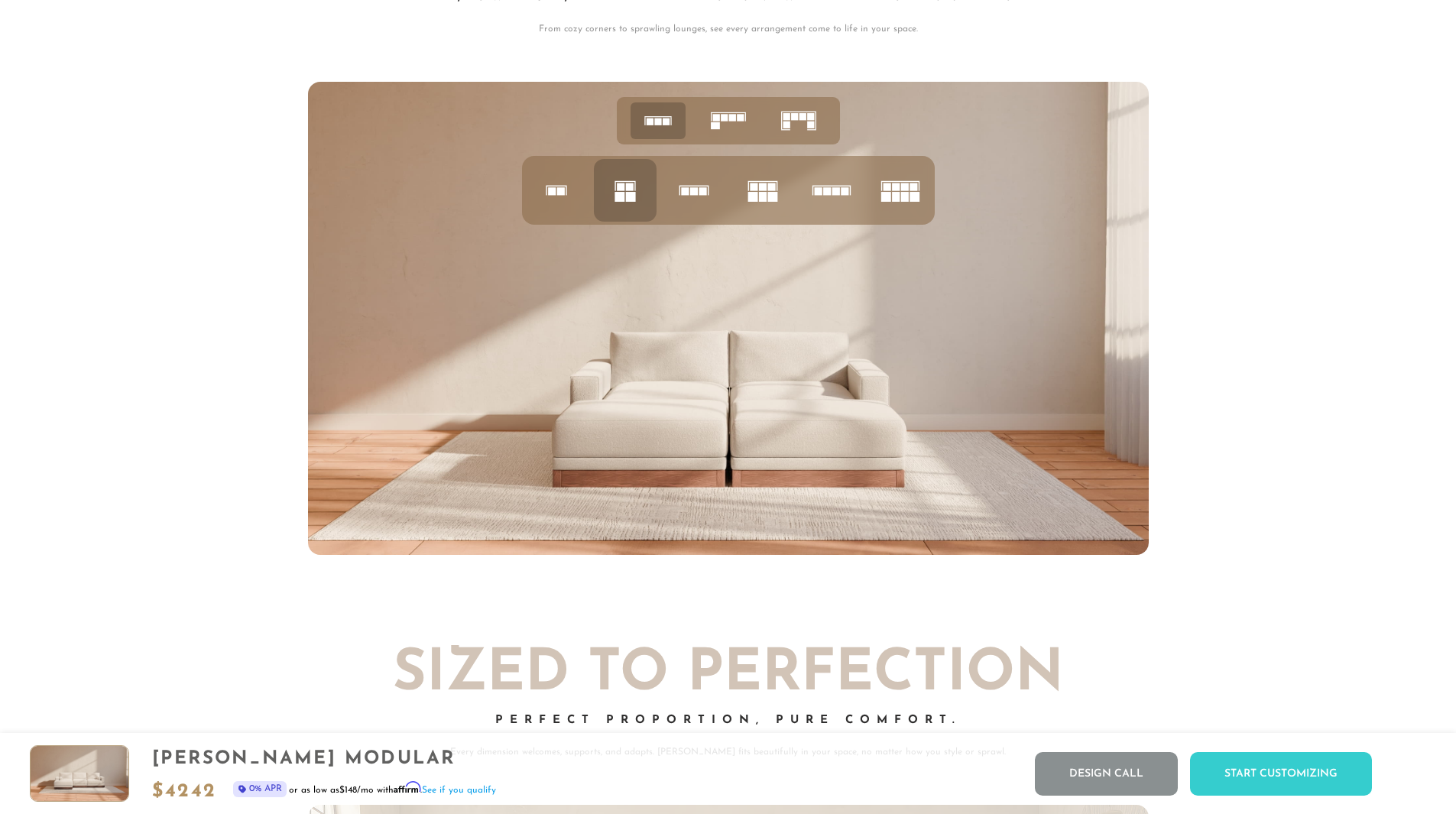
drag, startPoint x: 623, startPoint y: 192, endPoint x: 722, endPoint y: 397, distance: 227.7
click at [722, 397] on div at bounding box center [729, 319] width 841 height 473
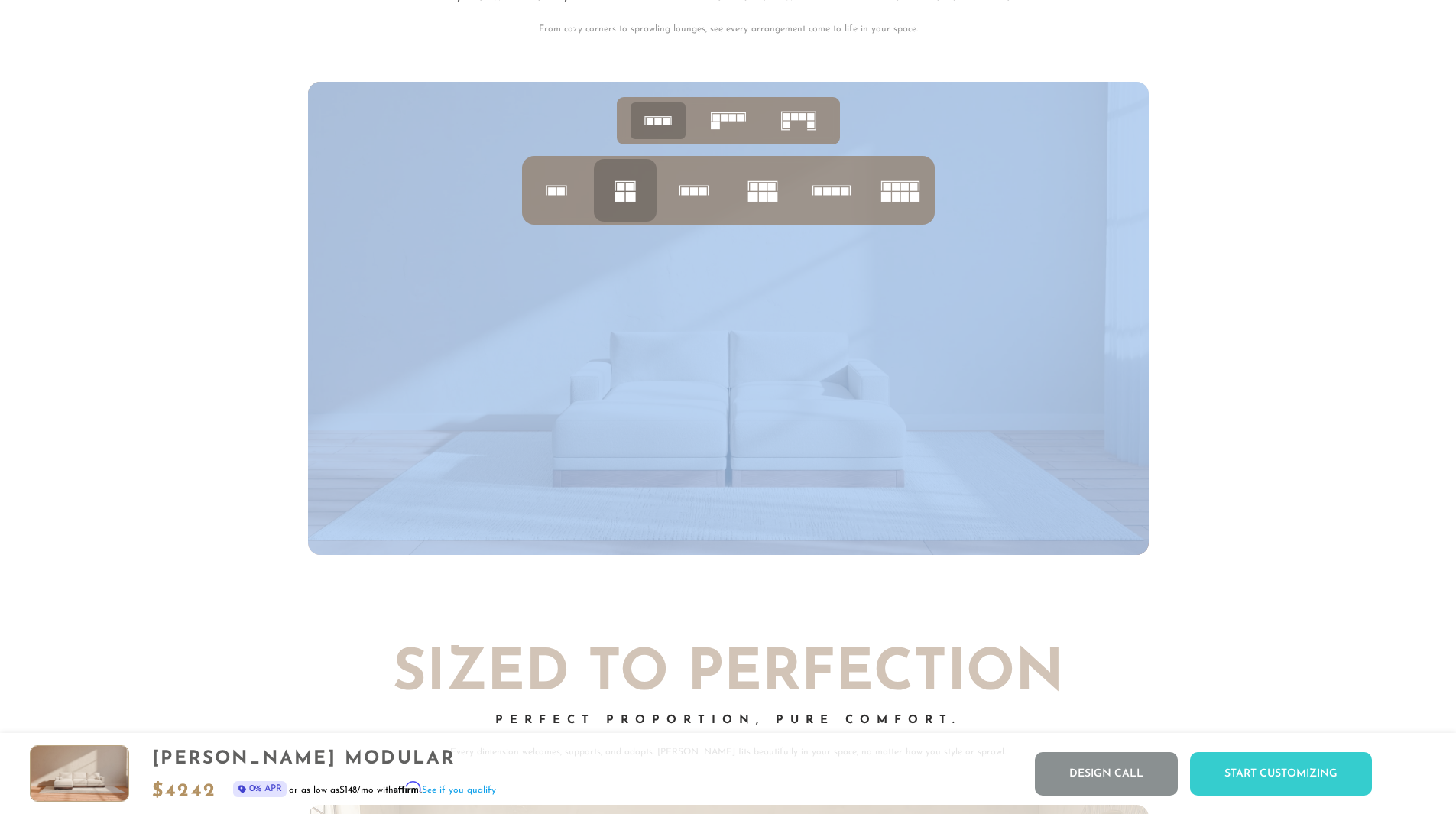
drag, startPoint x: 715, startPoint y: 248, endPoint x: 736, endPoint y: 247, distance: 21.0
click at [736, 307] on div at bounding box center [729, 319] width 841 height 473
click at [730, 260] on img at bounding box center [729, 319] width 841 height 473
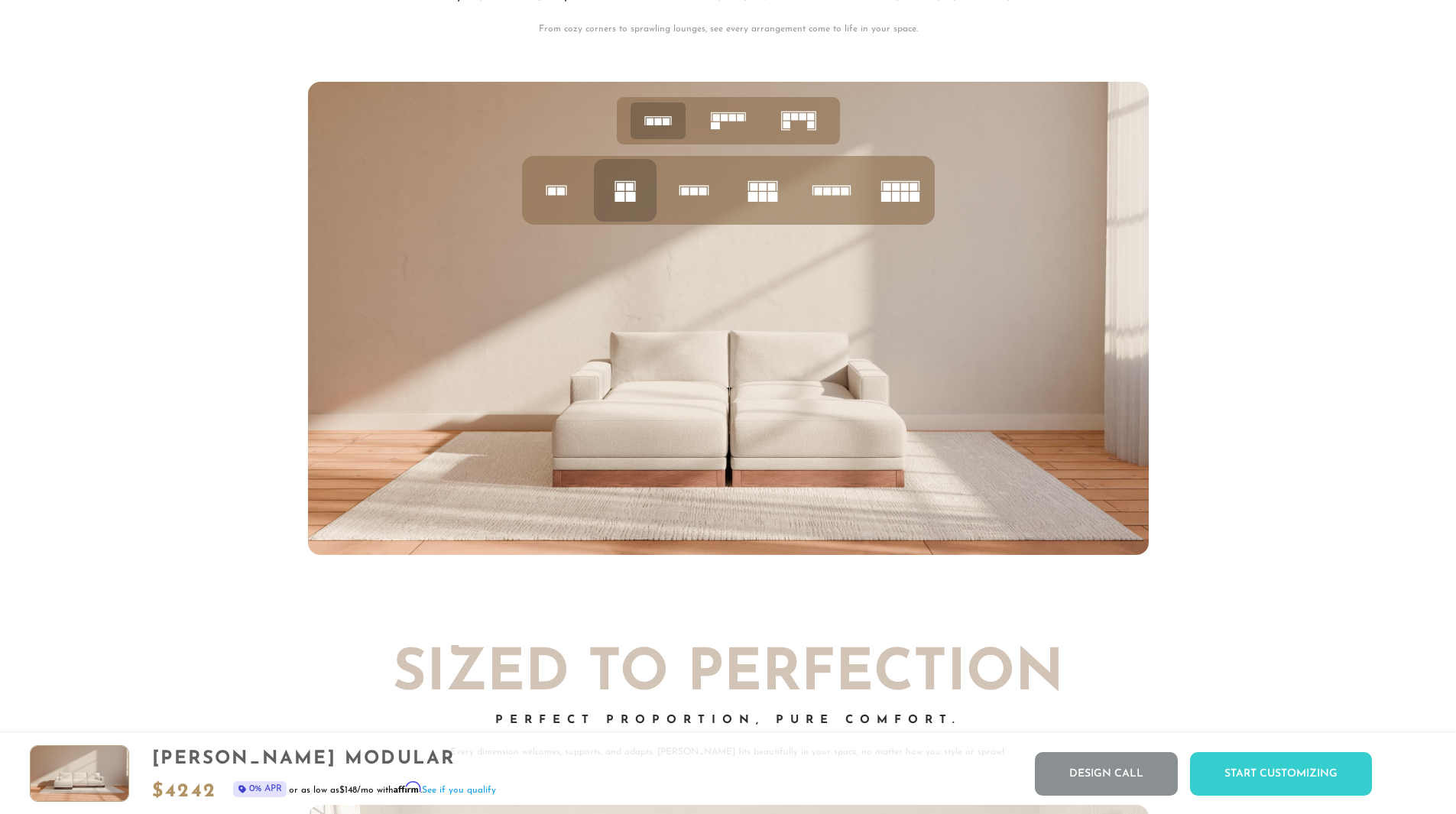
click at [707, 131] on icon at bounding box center [729, 121] width 47 height 47
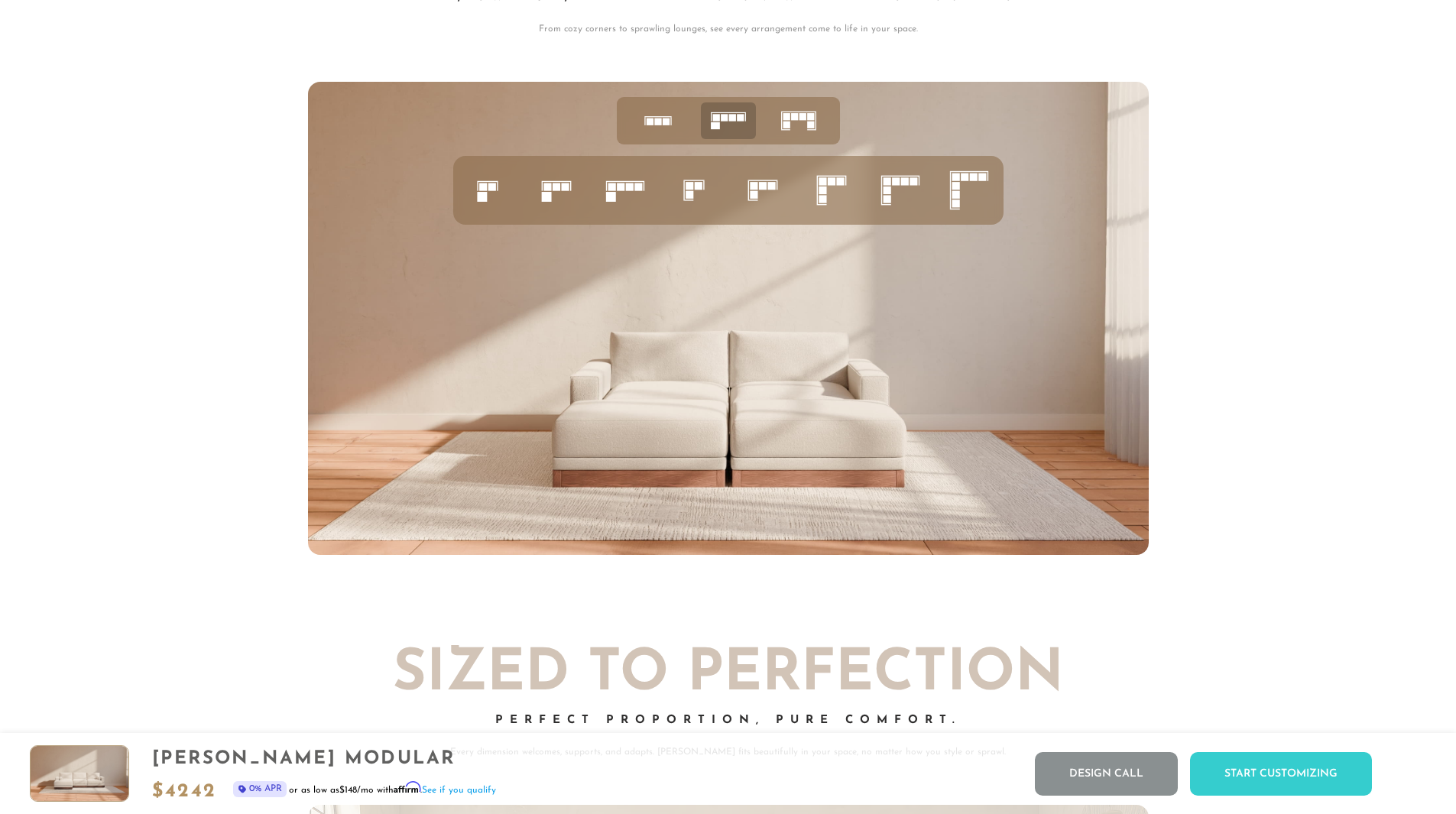
click at [713, 121] on rect at bounding box center [715, 117] width 7 height 7
click at [802, 120] on rect at bounding box center [802, 116] width 7 height 7
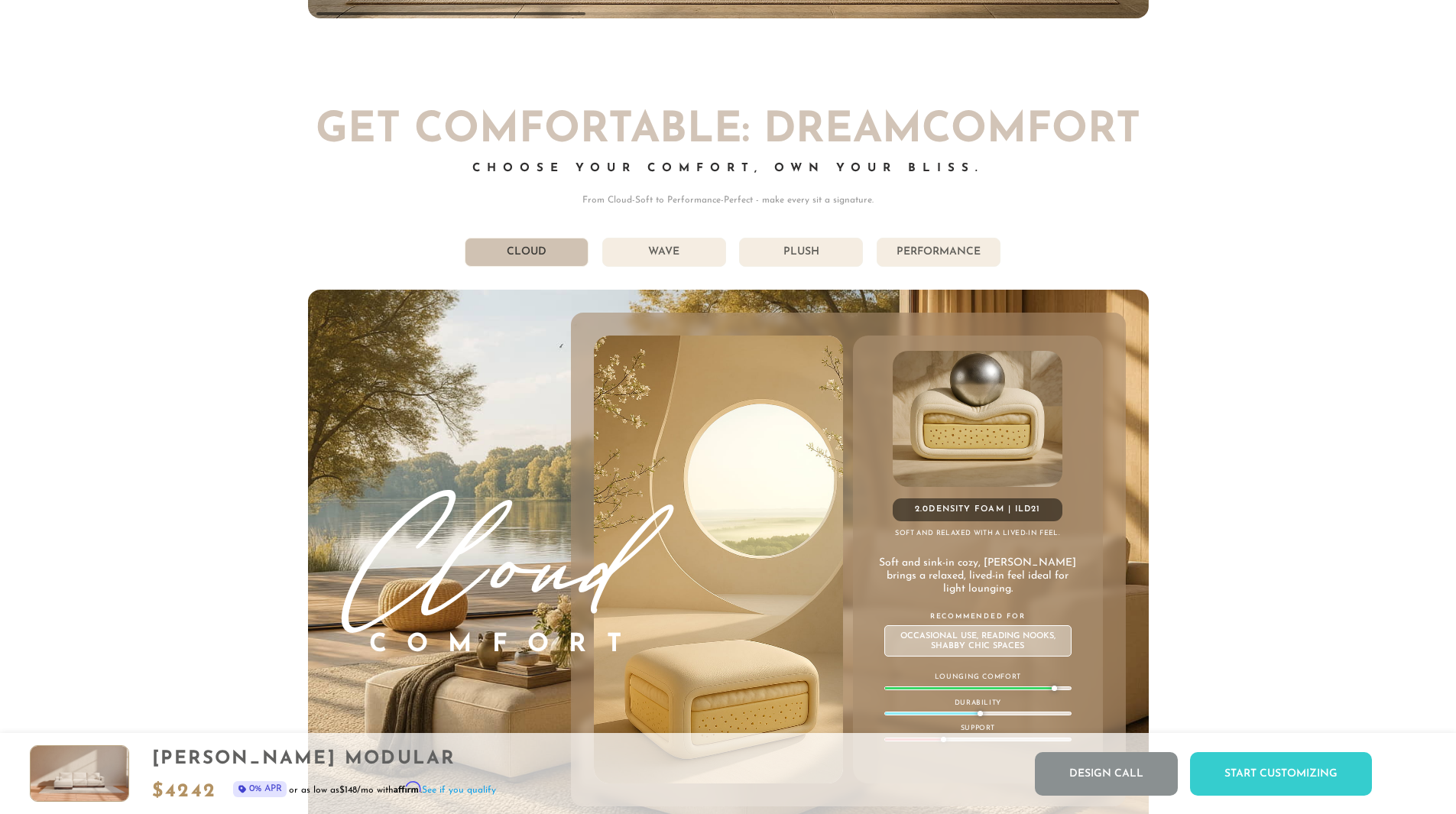
scroll to position [8709, 0]
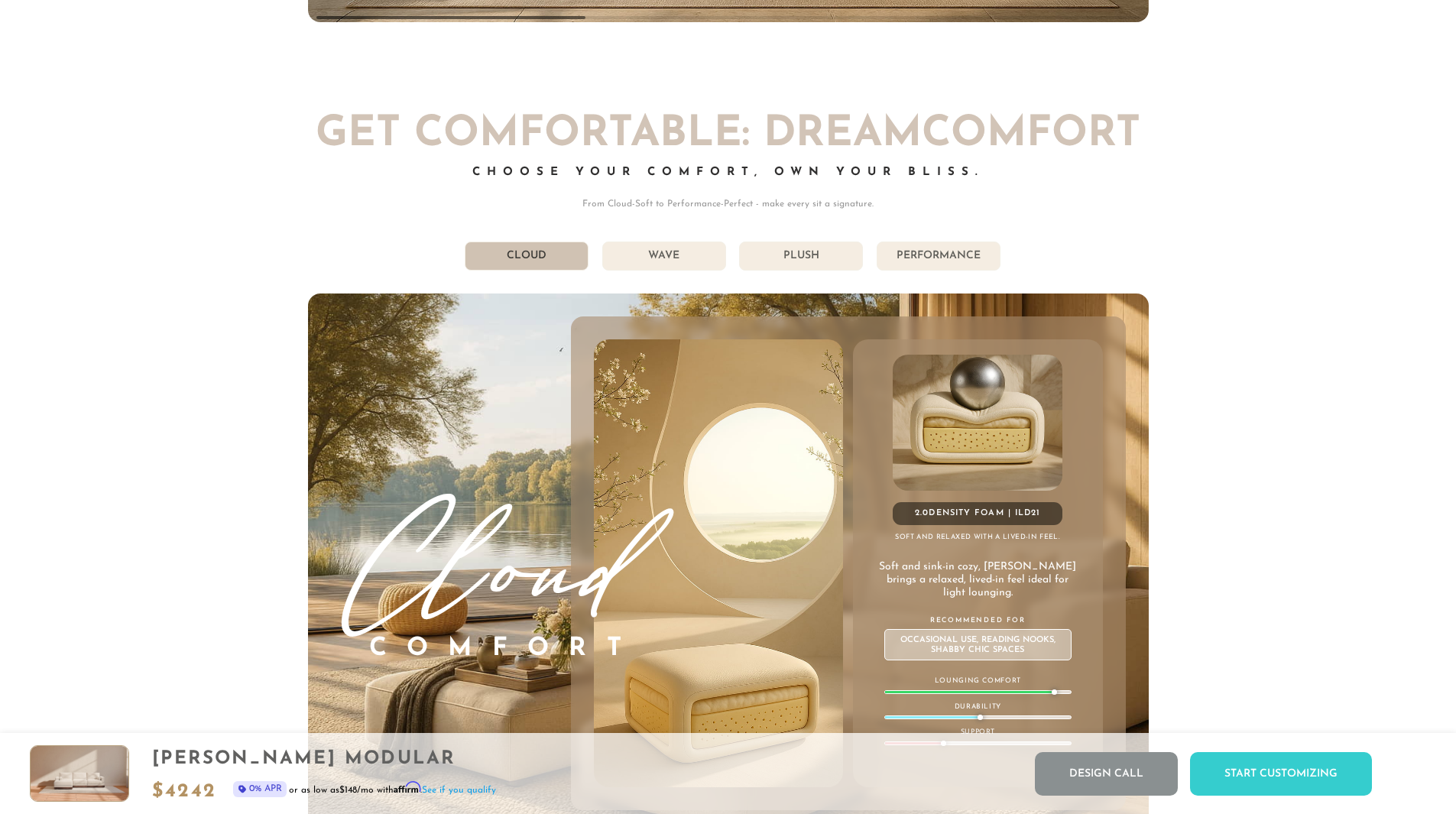
click at [935, 262] on li "Performance" at bounding box center [939, 256] width 124 height 29
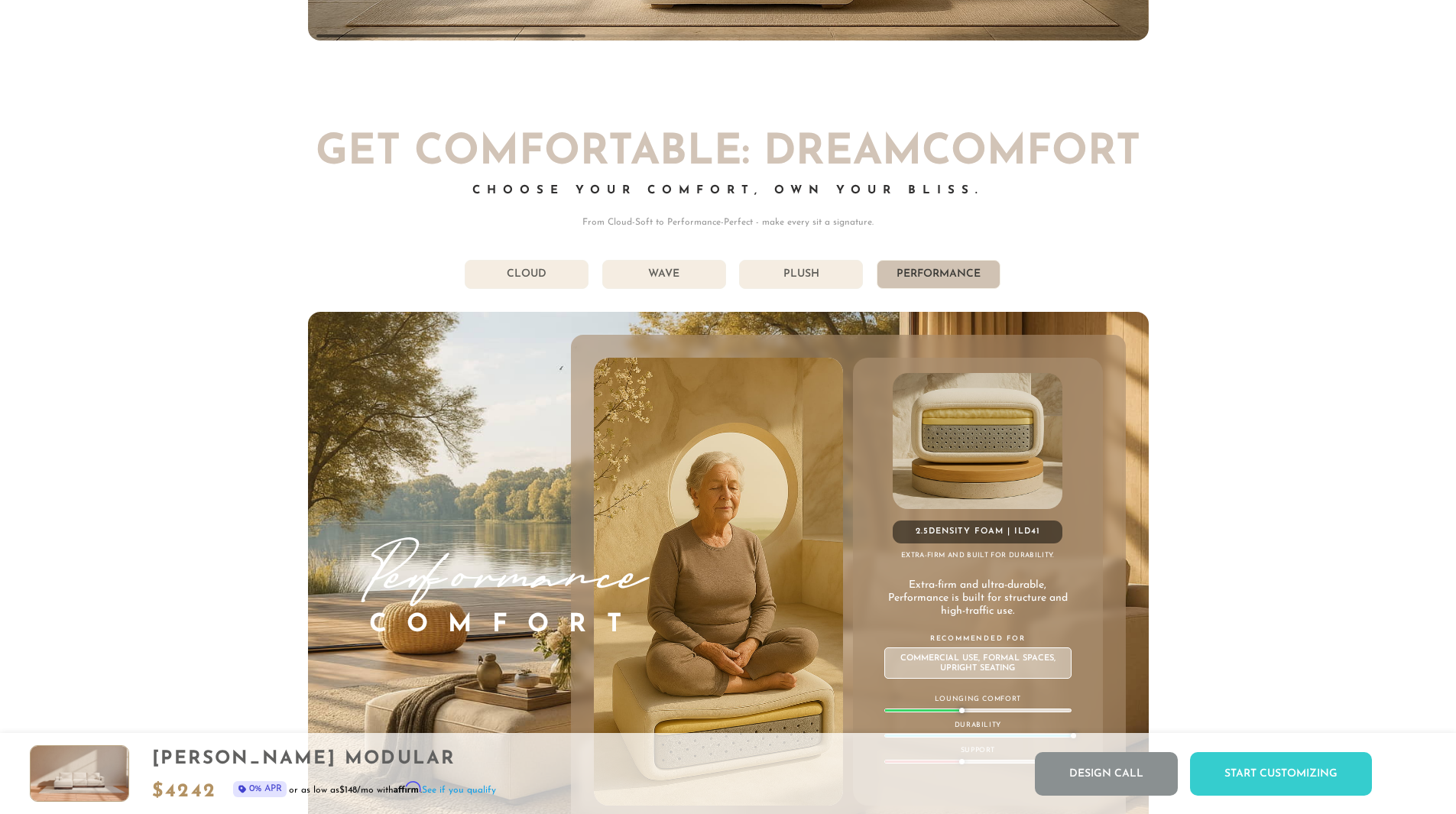
scroll to position [8683, 0]
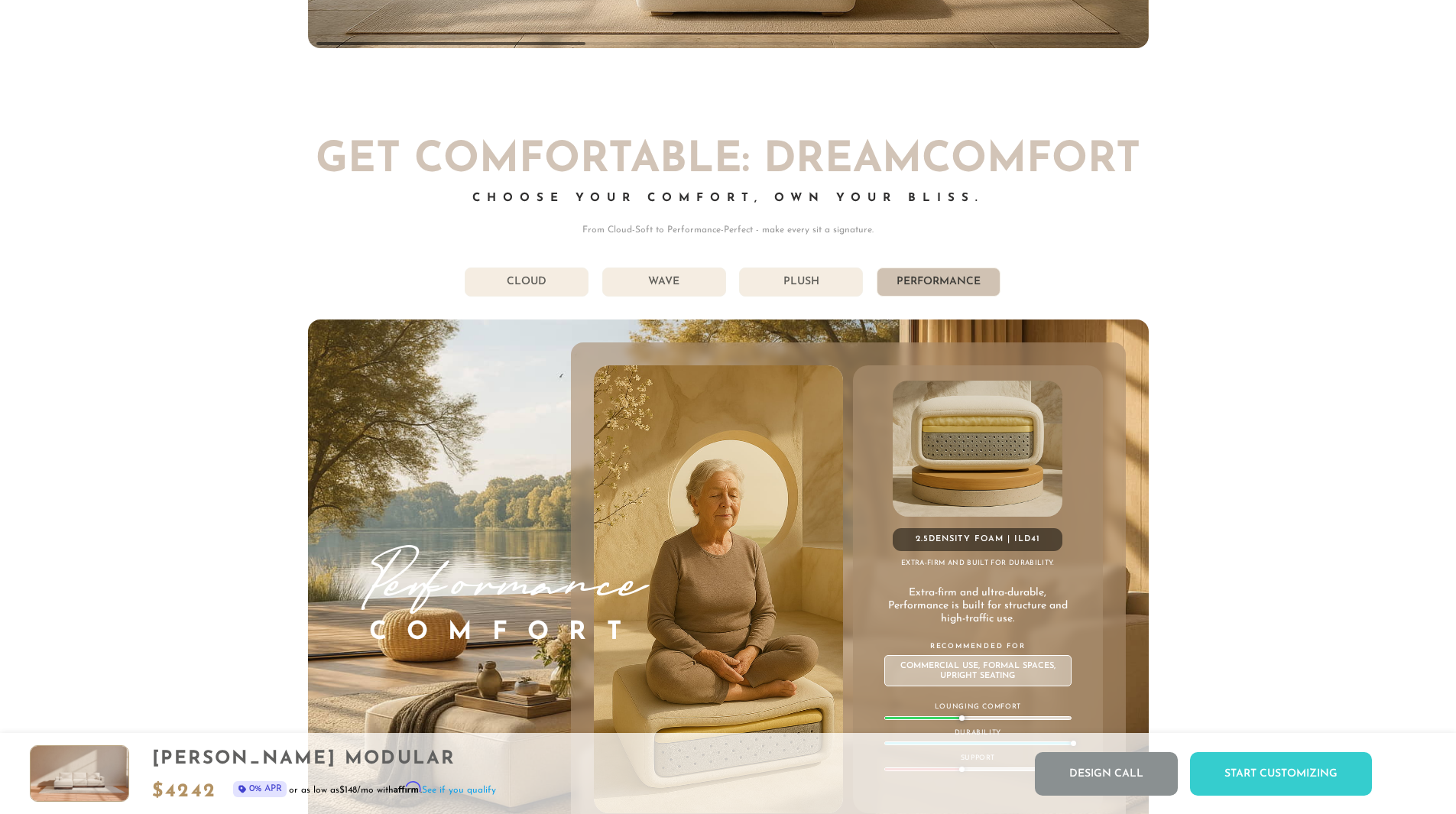
click at [665, 288] on li "Wave" at bounding box center [664, 282] width 124 height 29
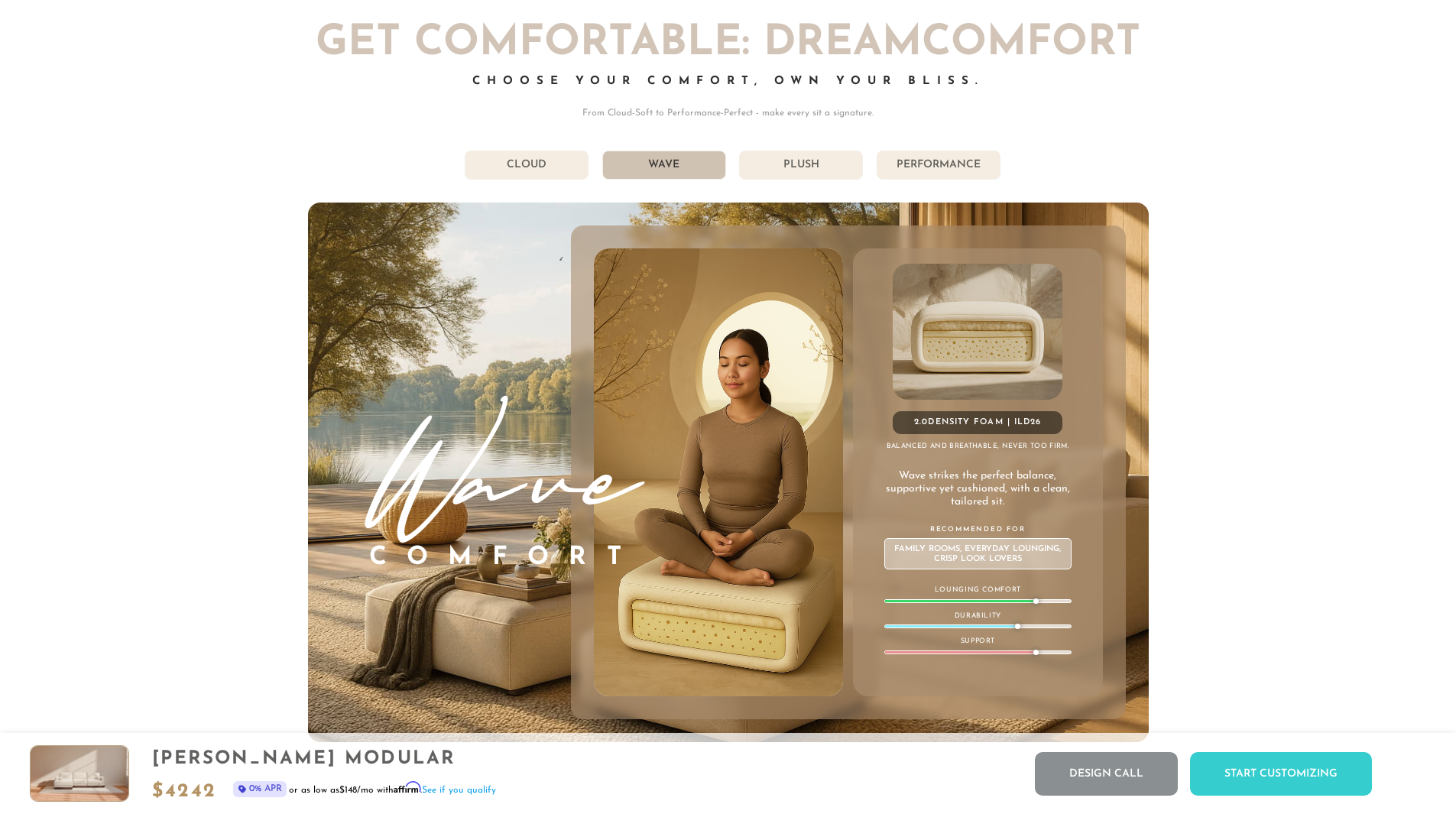
scroll to position [8792, 0]
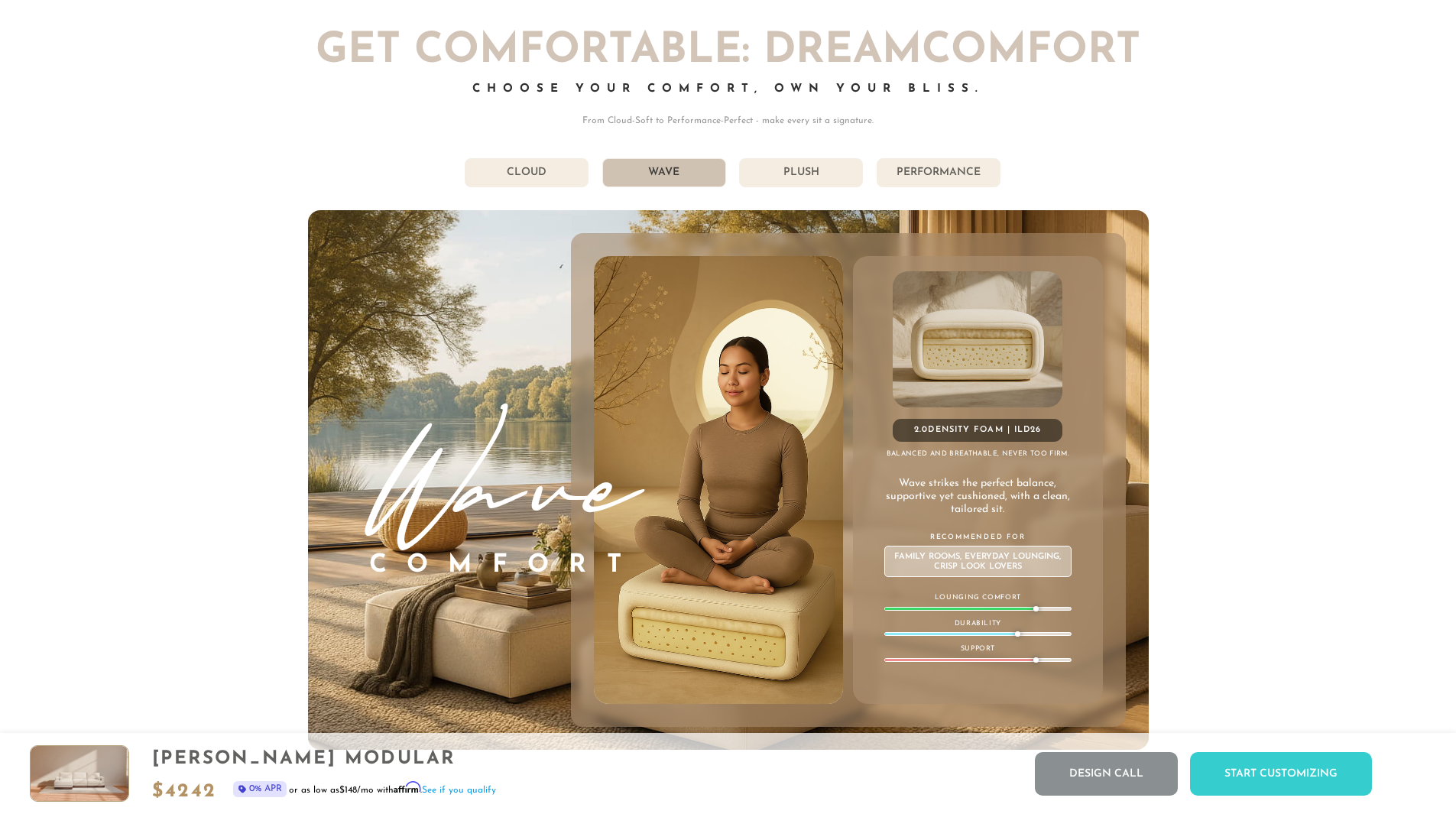
click at [791, 175] on li "Plush" at bounding box center [801, 173] width 124 height 29
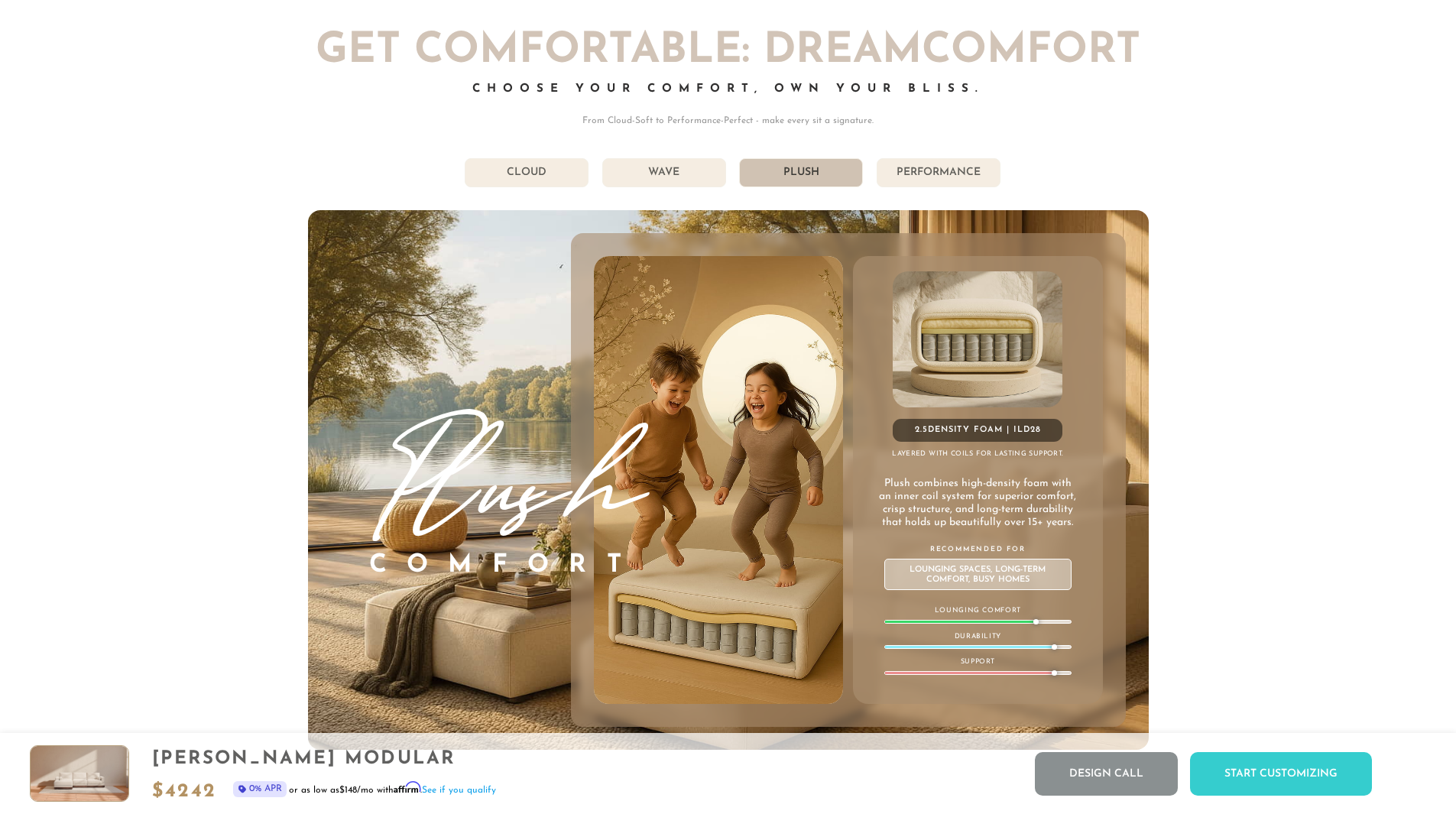
click at [946, 173] on li "Performance" at bounding box center [939, 173] width 124 height 29
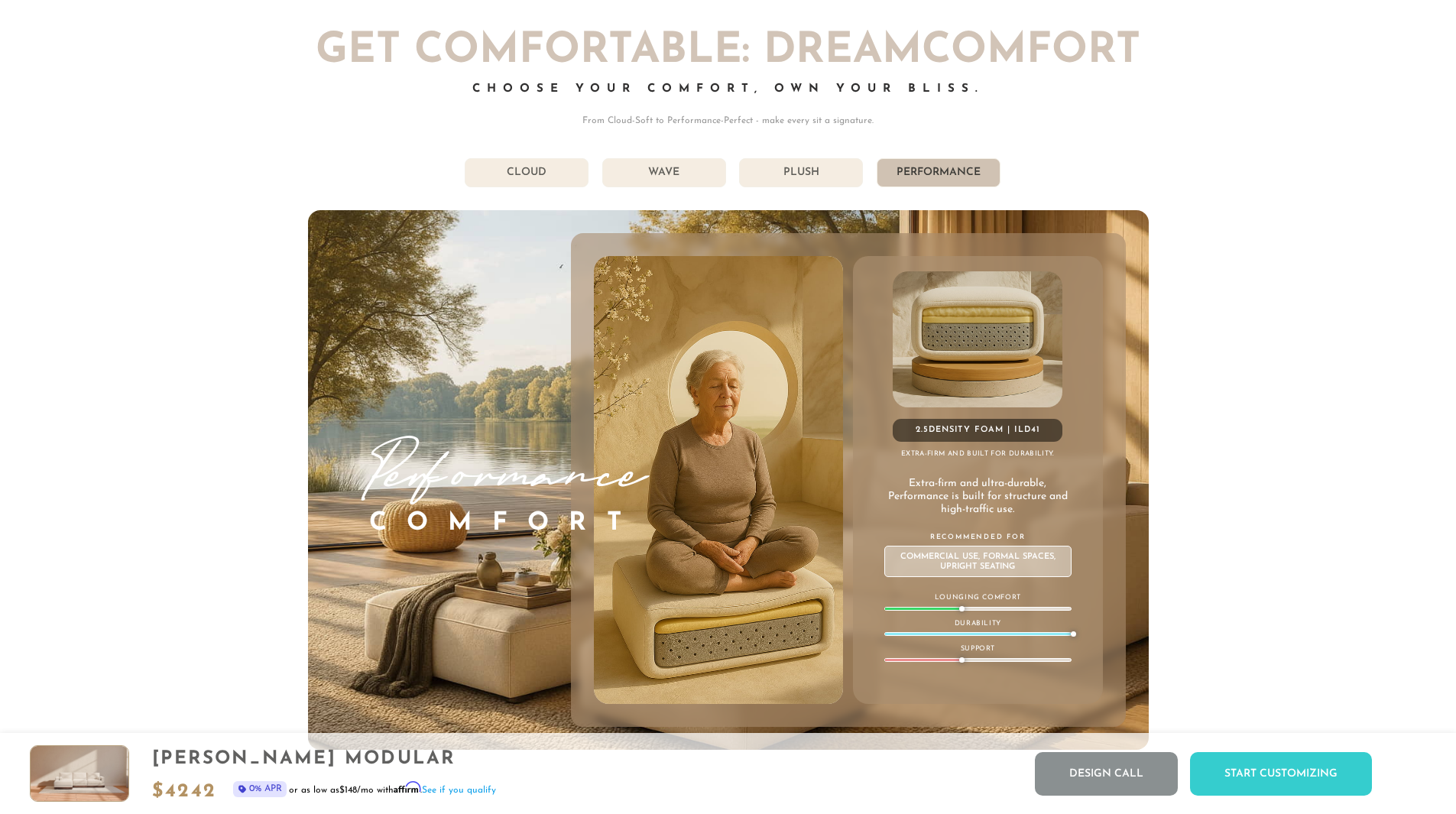
click at [637, 166] on li "Wave" at bounding box center [664, 173] width 124 height 29
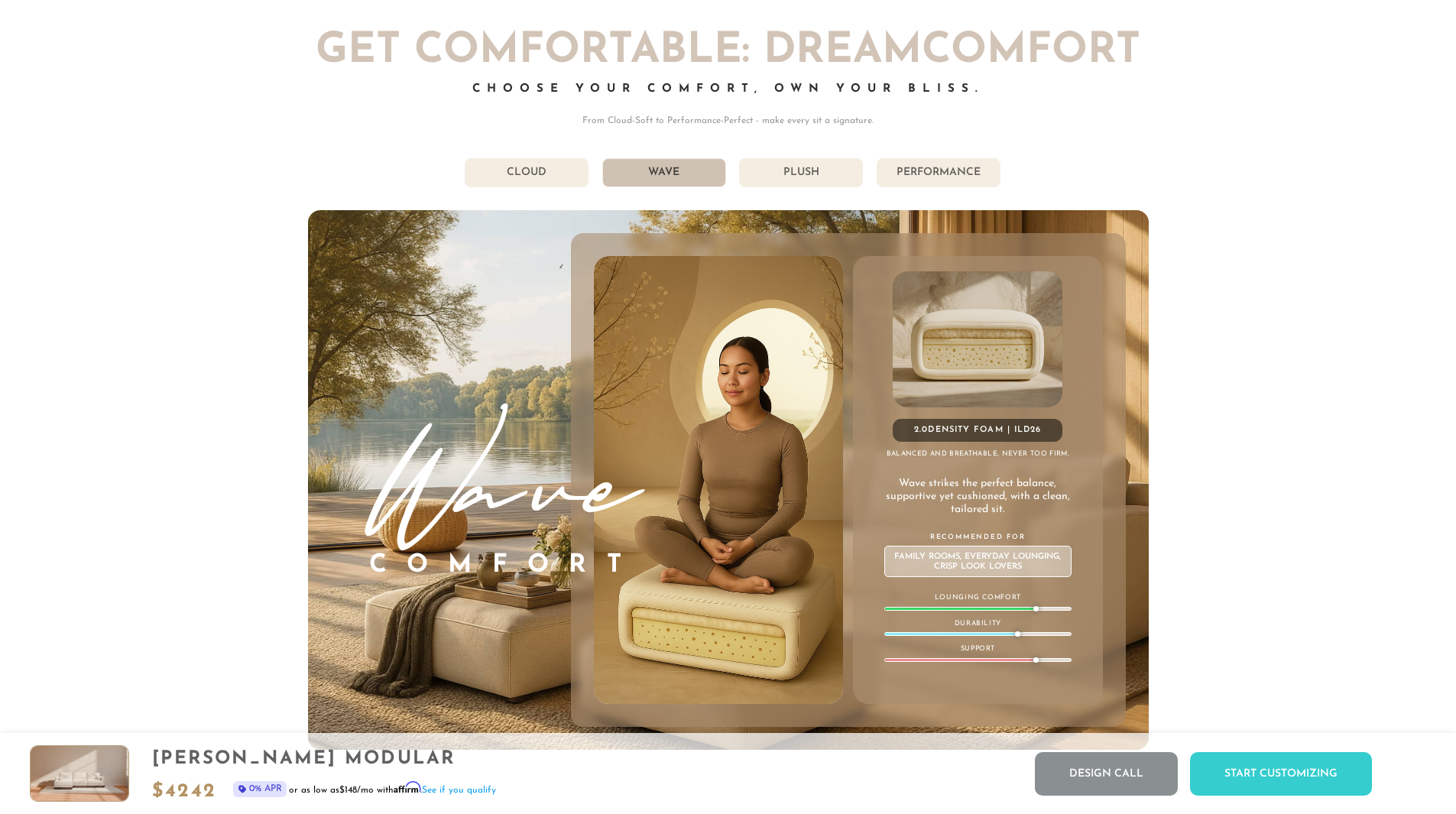
click at [563, 169] on li "Cloud" at bounding box center [526, 173] width 124 height 29
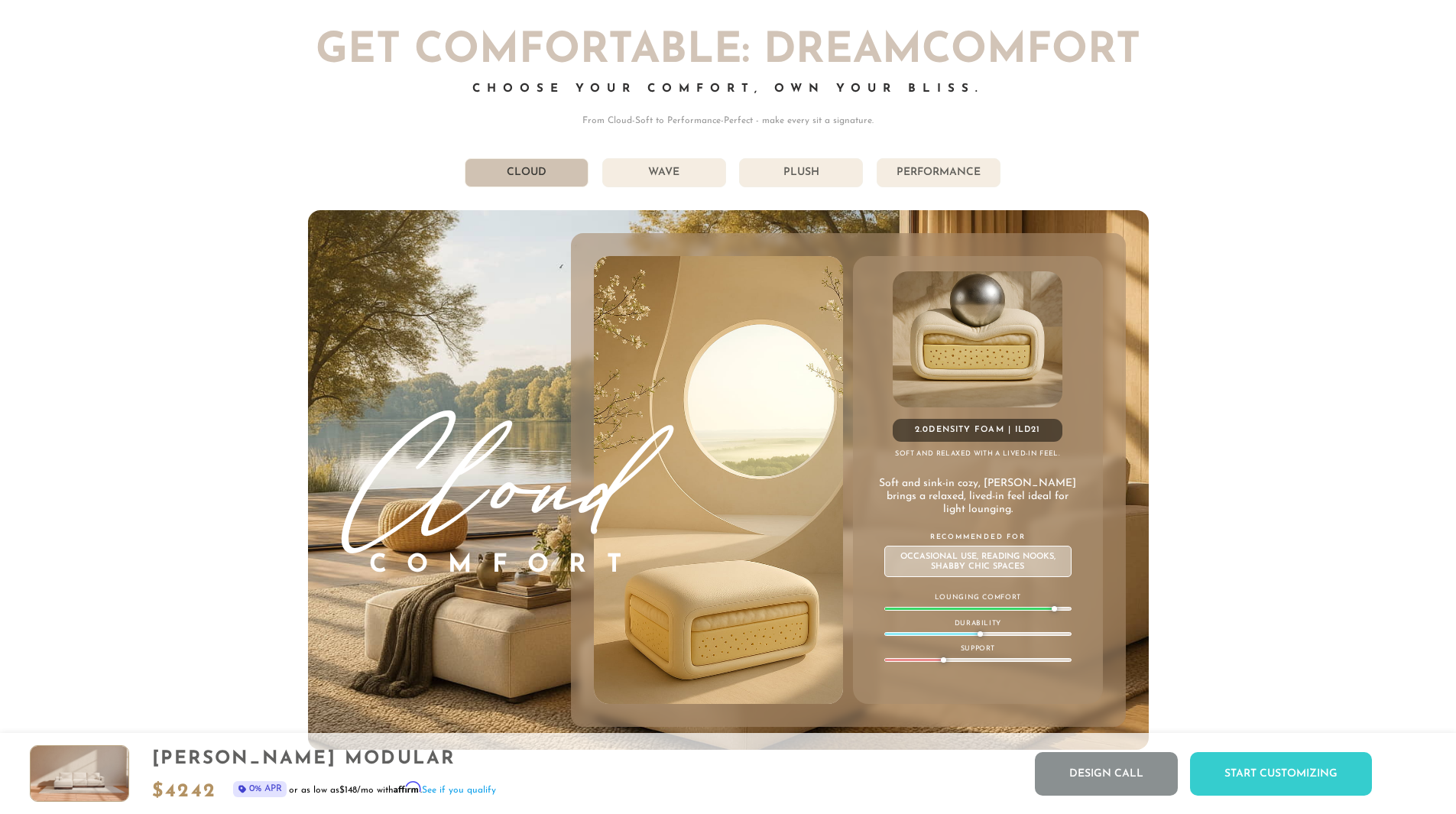
click at [775, 177] on li "Plush" at bounding box center [801, 173] width 124 height 29
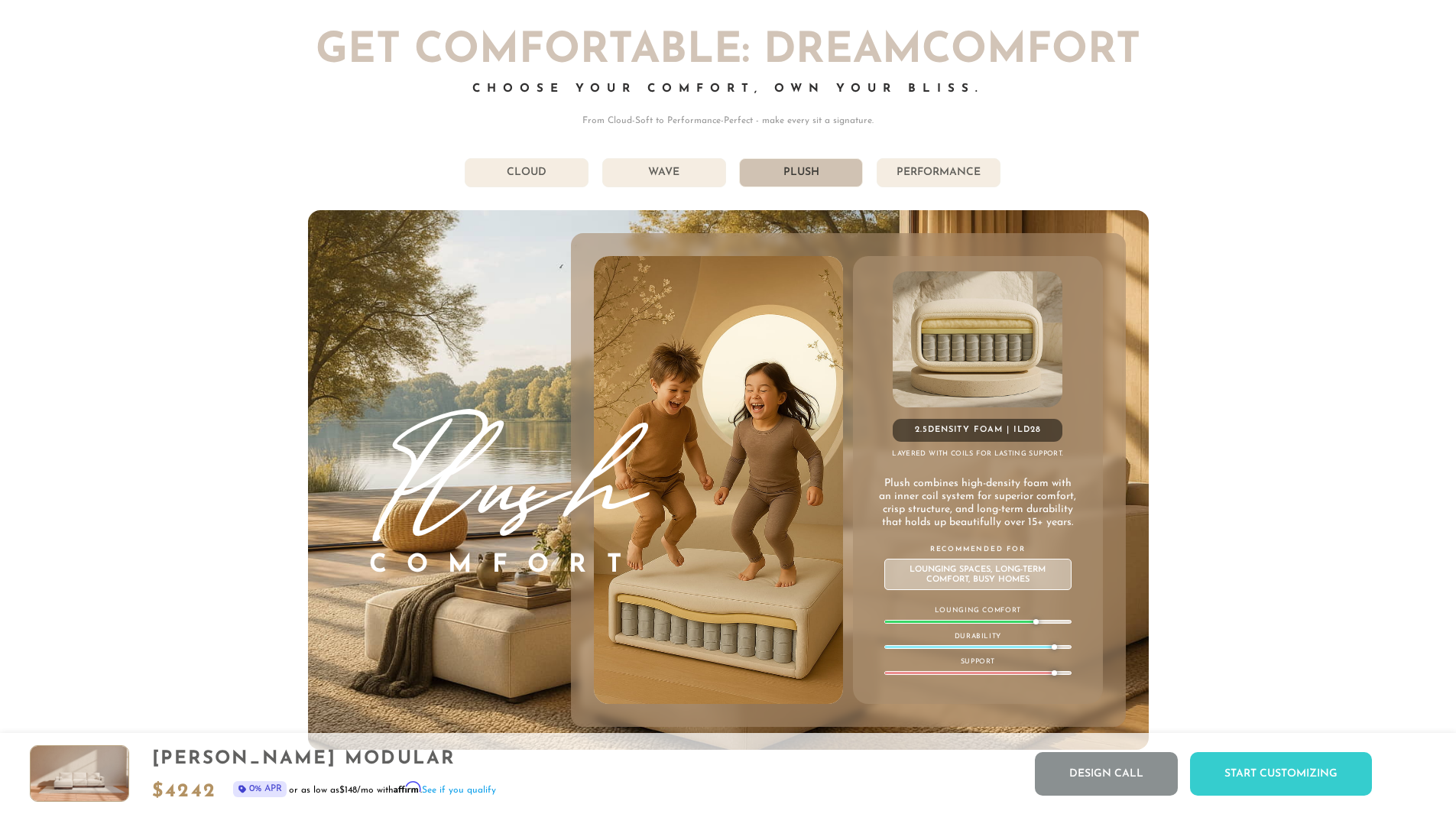
click at [1338, 386] on div "855-373-1115 Free Nationwide Delivery Lifetime Warranty 100% Satisfaction Guara…" at bounding box center [728, 250] width 1456 height 18085
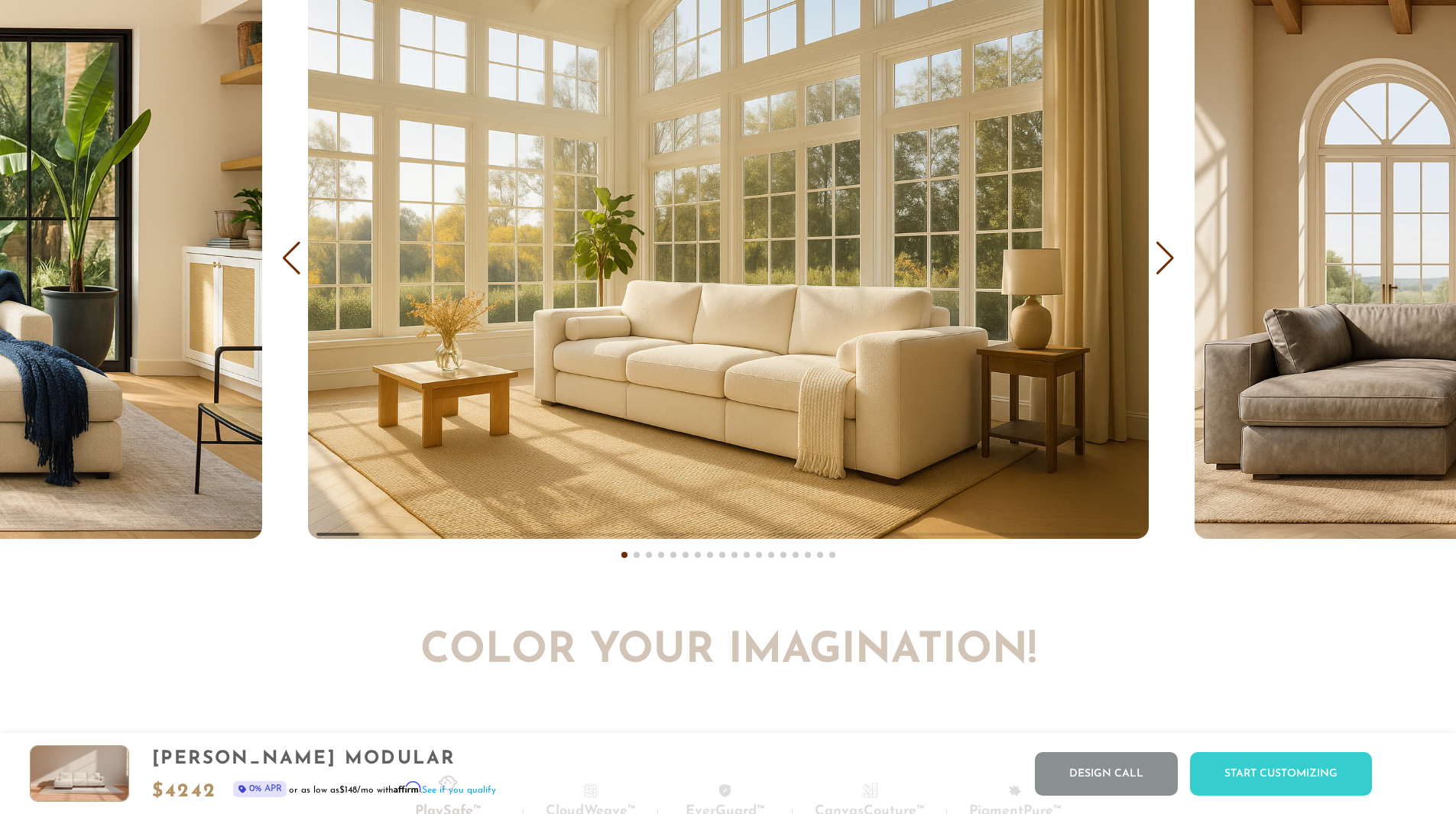
scroll to position [9787, 0]
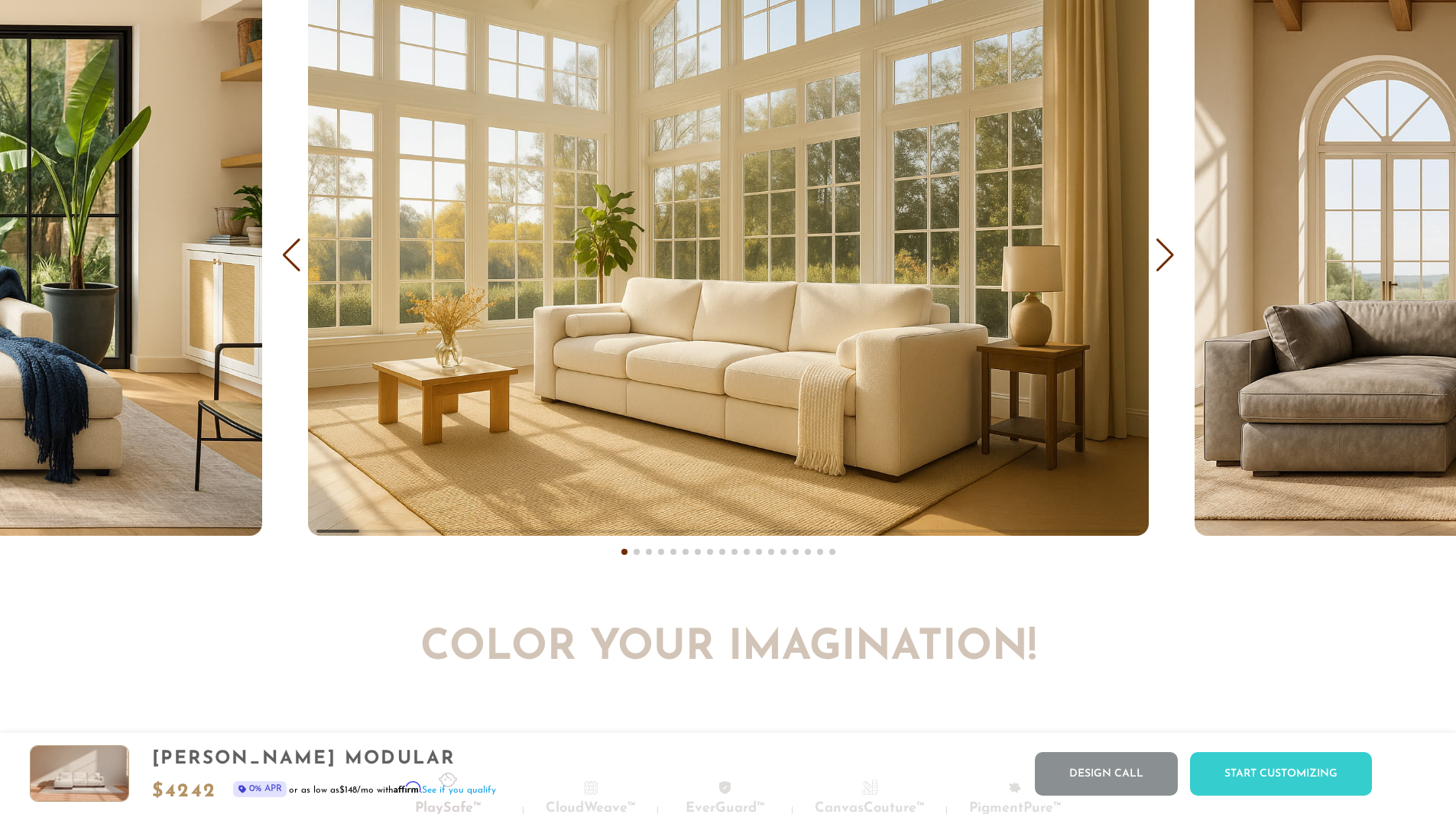
click at [1171, 255] on div "Next slide" at bounding box center [1165, 255] width 21 height 34
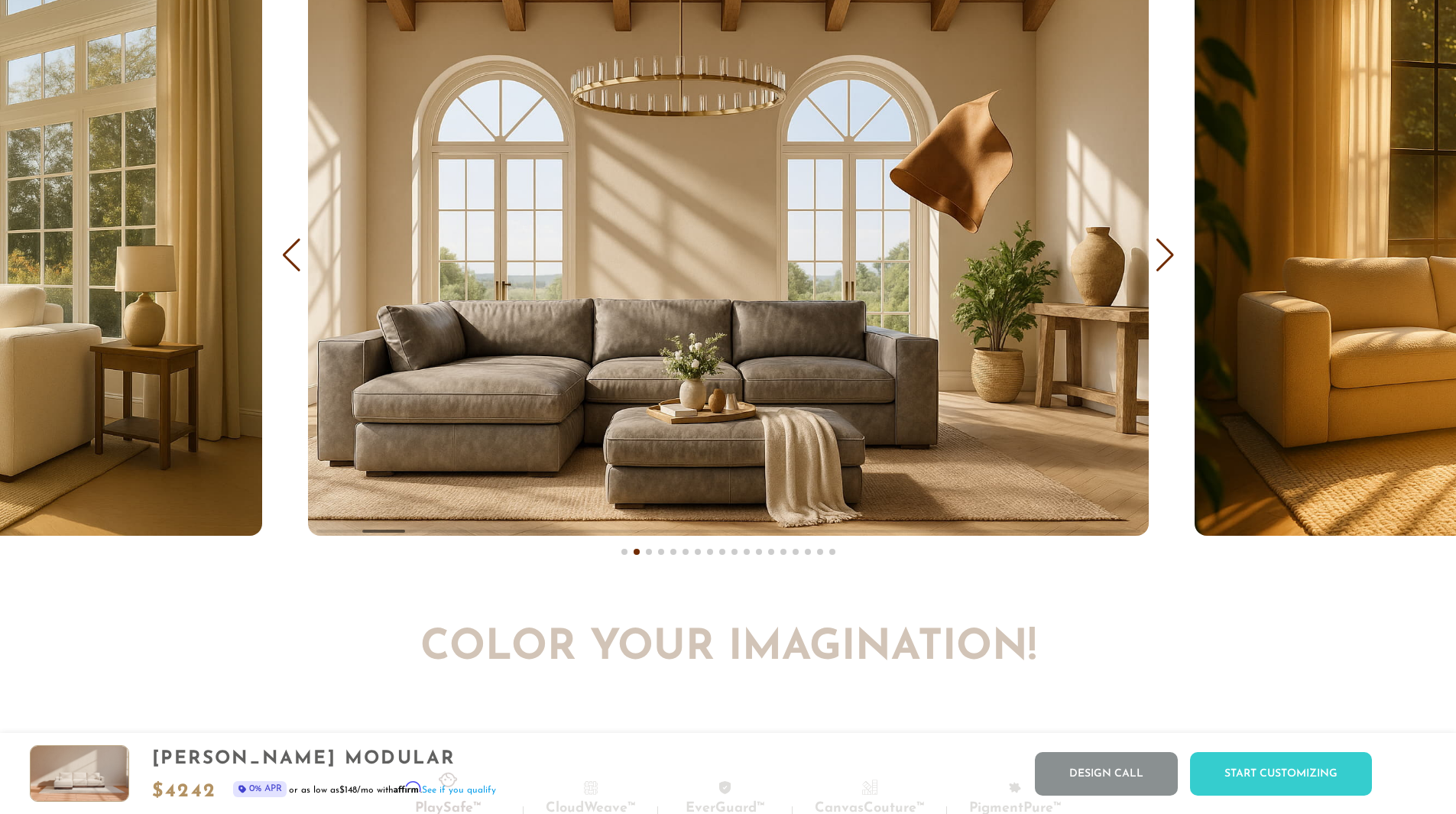
click at [1169, 256] on div "Next slide" at bounding box center [1165, 255] width 21 height 34
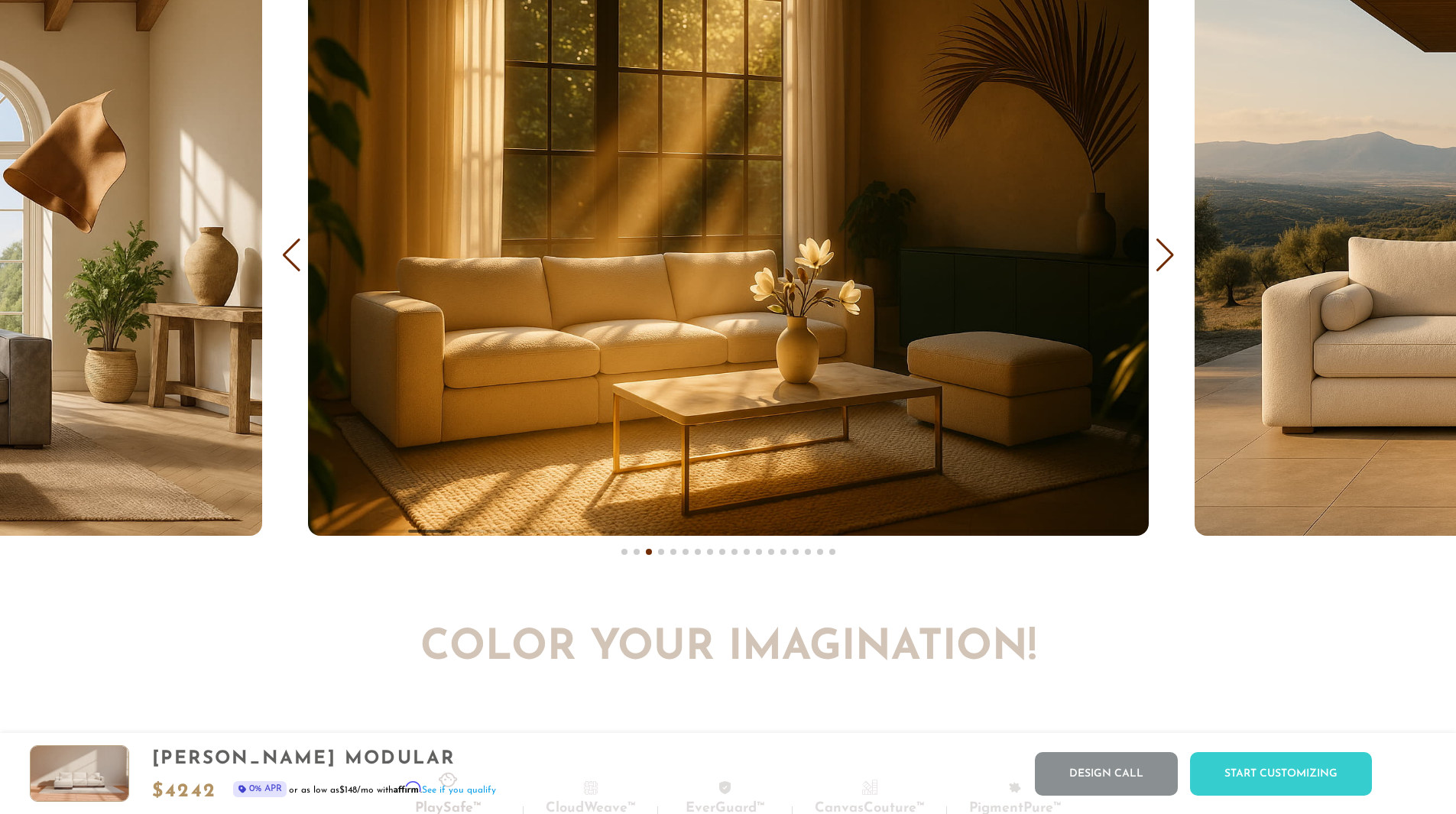
click at [1169, 256] on div "Next slide" at bounding box center [1165, 255] width 21 height 34
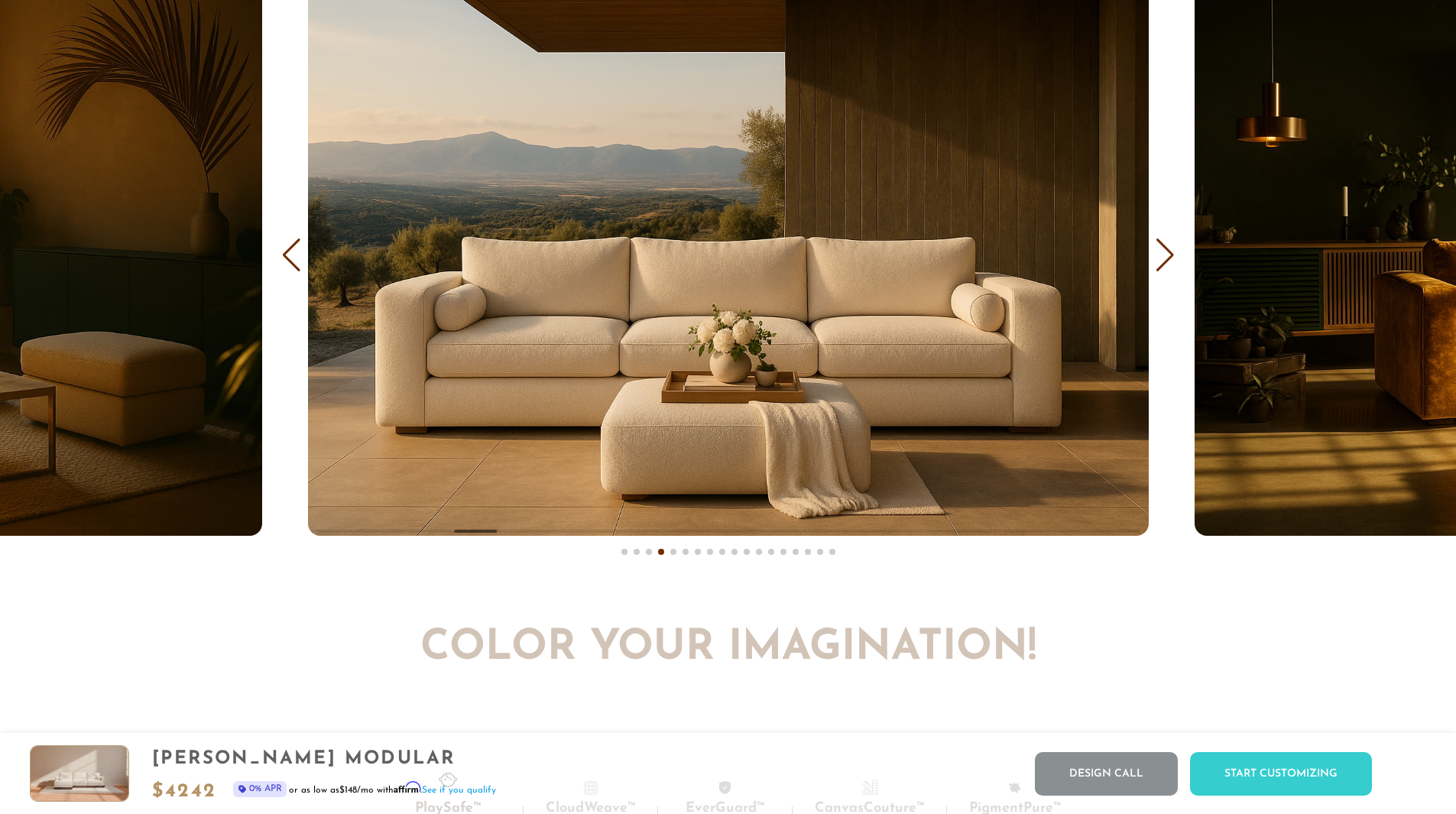
click at [1169, 256] on div "Next slide" at bounding box center [1165, 255] width 21 height 34
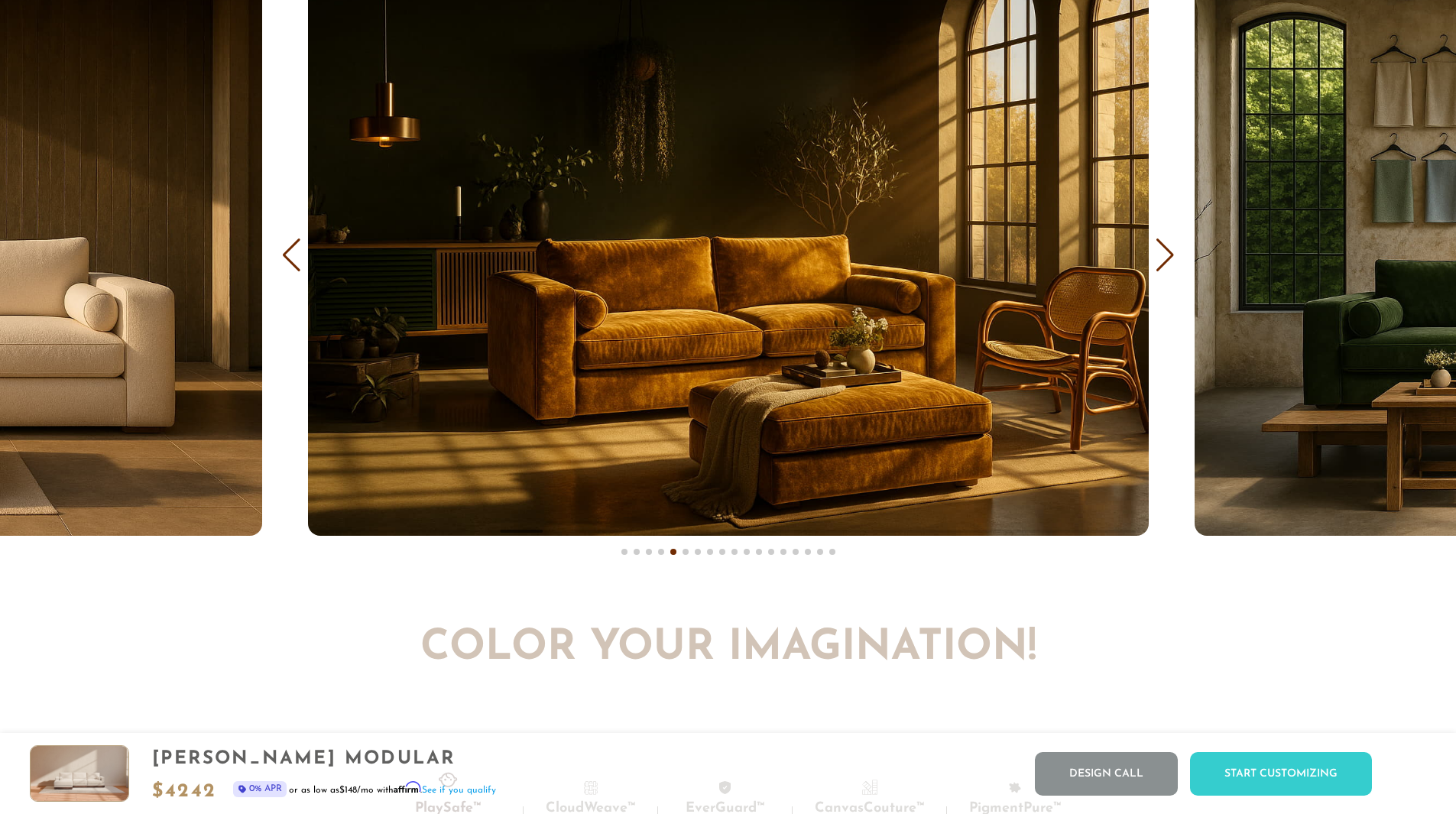
click at [1168, 256] on div "Next slide" at bounding box center [1165, 255] width 21 height 34
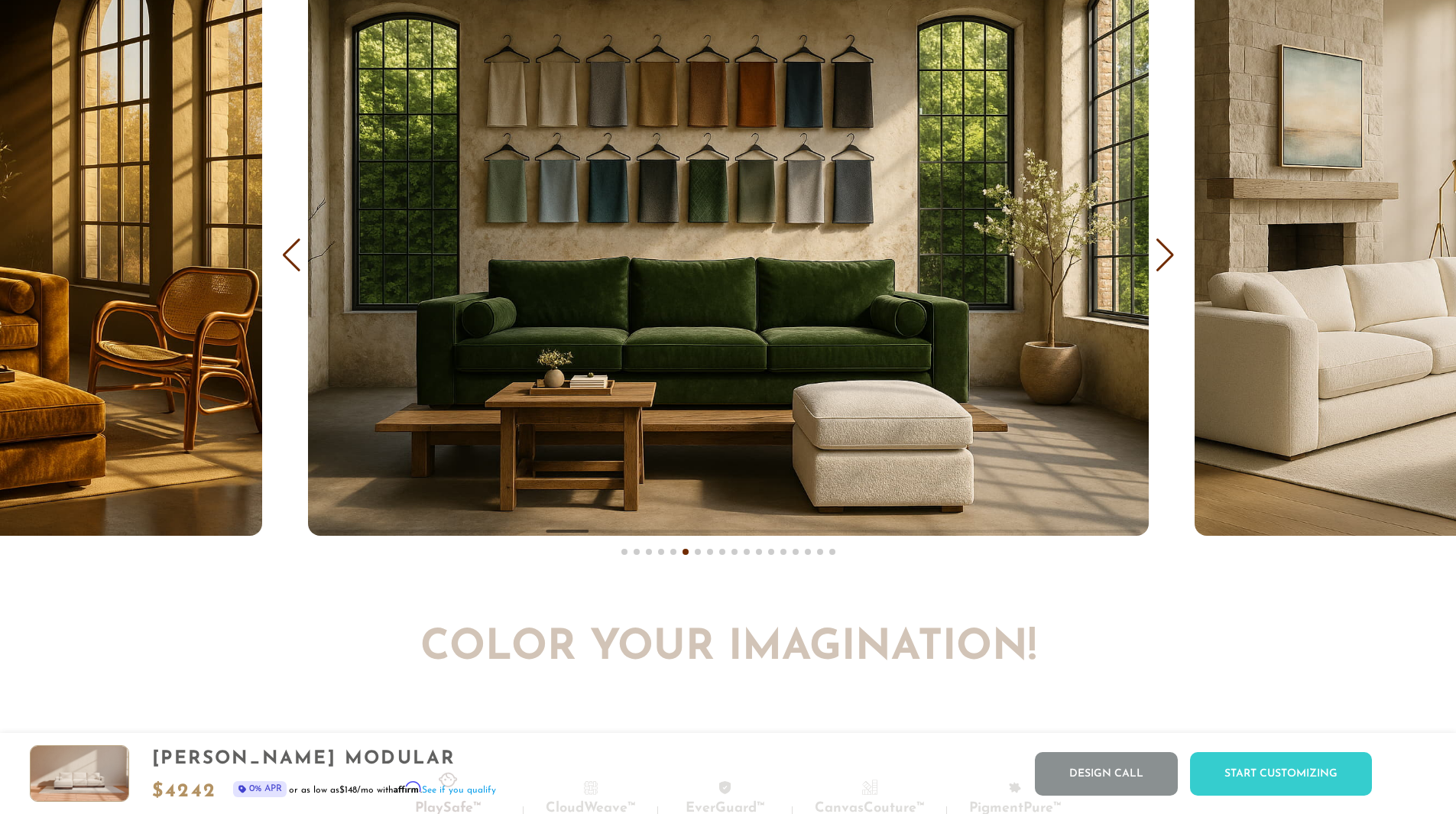
click at [1167, 256] on div "Next slide" at bounding box center [1165, 255] width 21 height 34
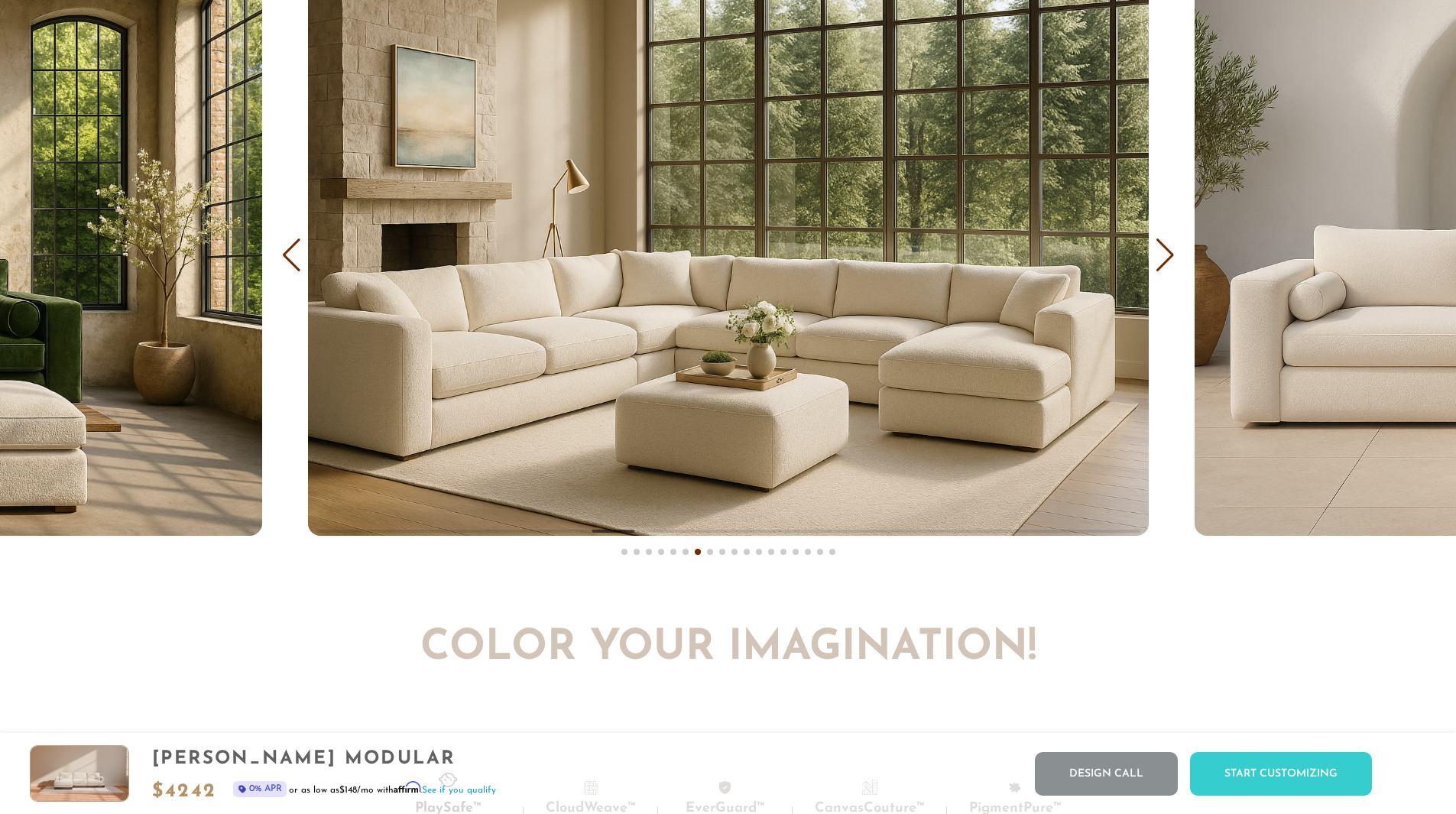
click at [1167, 256] on div "Next slide" at bounding box center [1165, 255] width 21 height 34
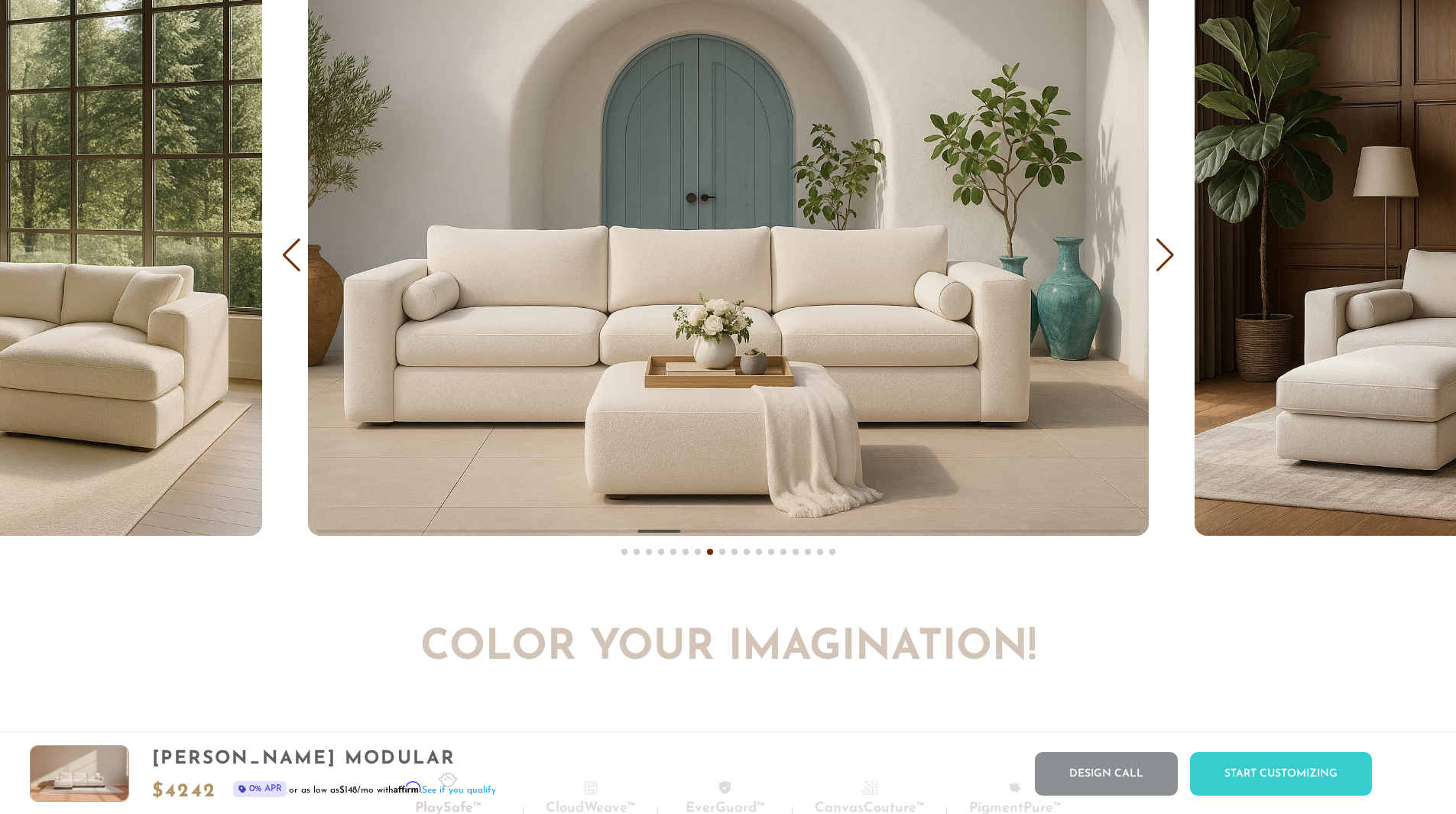
click at [1167, 256] on div "Next slide" at bounding box center [1165, 255] width 21 height 34
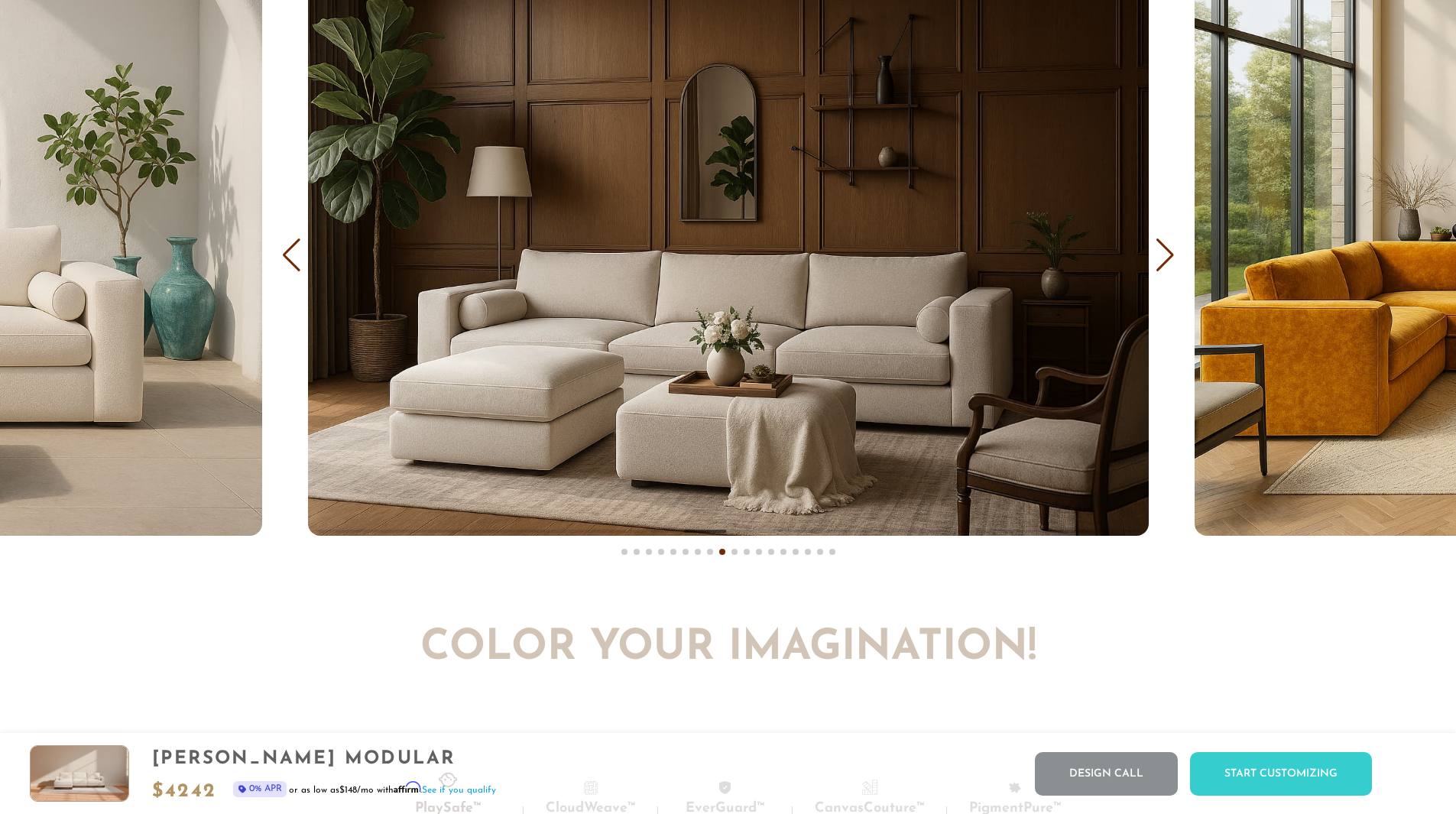
click at [1167, 256] on div "Next slide" at bounding box center [1165, 255] width 21 height 34
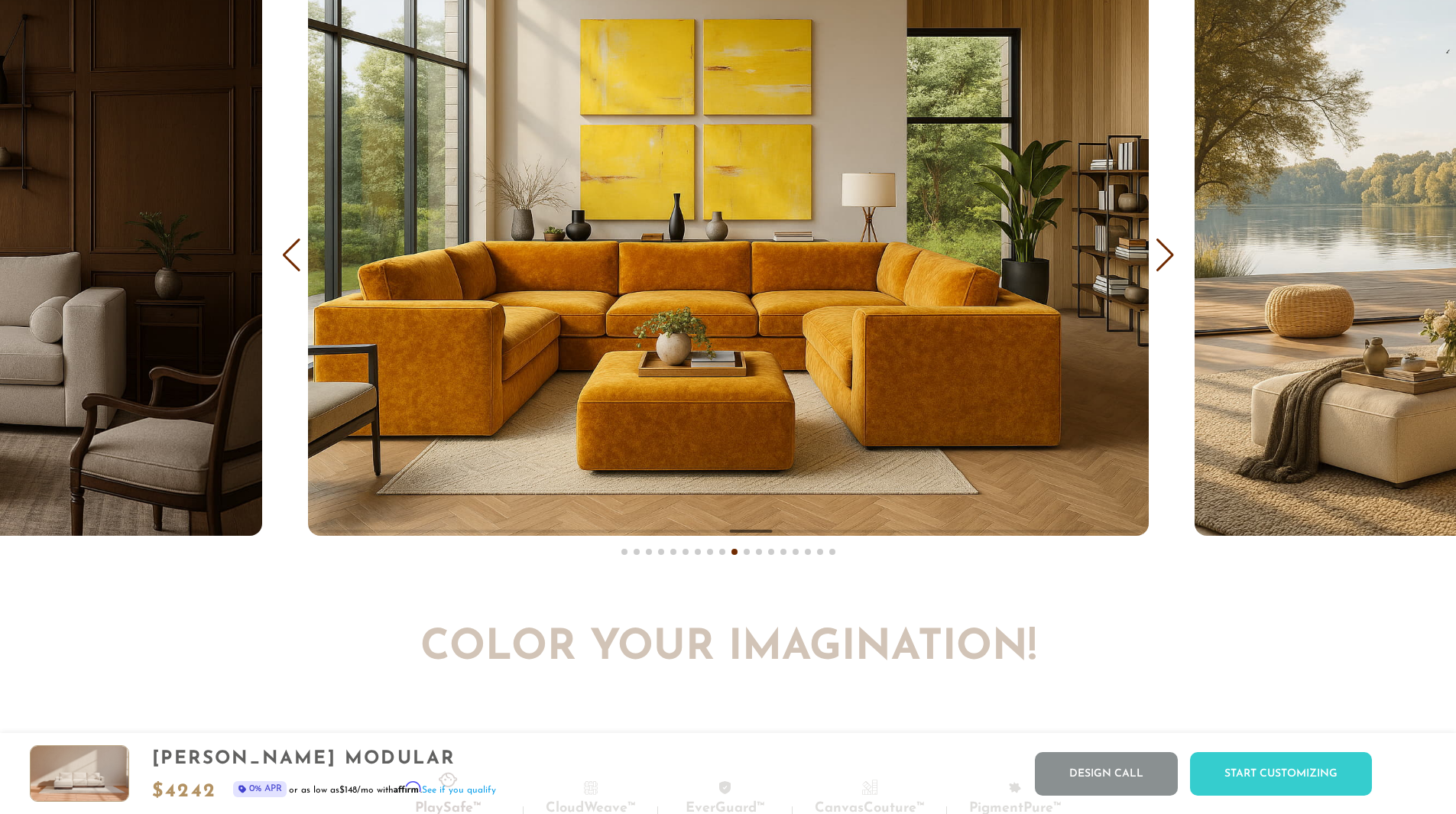
click at [1167, 256] on div "Next slide" at bounding box center [1165, 255] width 21 height 34
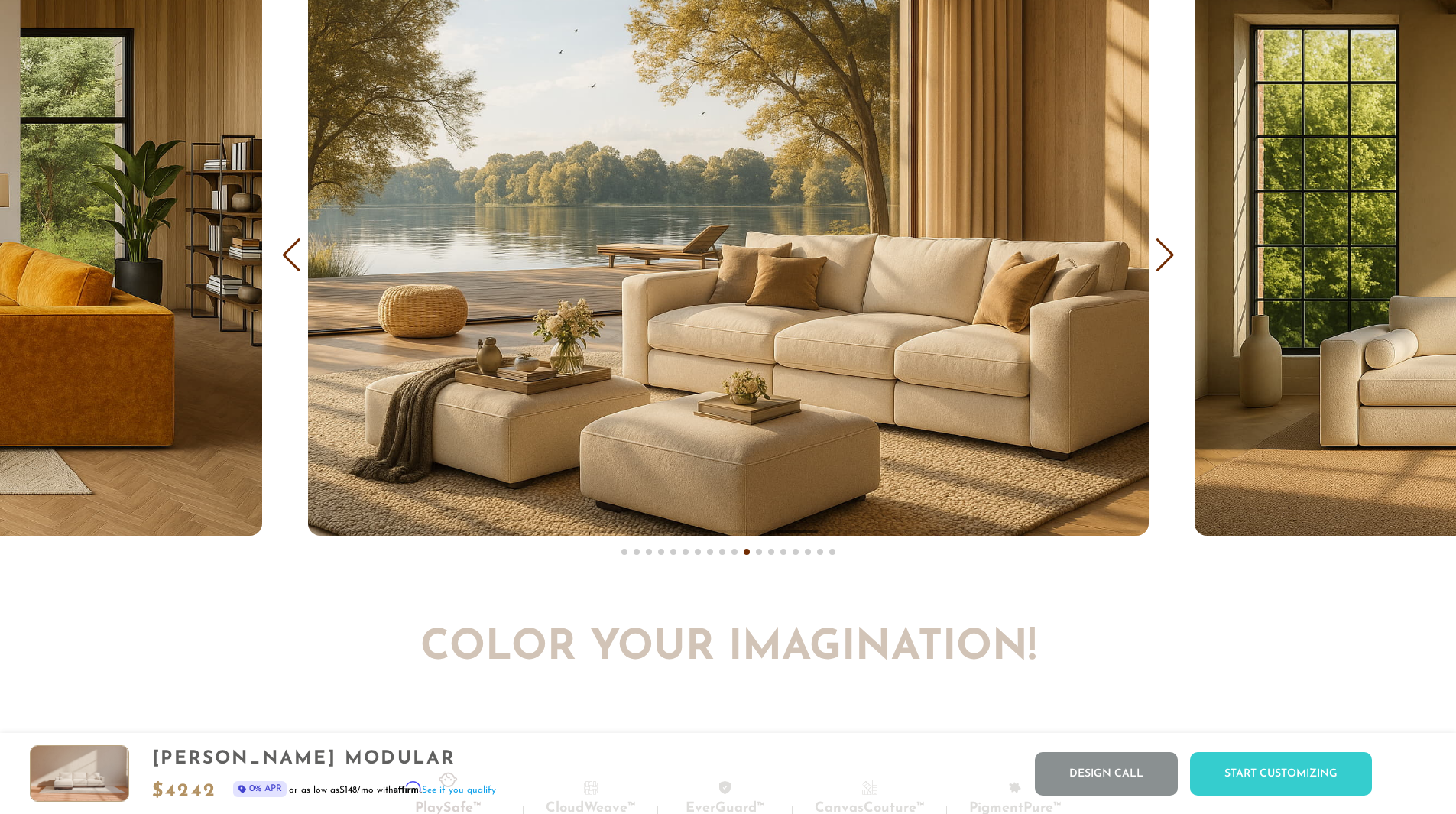
click at [1167, 256] on div "Next slide" at bounding box center [1165, 255] width 21 height 34
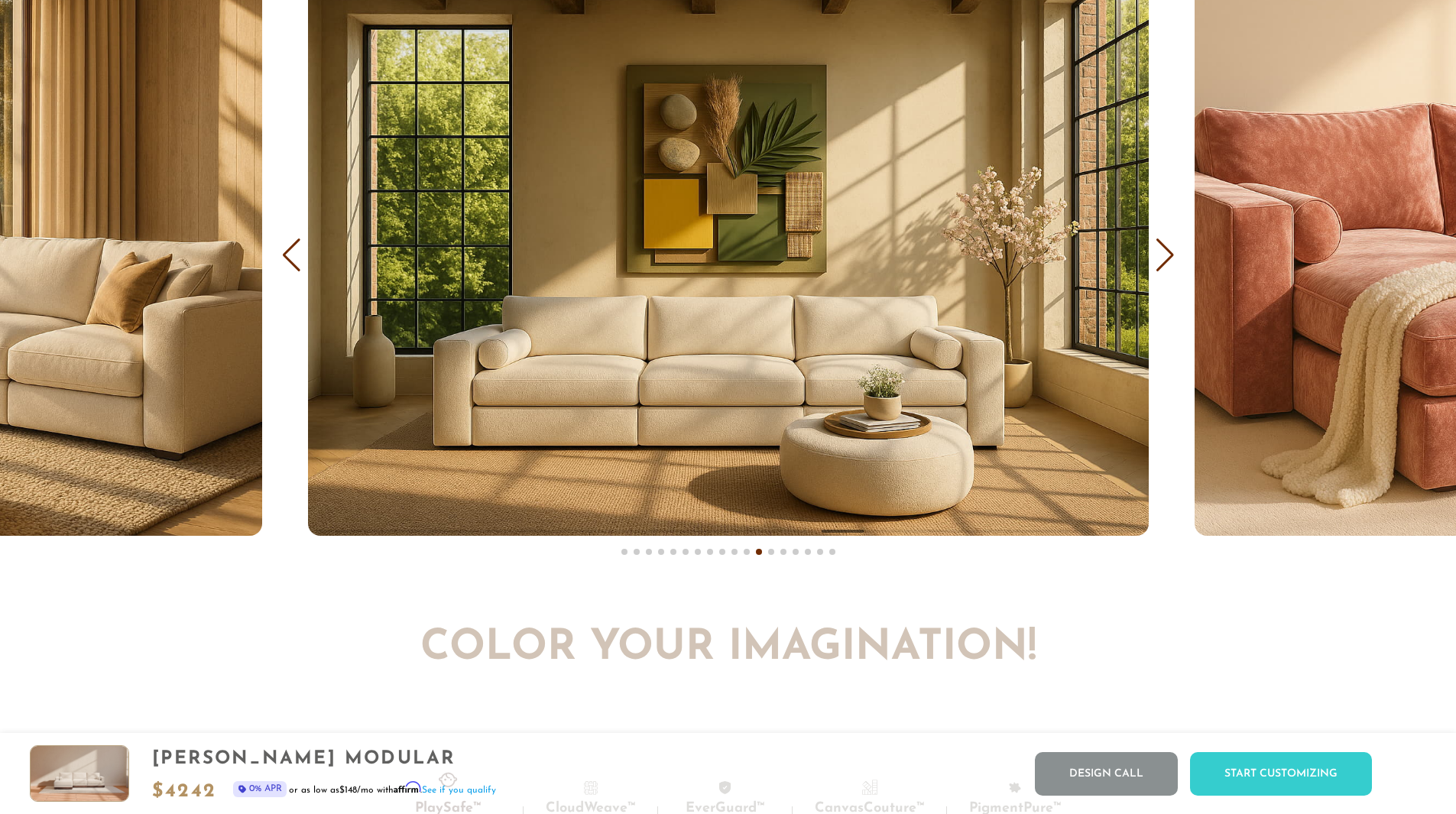
click at [1167, 256] on div "Next slide" at bounding box center [1165, 255] width 21 height 34
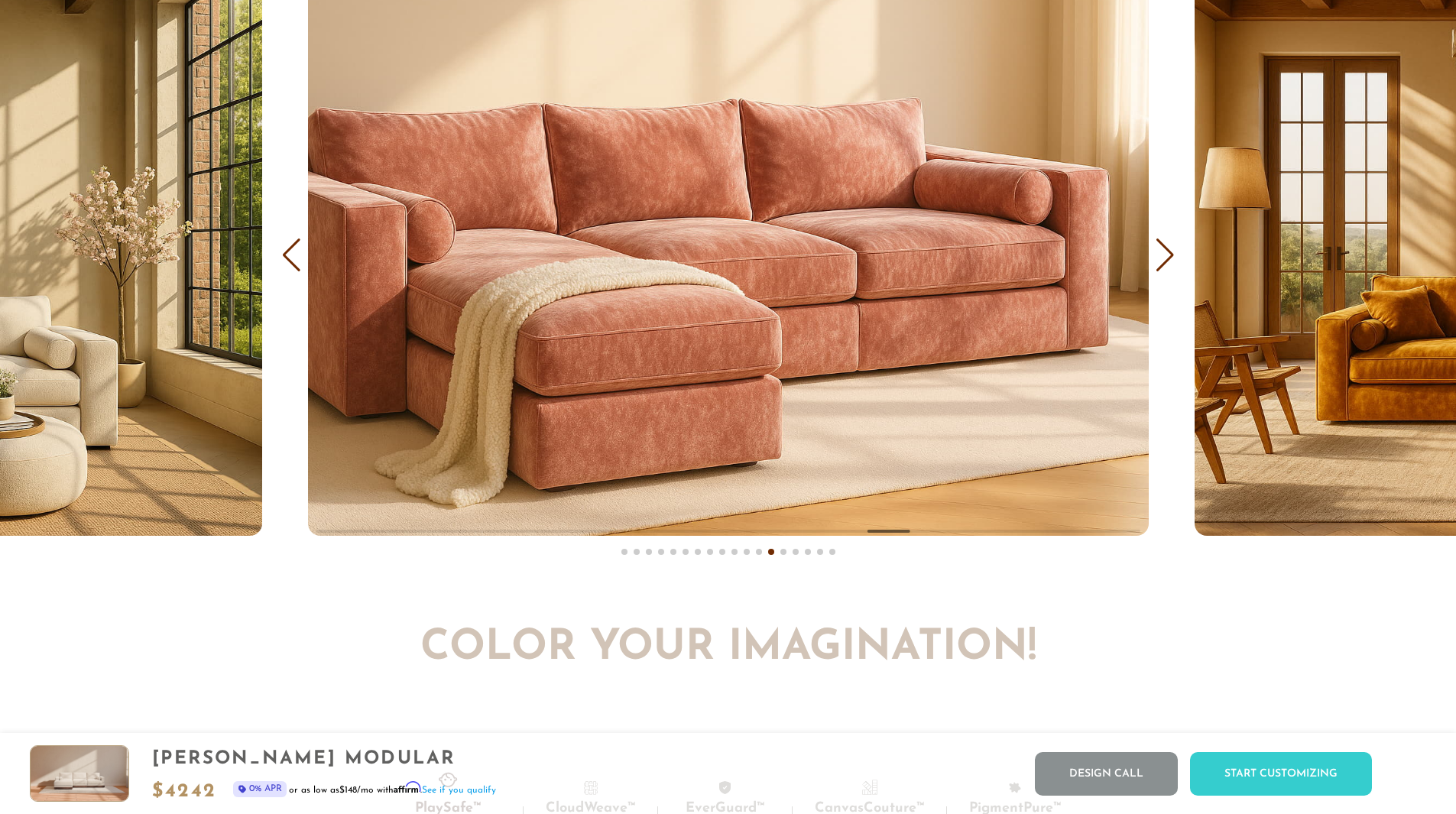
click at [1167, 256] on div "Next slide" at bounding box center [1165, 255] width 21 height 34
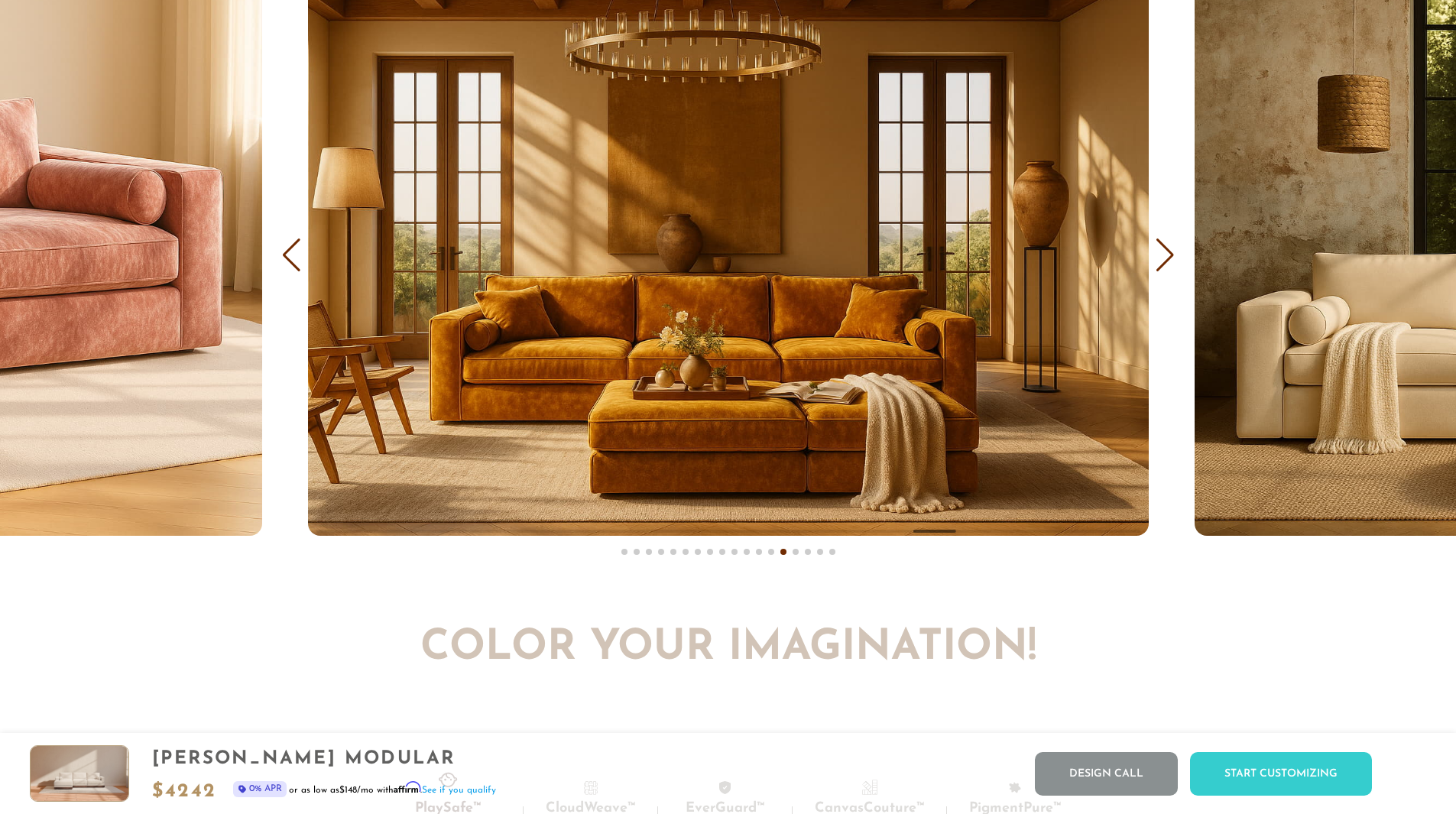
click at [1167, 256] on div "Next slide" at bounding box center [1165, 255] width 21 height 34
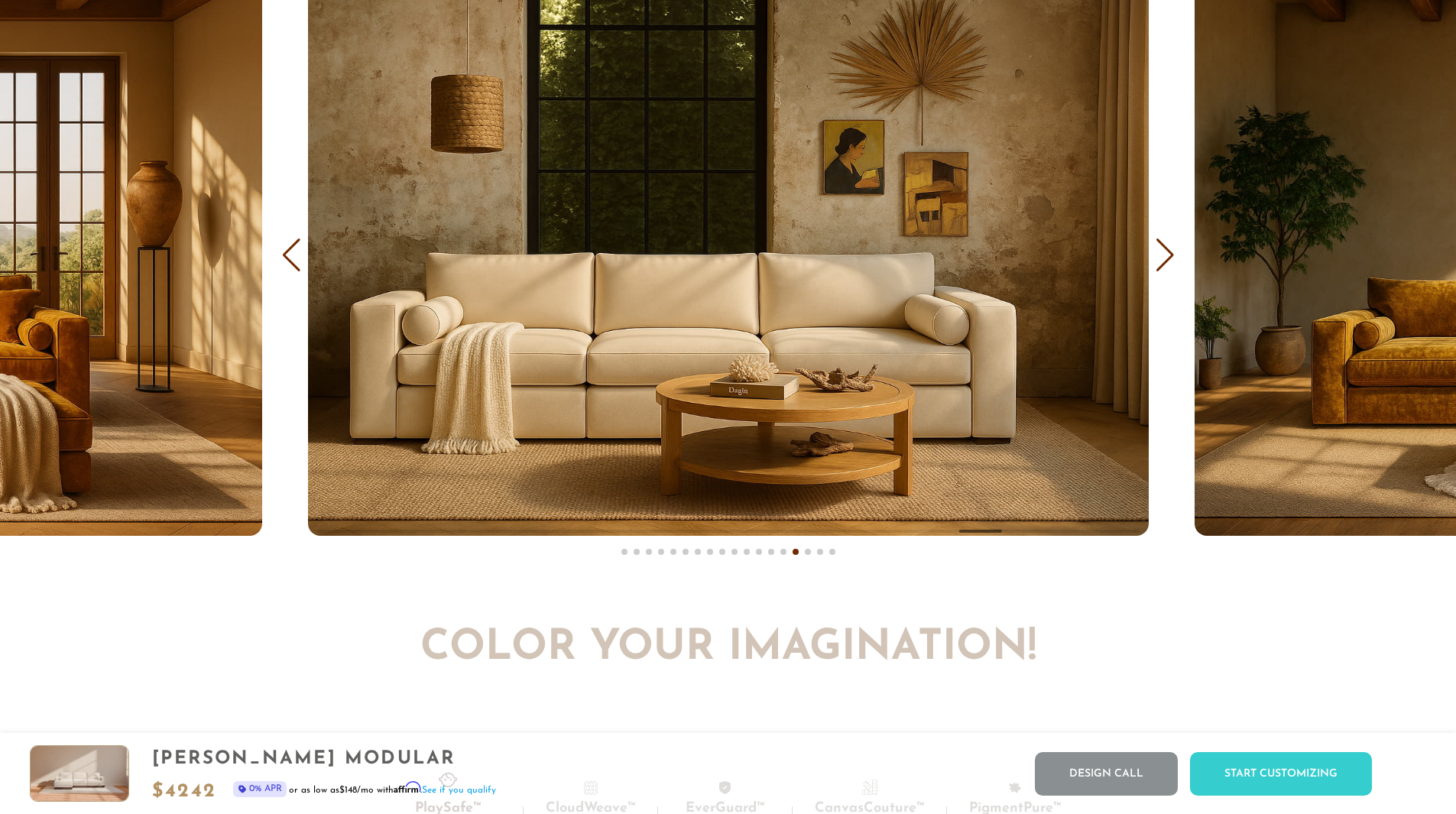
click at [1167, 256] on div "Next slide" at bounding box center [1165, 255] width 21 height 34
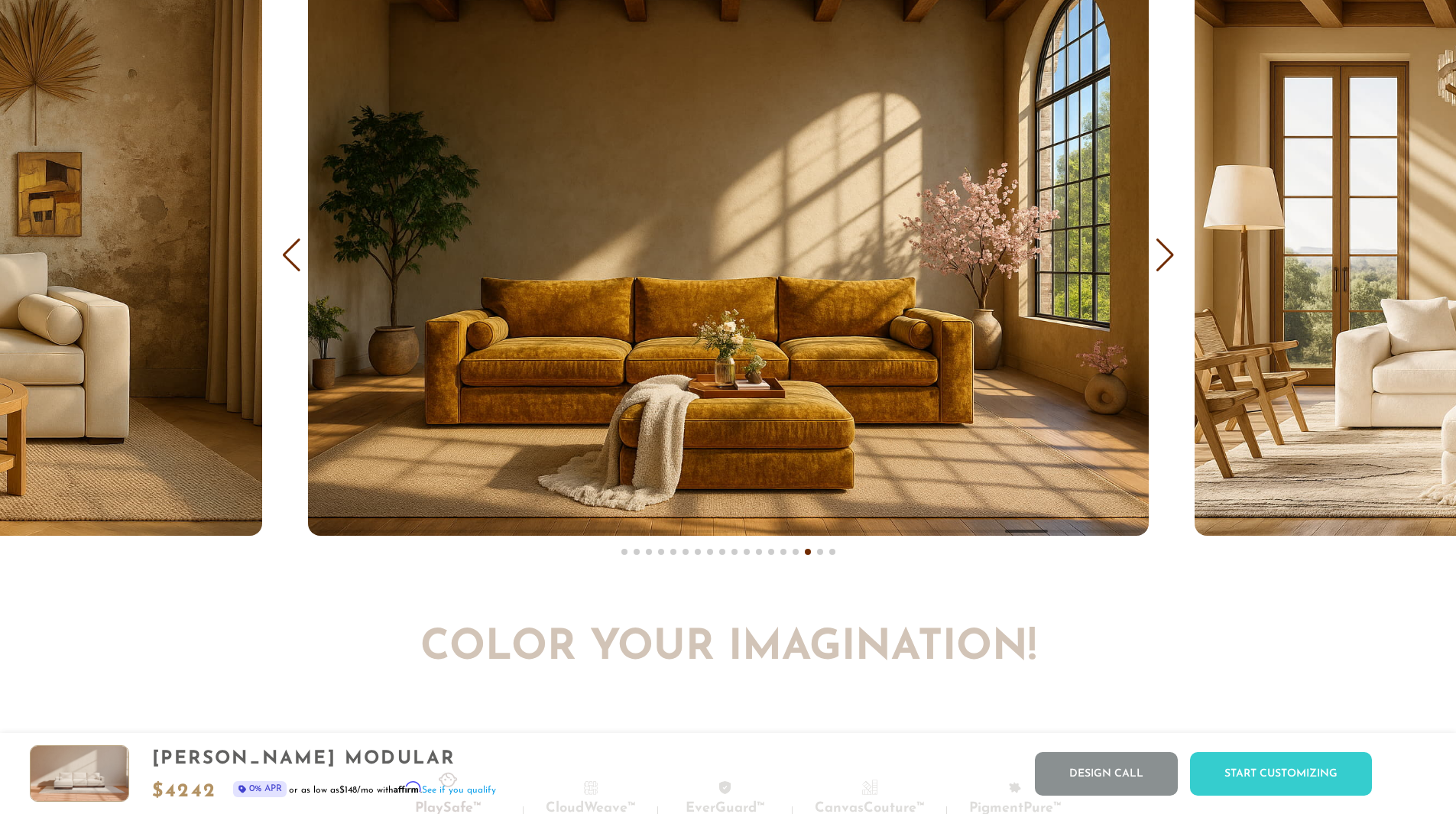
click at [1167, 256] on div "Next slide" at bounding box center [1165, 255] width 21 height 34
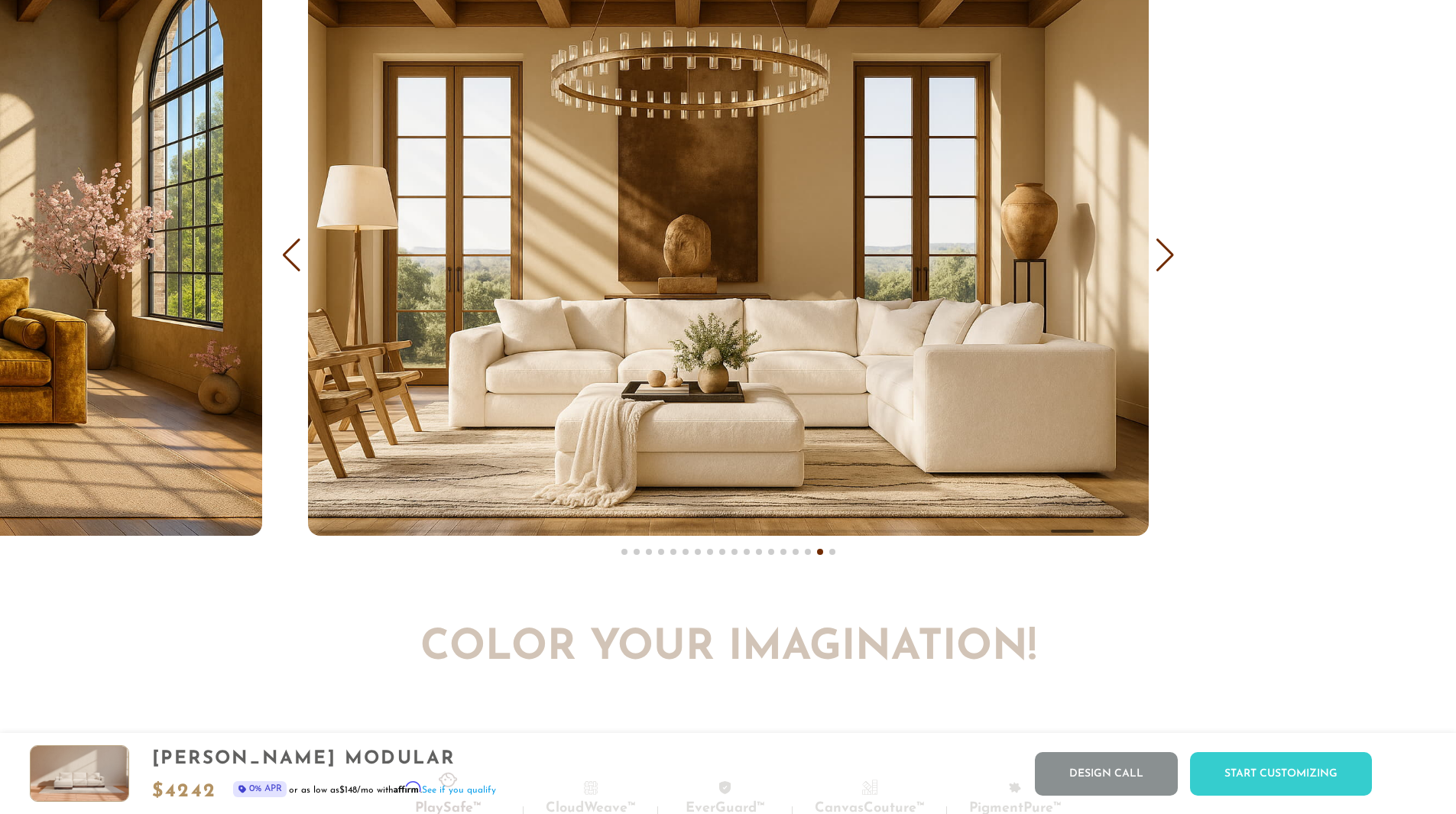
click at [1167, 256] on div "Next slide" at bounding box center [1165, 255] width 21 height 34
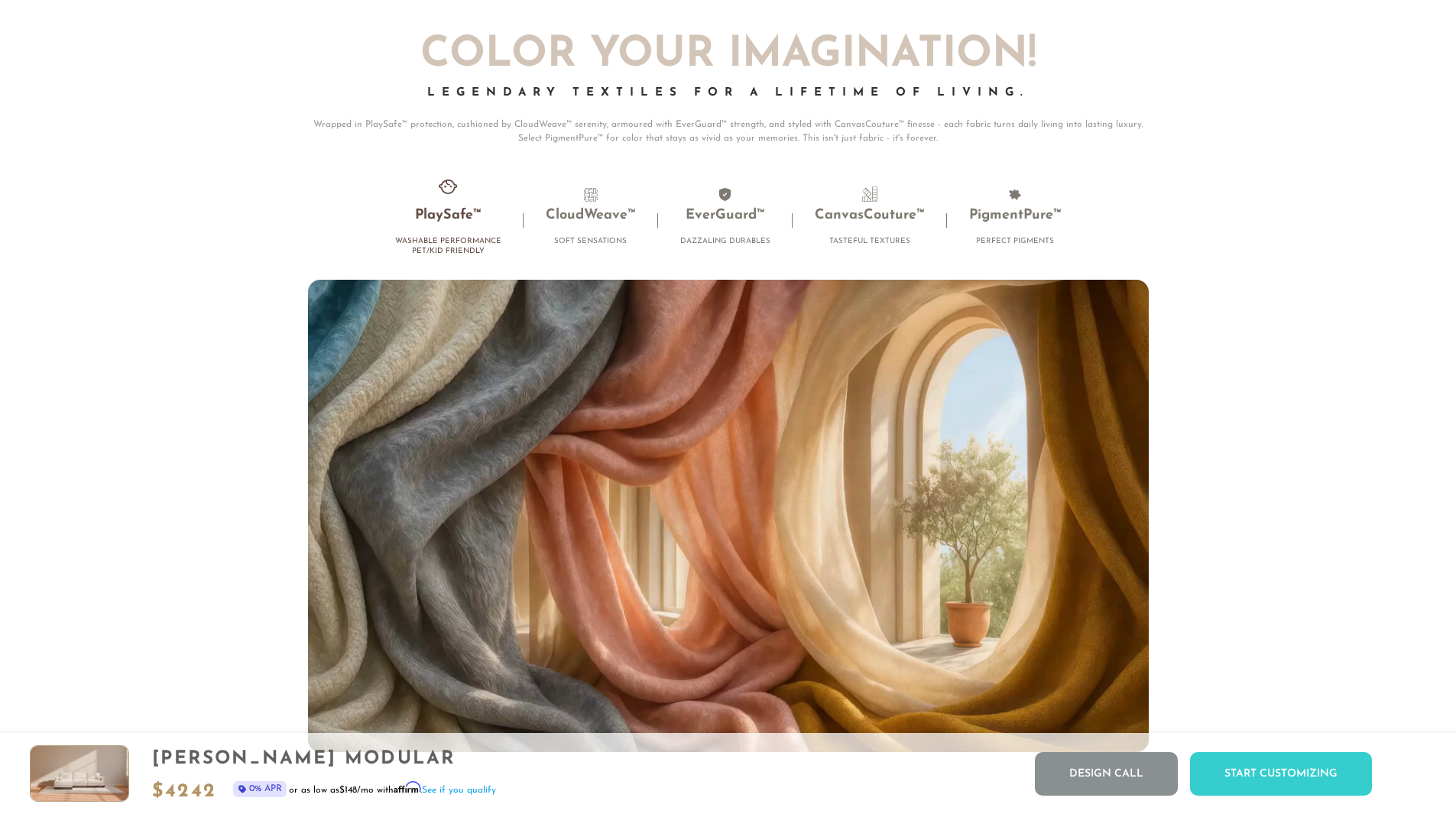
scroll to position [10401, 0]
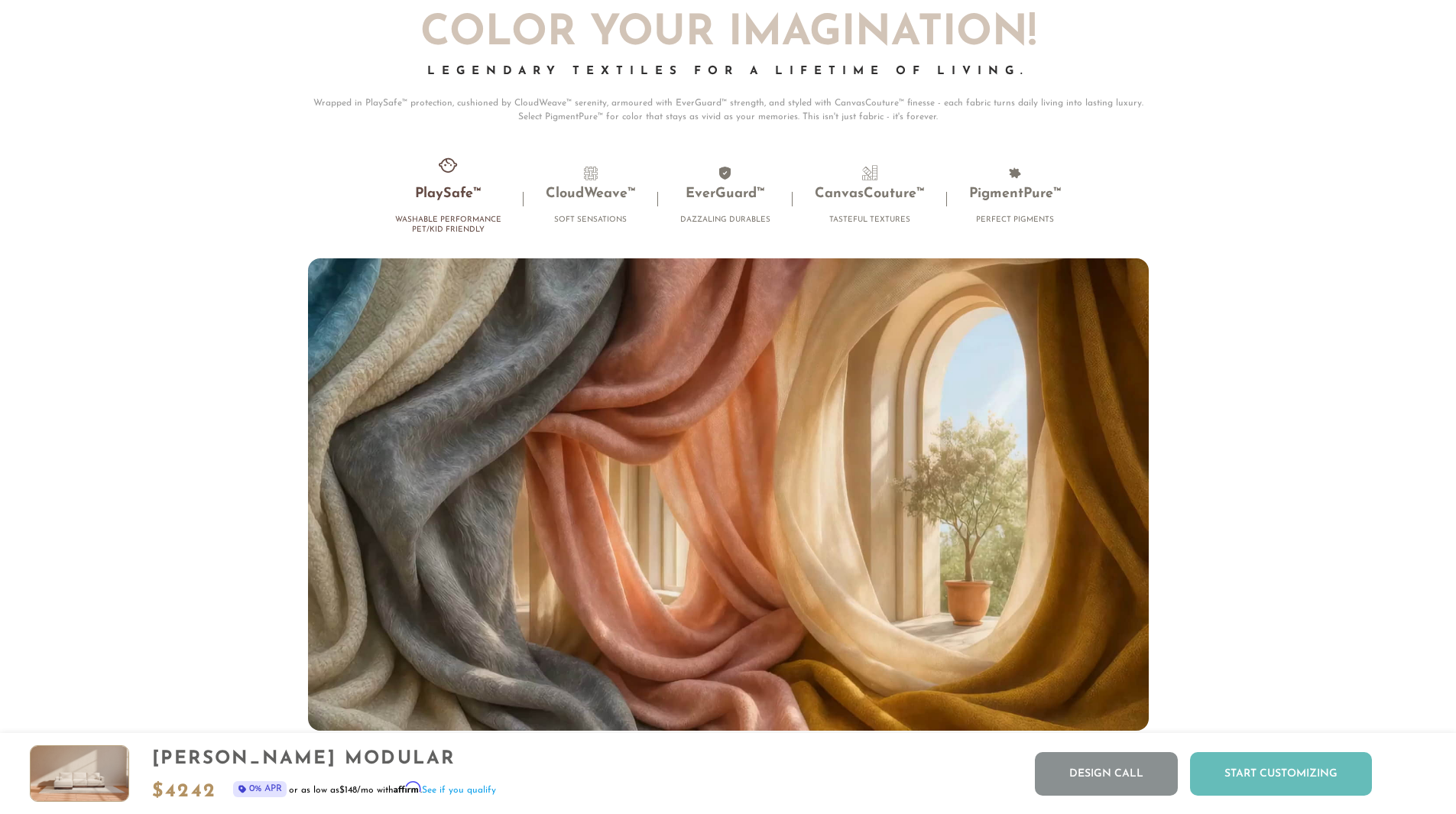
click at [1264, 777] on div "Start Customizing" at bounding box center [1281, 774] width 182 height 43
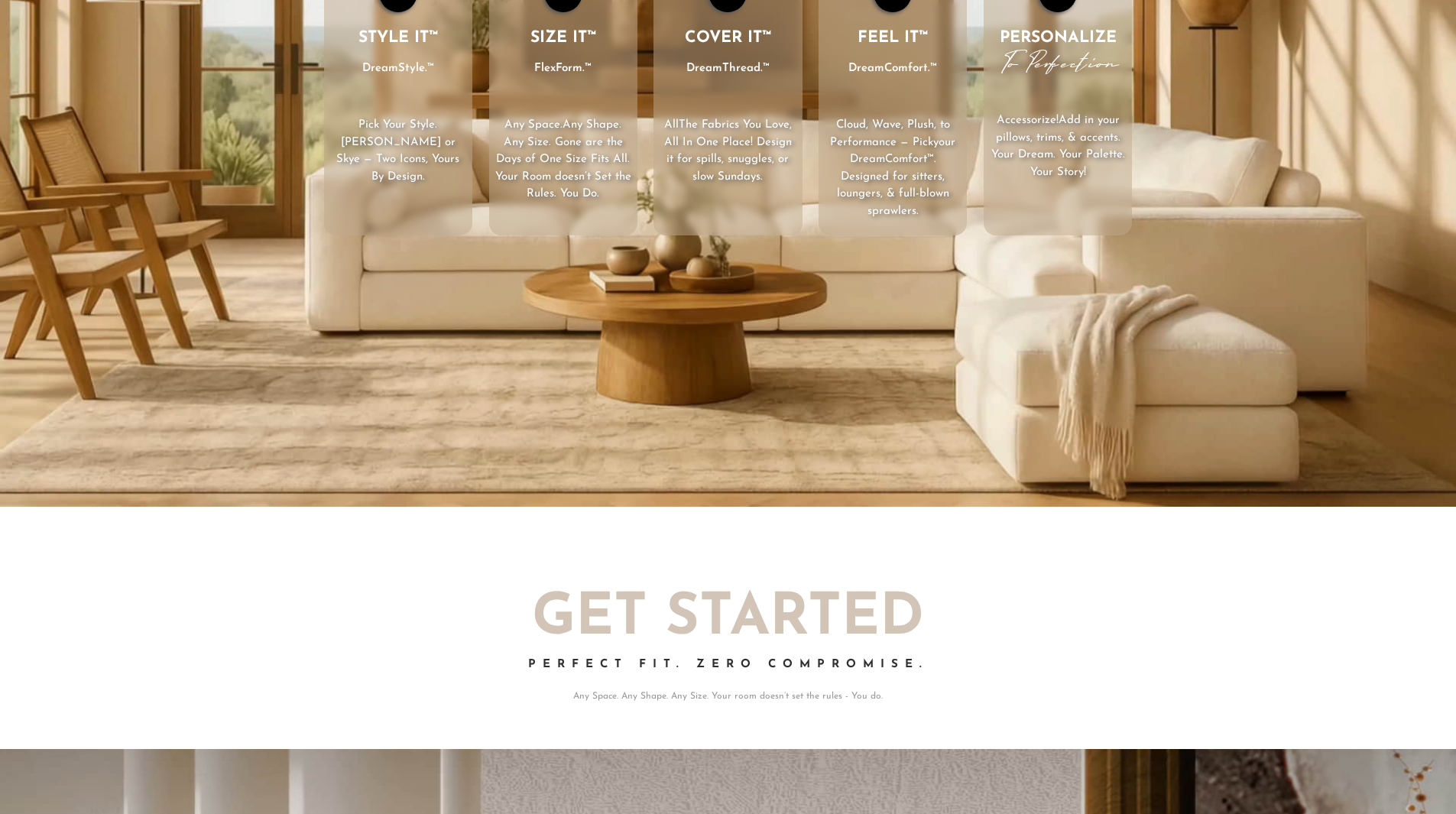
scroll to position [0, 0]
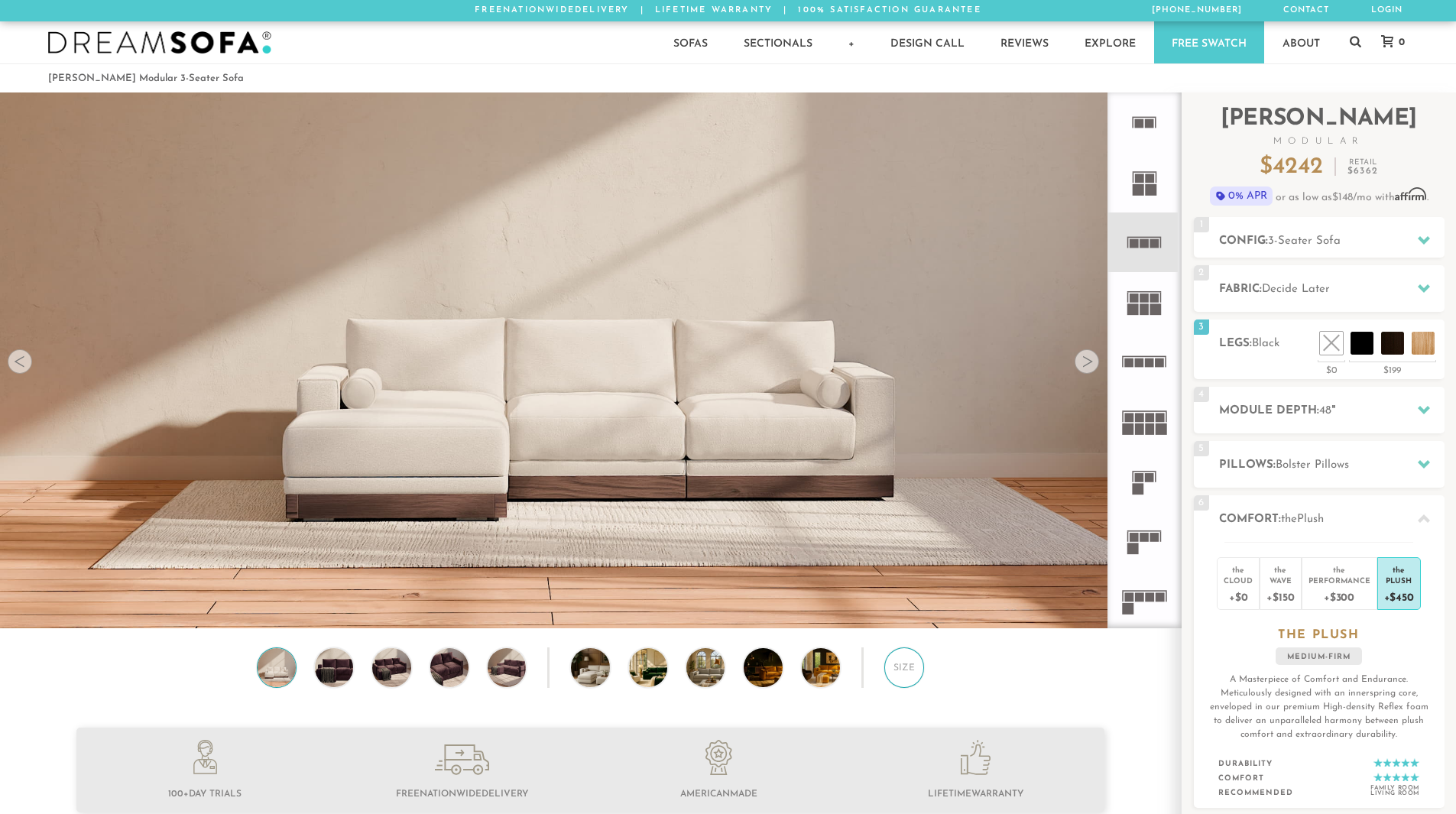
click at [898, 671] on div "Size" at bounding box center [904, 667] width 39 height 39
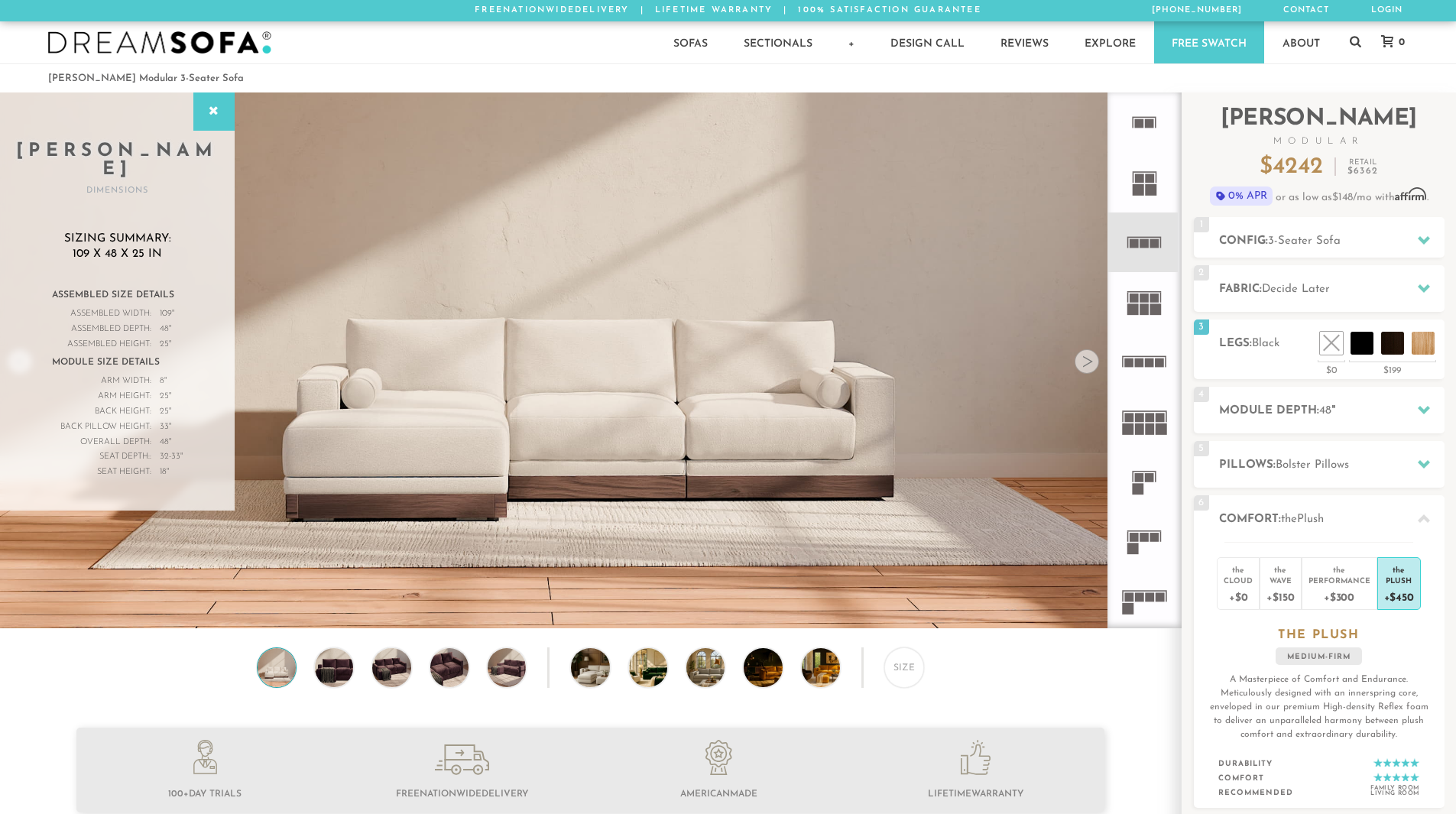
click at [1089, 370] on div at bounding box center [1087, 361] width 24 height 24
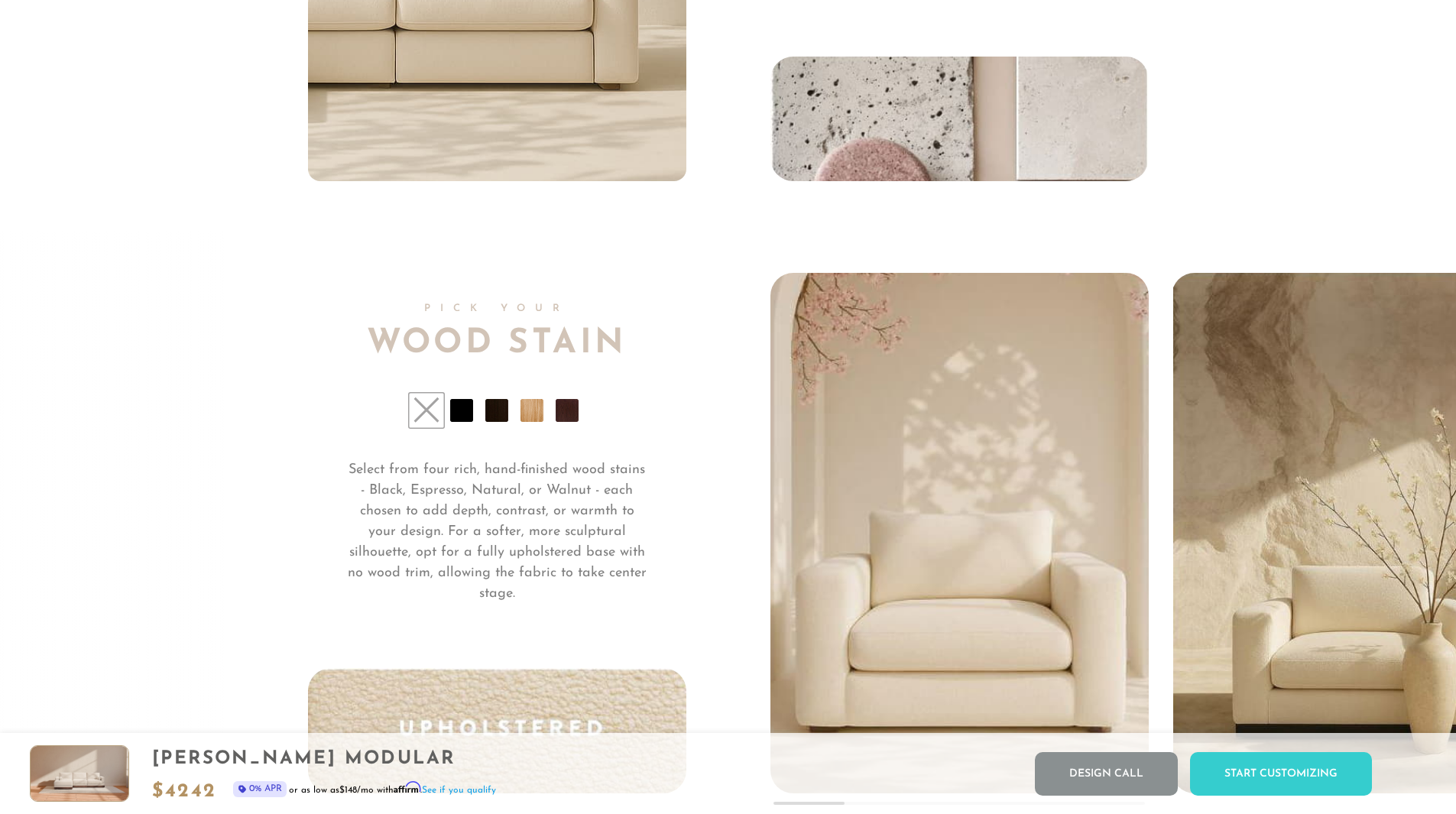
scroll to position [11736, 0]
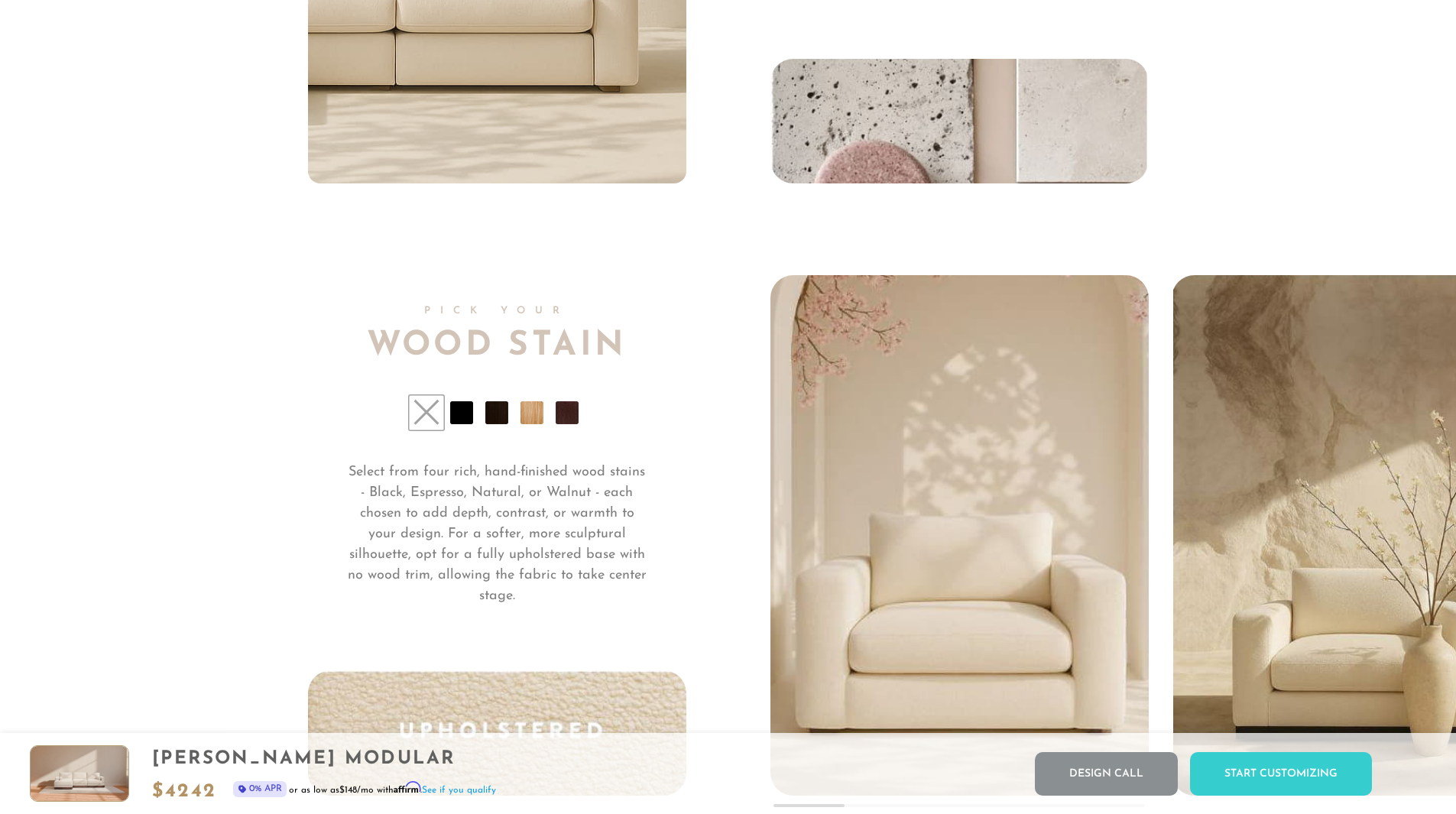
click at [465, 417] on li at bounding box center [461, 413] width 23 height 23
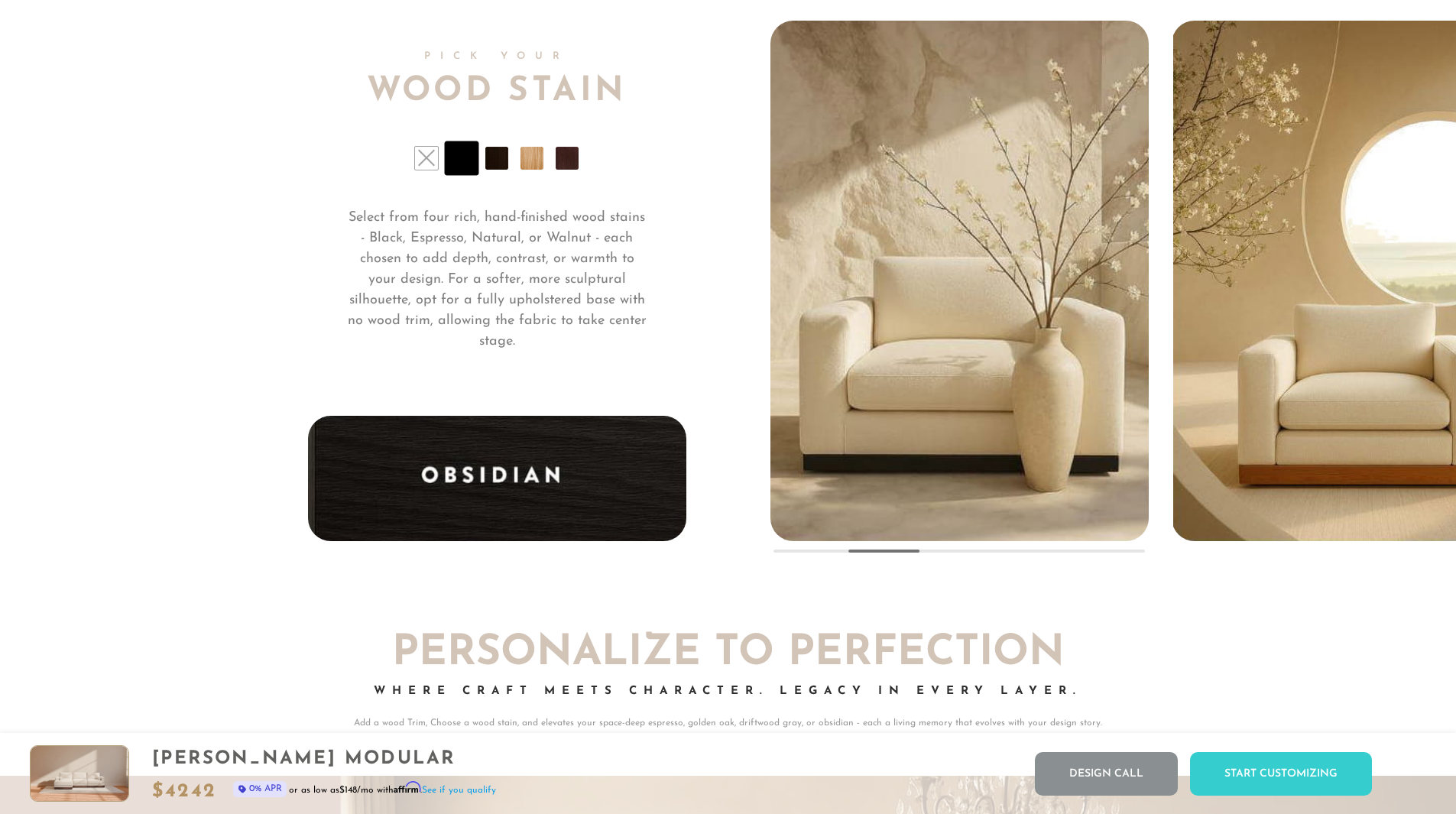
scroll to position [11988, 0]
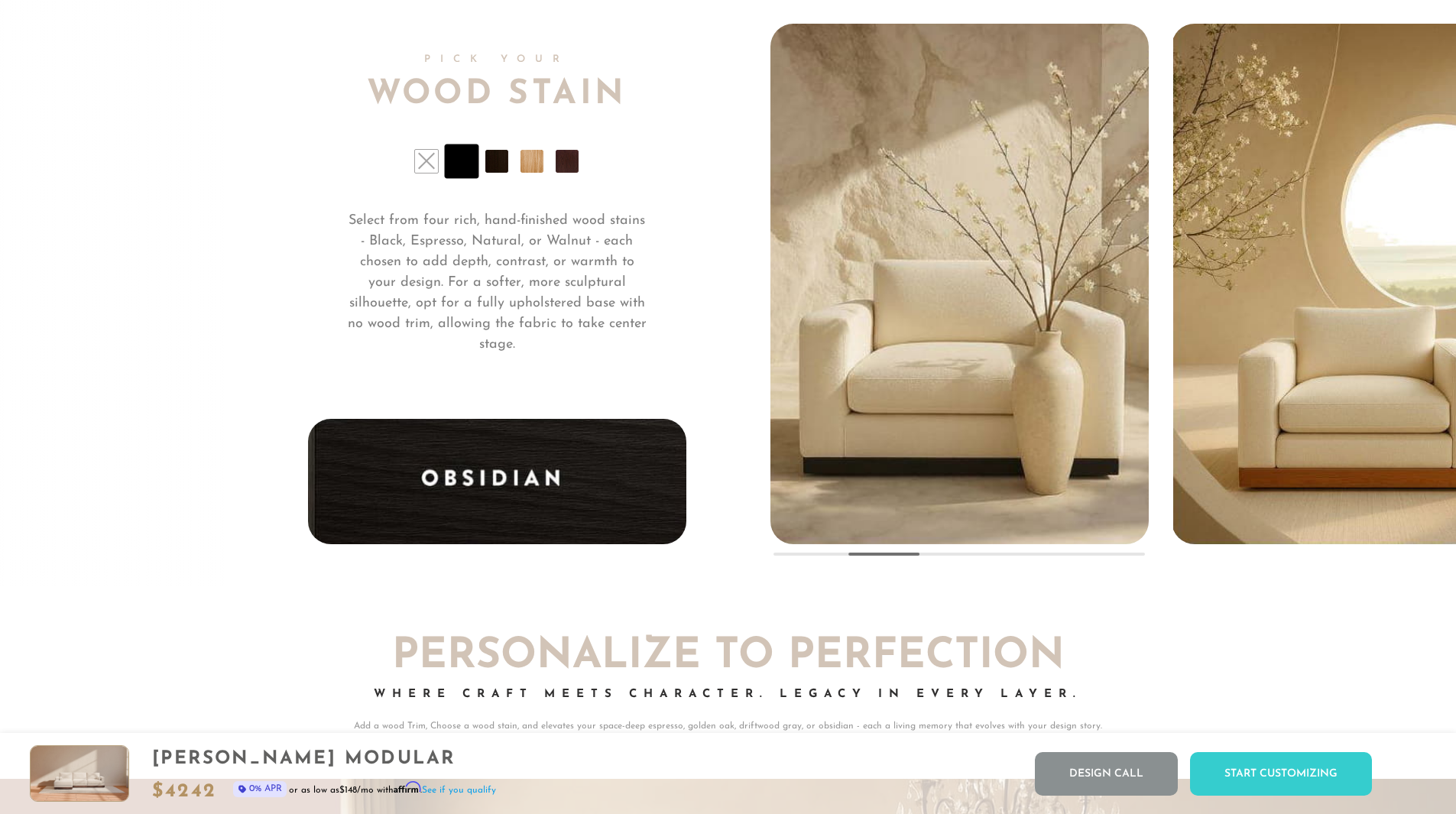
click at [501, 170] on li at bounding box center [496, 161] width 23 height 23
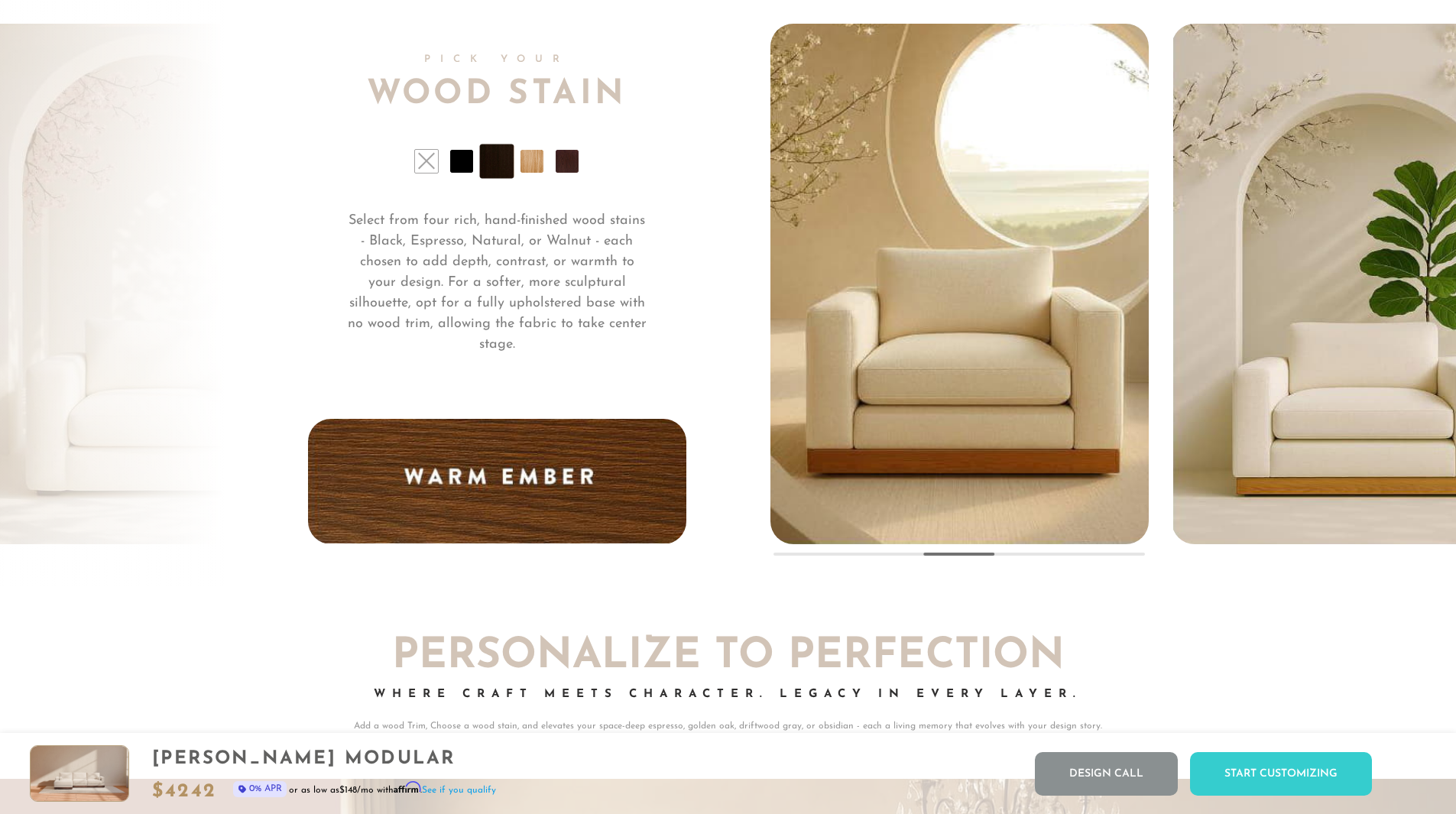
click at [532, 173] on li at bounding box center [532, 161] width 23 height 23
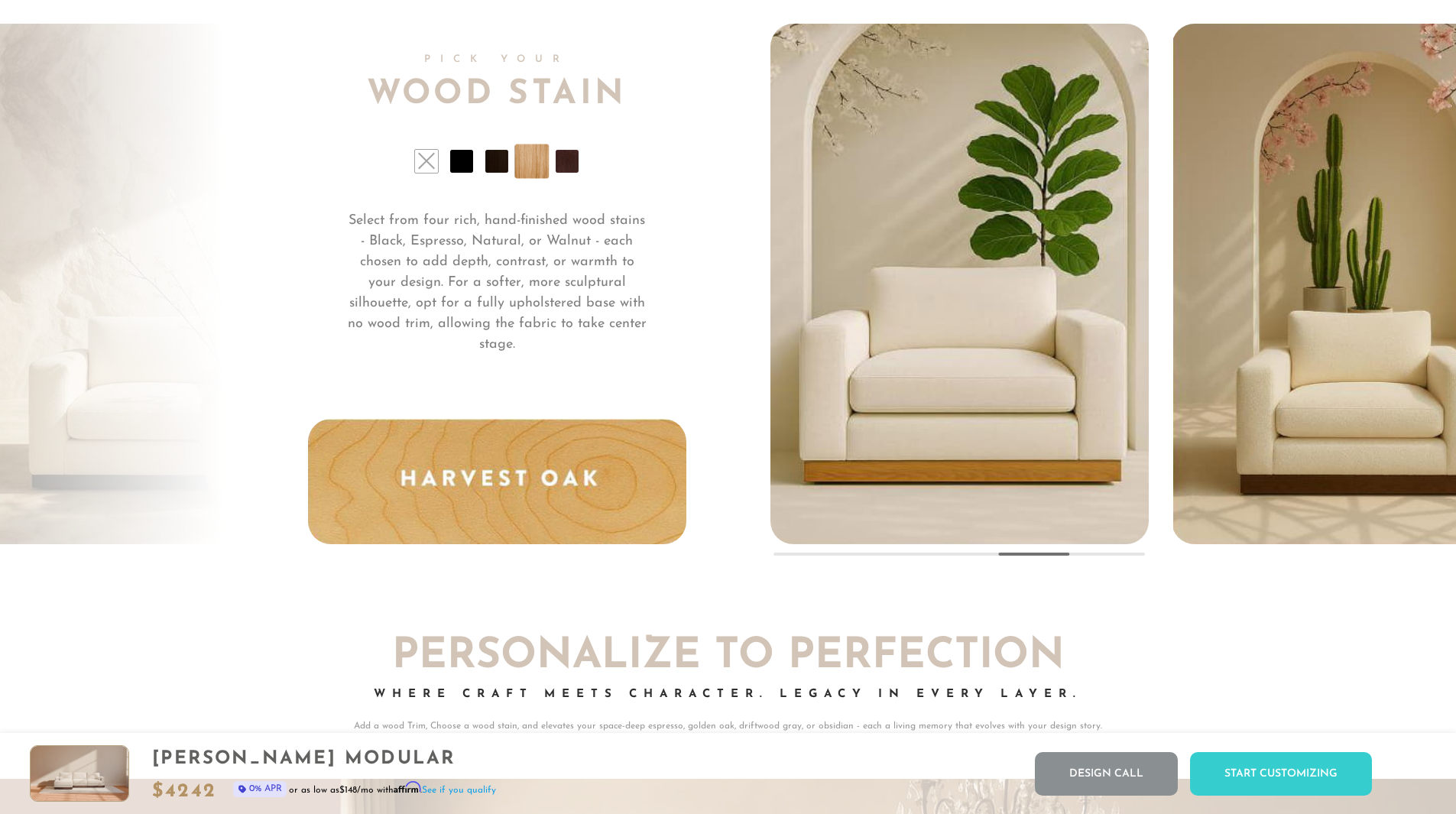
click at [566, 173] on li at bounding box center [567, 161] width 23 height 23
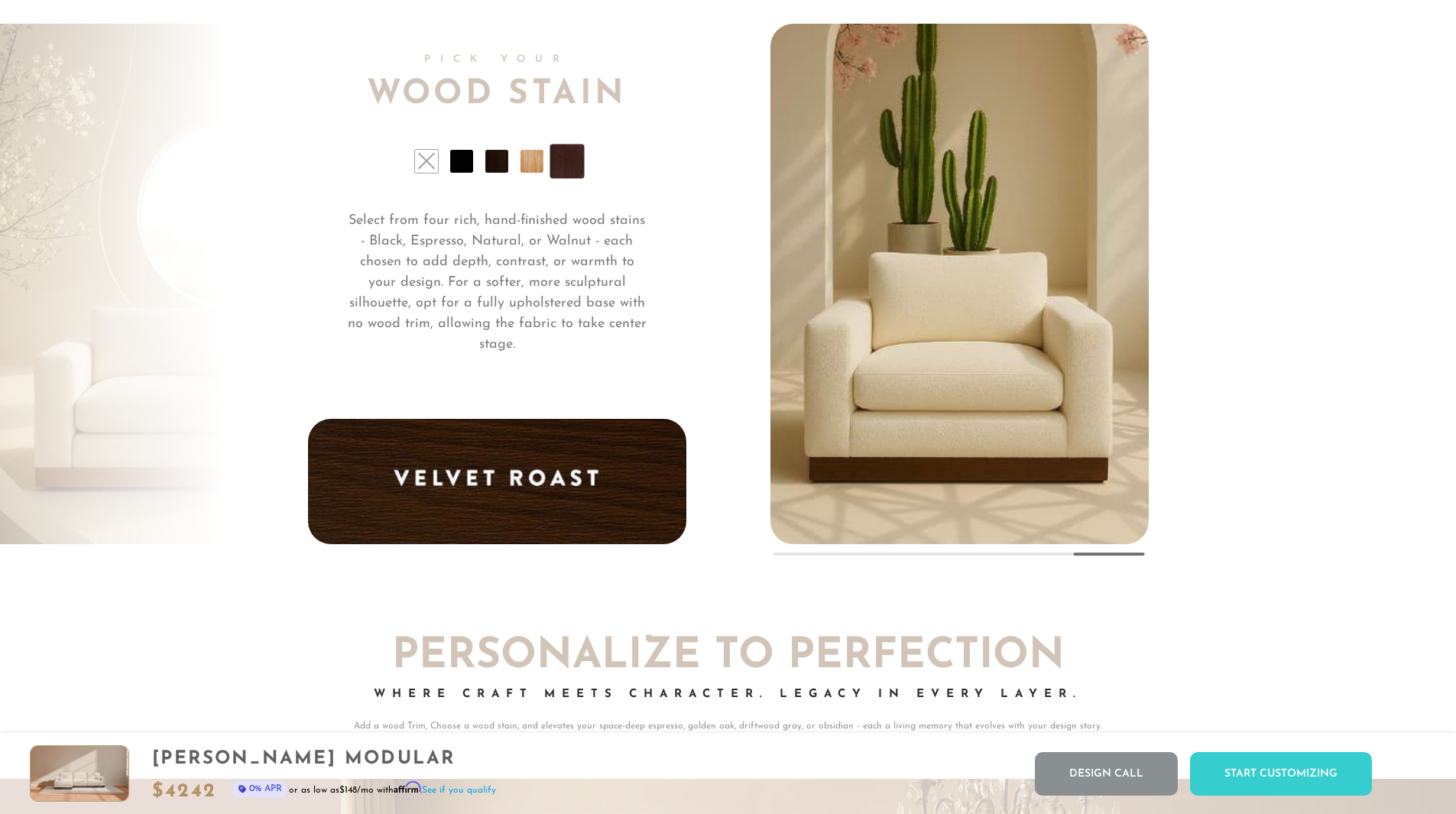
click at [465, 173] on li at bounding box center [461, 161] width 23 height 23
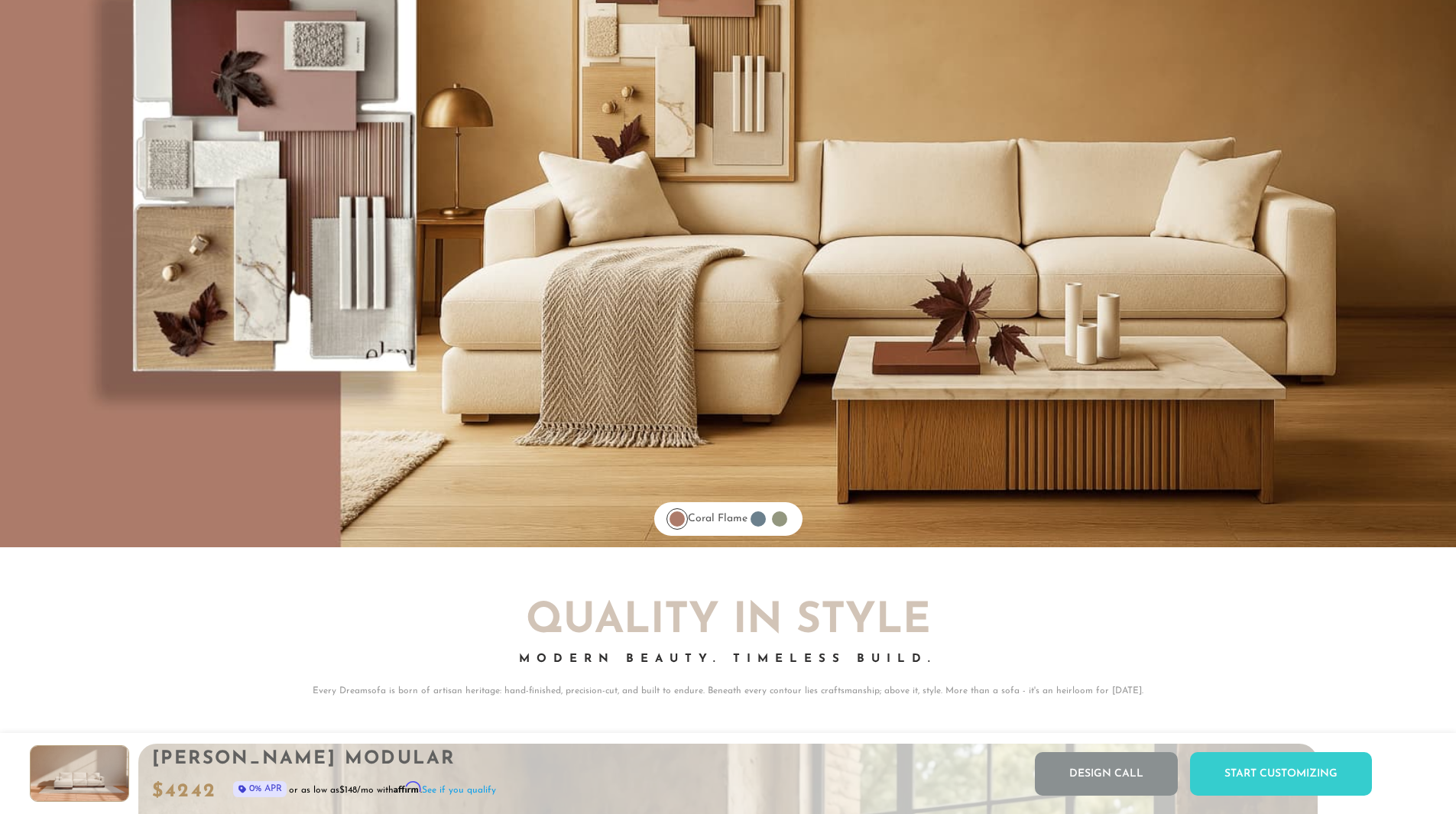
scroll to position [12957, 0]
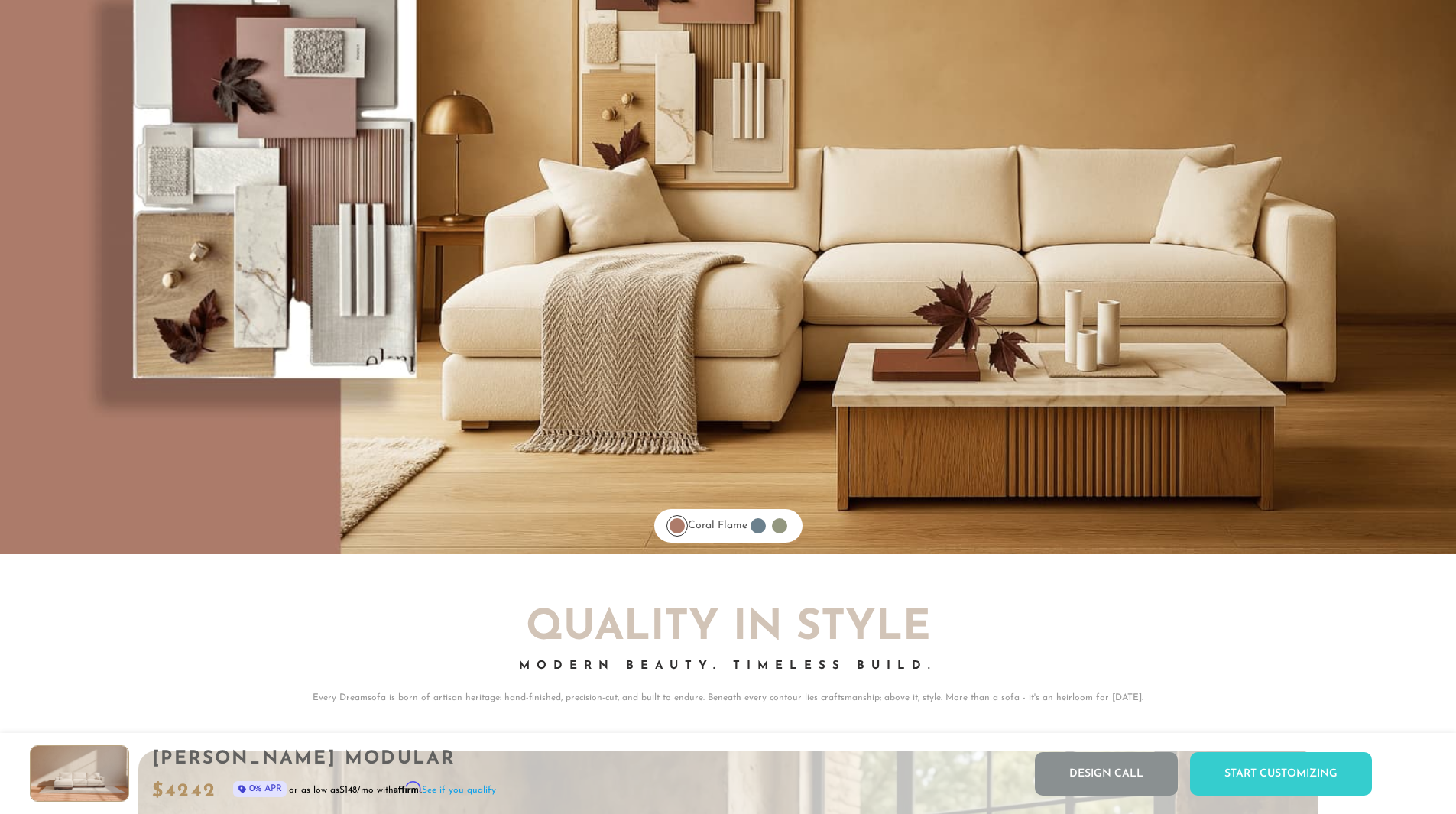
click at [766, 532] on div at bounding box center [758, 525] width 15 height 15
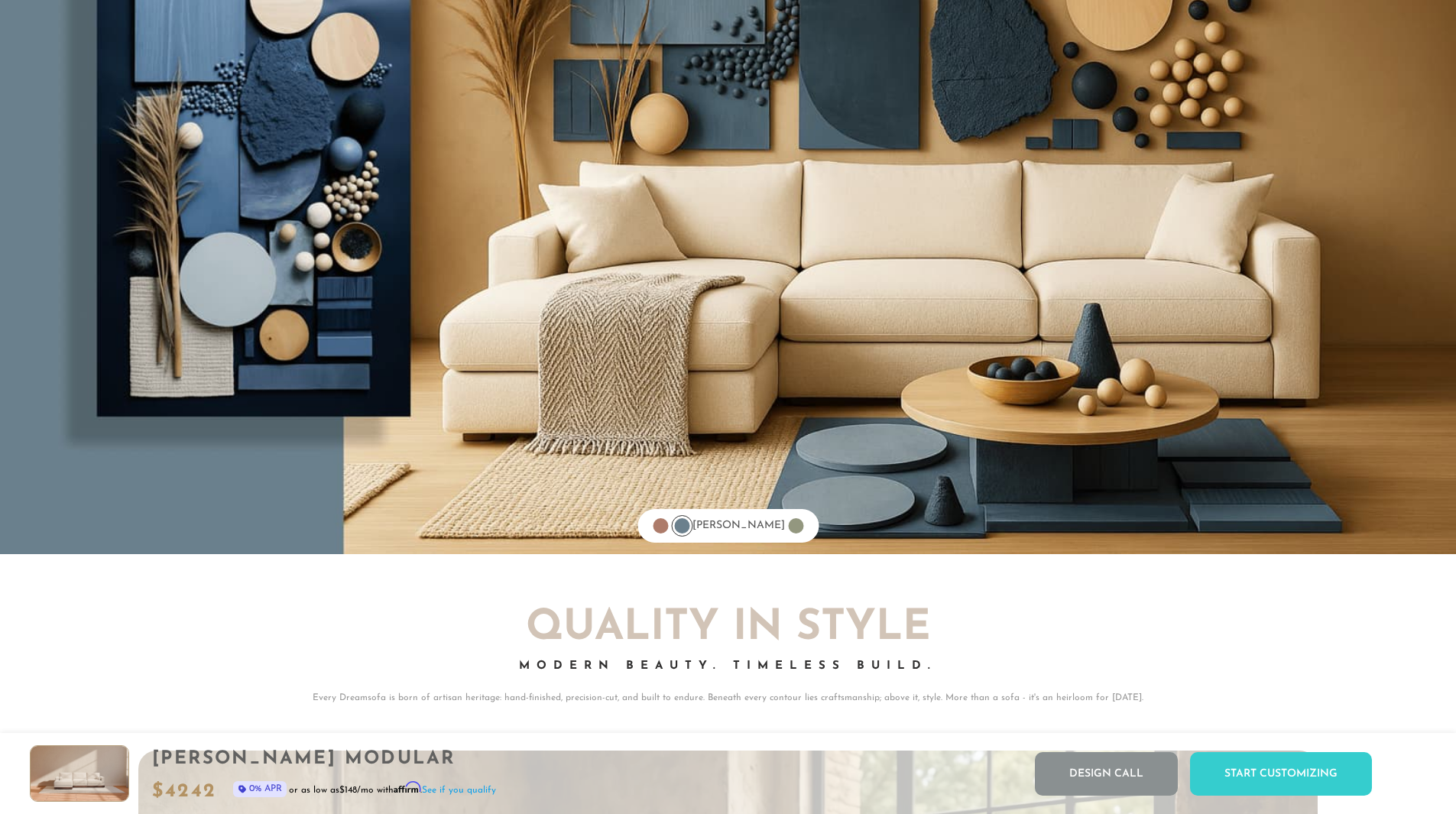
click at [788, 533] on div at bounding box center [795, 525] width 15 height 15
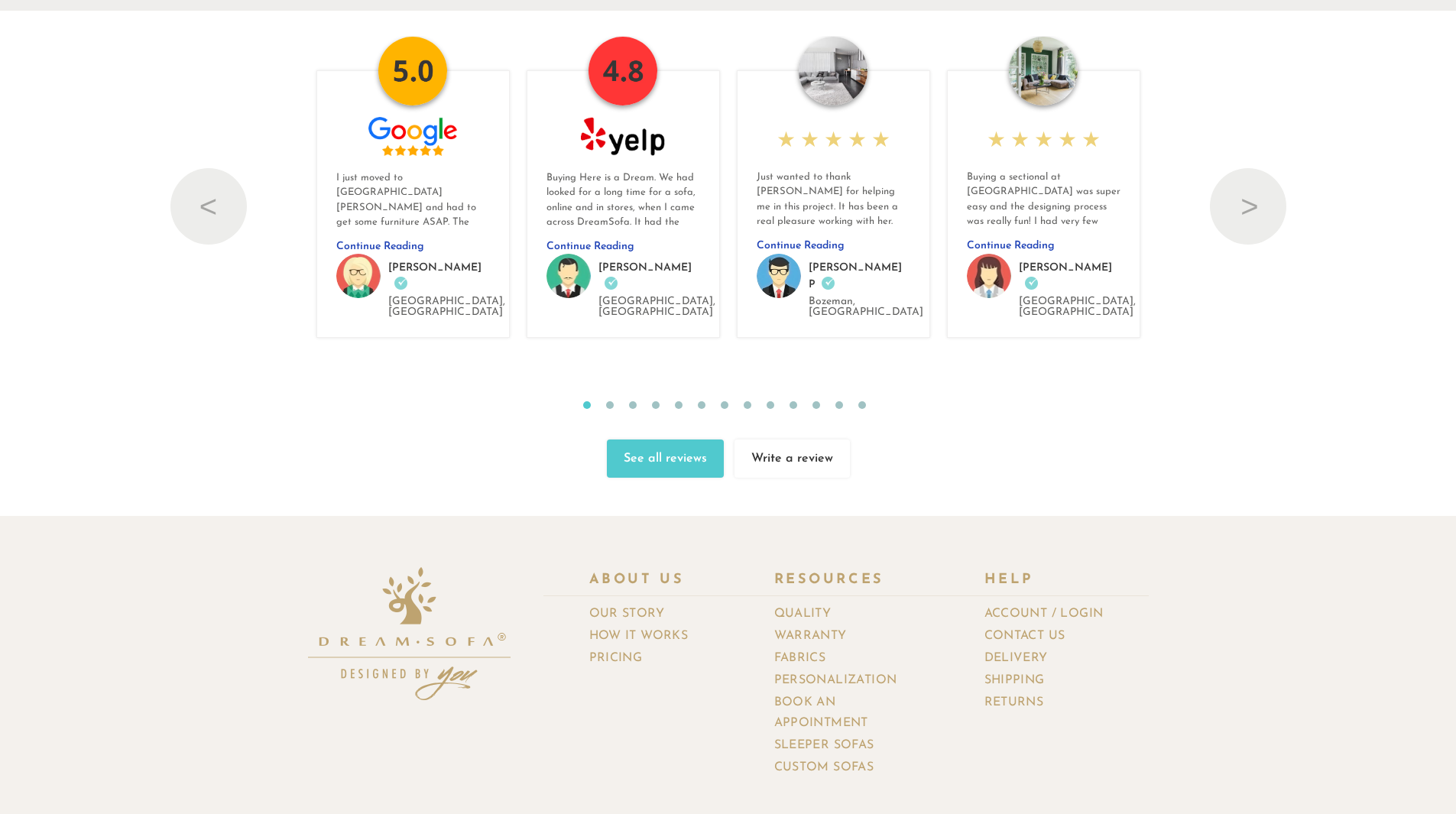
scroll to position [17247, 0]
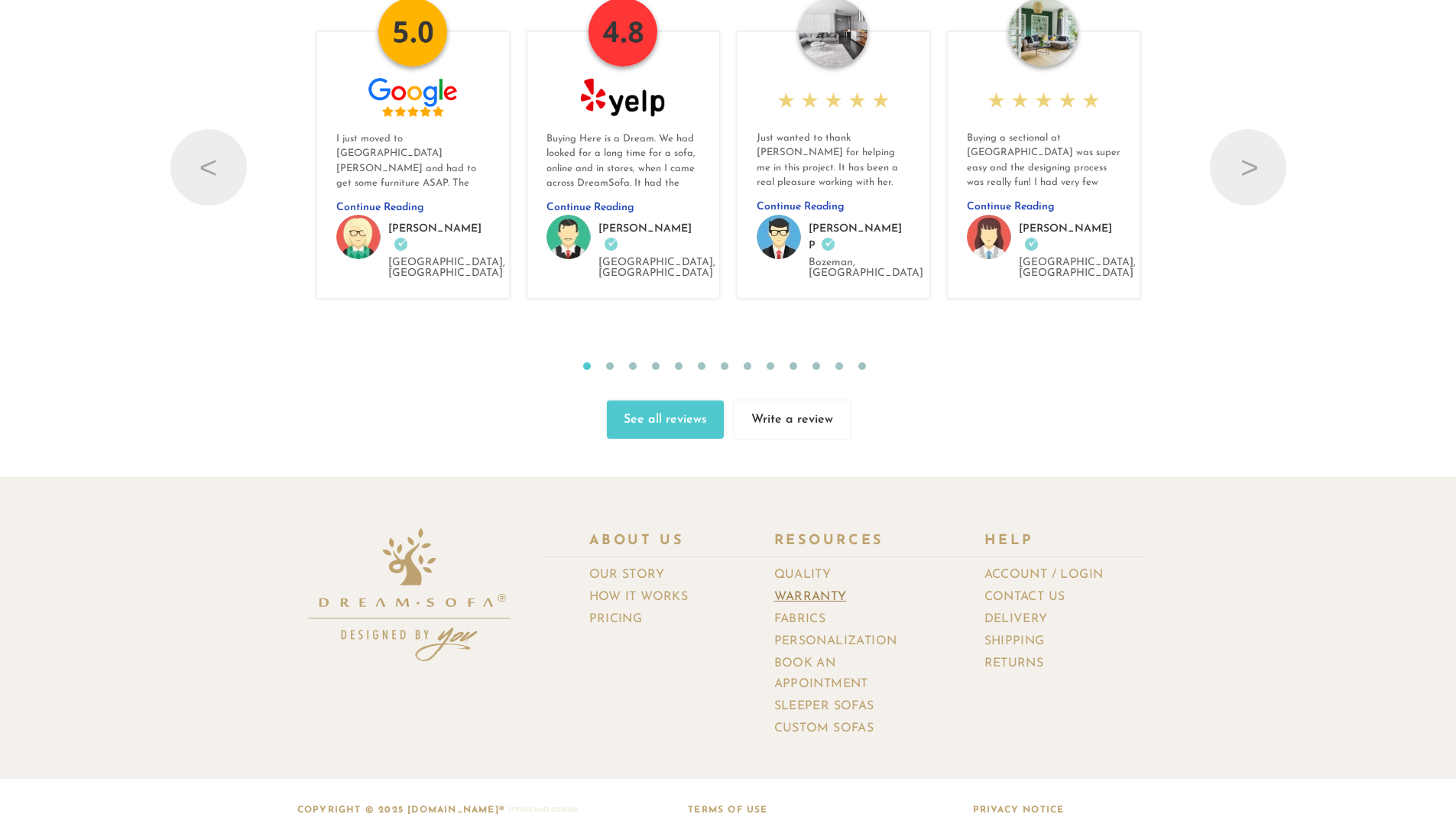
click at [828, 586] on link "Warranty" at bounding box center [816, 597] width 84 height 22
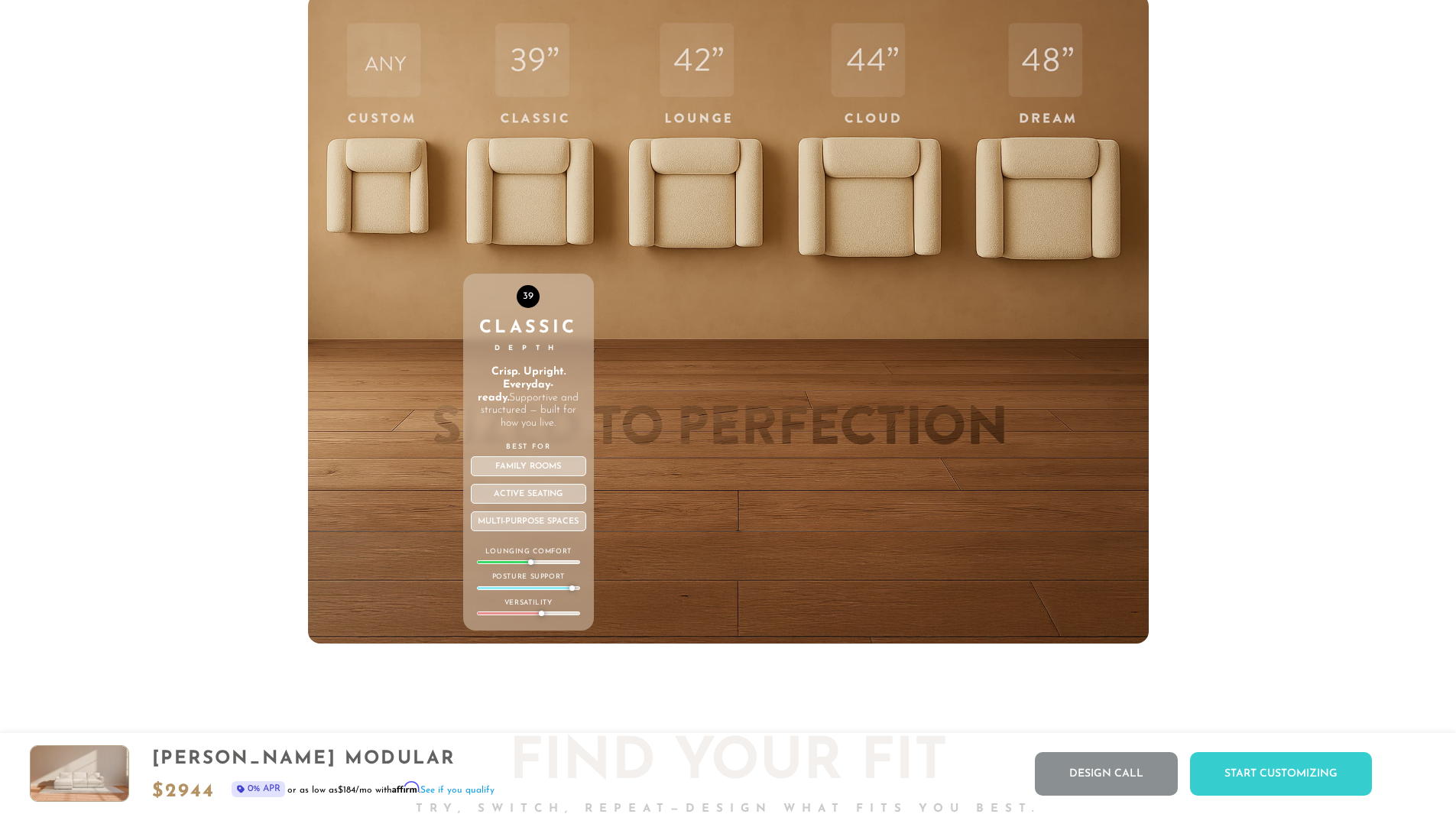
scroll to position [5828, 0]
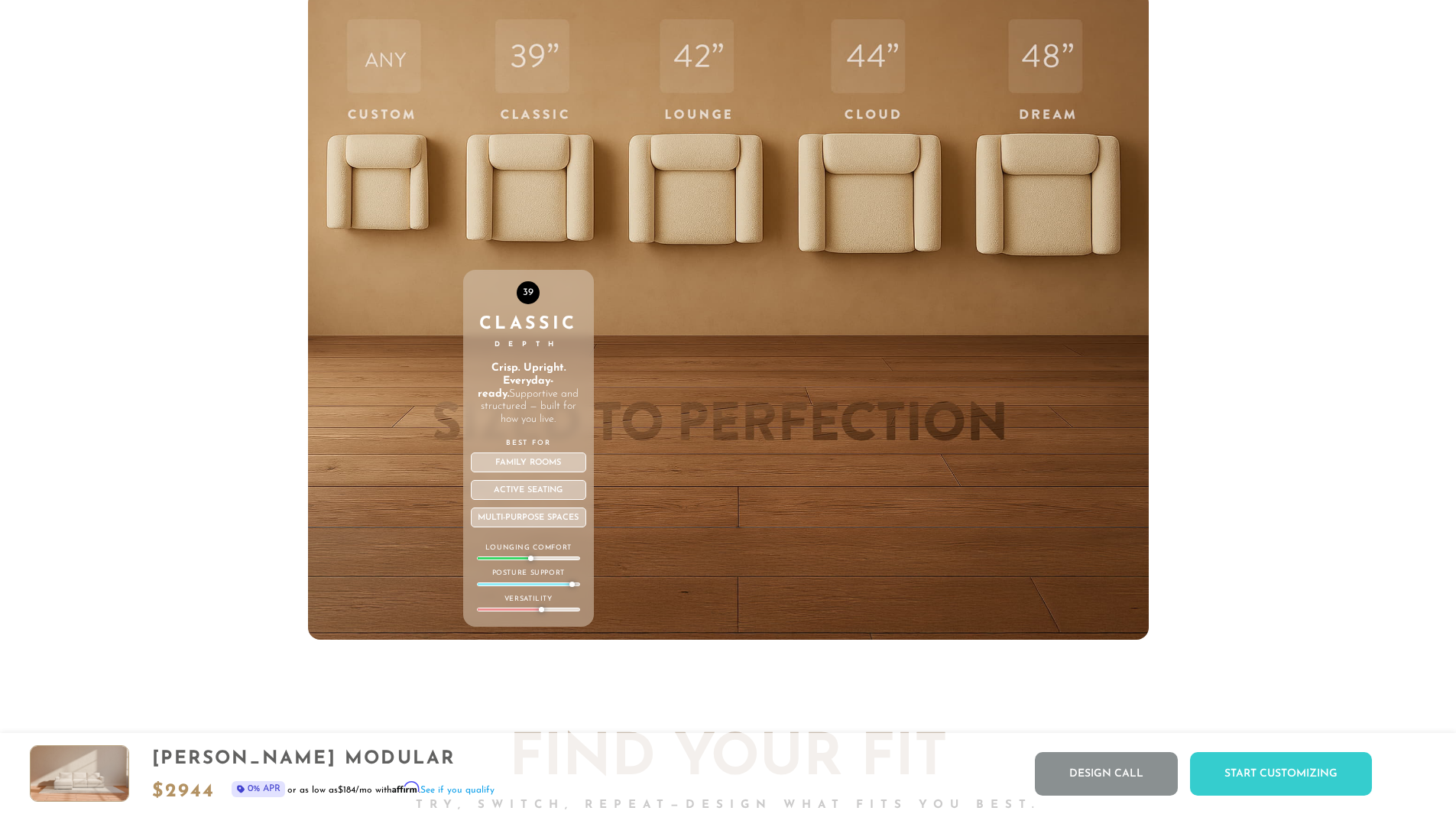
click at [532, 491] on div "Active Seating" at bounding box center [528, 490] width 115 height 20
click at [525, 528] on div "Multi-purpose Spaces" at bounding box center [528, 517] width 115 height 20
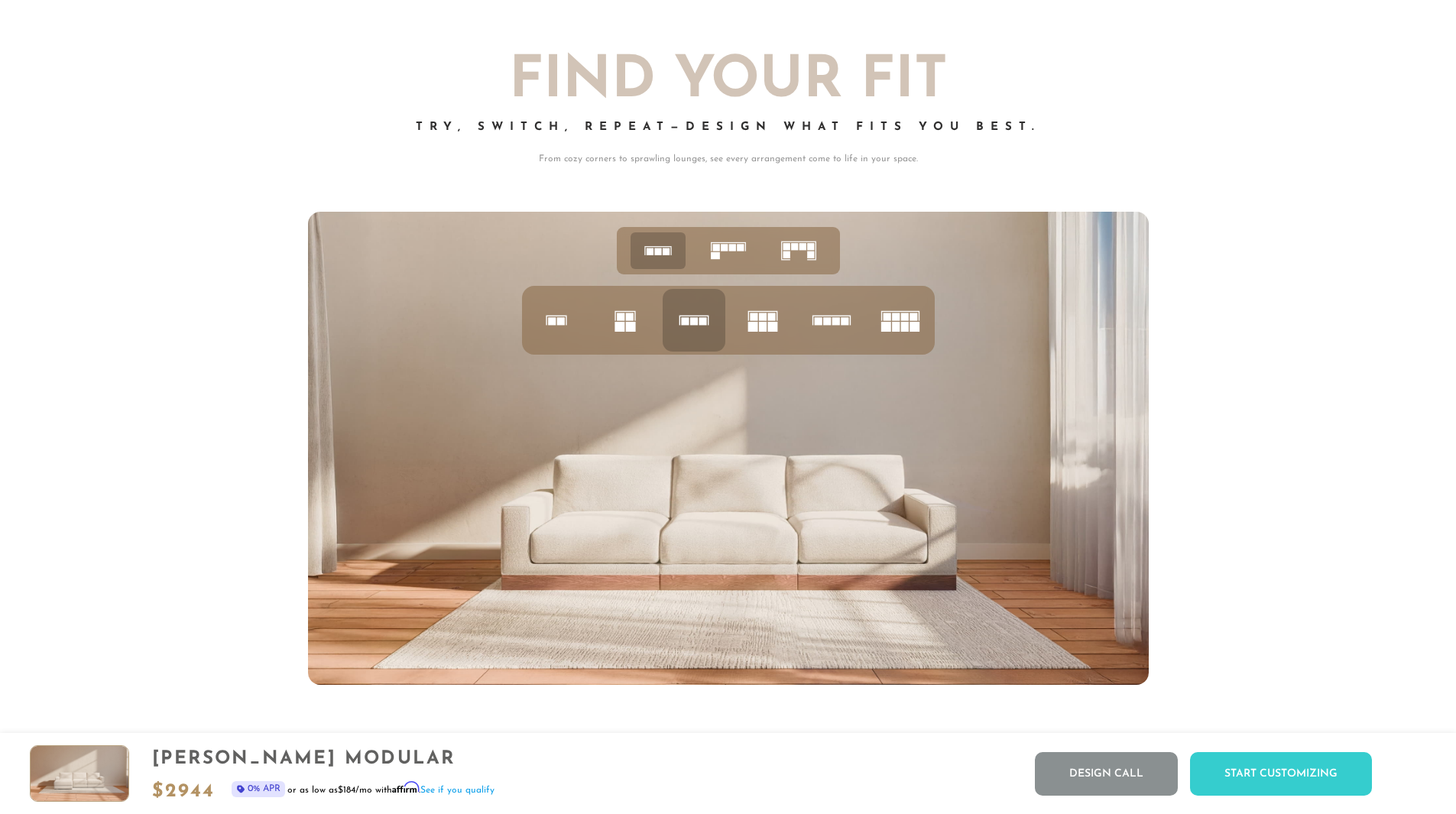
scroll to position [6508, 0]
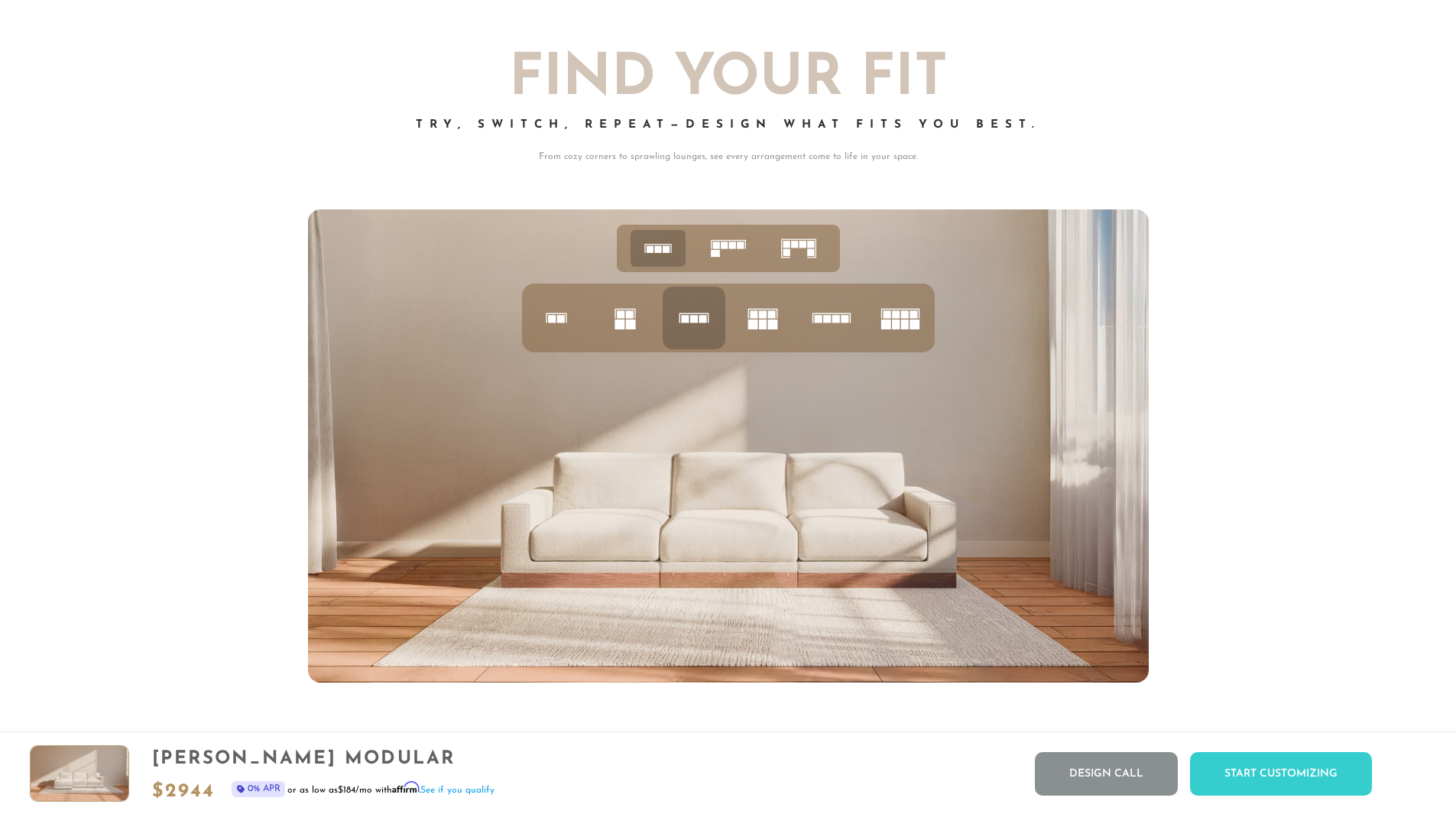
click at [613, 314] on icon at bounding box center [625, 318] width 52 height 52
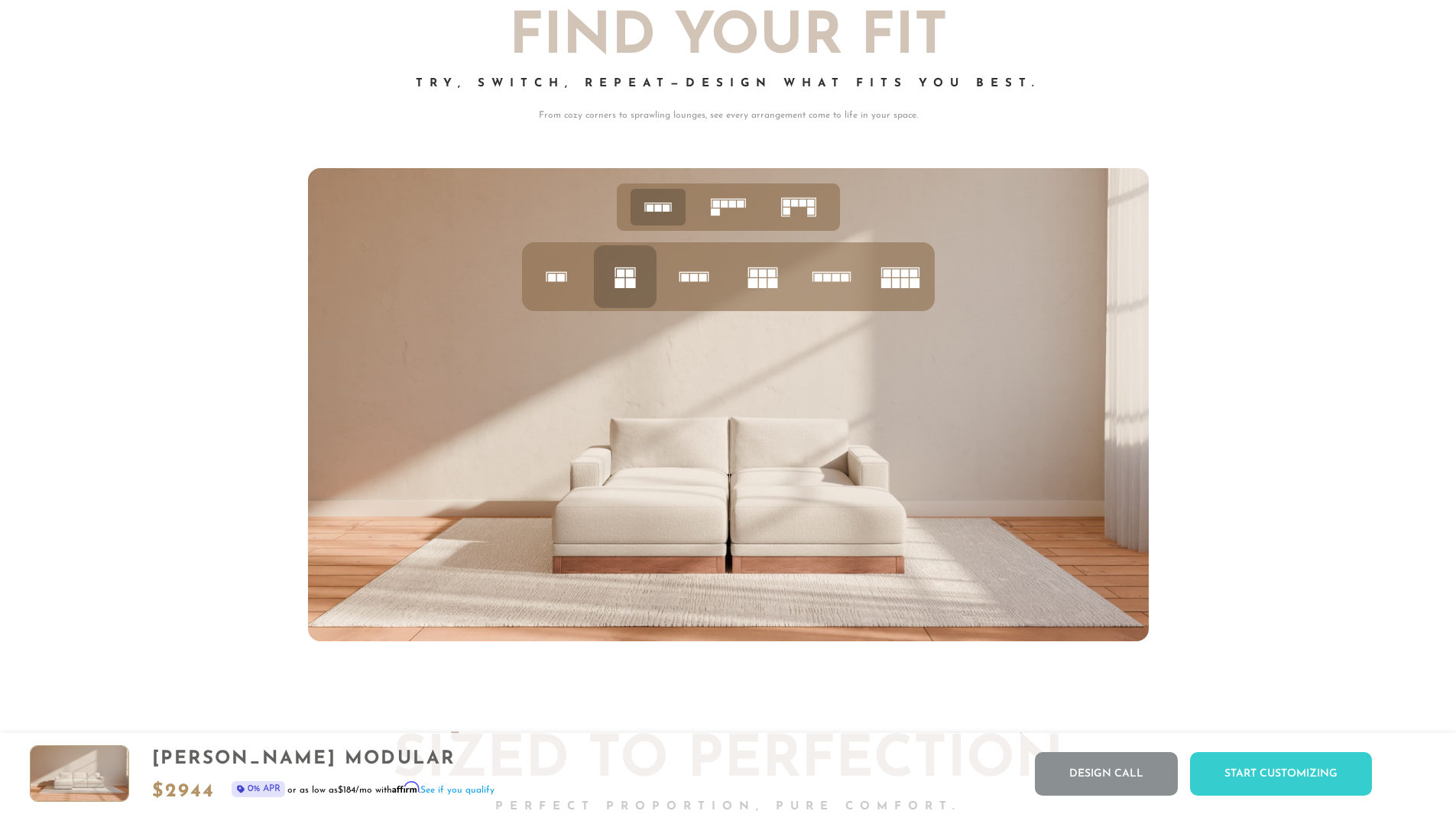
scroll to position [6540, 0]
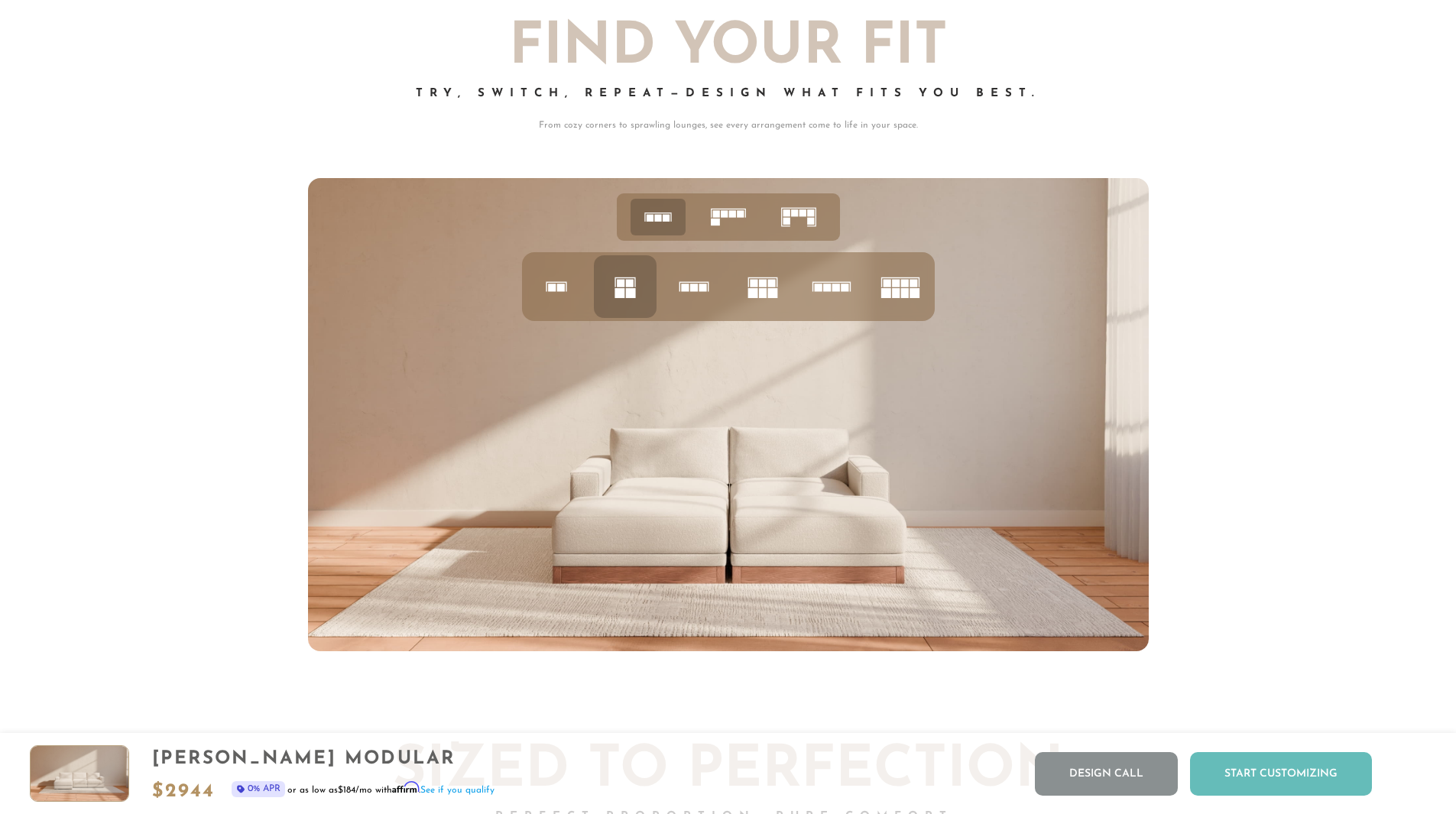
click at [1267, 773] on div "Start Customizing" at bounding box center [1281, 774] width 182 height 43
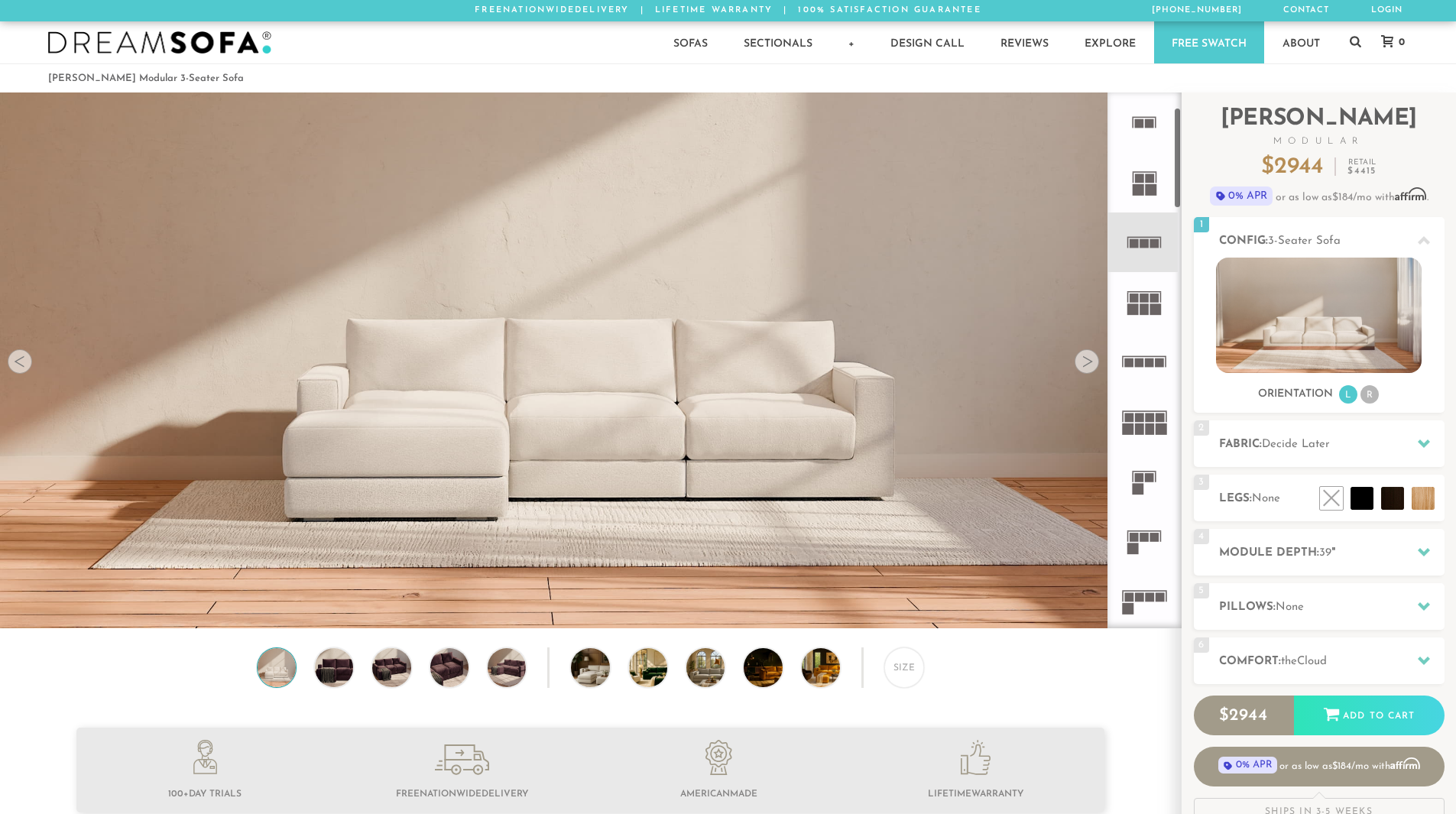
scroll to position [0, 0]
click at [1143, 117] on rect at bounding box center [1144, 118] width 24 height 2
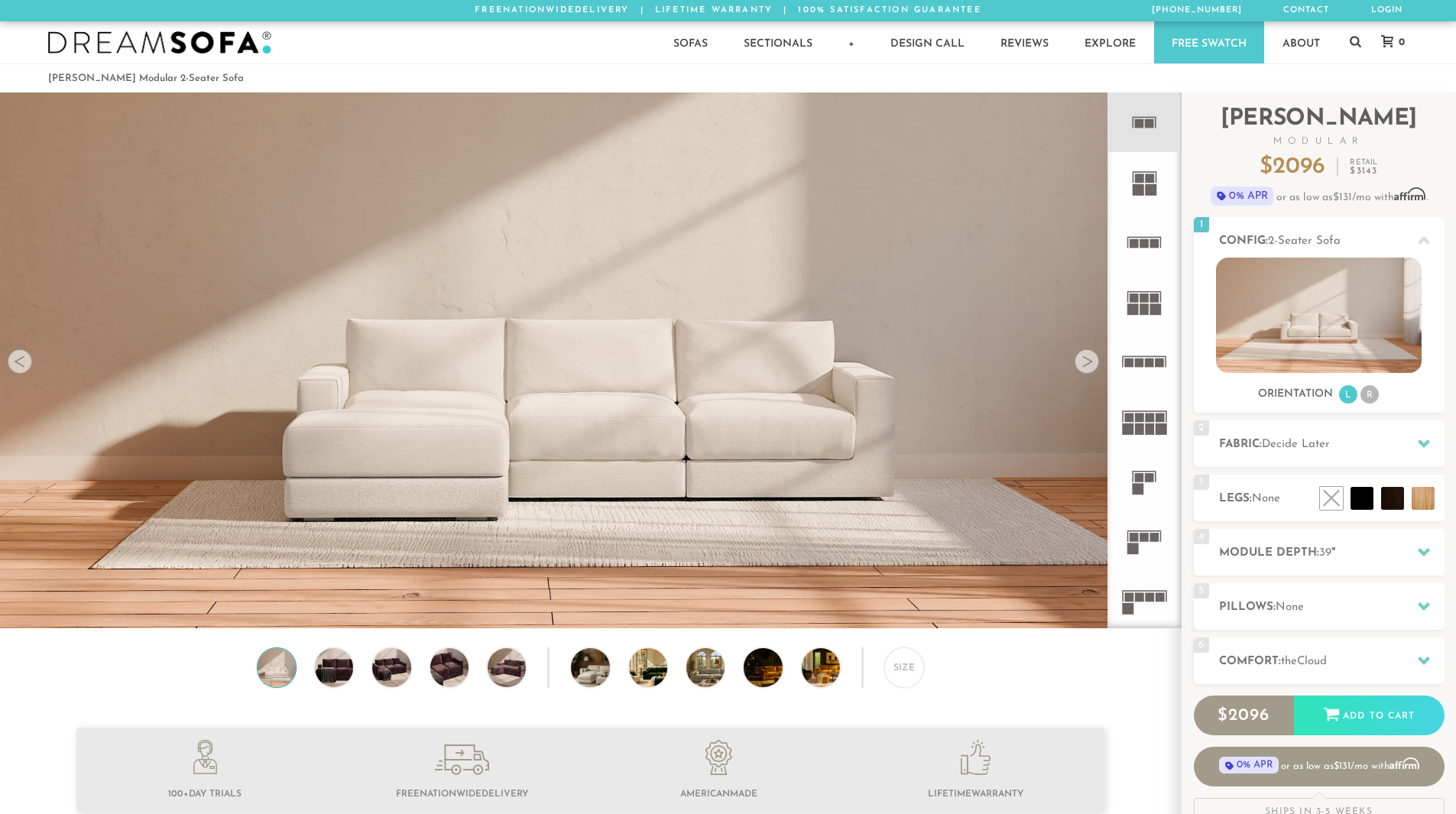
click at [1143, 117] on rect at bounding box center [1144, 118] width 24 height 2
click at [1148, 200] on icon at bounding box center [1144, 182] width 60 height 60
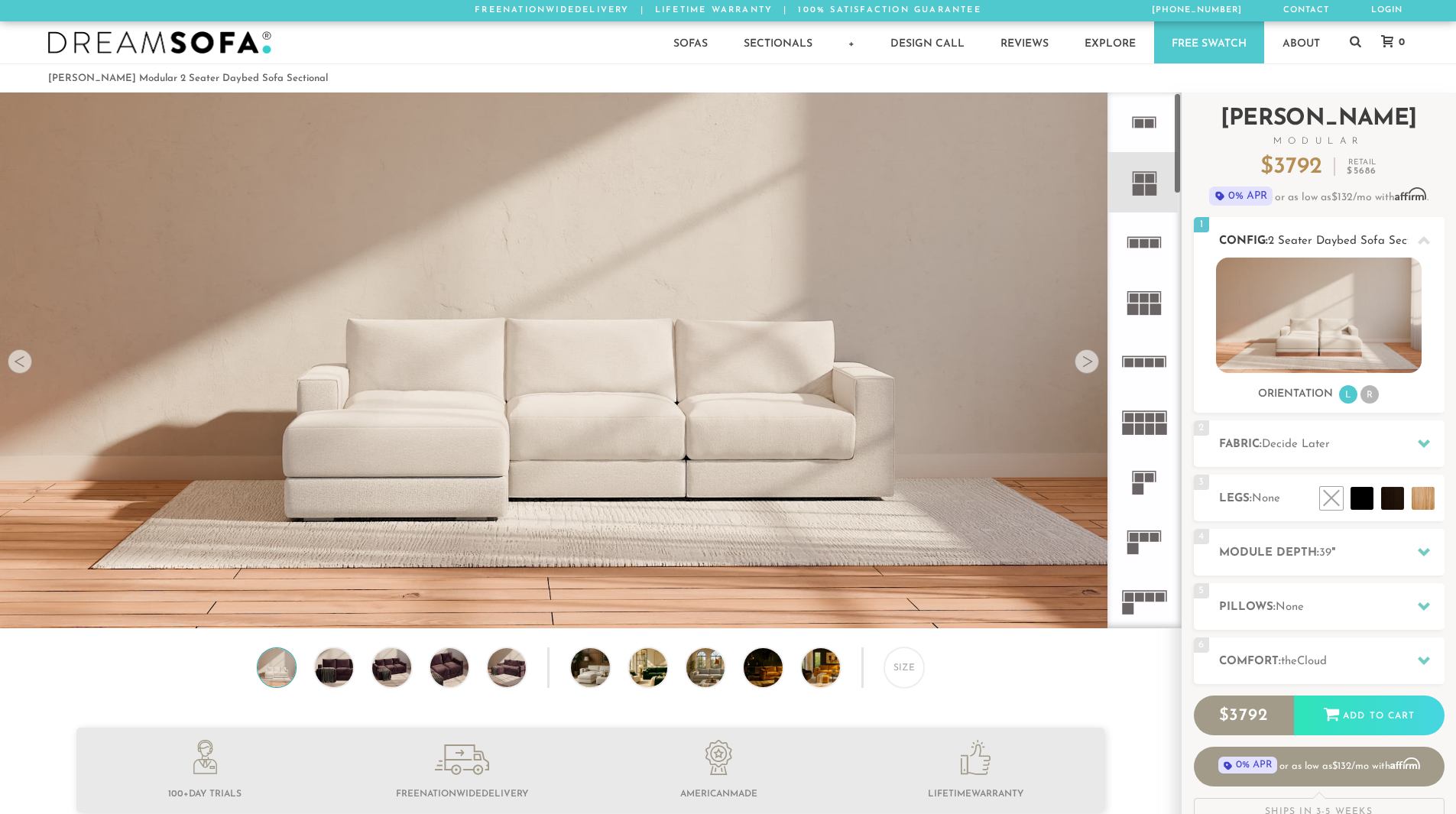
click at [1275, 328] on img at bounding box center [1319, 316] width 206 height 115
click at [1428, 560] on div at bounding box center [1424, 552] width 32 height 32
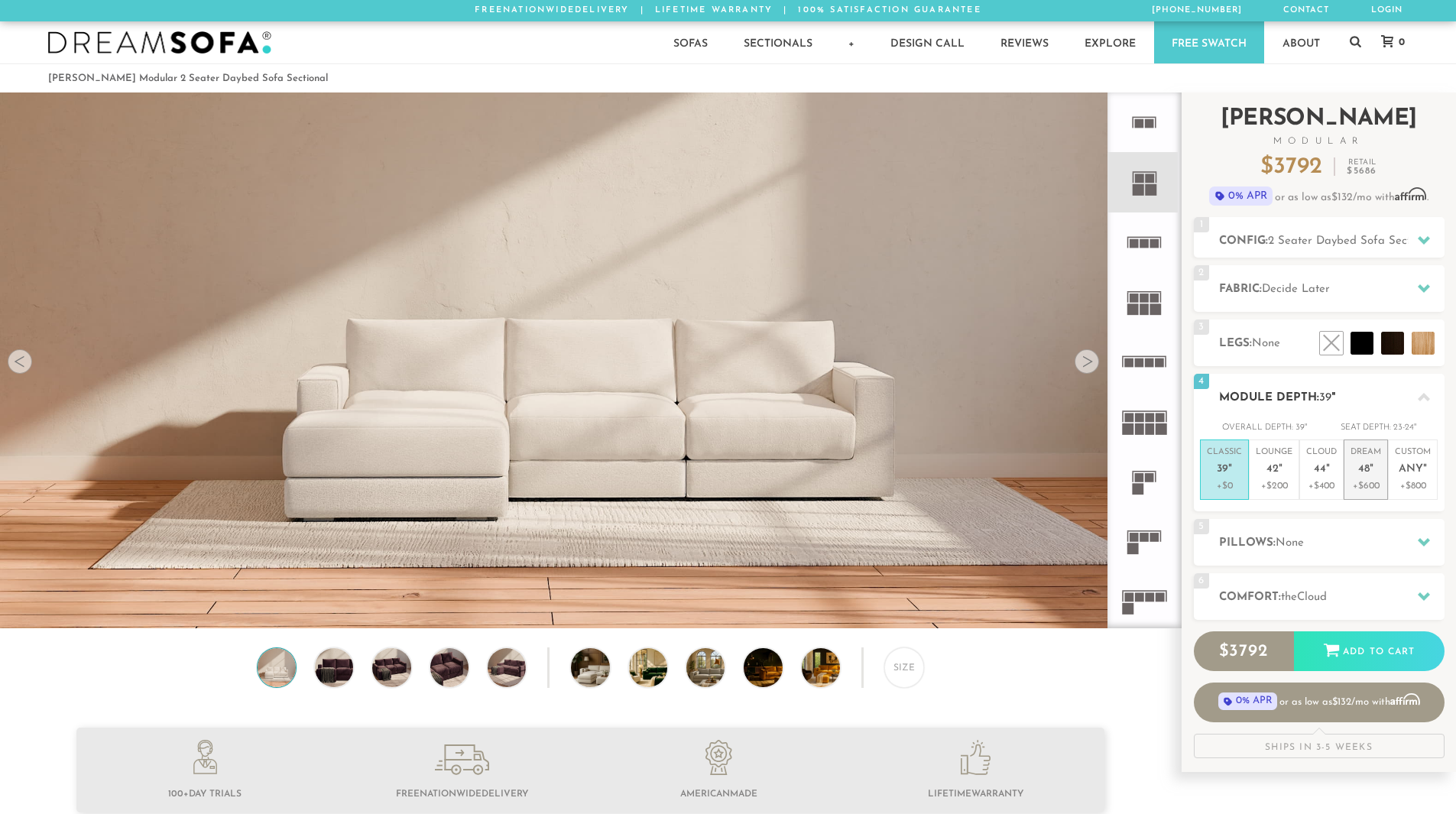
click at [1365, 484] on p "+$600" at bounding box center [1365, 486] width 31 height 13
click at [1374, 294] on h2 "Fabric: Decide Later" at bounding box center [1332, 289] width 226 height 17
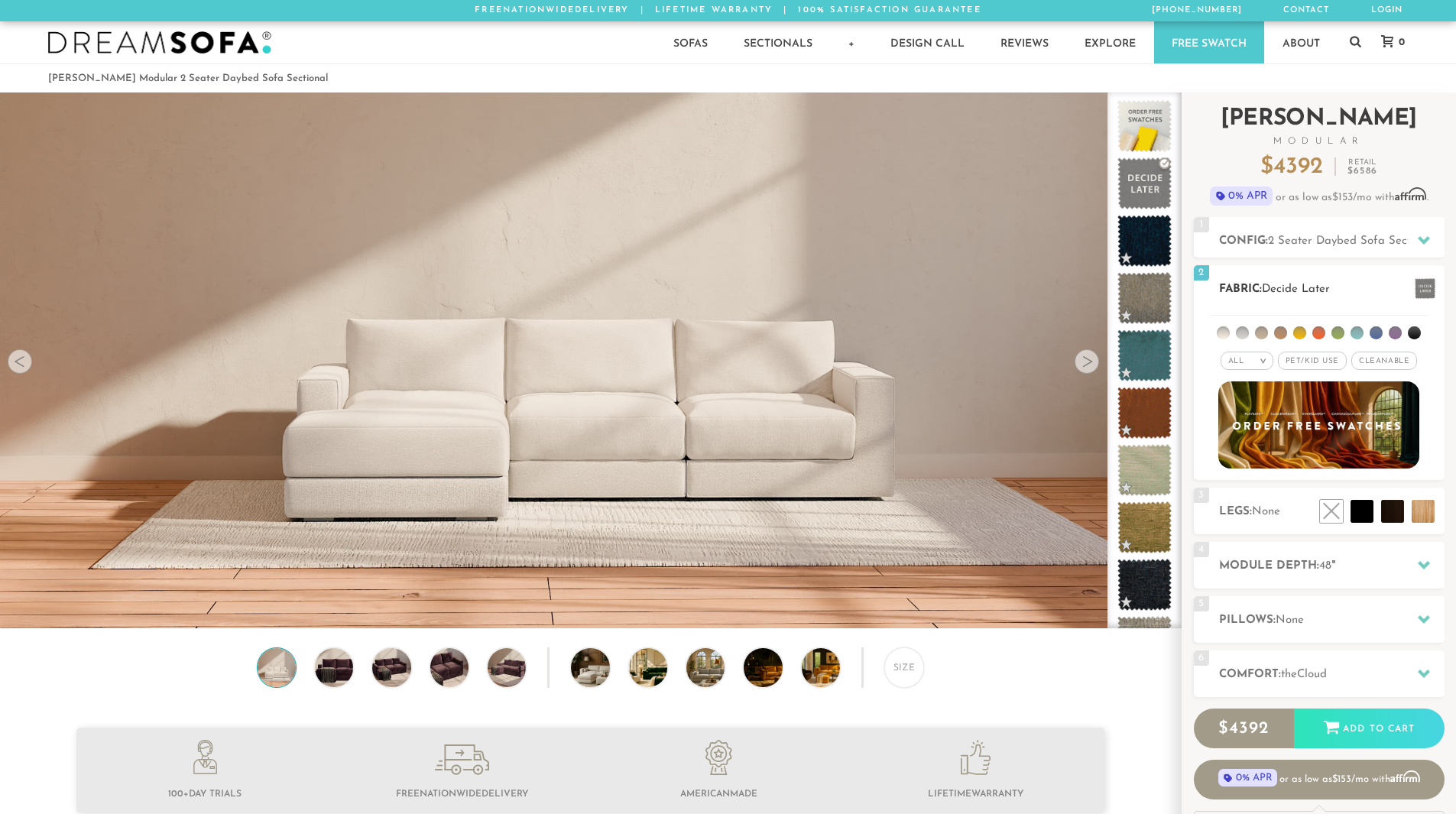
click at [1314, 332] on li at bounding box center [1319, 333] width 13 height 13
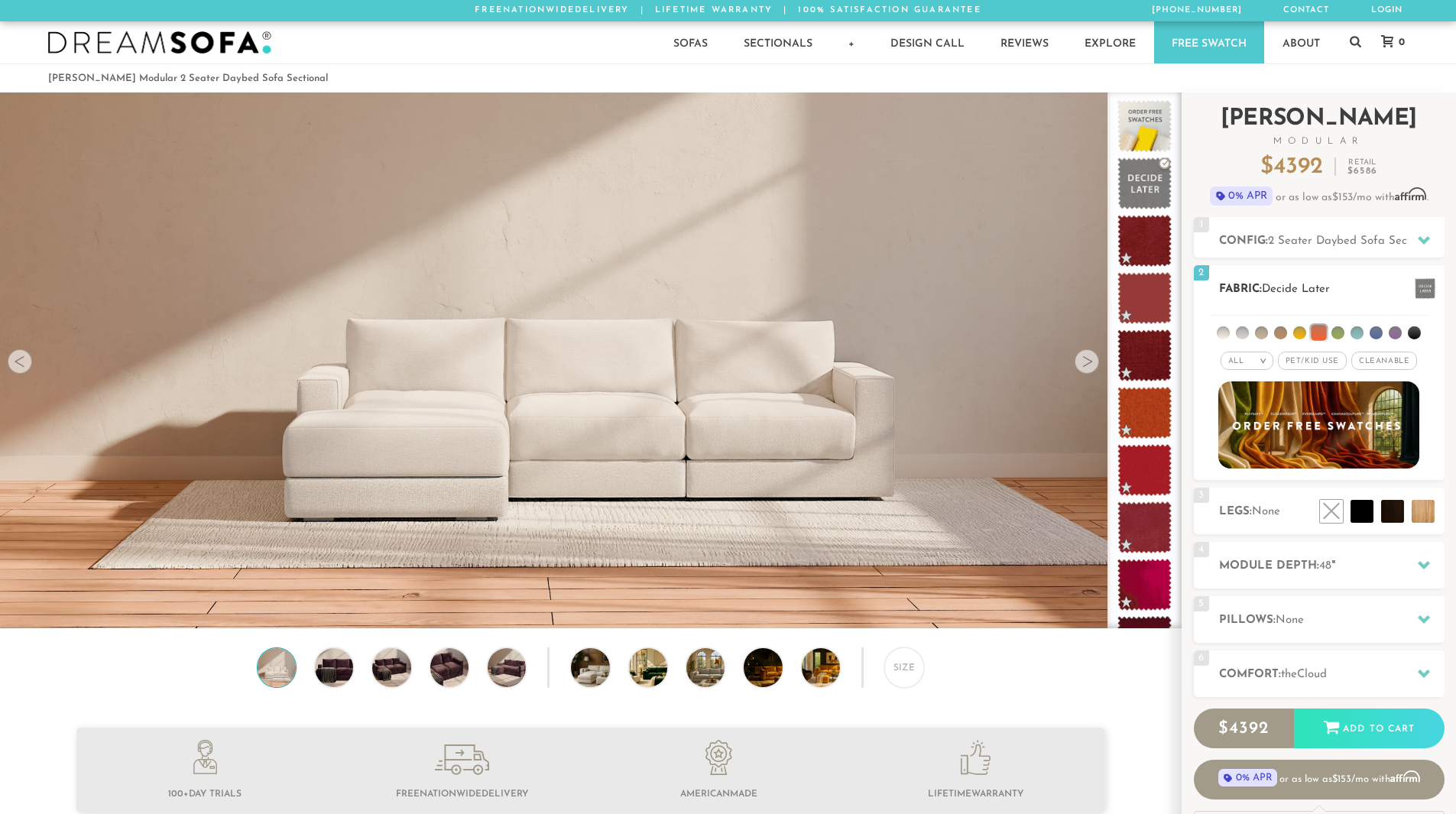
click at [1358, 334] on li at bounding box center [1357, 333] width 13 height 13
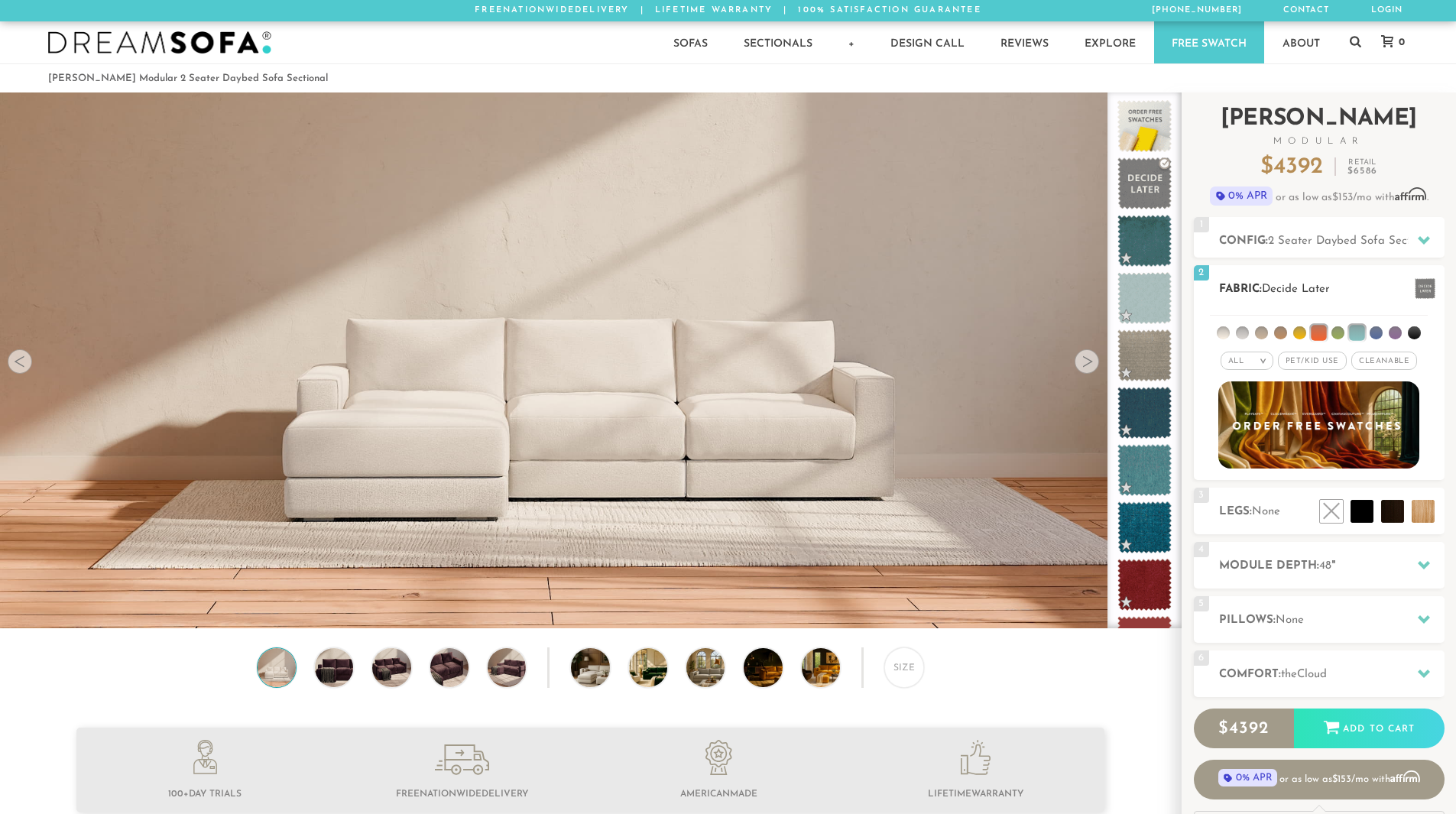
click at [1378, 335] on li at bounding box center [1376, 333] width 13 height 13
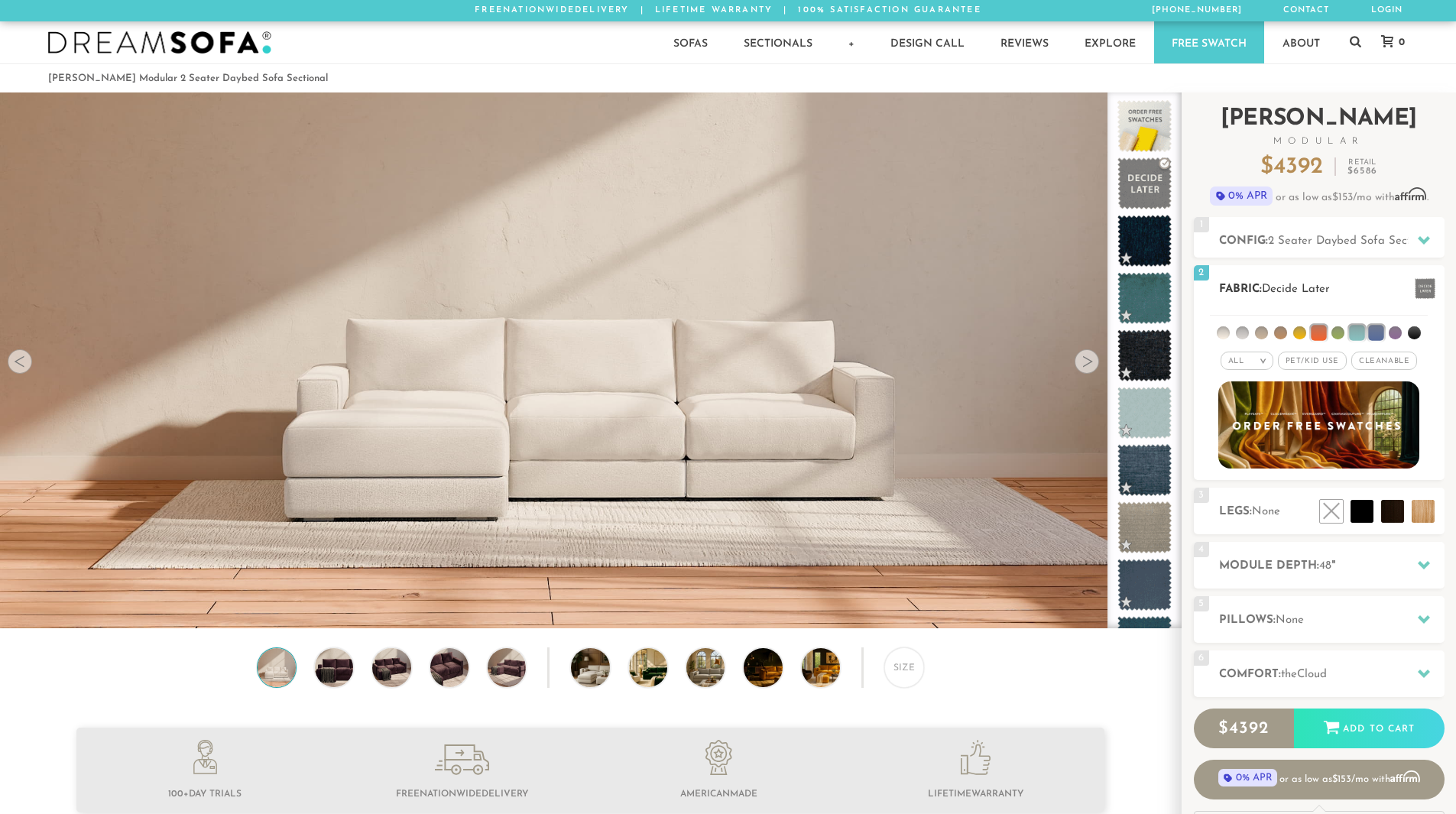
click at [1351, 334] on li at bounding box center [1356, 332] width 15 height 15
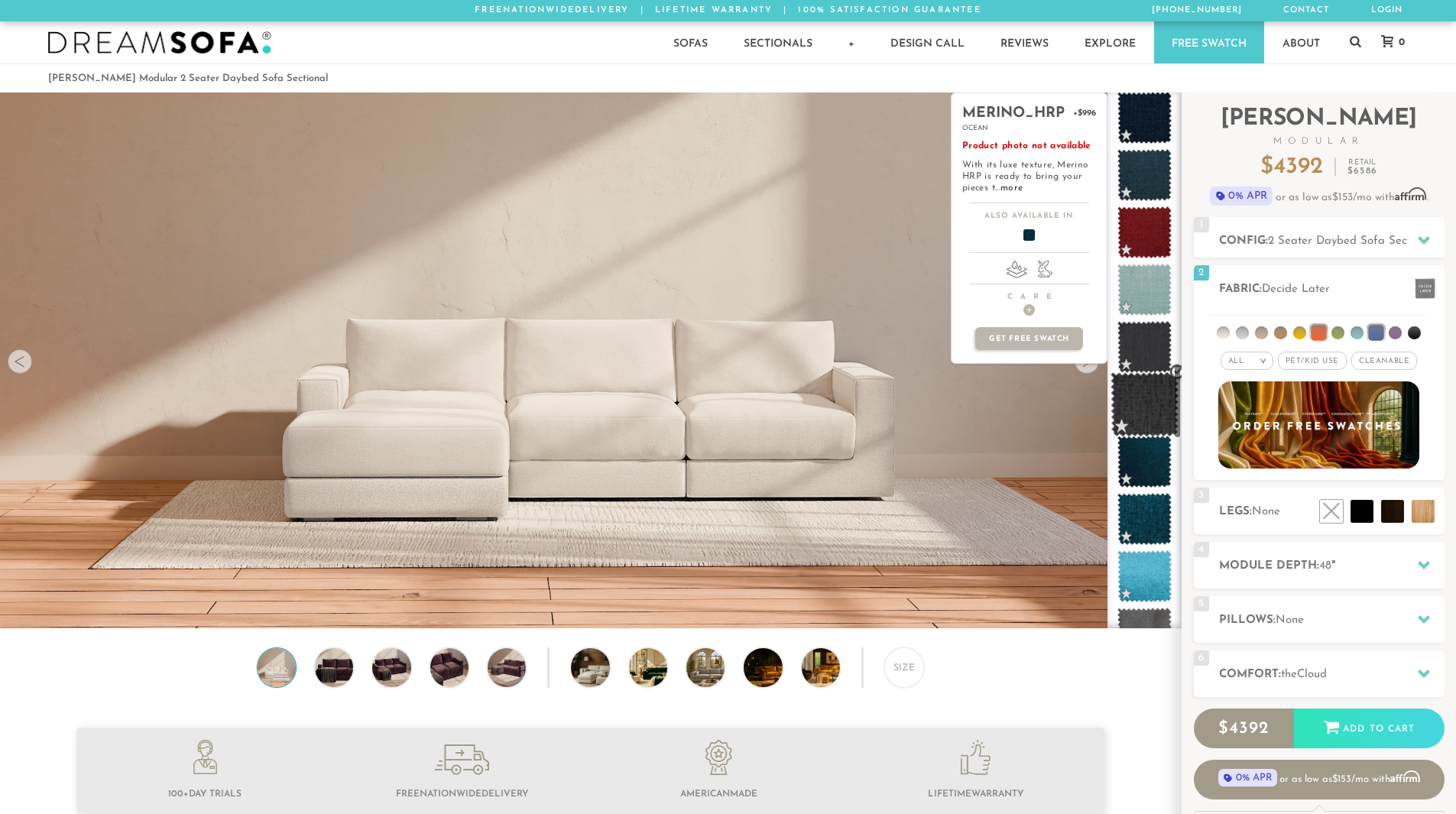
scroll to position [1950, 0]
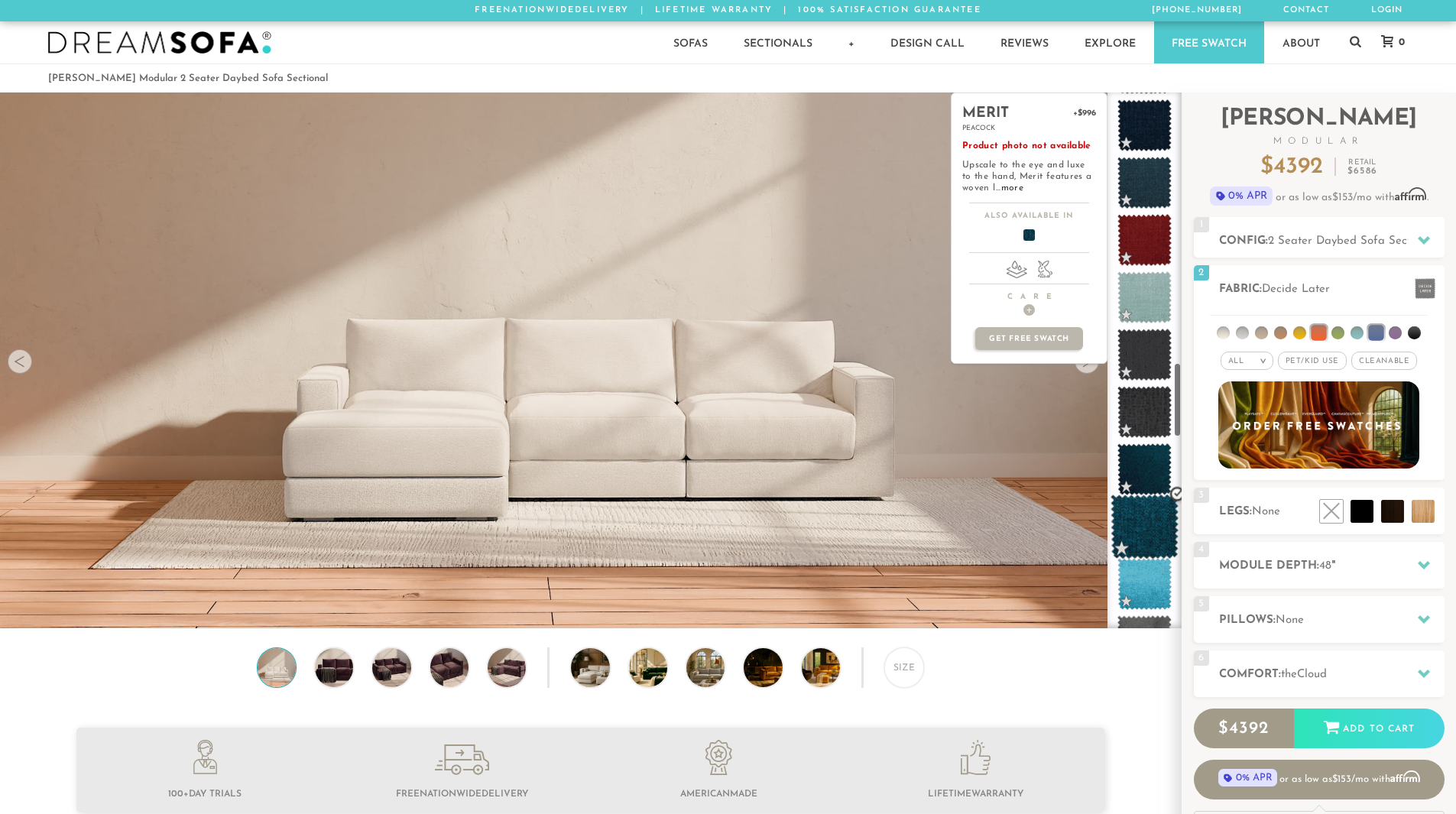
click at [1148, 523] on span at bounding box center [1144, 527] width 68 height 65
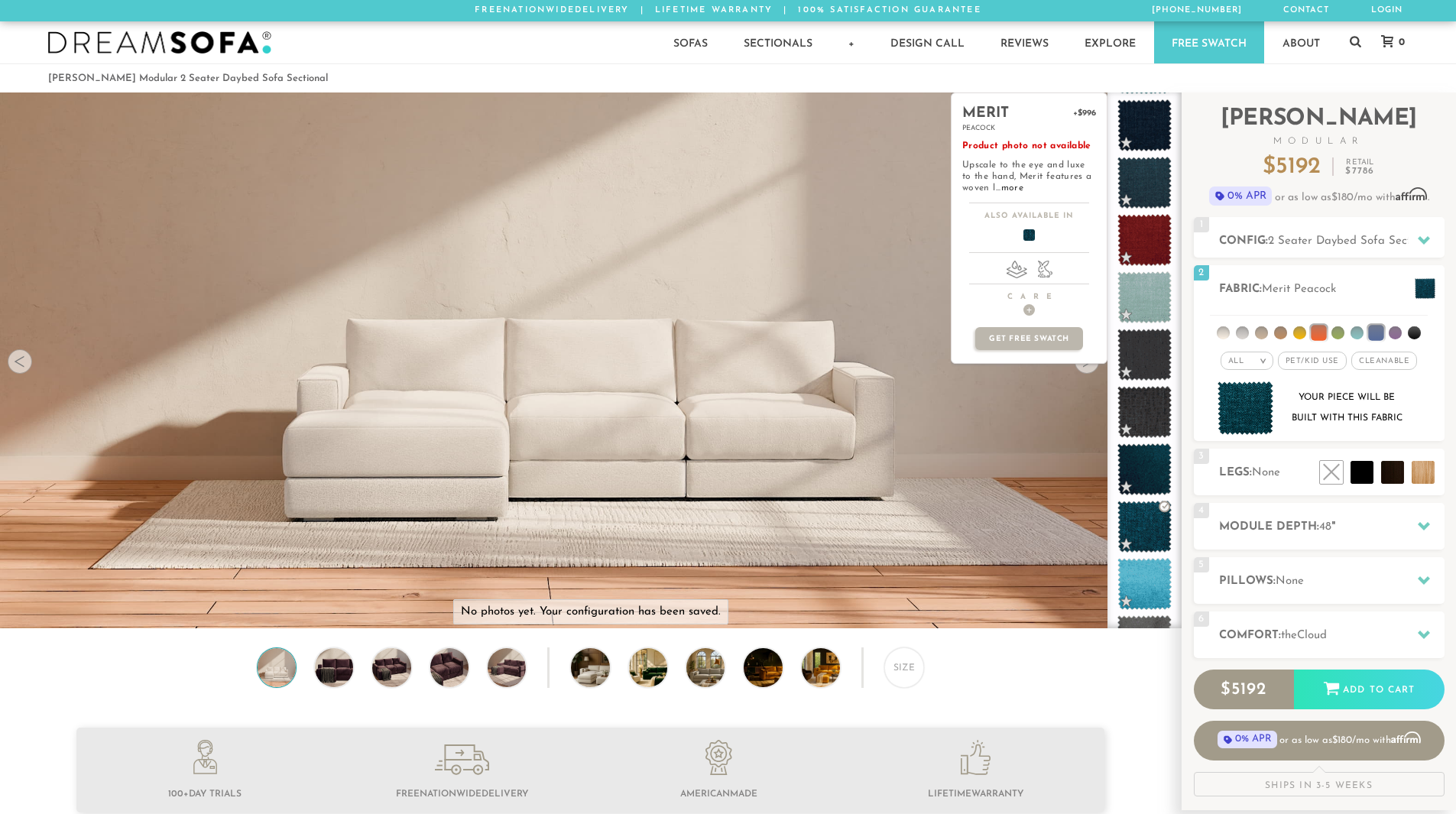
click at [1051, 500] on div "merit +$996 peacock Product photo not available Upscale to the eye and luxe to …" at bounding box center [1029, 360] width 157 height 536
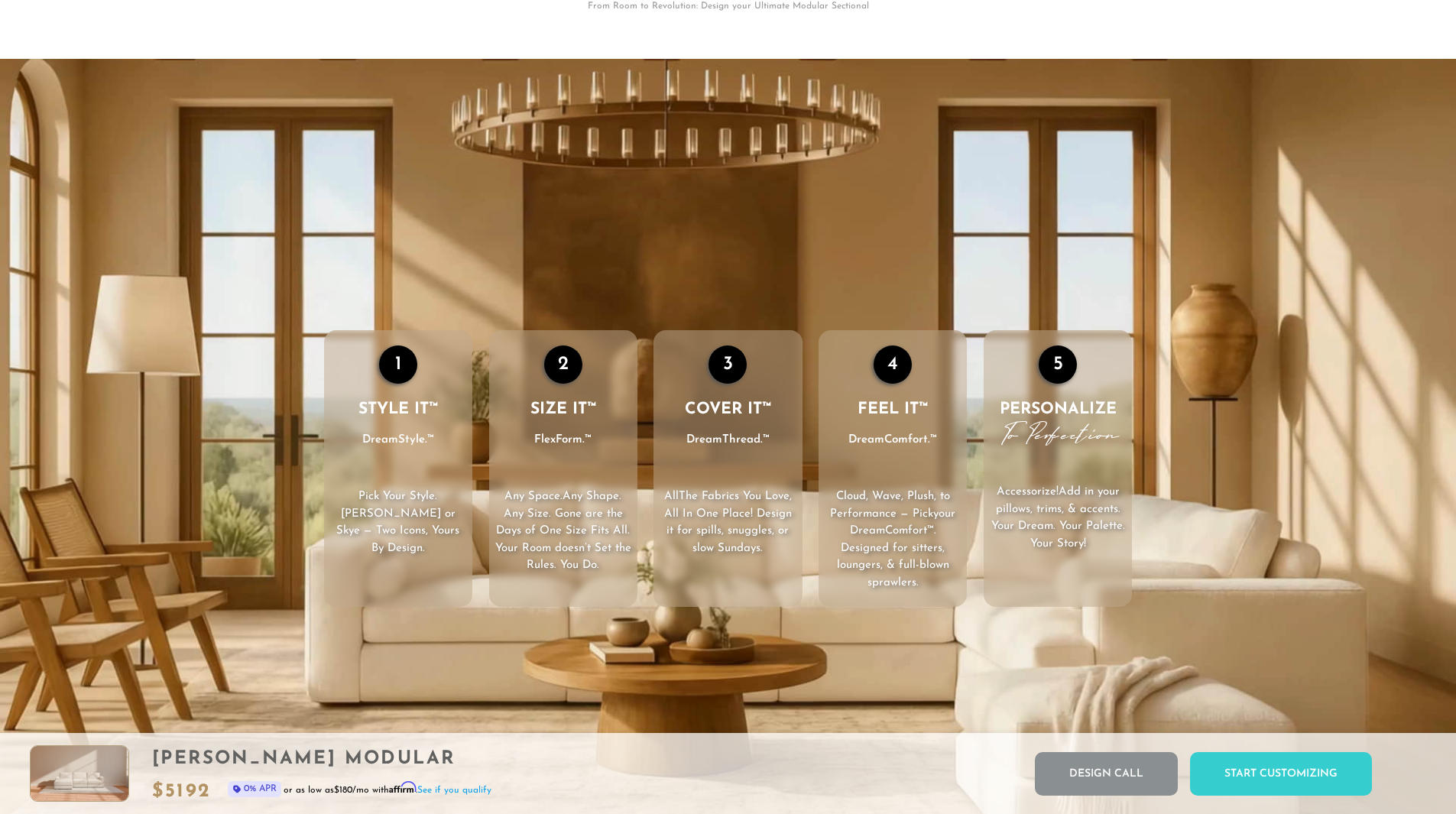
scroll to position [2395, 0]
click at [368, 420] on h3 "STYLE IT™ DreamStyle.™" at bounding box center [398, 424] width 148 height 51
click at [579, 427] on h3 "SIZE IT™ FlexForm.™" at bounding box center [563, 424] width 148 height 51
click at [763, 471] on li "3 COVER IT™ DreamThread.™ All The Fabrics You Love , All In One Place! Design i…" at bounding box center [728, 468] width 148 height 277
click at [1006, 483] on li "5 PERSONALIZE To Perfection Accessorize! Add in your pillows, trims, & accents.…" at bounding box center [1058, 468] width 148 height 277
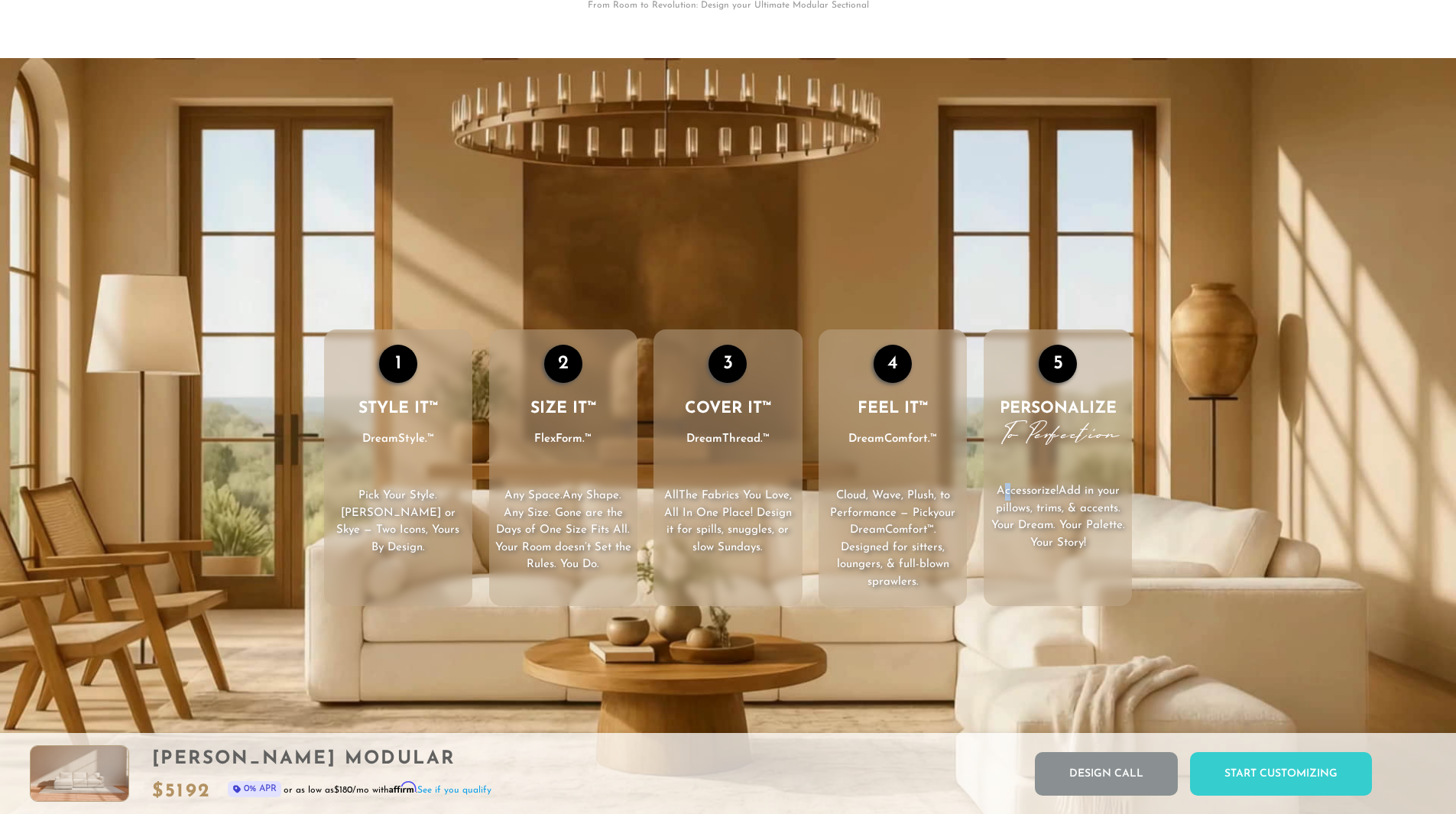
click at [1088, 502] on span "Add in your pillows, trims, & accents. Your Dream. Your Palette. Your Story!" at bounding box center [1058, 517] width 134 height 63
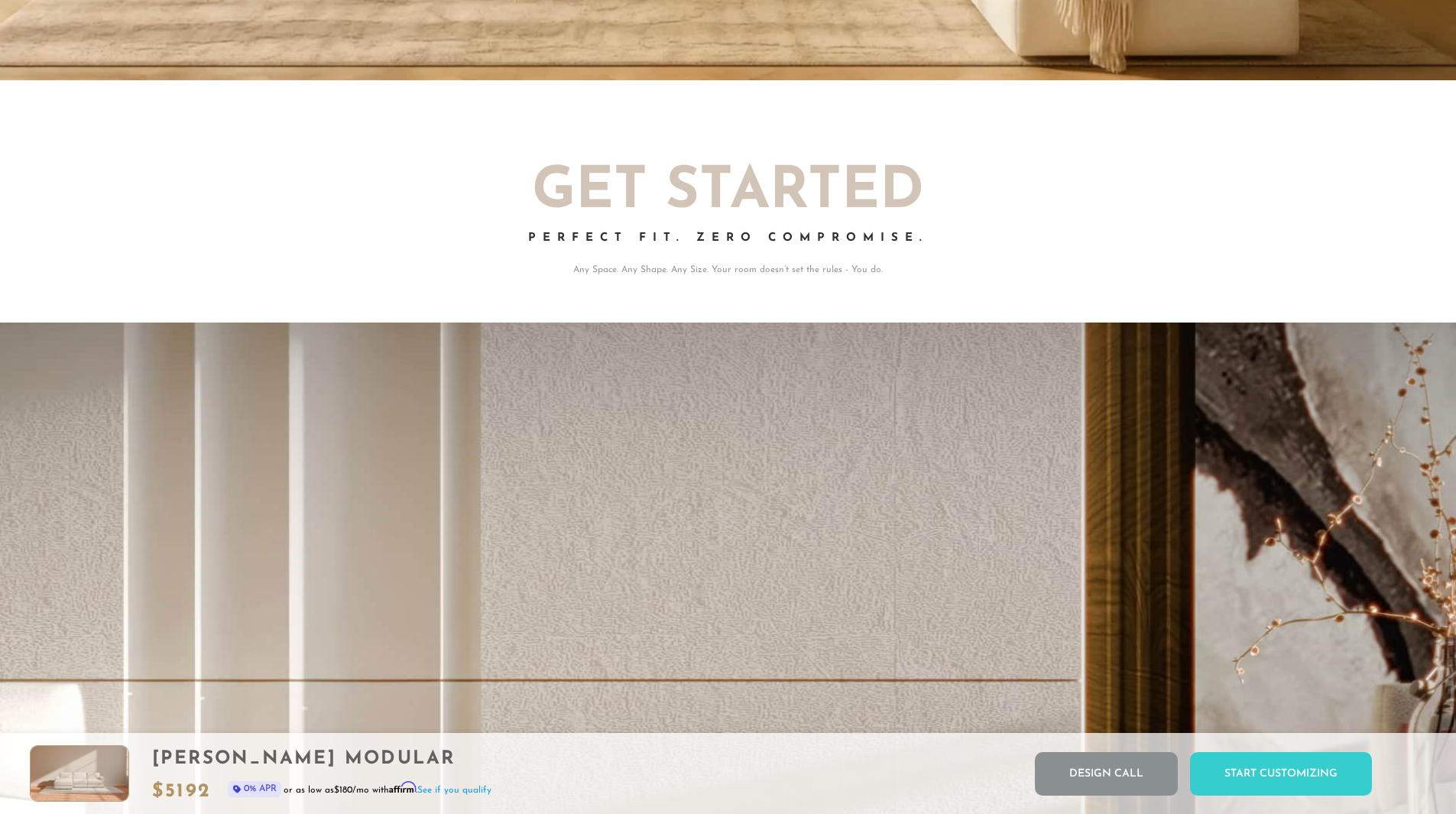
scroll to position [3164, 0]
